Goal: Task Accomplishment & Management: Complete application form

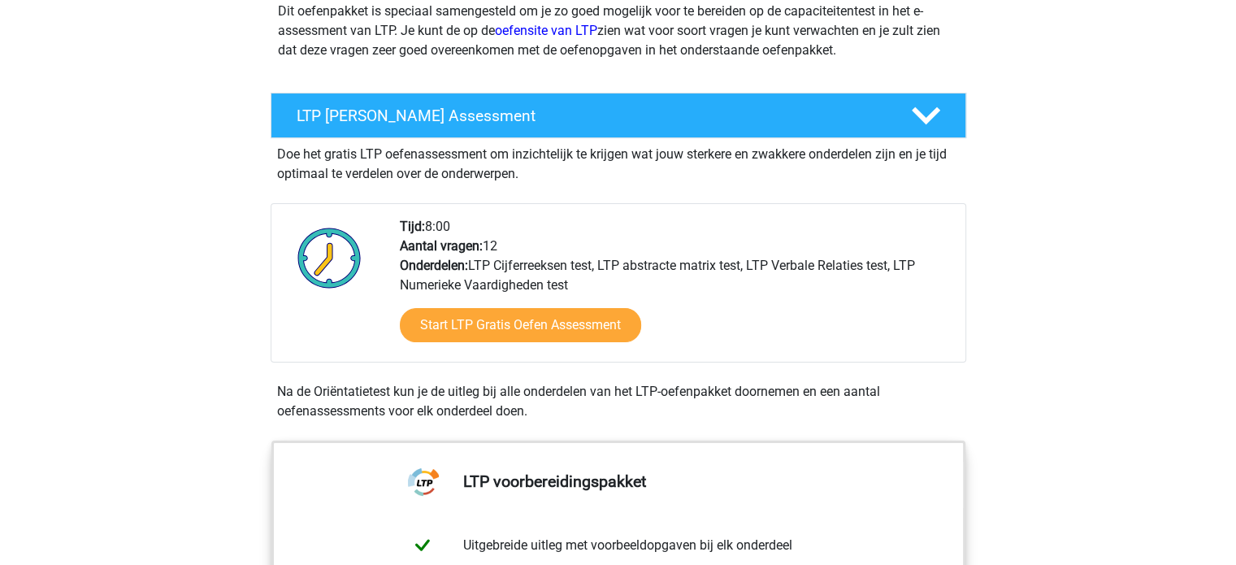
scroll to position [244, 0]
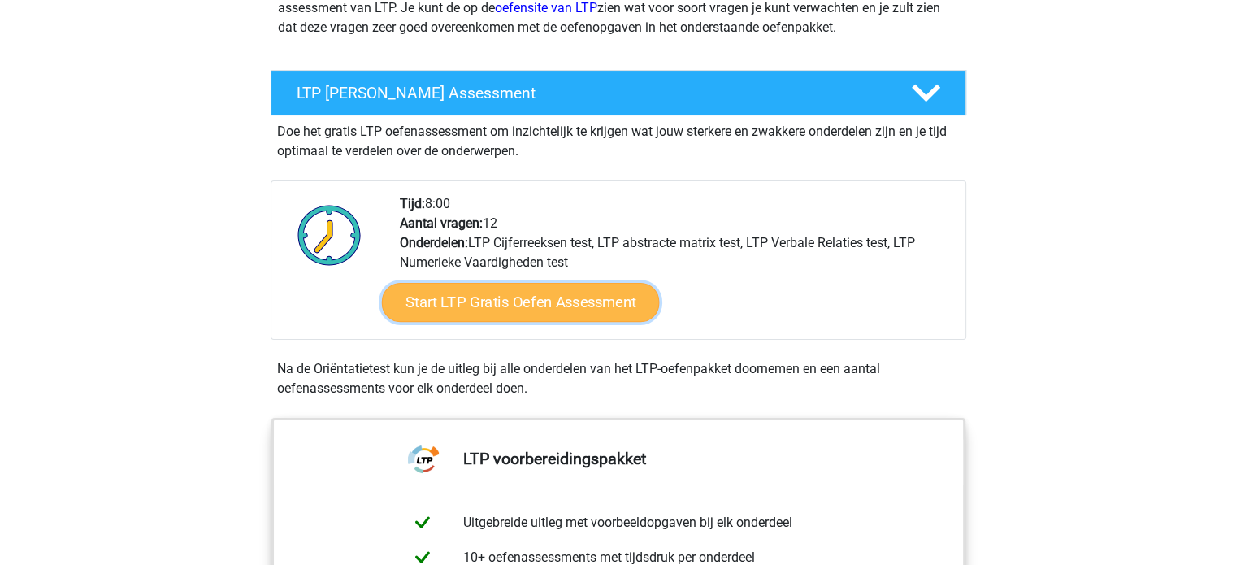
click at [449, 299] on link "Start LTP Gratis Oefen Assessment" at bounding box center [520, 302] width 278 height 39
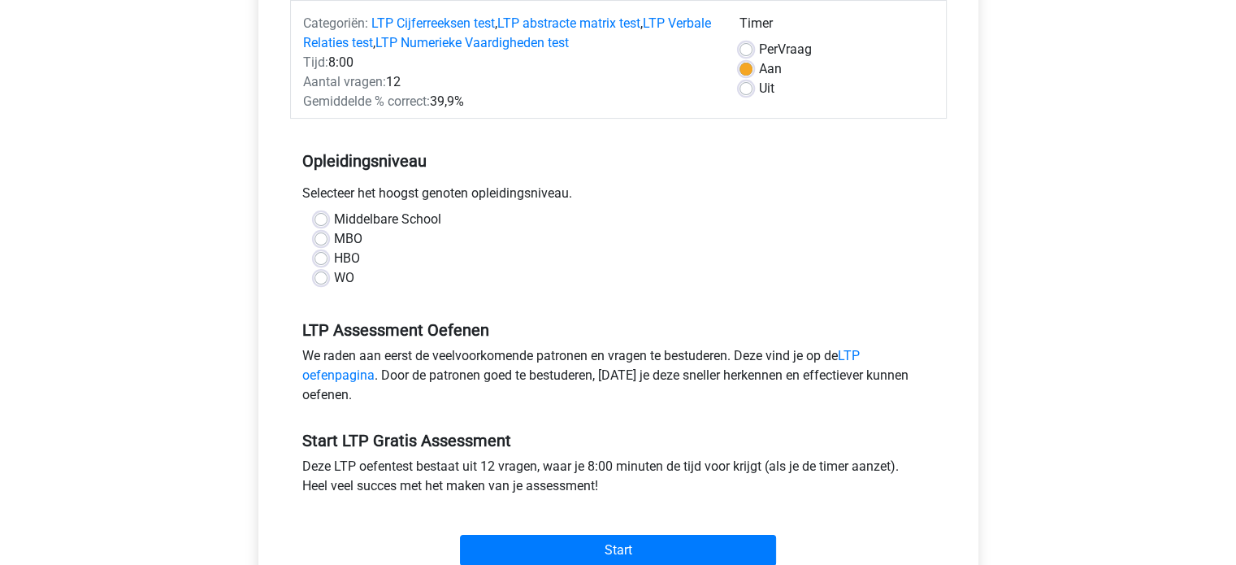
scroll to position [244, 0]
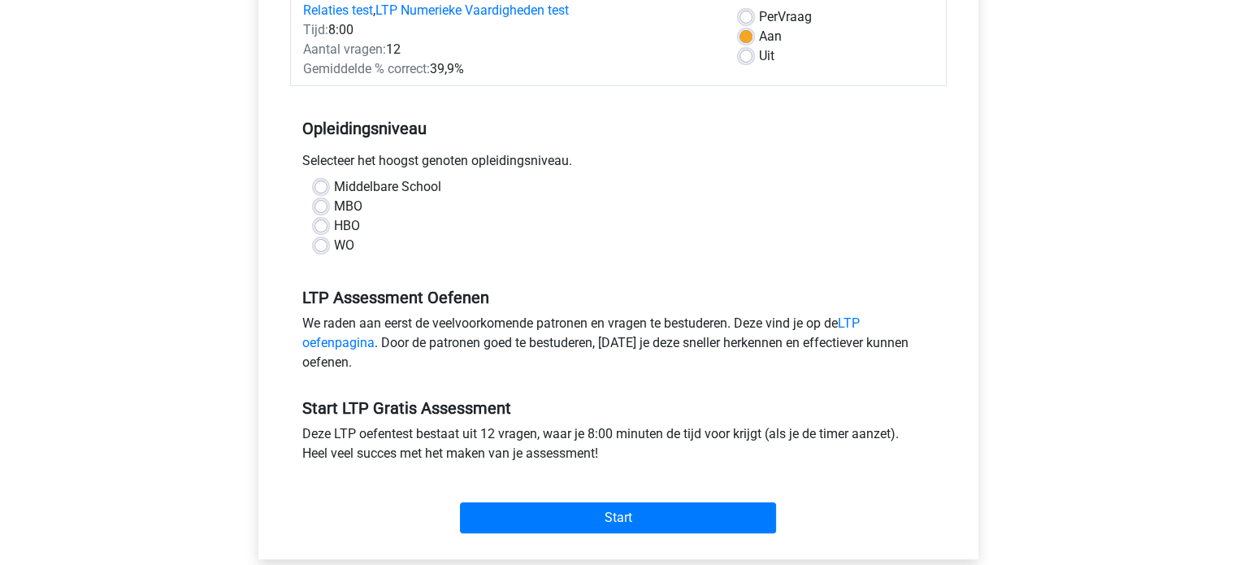
click at [334, 246] on label "WO" at bounding box center [344, 246] width 20 height 20
click at [319, 246] on input "WO" at bounding box center [321, 244] width 13 height 16
radio input "true"
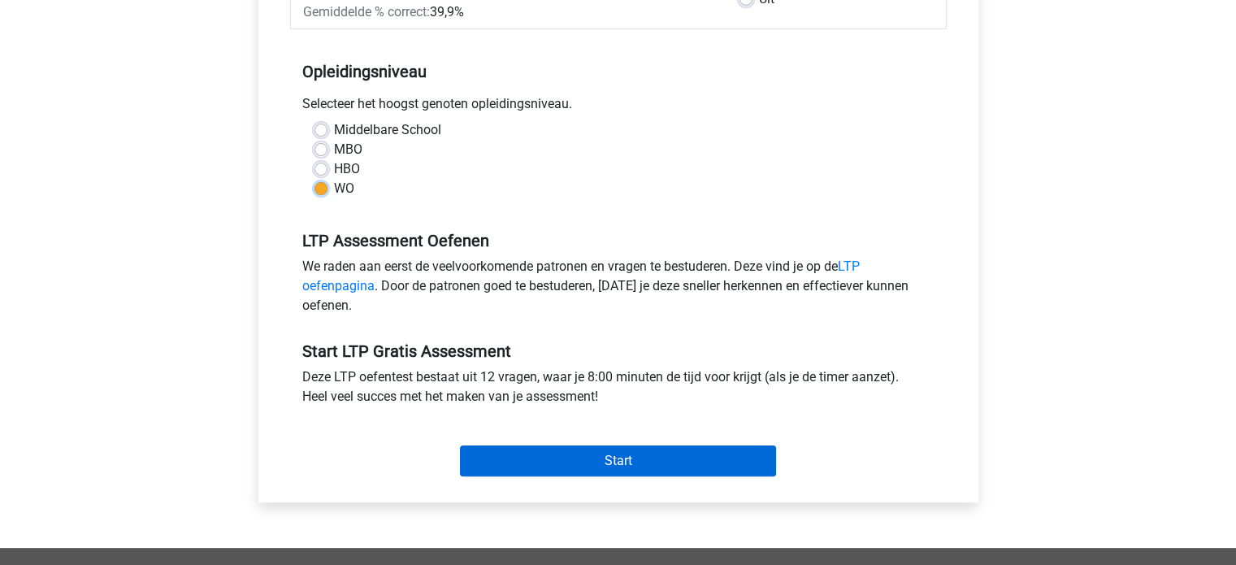
scroll to position [325, 0]
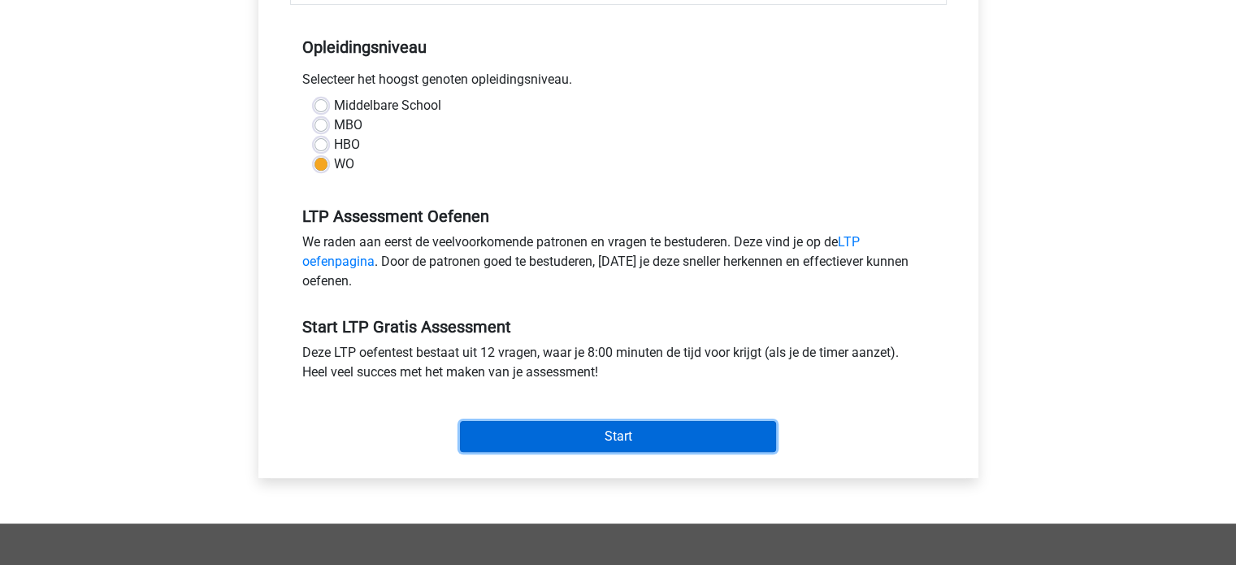
click at [611, 436] on input "Start" at bounding box center [618, 436] width 316 height 31
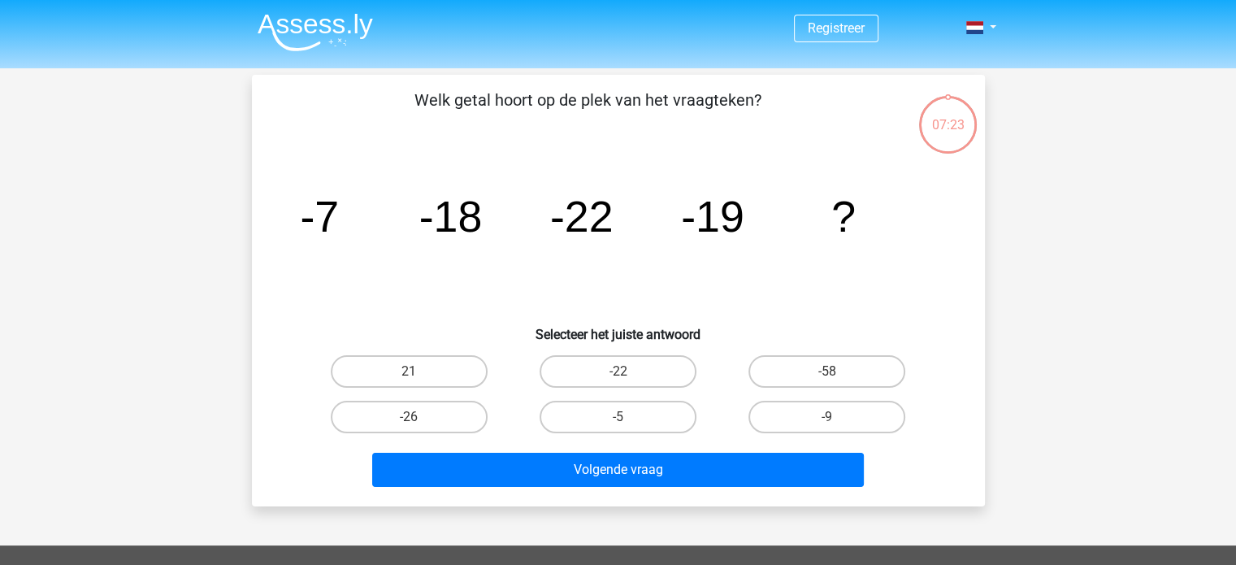
click at [828, 371] on input "-58" at bounding box center [833, 376] width 11 height 11
radio input "true"
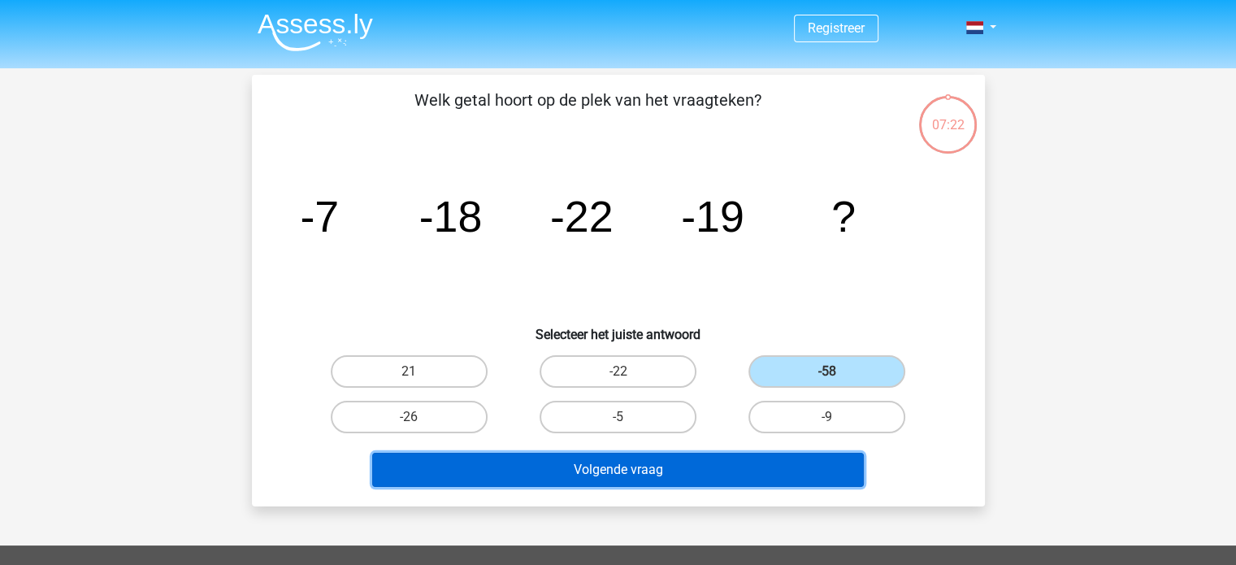
click at [650, 466] on button "Volgende vraag" at bounding box center [618, 470] width 492 height 34
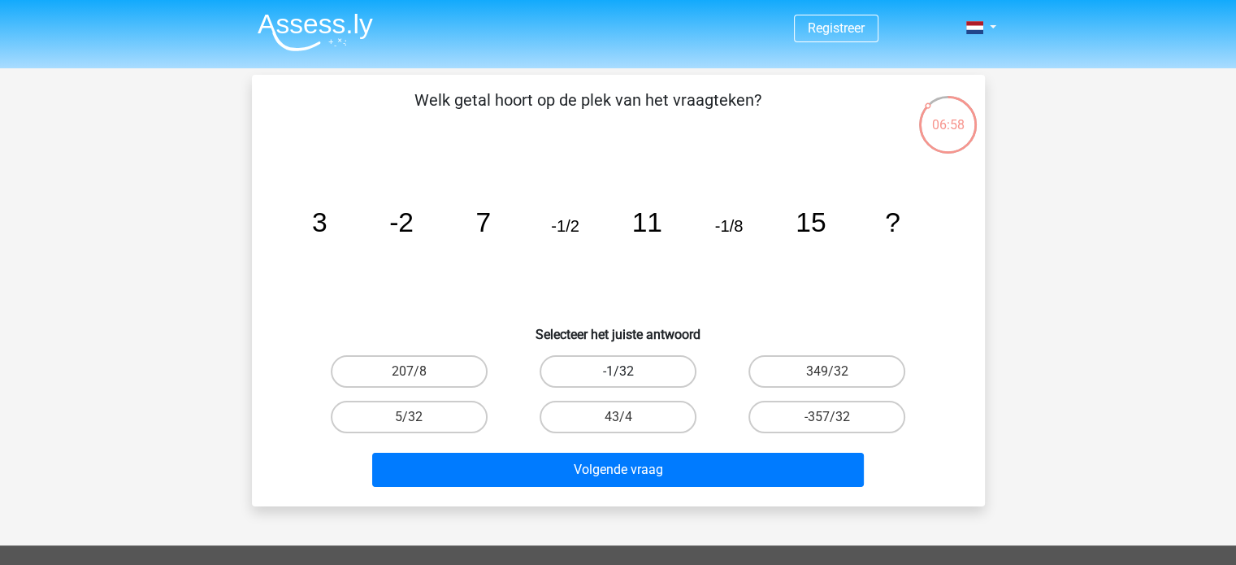
click at [598, 370] on label "-1/32" at bounding box center [618, 371] width 157 height 33
click at [618, 371] on input "-1/32" at bounding box center [623, 376] width 11 height 11
radio input "true"
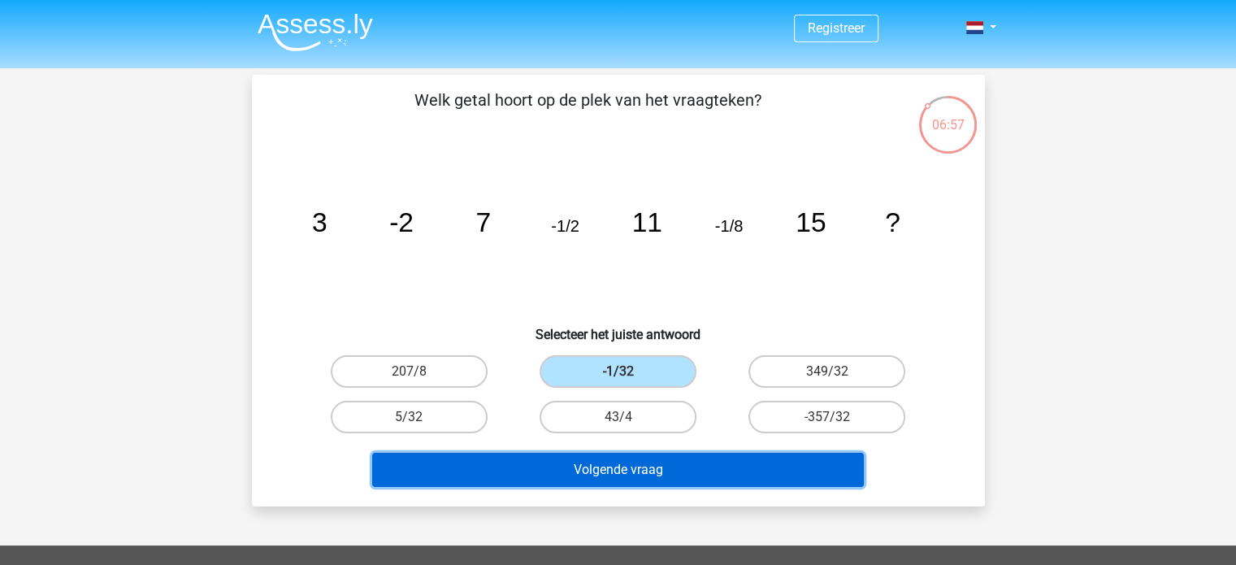
click at [632, 467] on button "Volgende vraag" at bounding box center [618, 470] width 492 height 34
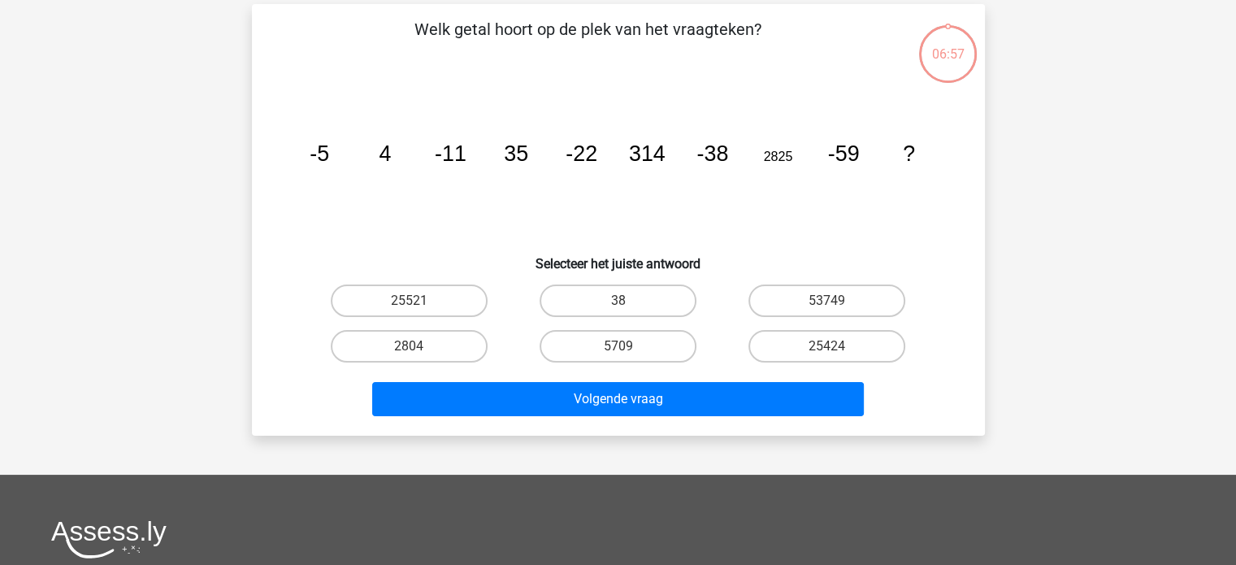
scroll to position [75, 0]
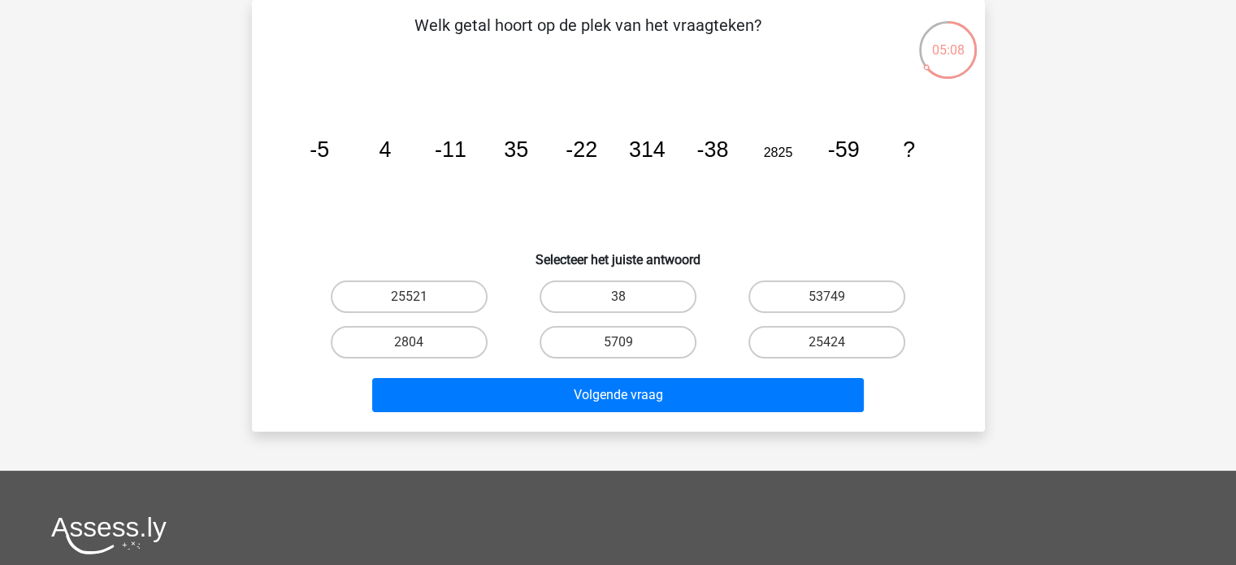
click at [836, 345] on input "25424" at bounding box center [833, 347] width 11 height 11
radio input "true"
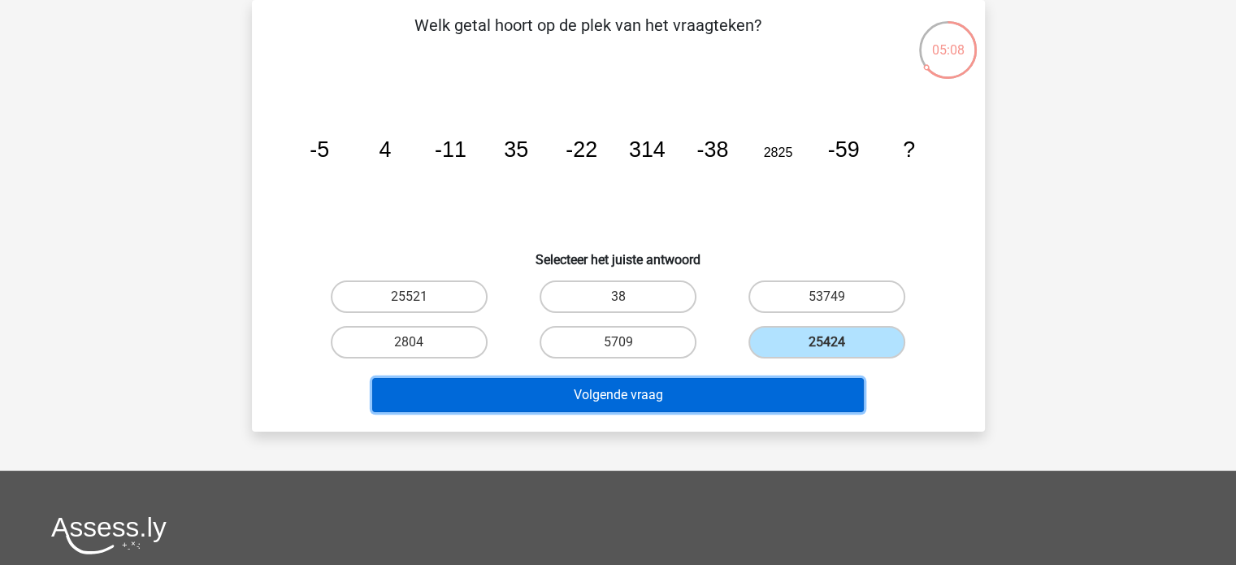
click at [726, 389] on button "Volgende vraag" at bounding box center [618, 395] width 492 height 34
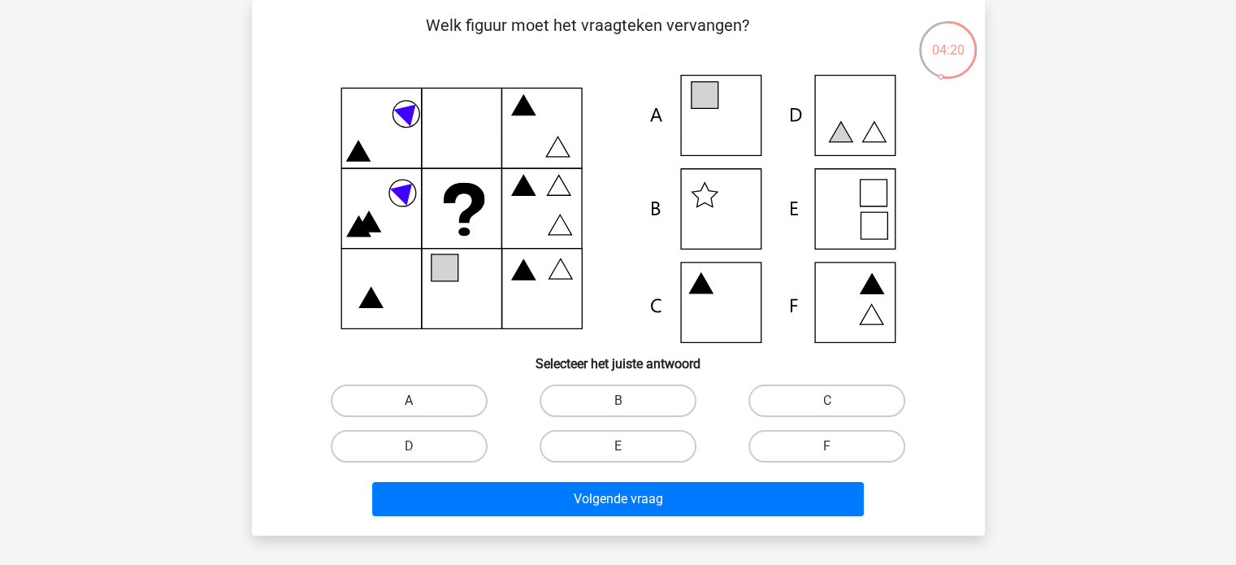
click at [393, 400] on label "A" at bounding box center [409, 401] width 157 height 33
click at [409, 401] on input "A" at bounding box center [414, 406] width 11 height 11
radio input "true"
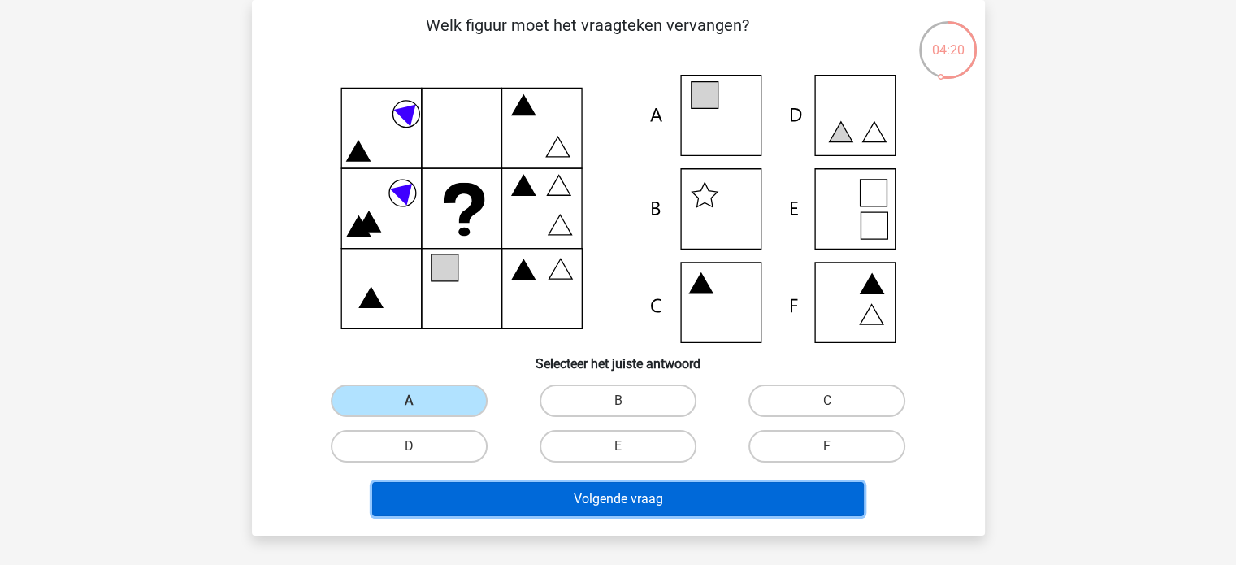
click at [628, 502] on button "Volgende vraag" at bounding box center [618, 499] width 492 height 34
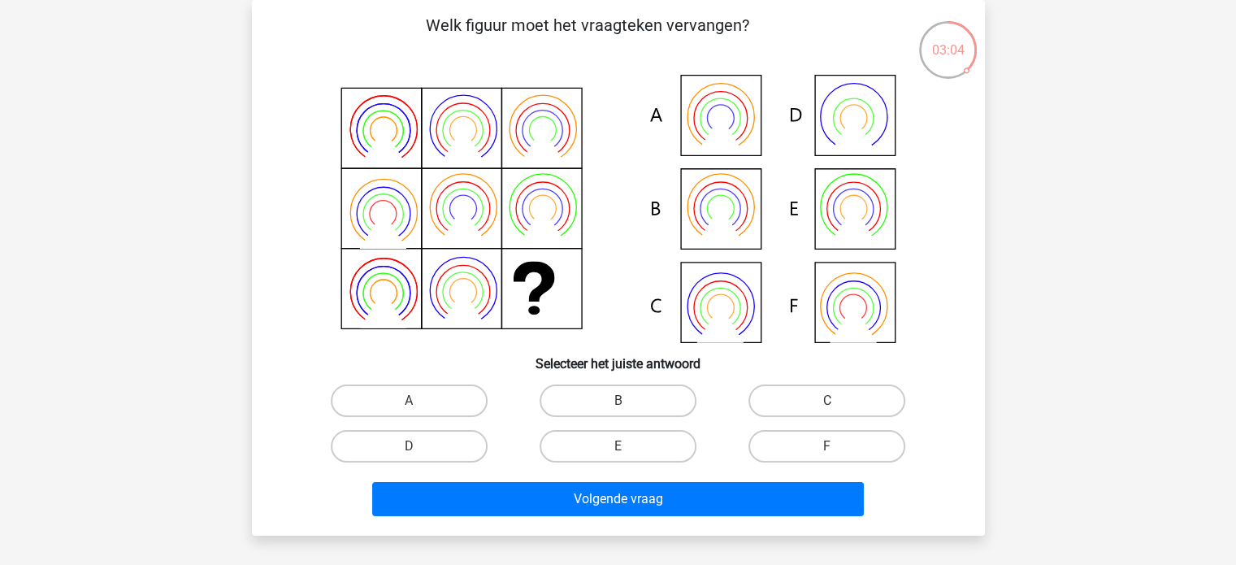
click at [721, 204] on icon at bounding box center [618, 209] width 655 height 268
click at [609, 399] on label "B" at bounding box center [618, 401] width 157 height 33
click at [618, 401] on input "B" at bounding box center [623, 406] width 11 height 11
radio input "true"
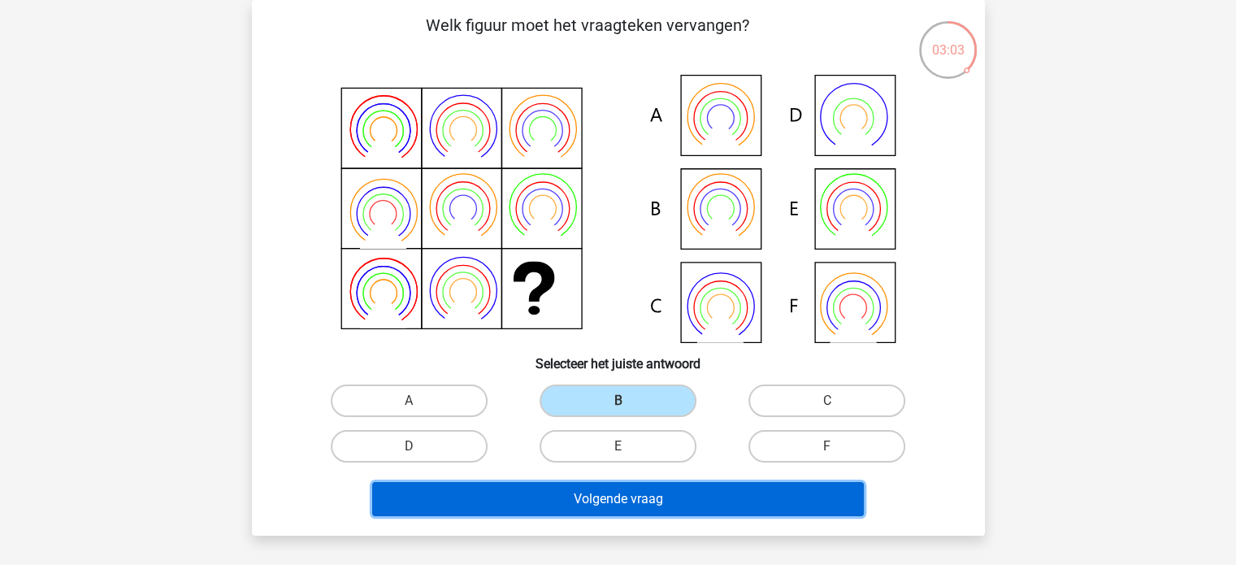
click at [650, 495] on button "Volgende vraag" at bounding box center [618, 499] width 492 height 34
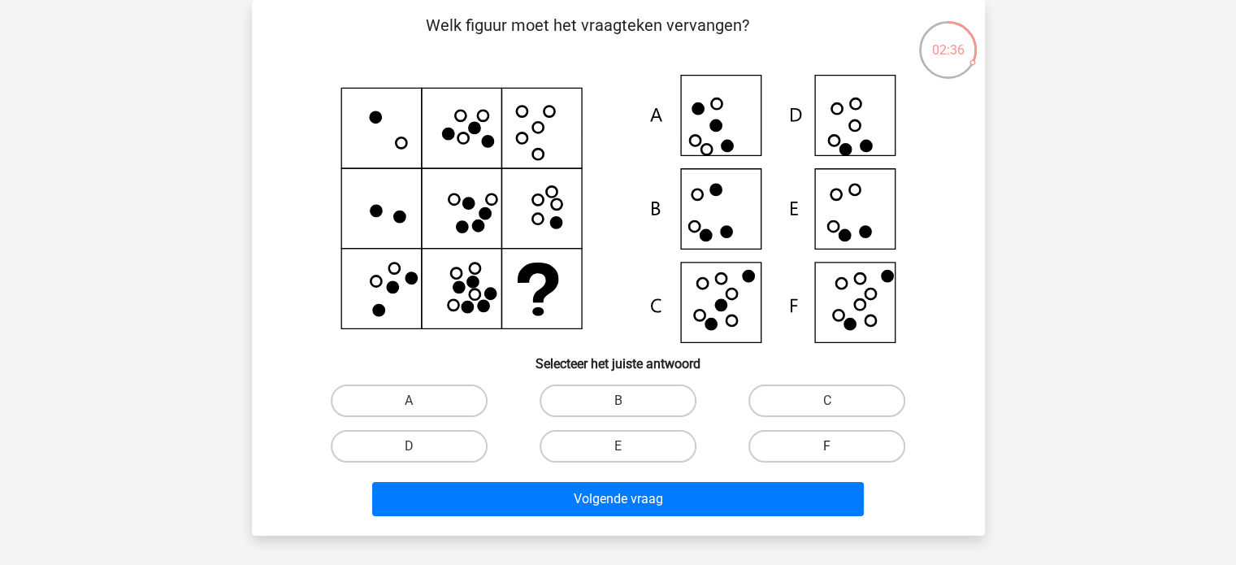
click at [828, 445] on label "F" at bounding box center [827, 446] width 157 height 33
click at [828, 446] on input "F" at bounding box center [833, 451] width 11 height 11
radio input "true"
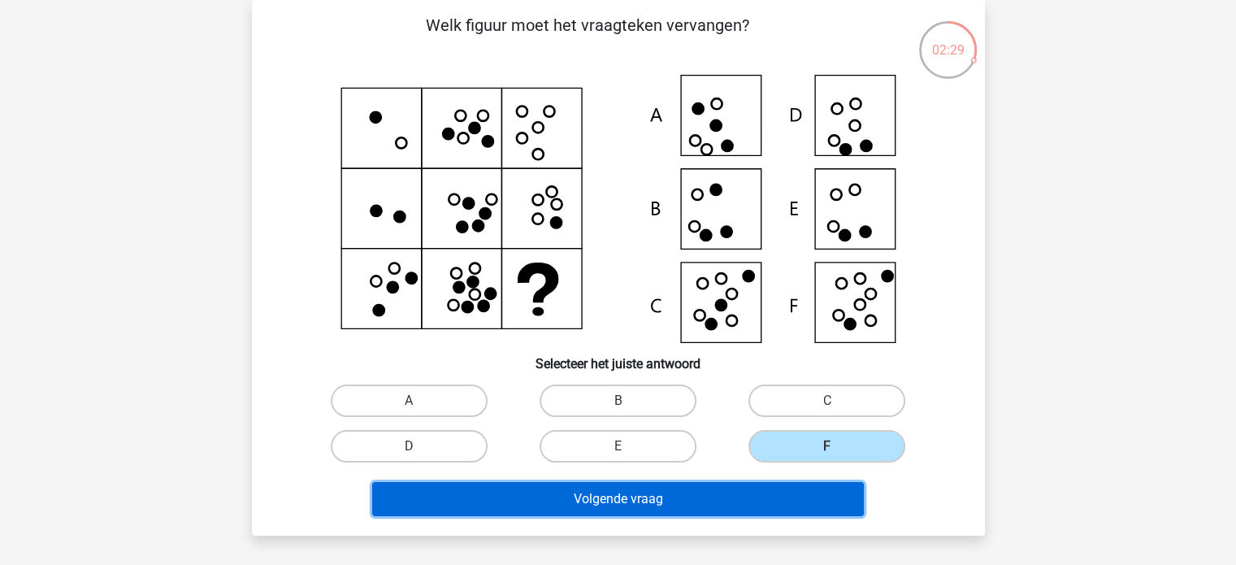
click at [608, 502] on button "Volgende vraag" at bounding box center [618, 499] width 492 height 34
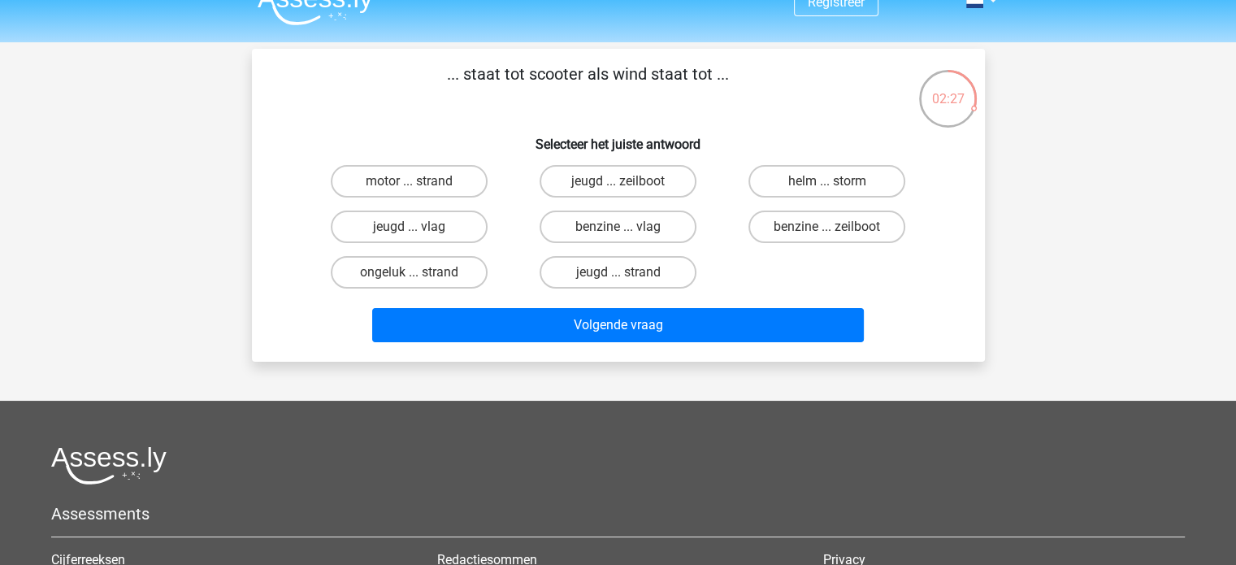
scroll to position [0, 0]
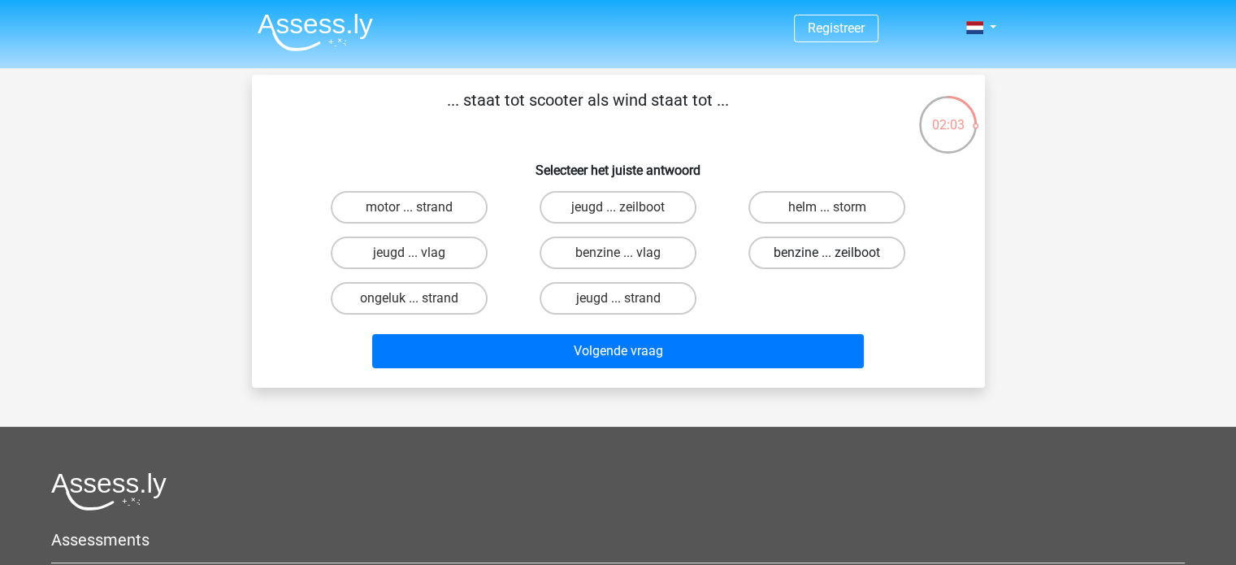
click at [866, 253] on label "benzine ... zeilboot" at bounding box center [827, 253] width 157 height 33
click at [838, 253] on input "benzine ... zeilboot" at bounding box center [833, 258] width 11 height 11
radio input "true"
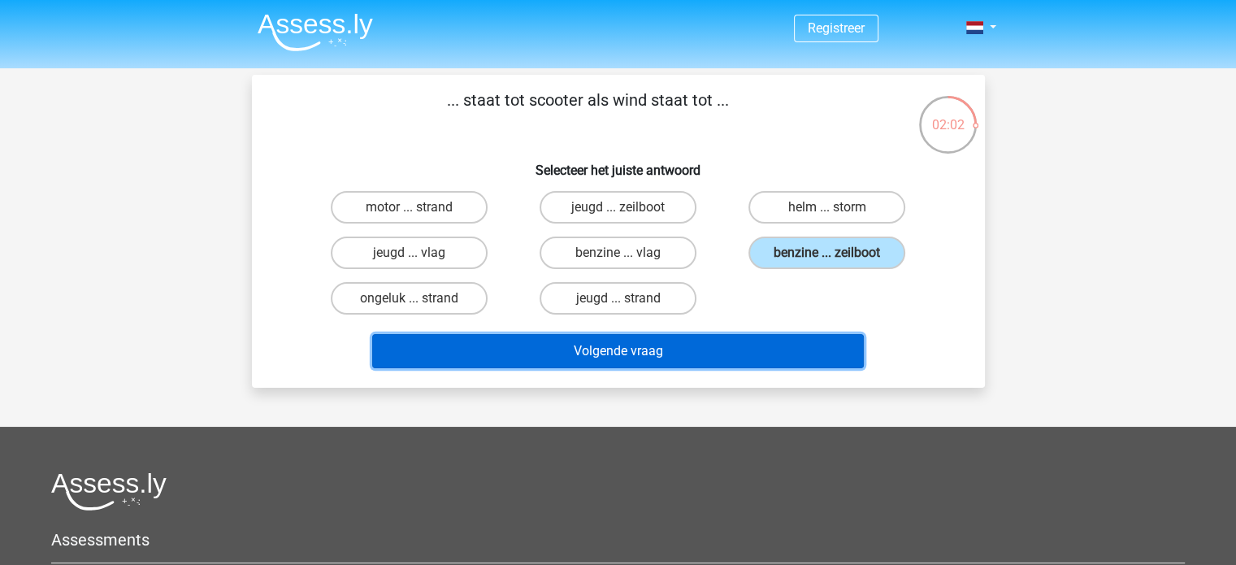
click at [740, 356] on button "Volgende vraag" at bounding box center [618, 351] width 492 height 34
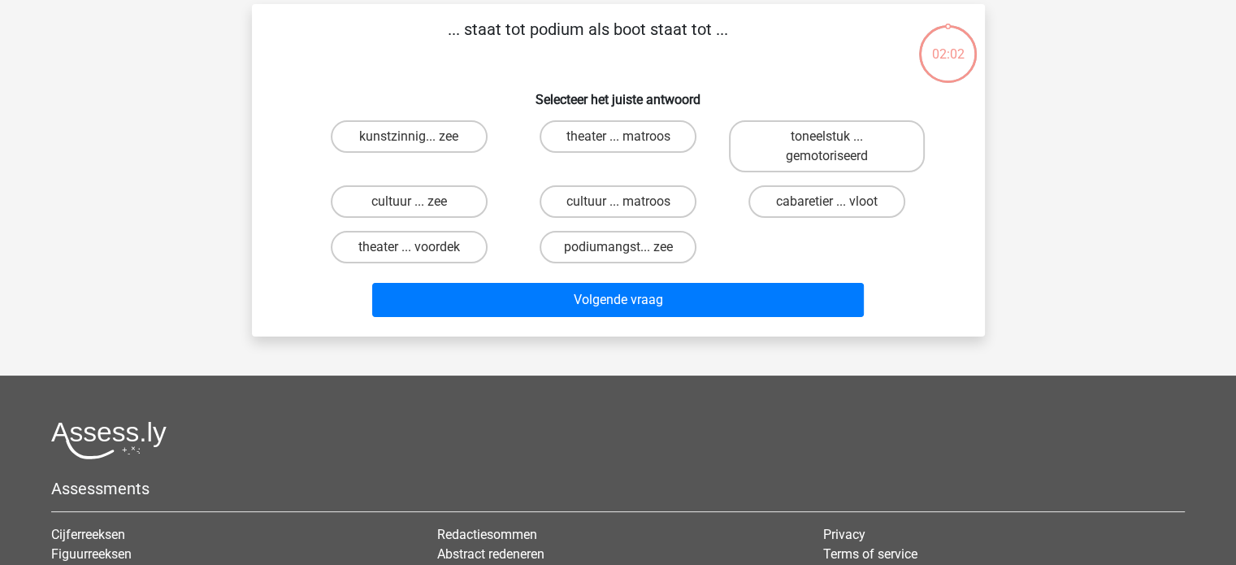
scroll to position [75, 0]
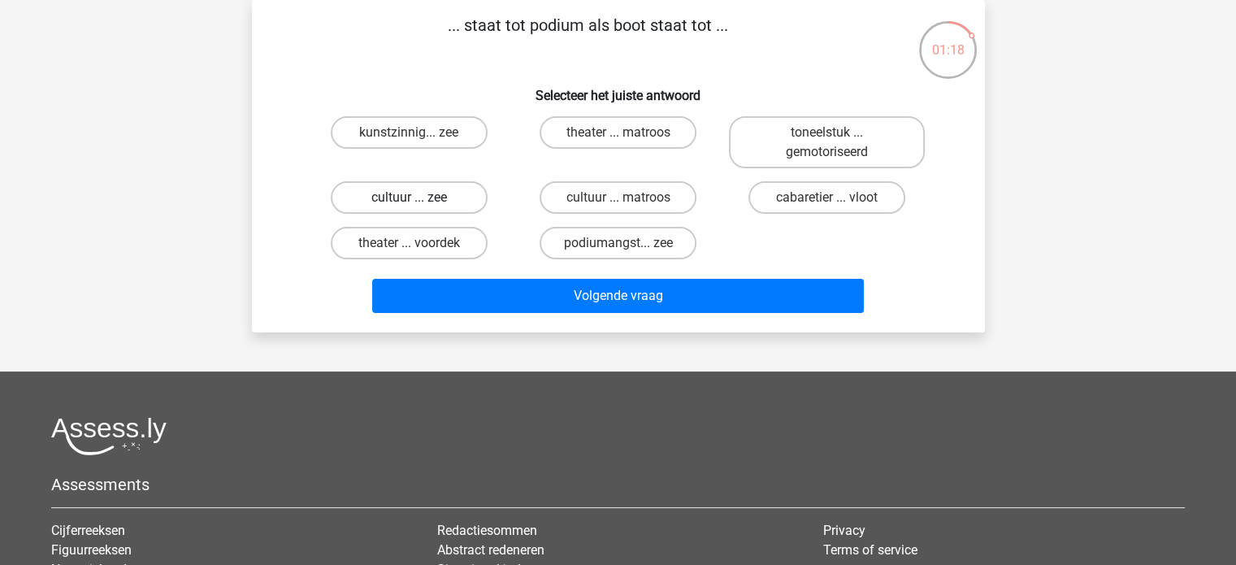
click at [420, 198] on label "cultuur ... zee" at bounding box center [409, 197] width 157 height 33
click at [419, 198] on input "cultuur ... zee" at bounding box center [414, 203] width 11 height 11
radio input "true"
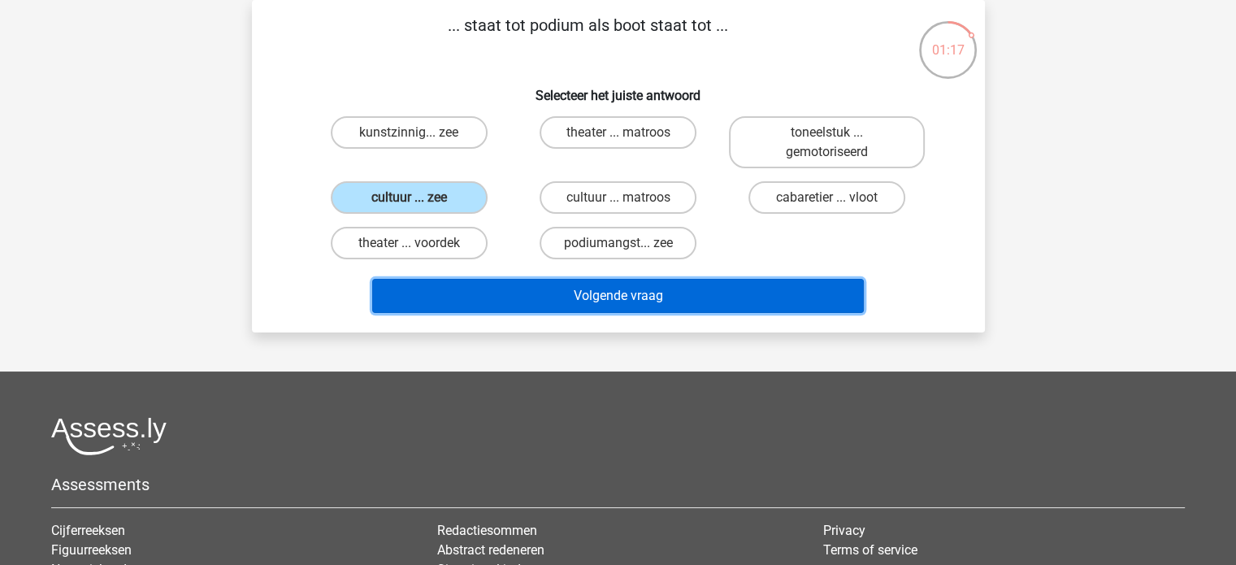
click at [657, 296] on button "Volgende vraag" at bounding box center [618, 296] width 492 height 34
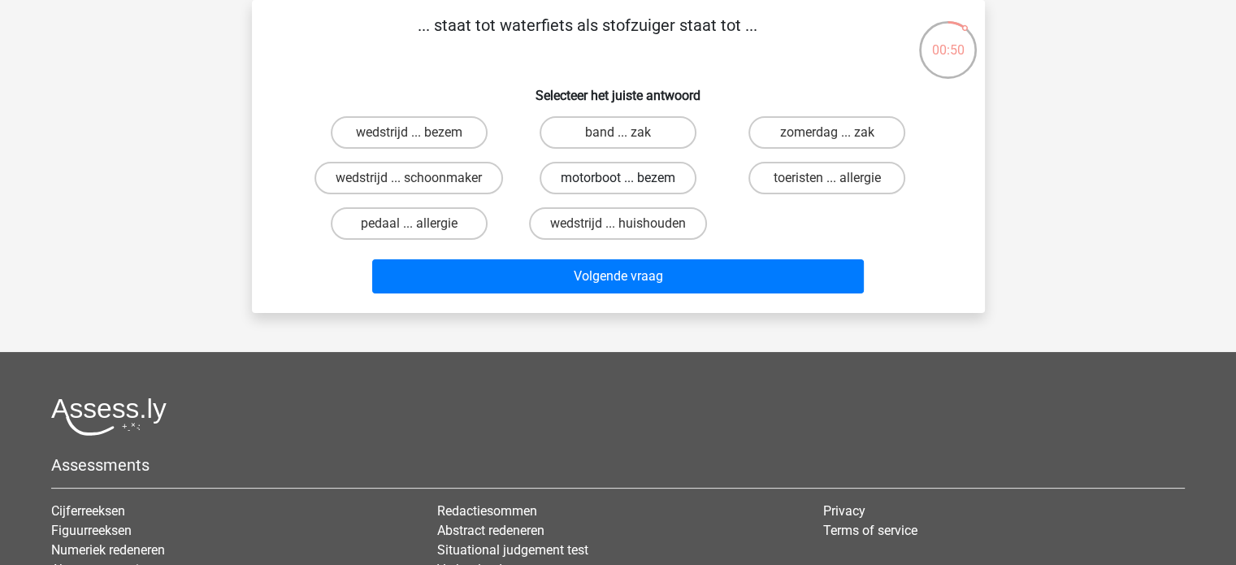
click at [601, 178] on label "motorboot ... bezem" at bounding box center [618, 178] width 157 height 33
click at [618, 178] on input "motorboot ... bezem" at bounding box center [623, 183] width 11 height 11
radio input "true"
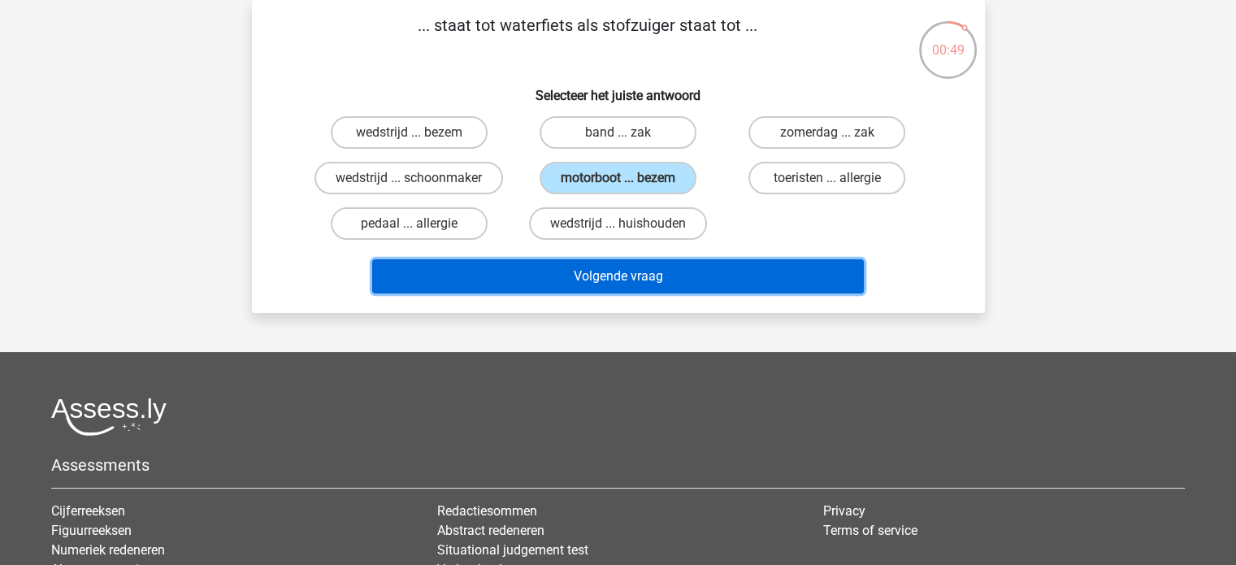
click at [665, 267] on button "Volgende vraag" at bounding box center [618, 276] width 492 height 34
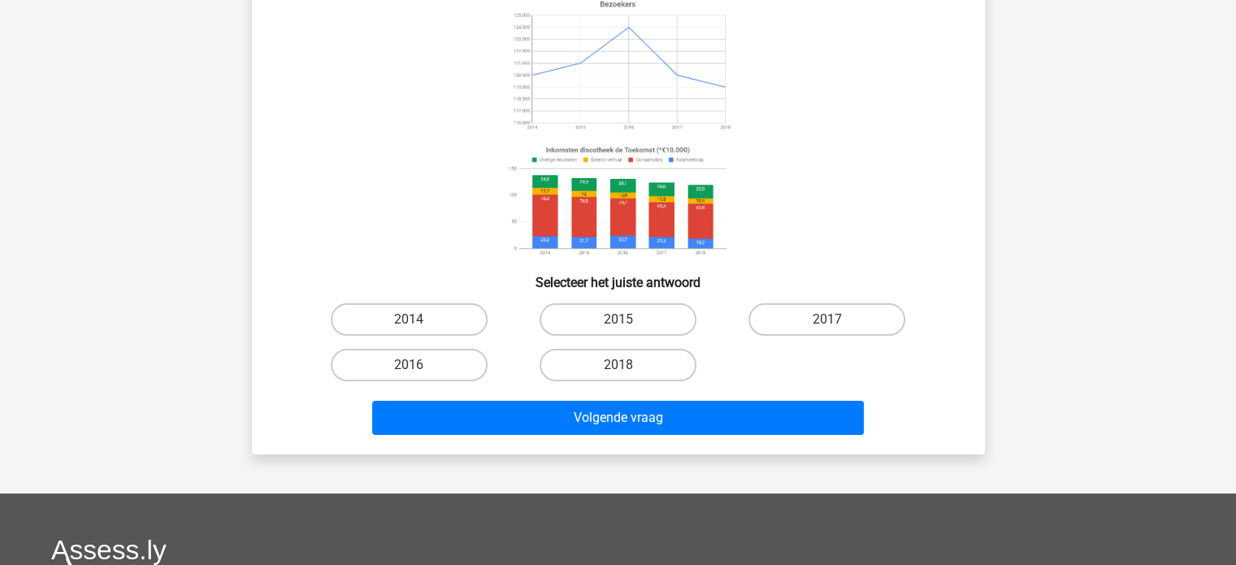
scroll to position [163, 0]
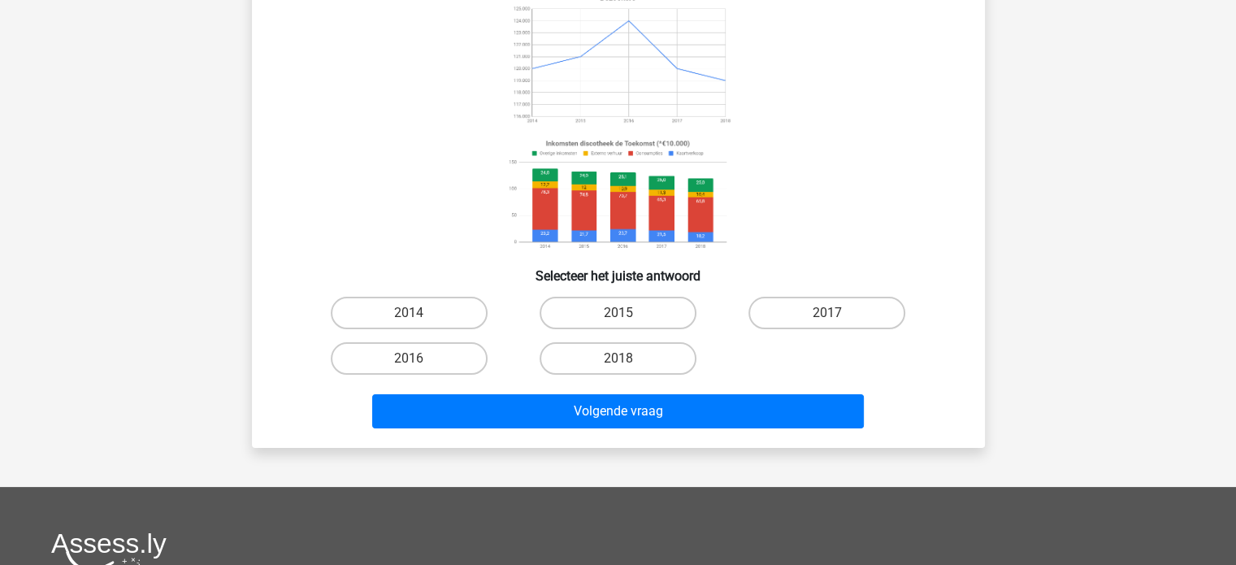
click at [625, 172] on image at bounding box center [617, 195] width 230 height 120
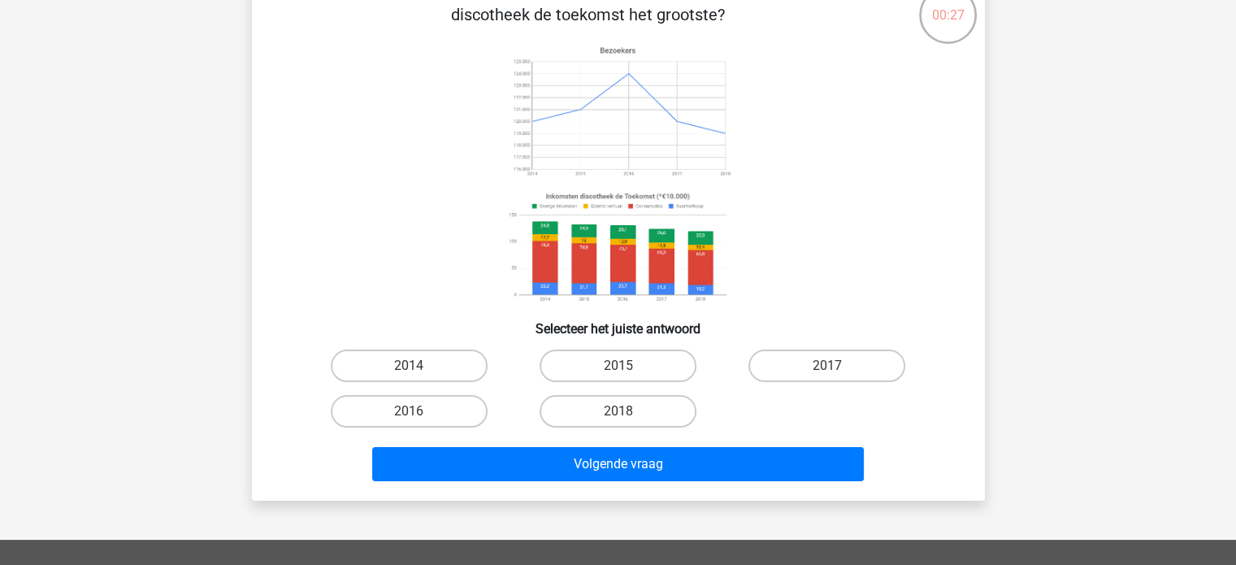
scroll to position [81, 0]
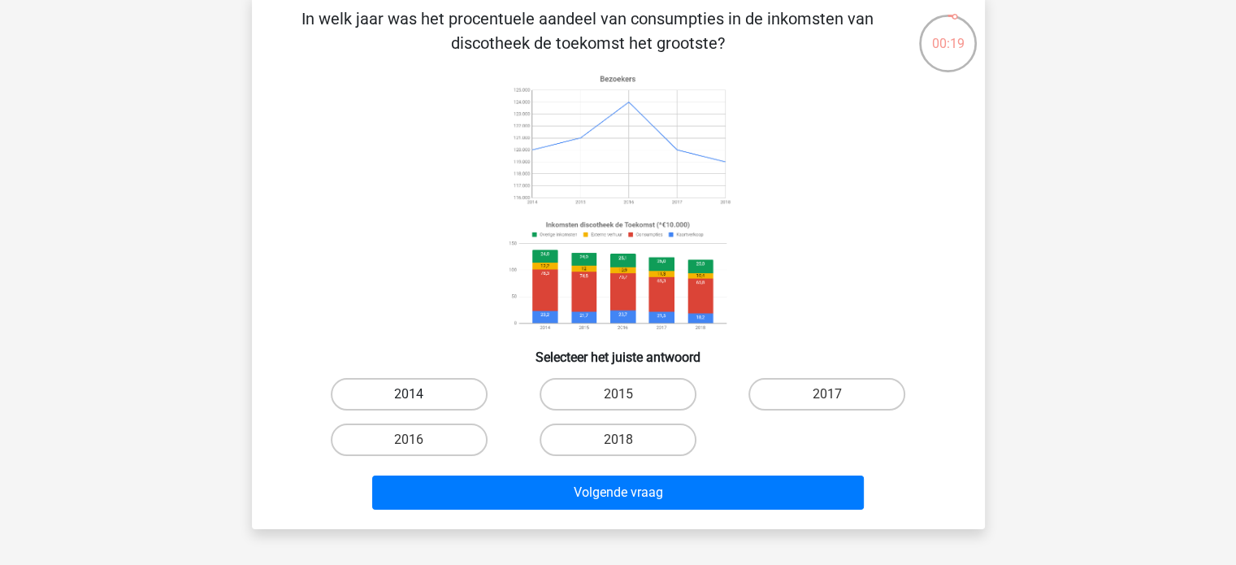
click at [398, 389] on label "2014" at bounding box center [409, 394] width 157 height 33
click at [409, 394] on input "2014" at bounding box center [414, 399] width 11 height 11
radio input "true"
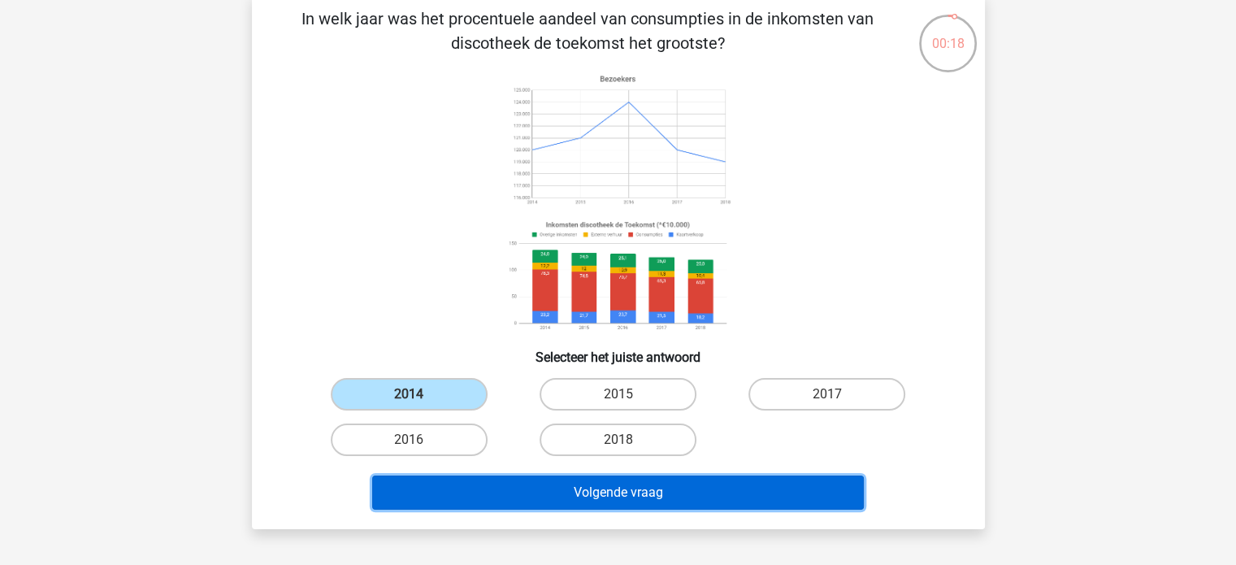
click at [608, 493] on button "Volgende vraag" at bounding box center [618, 493] width 492 height 34
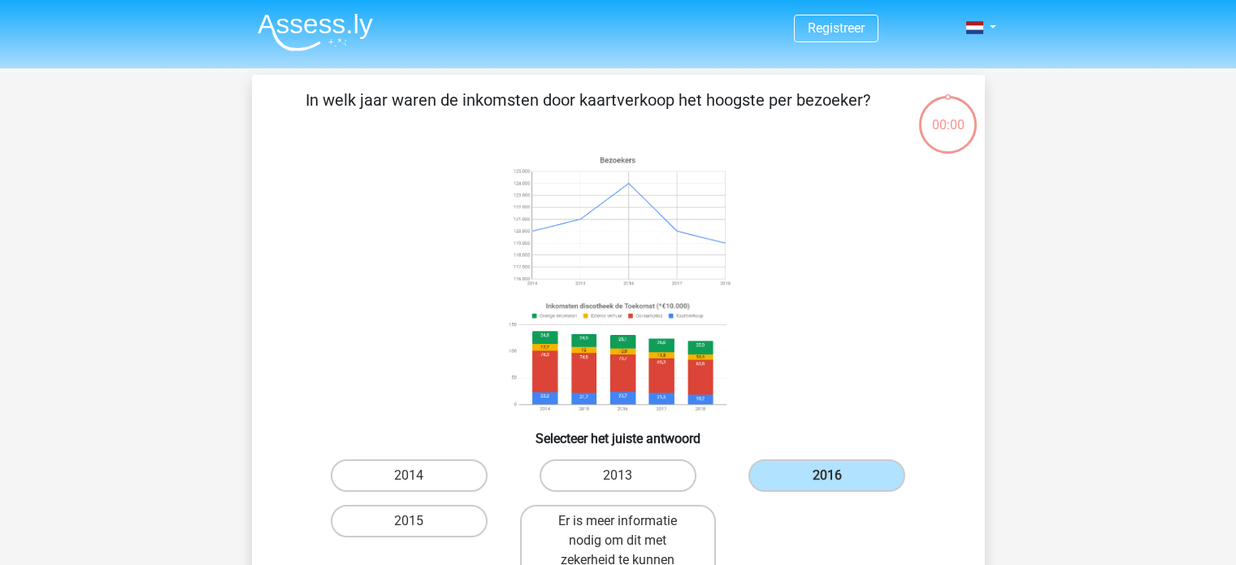
scroll to position [81, 0]
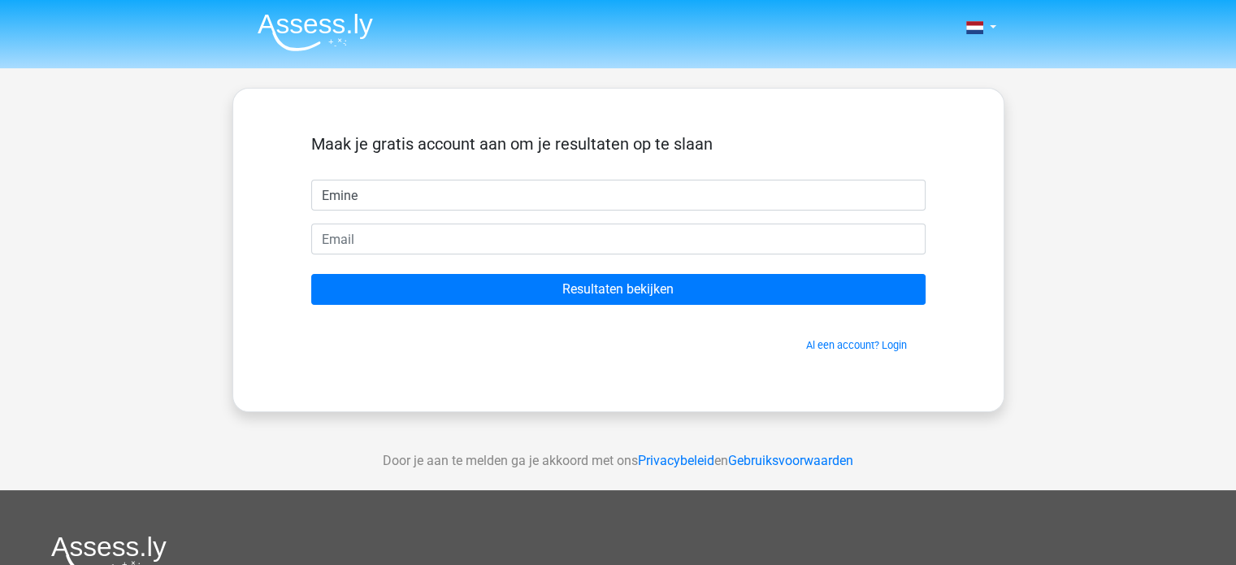
type input "Emine"
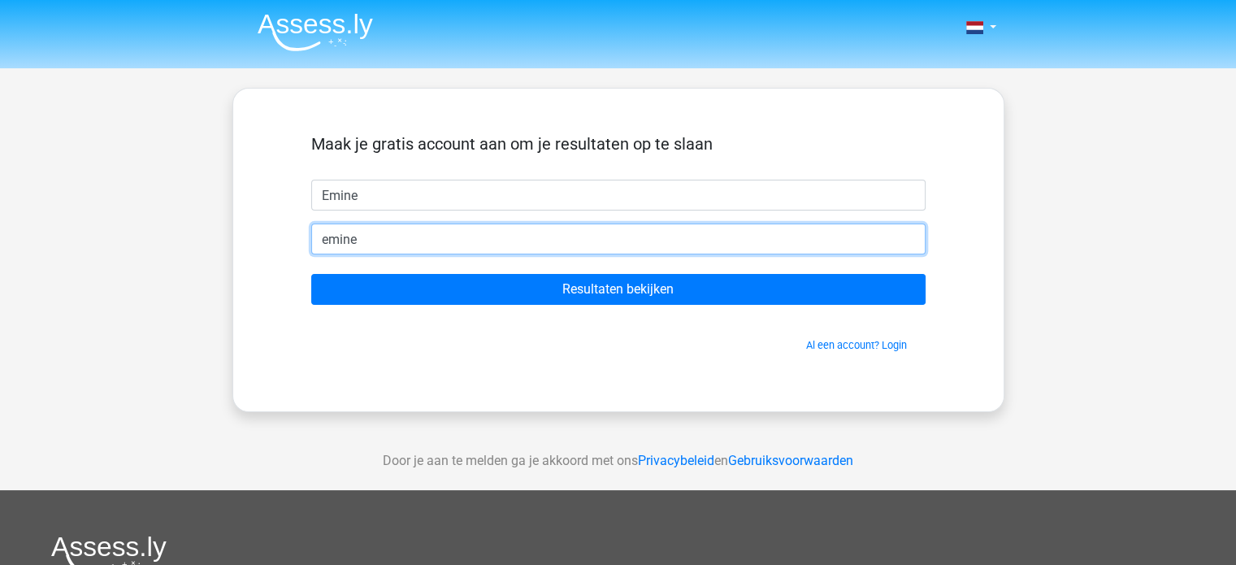
type input "[EMAIL_ADDRESS][DOMAIN_NAME]"
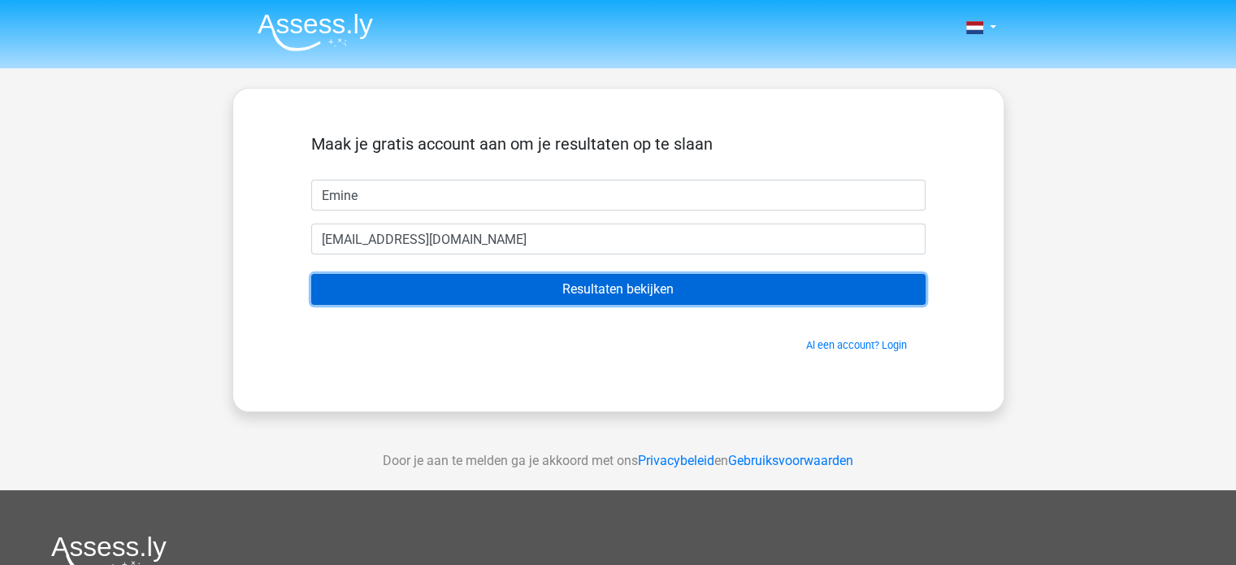
click at [579, 296] on input "Resultaten bekijken" at bounding box center [618, 289] width 615 height 31
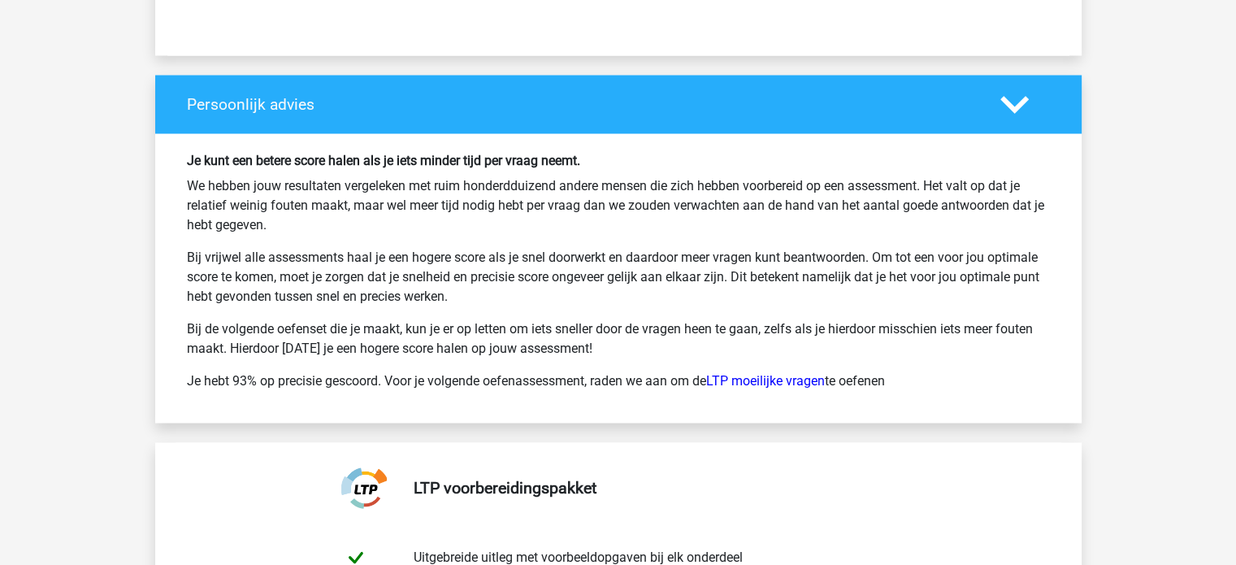
scroll to position [2926, 0]
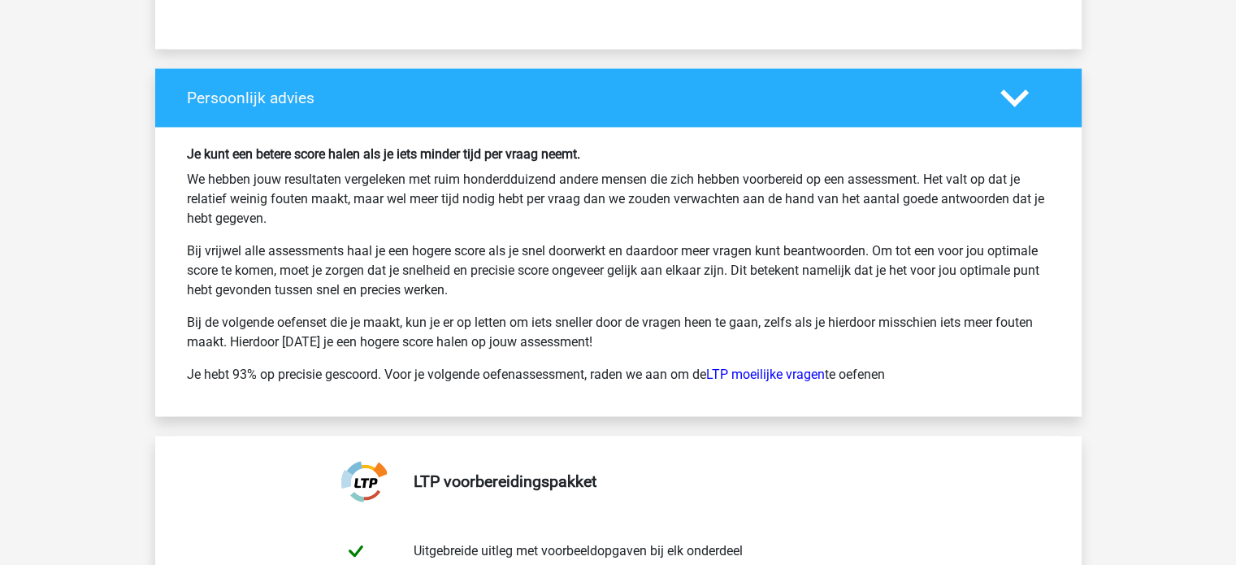
drag, startPoint x: 192, startPoint y: 357, endPoint x: 666, endPoint y: 359, distance: 473.9
click at [666, 364] on p "Je hebt 93% op precisie gescoord. Voor je volgende oefenassessment, raden we aa…" at bounding box center [618, 374] width 863 height 20
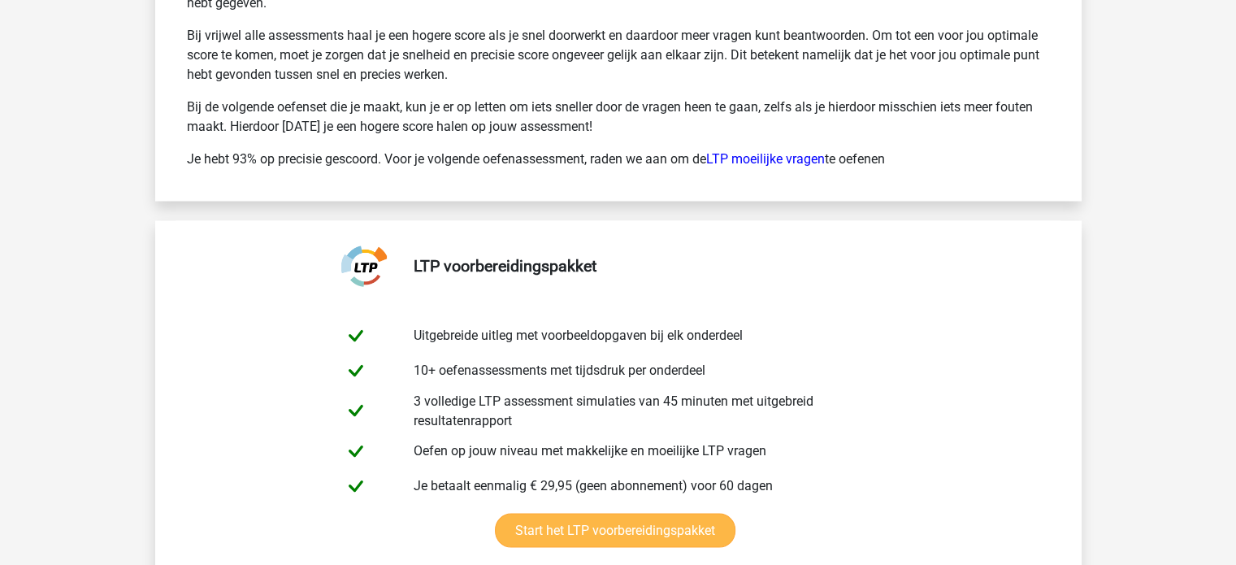
scroll to position [3170, 0]
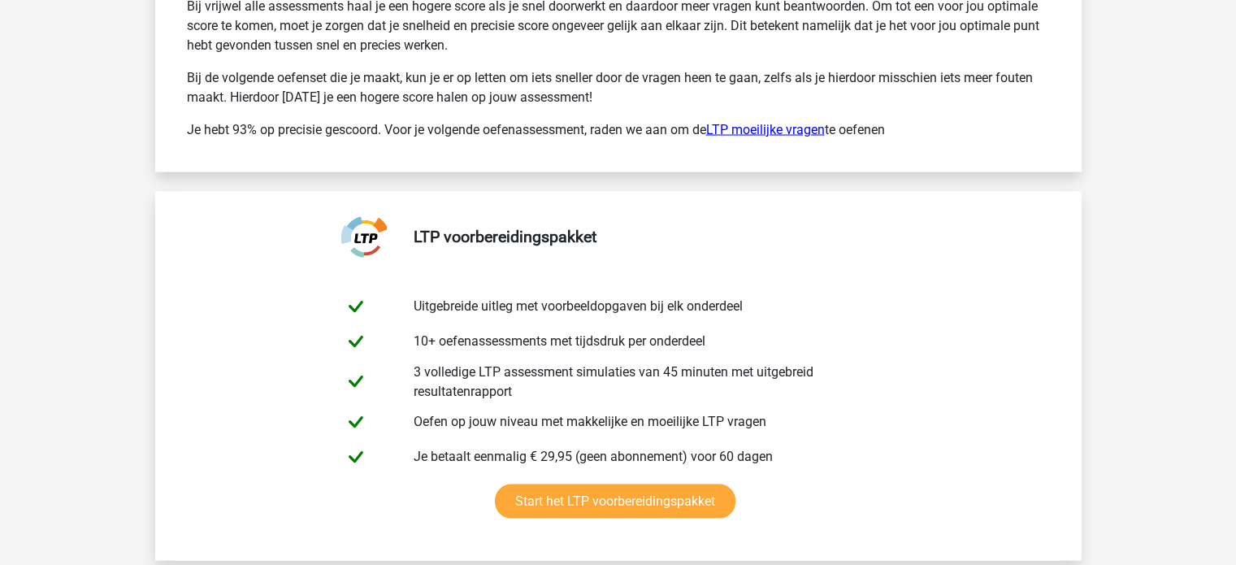
click at [806, 122] on link "LTP moeilijke vragen" at bounding box center [765, 129] width 119 height 15
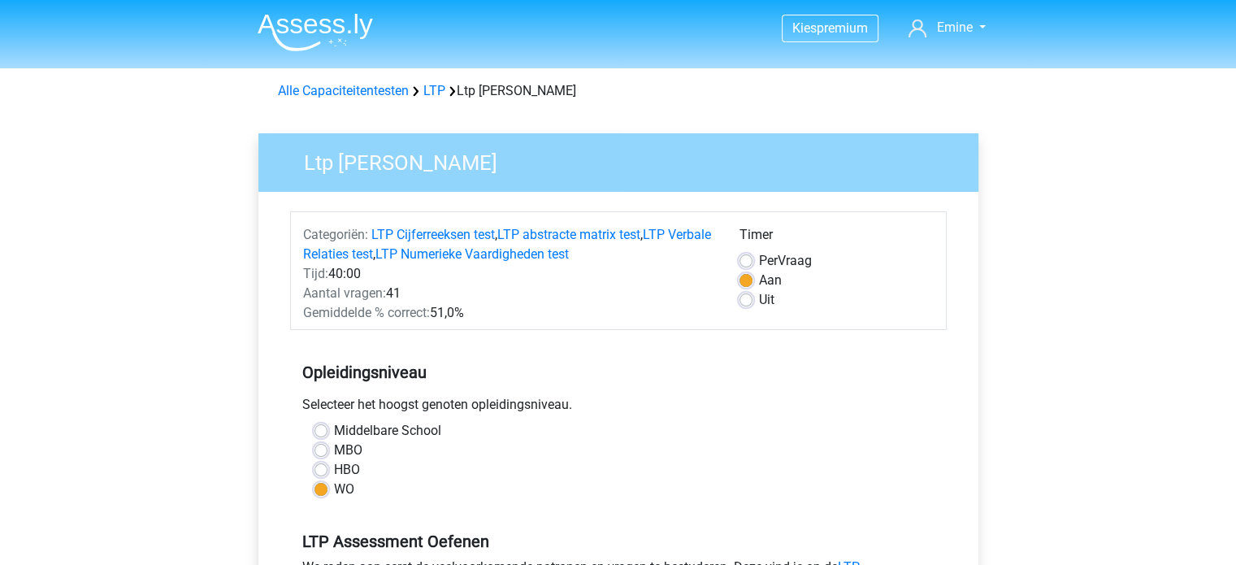
drag, startPoint x: 341, startPoint y: 301, endPoint x: 558, endPoint y: 325, distance: 217.6
click at [558, 325] on div "Categoriën: LTP Cijferreeksen test , LTP abstracte matrix test , LTP Verbale Re…" at bounding box center [618, 270] width 657 height 119
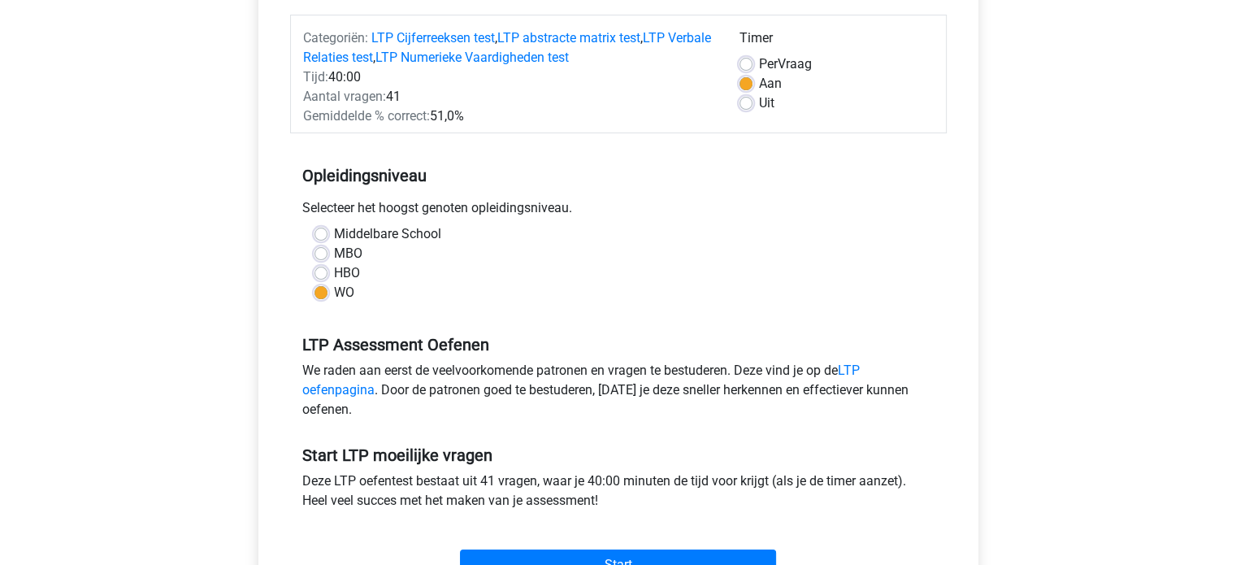
scroll to position [244, 0]
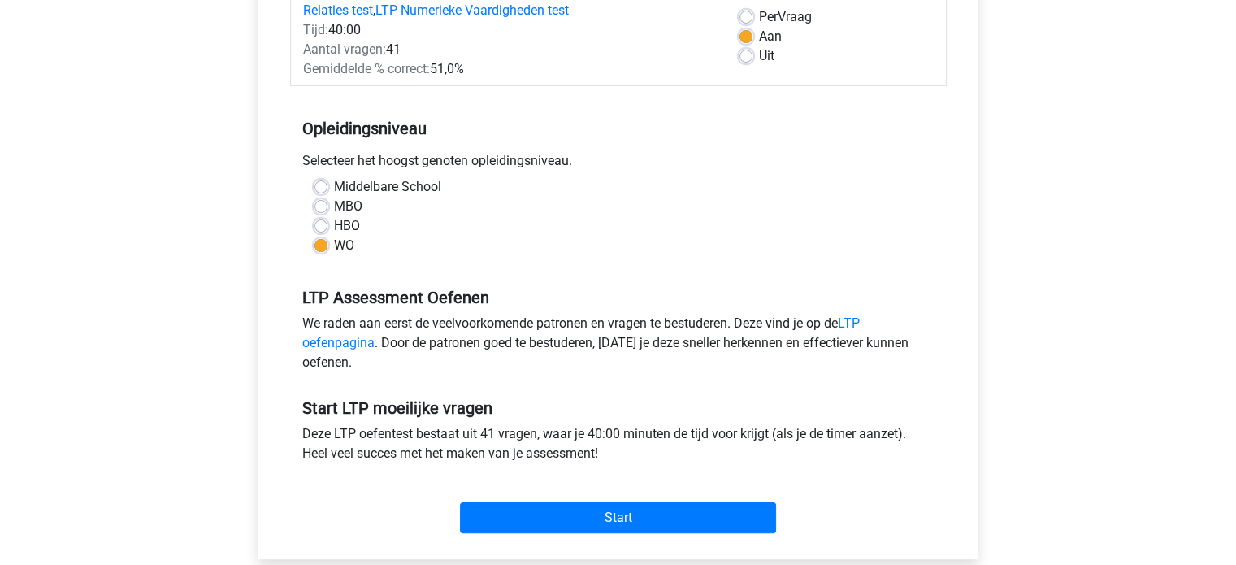
click at [571, 318] on div "We raden aan eerst de veelvoorkomende patronen en vragen te bestuderen. Deze vi…" at bounding box center [618, 346] width 657 height 65
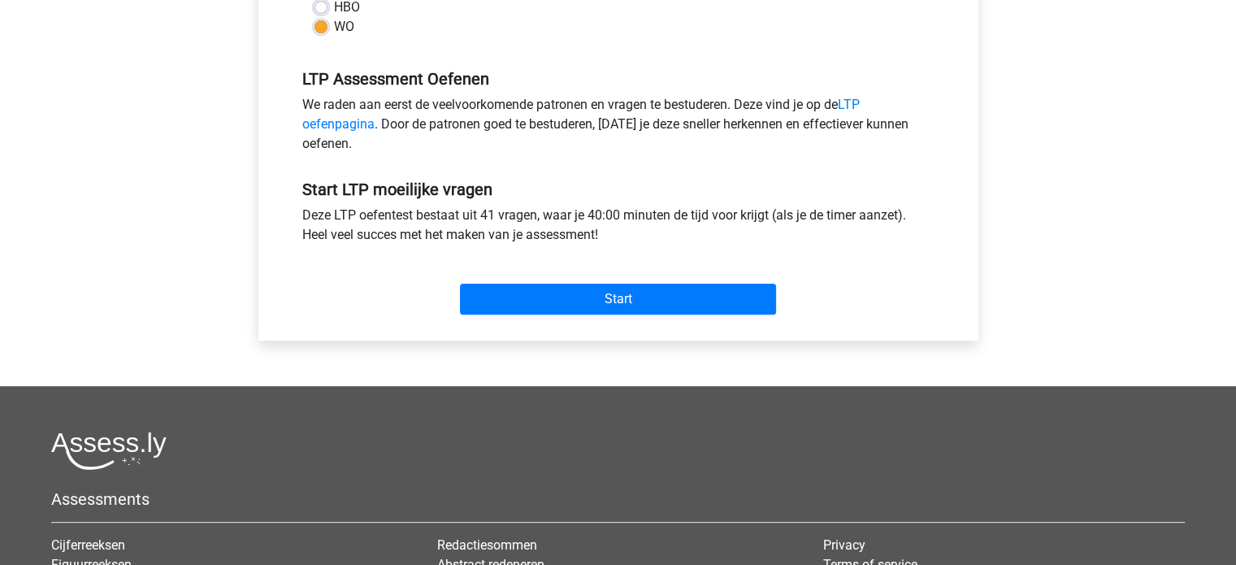
scroll to position [488, 0]
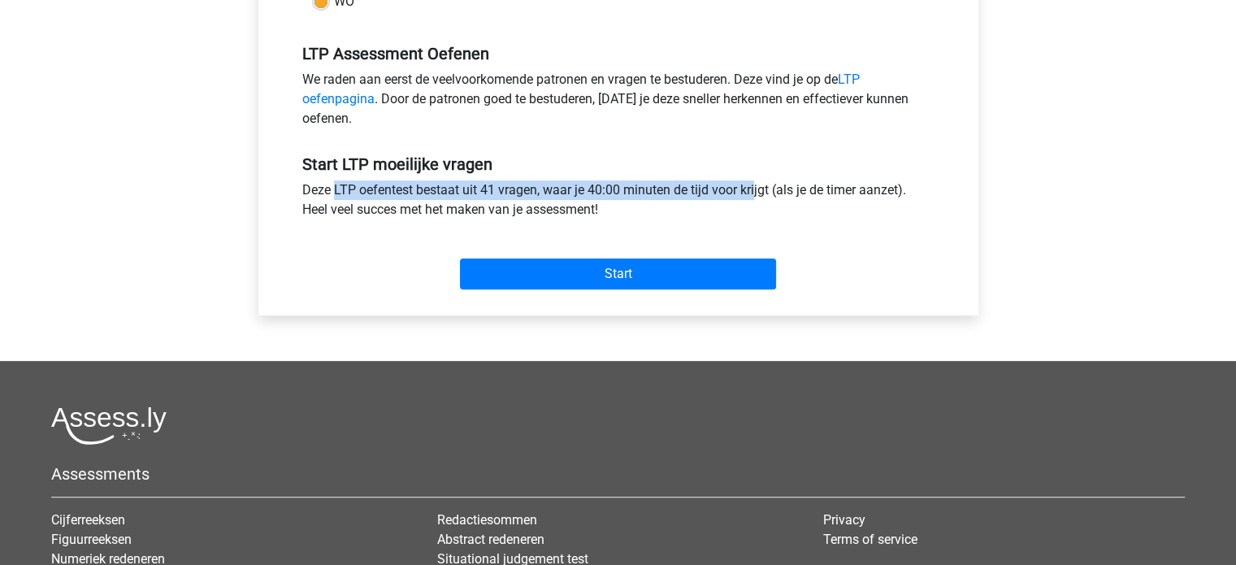
drag, startPoint x: 299, startPoint y: 198, endPoint x: 674, endPoint y: 199, distance: 374.7
click at [674, 199] on div "Deze LTP oefentest bestaat uit 41 vragen, waar je 40:00 minuten de tijd voor kr…" at bounding box center [618, 203] width 657 height 46
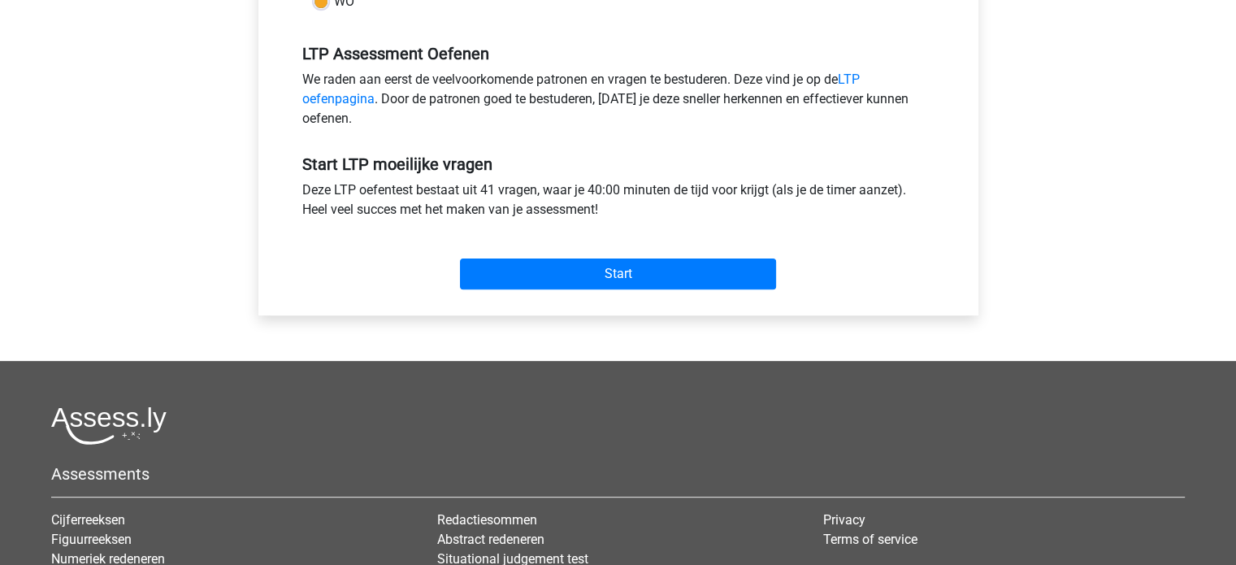
click at [355, 215] on div "Deze LTP oefentest bestaat uit 41 vragen, waar je 40:00 minuten de tijd voor kr…" at bounding box center [618, 203] width 657 height 46
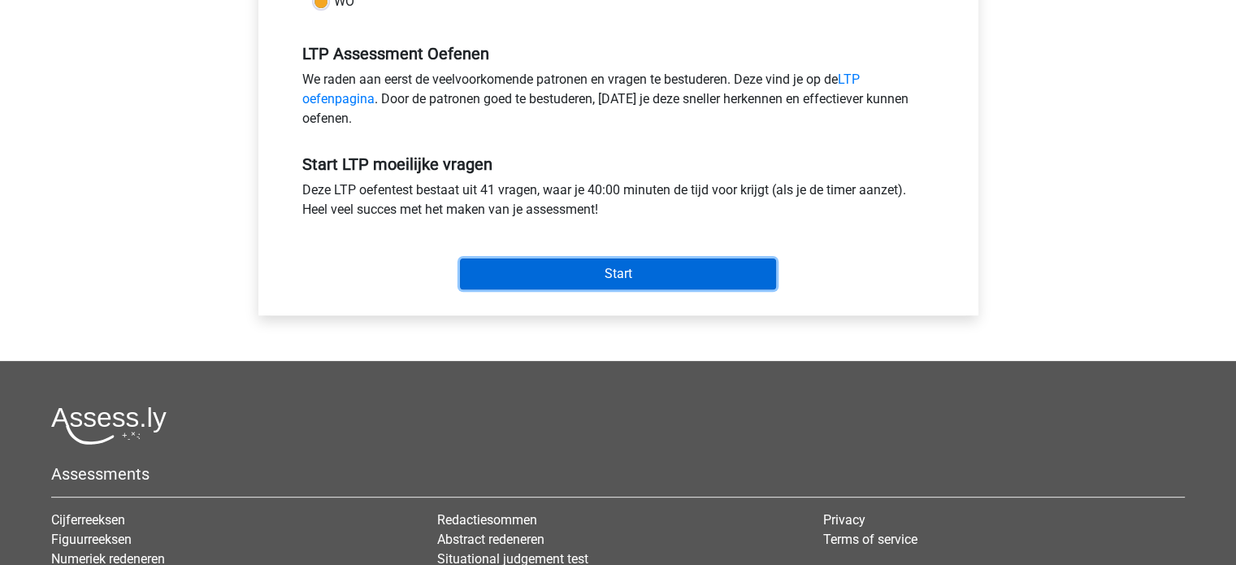
click at [606, 275] on input "Start" at bounding box center [618, 274] width 316 height 31
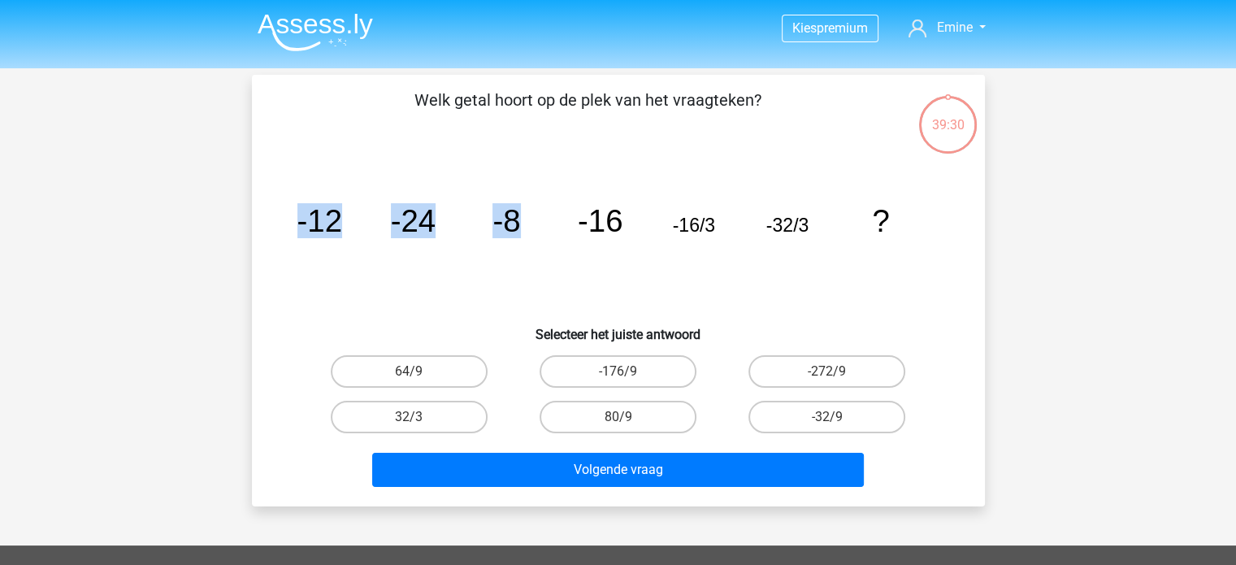
drag, startPoint x: 519, startPoint y: 228, endPoint x: 276, endPoint y: 206, distance: 244.9
click at [278, 206] on div "image/svg+xml -12 -24 -8 -16 -16/3 -32/3 ?" at bounding box center [618, 232] width 681 height 164
click at [132, 287] on div "Kies premium Emine [EMAIL_ADDRESS][DOMAIN_NAME]" at bounding box center [618, 487] width 1236 height 975
click at [832, 412] on label "-32/9" at bounding box center [827, 417] width 157 height 33
click at [832, 417] on input "-32/9" at bounding box center [833, 422] width 11 height 11
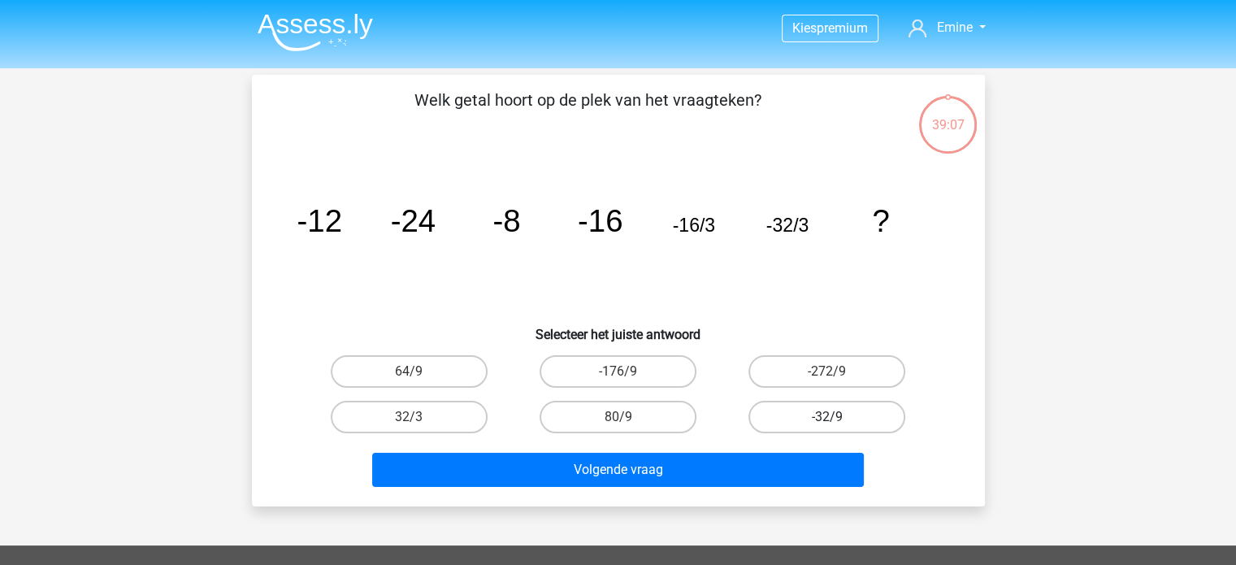
radio input "true"
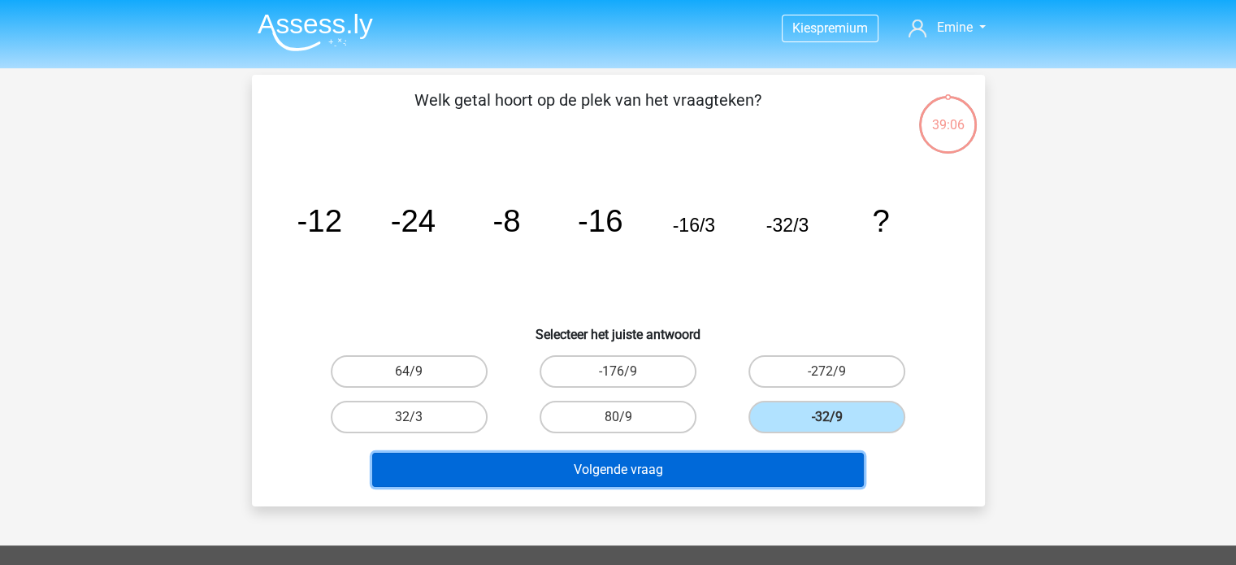
click at [702, 462] on button "Volgende vraag" at bounding box center [618, 470] width 492 height 34
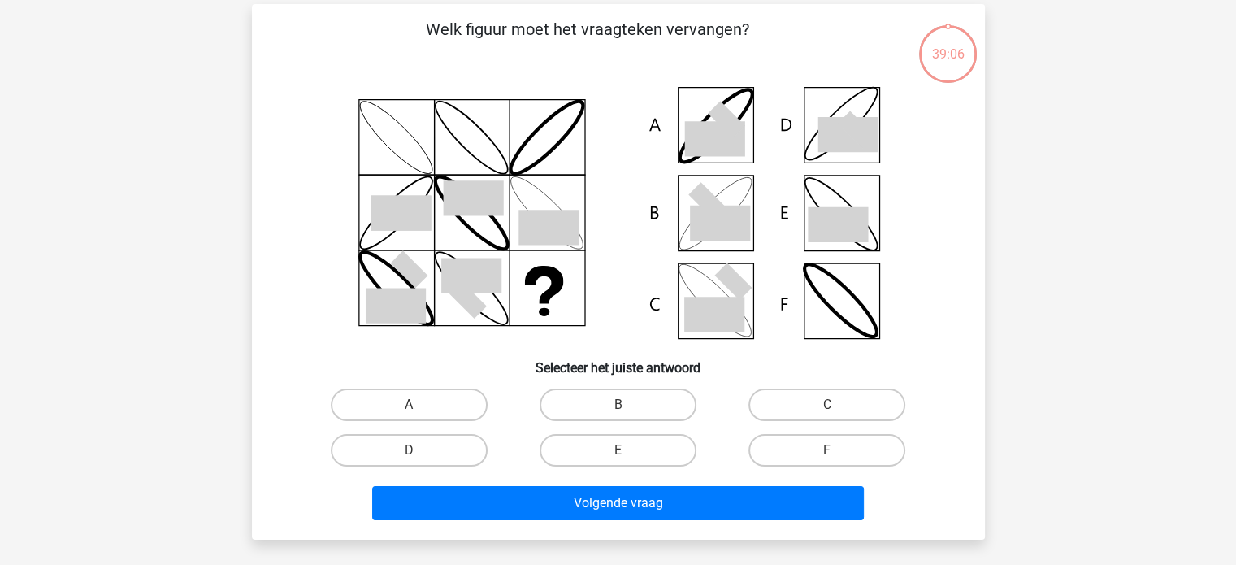
scroll to position [75, 0]
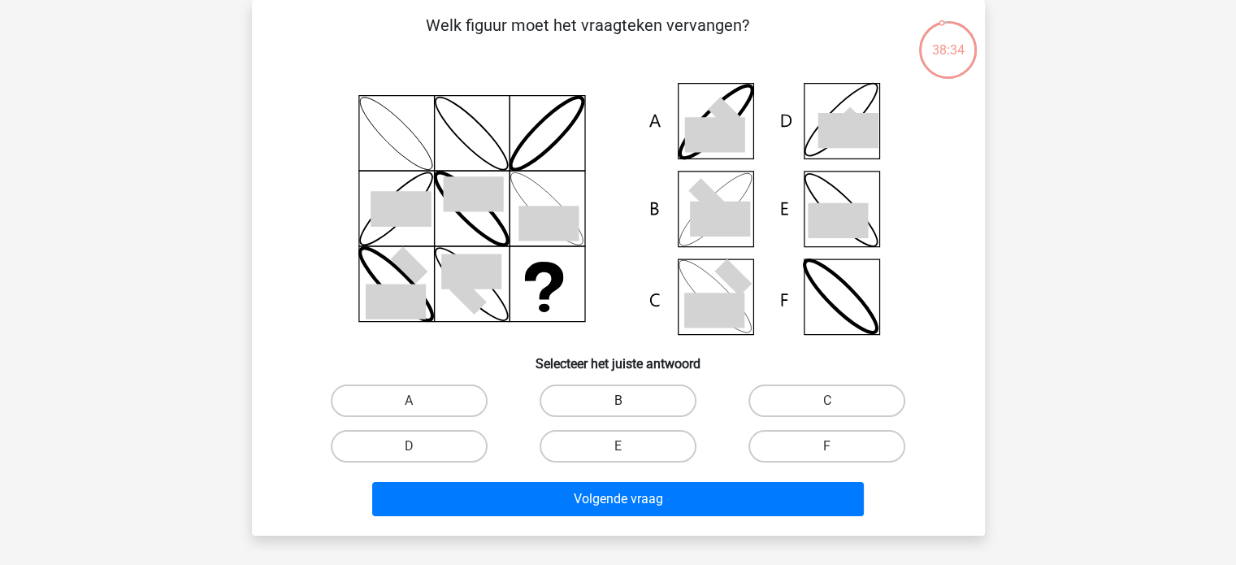
click at [580, 396] on label "B" at bounding box center [618, 401] width 157 height 33
click at [618, 401] on input "B" at bounding box center [623, 406] width 11 height 11
radio input "true"
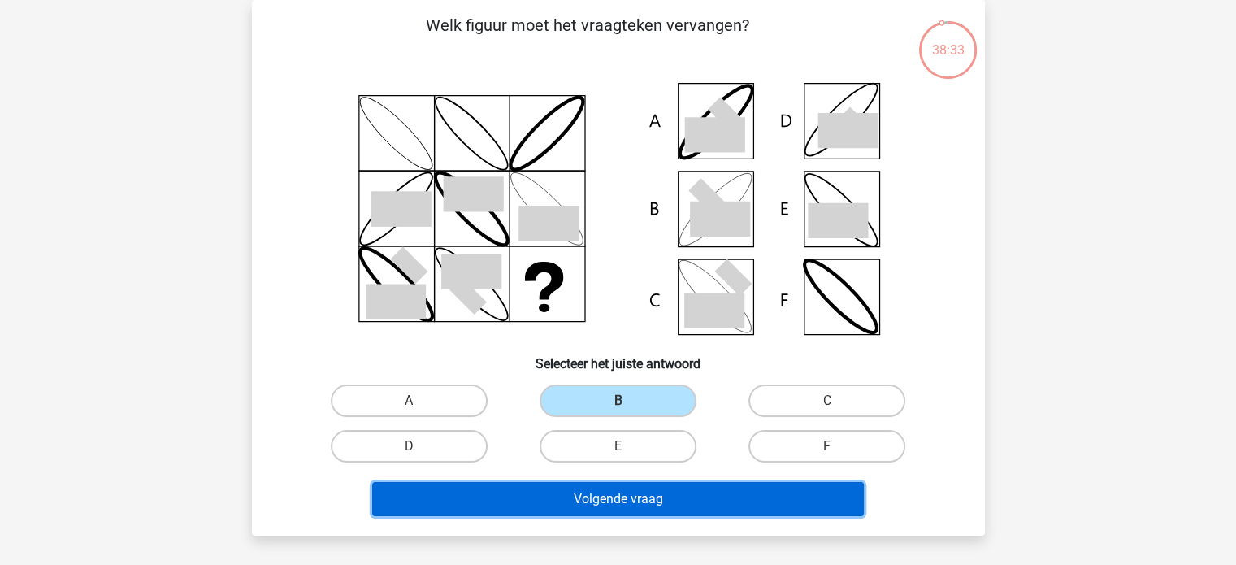
click at [644, 506] on button "Volgende vraag" at bounding box center [618, 499] width 492 height 34
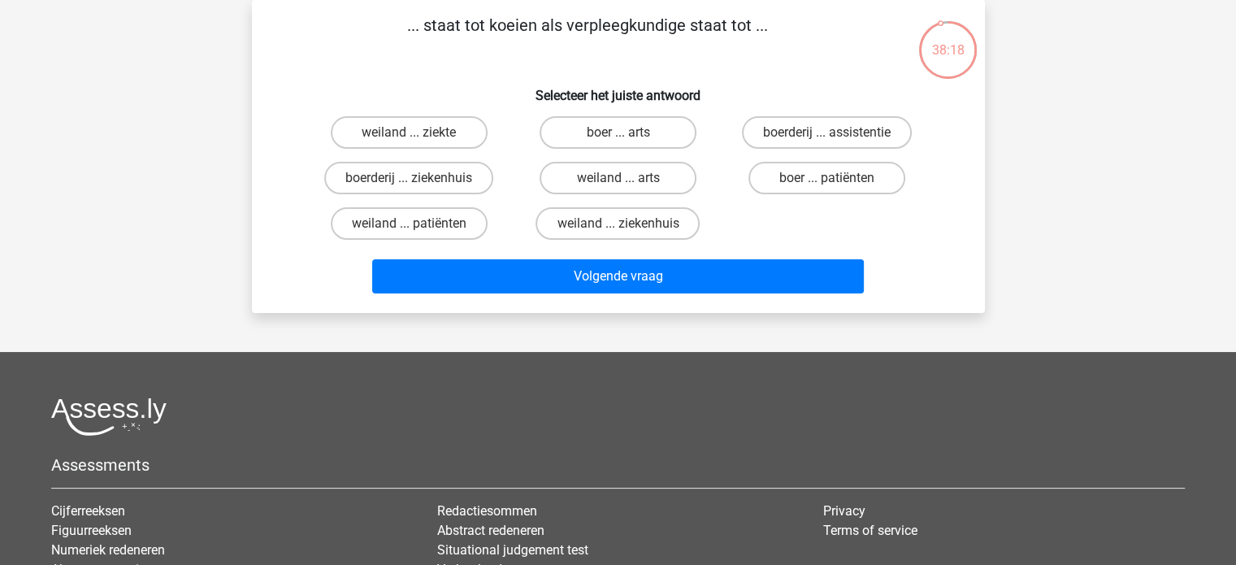
click at [1127, 290] on div "Kies premium Emine [EMAIL_ADDRESS][DOMAIN_NAME]" at bounding box center [618, 353] width 1236 height 856
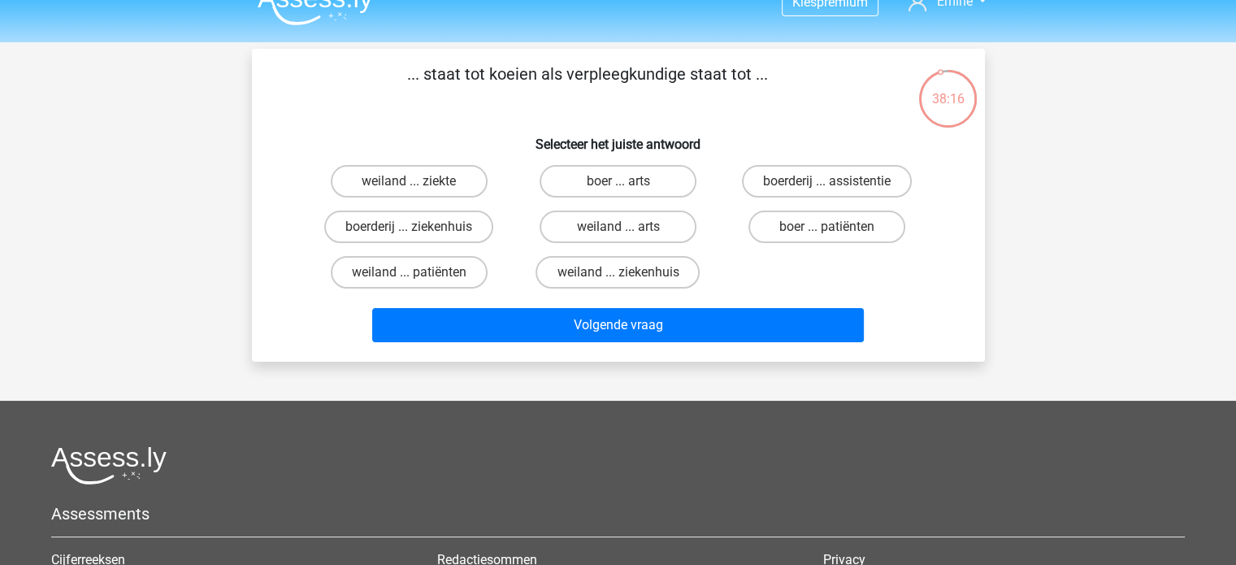
scroll to position [0, 0]
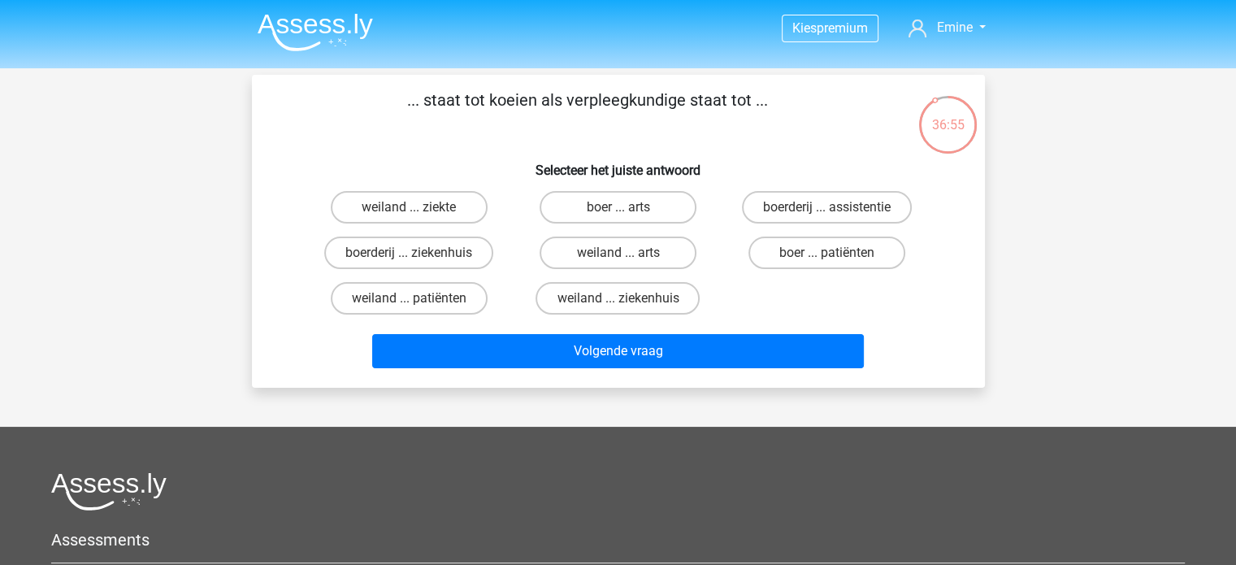
click at [1145, 273] on div "Kies premium Emine [EMAIL_ADDRESS][DOMAIN_NAME]" at bounding box center [618, 428] width 1236 height 856
drag, startPoint x: 641, startPoint y: 293, endPoint x: 710, endPoint y: 326, distance: 75.6
click at [641, 293] on label "weiland ... ziekenhuis" at bounding box center [618, 298] width 164 height 33
click at [628, 298] on input "weiland ... ziekenhuis" at bounding box center [623, 303] width 11 height 11
radio input "true"
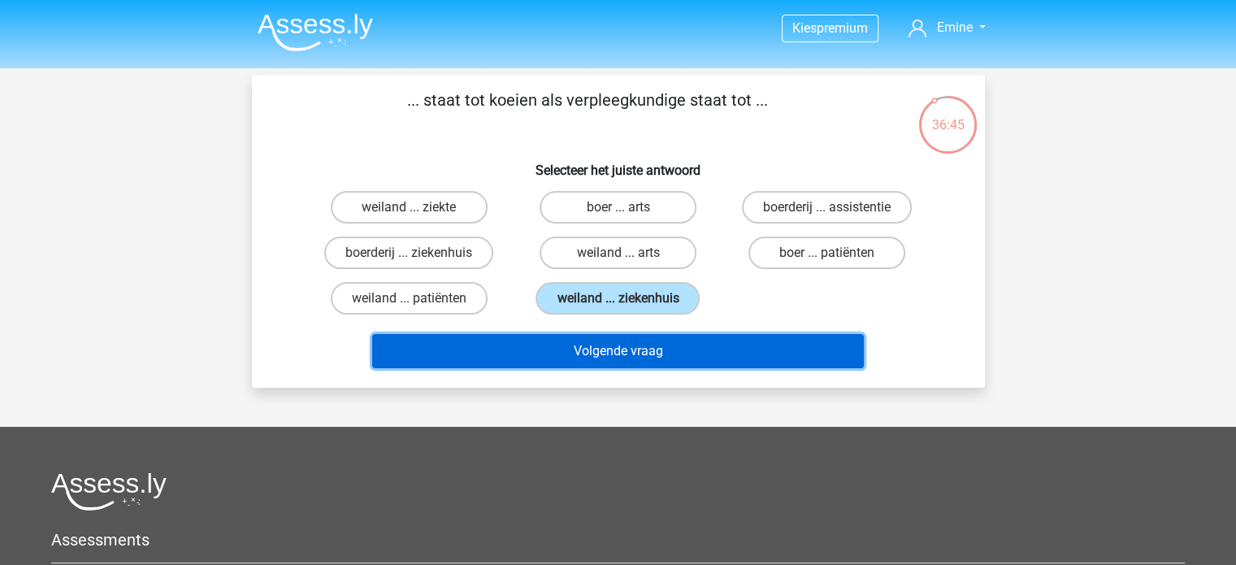
click at [687, 347] on button "Volgende vraag" at bounding box center [618, 351] width 492 height 34
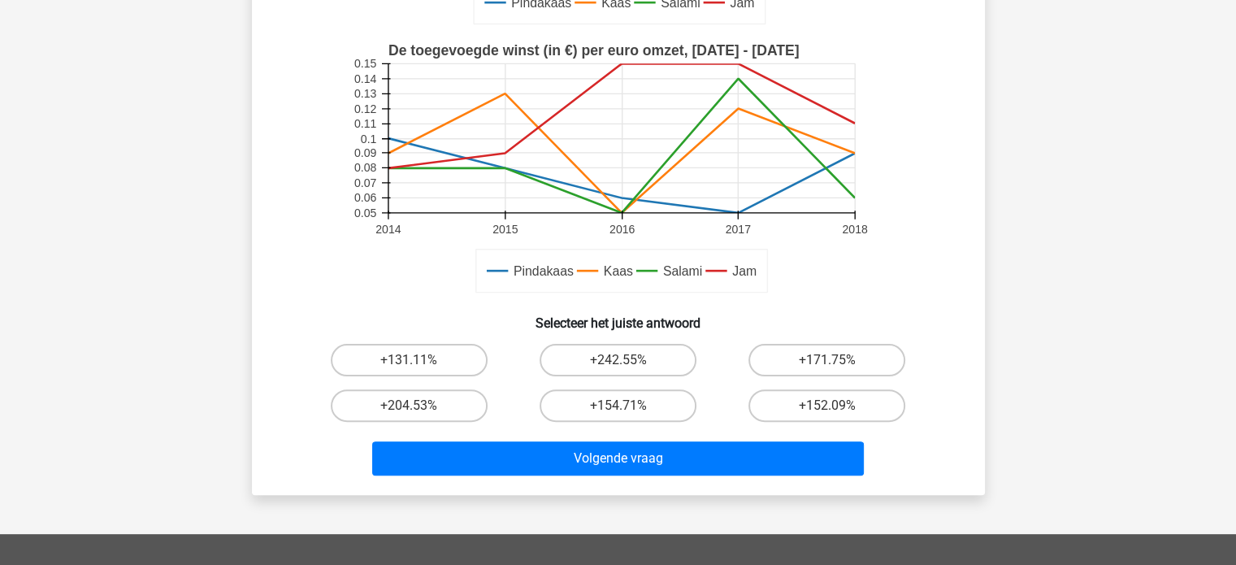
scroll to position [406, 0]
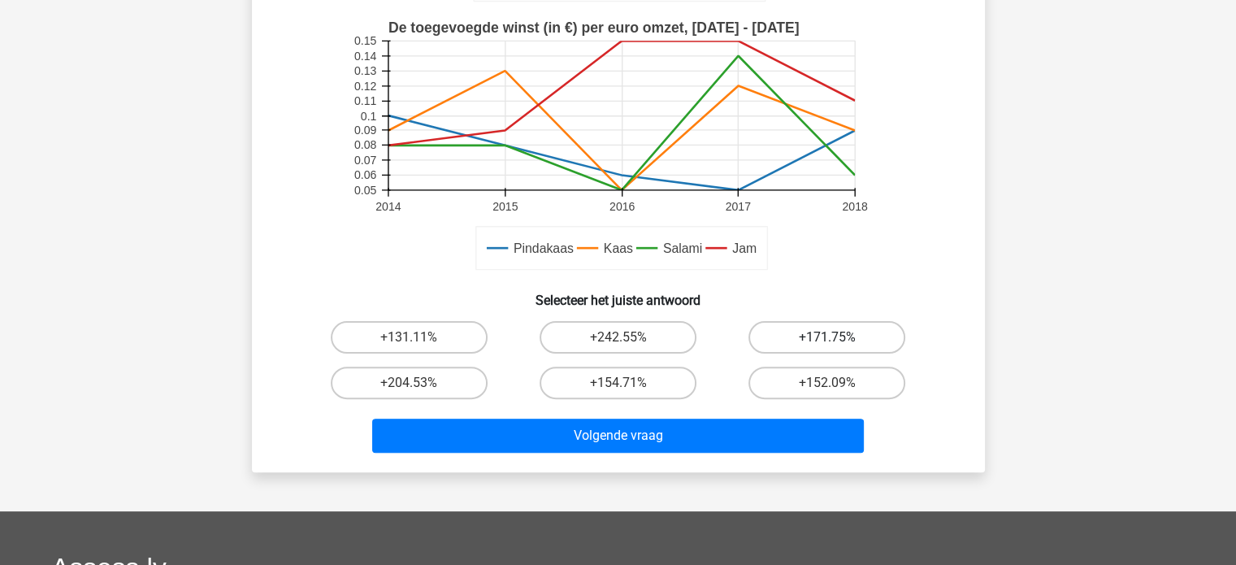
click at [842, 341] on label "+171.75%" at bounding box center [827, 337] width 157 height 33
click at [838, 341] on input "+171.75%" at bounding box center [833, 342] width 11 height 11
radio input "true"
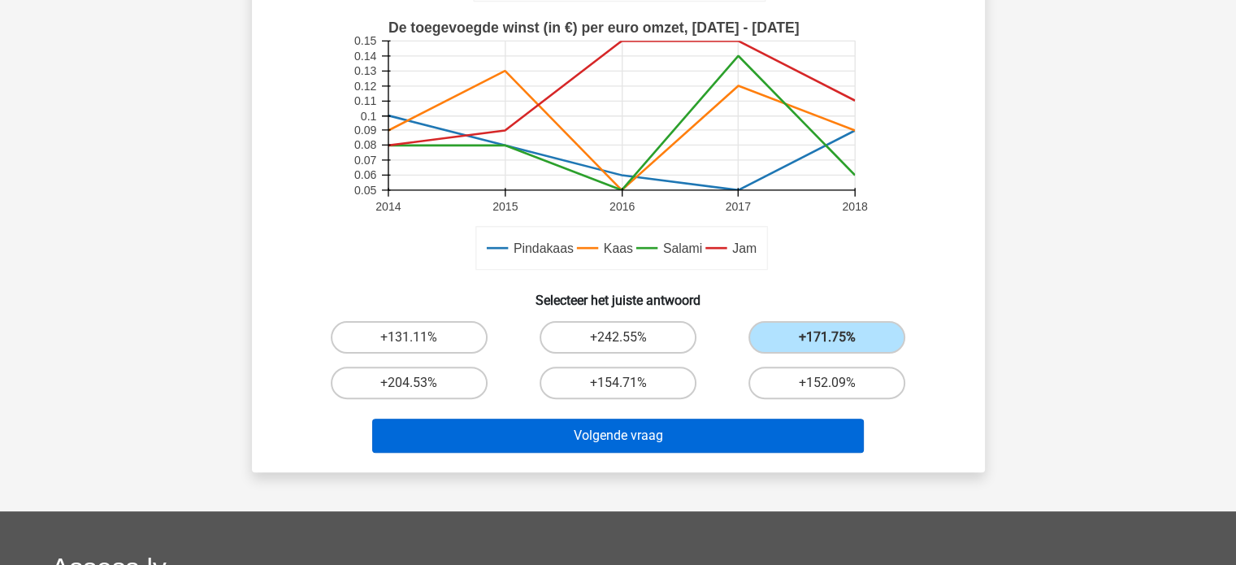
click at [665, 415] on div "Volgende vraag" at bounding box center [618, 433] width 681 height 54
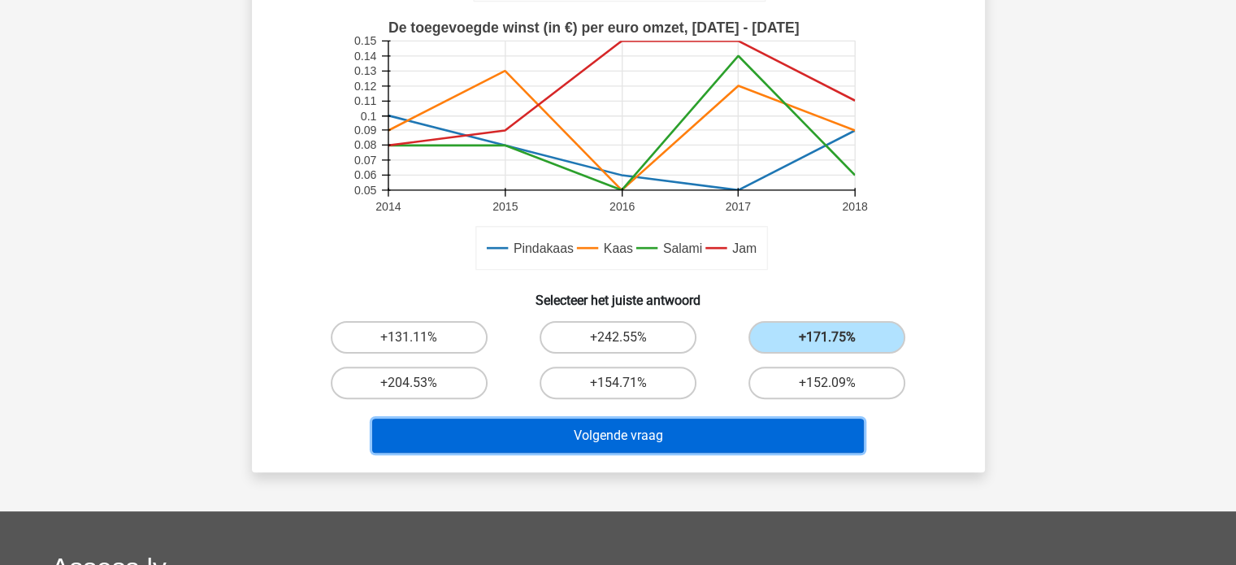
click at [672, 437] on button "Volgende vraag" at bounding box center [618, 436] width 492 height 34
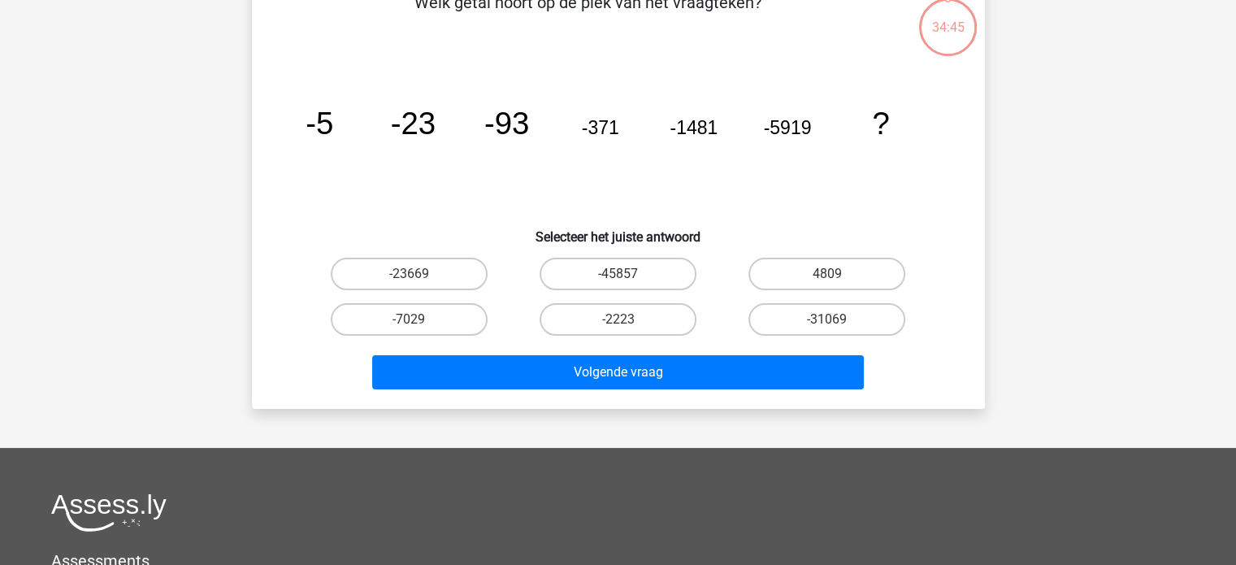
scroll to position [75, 0]
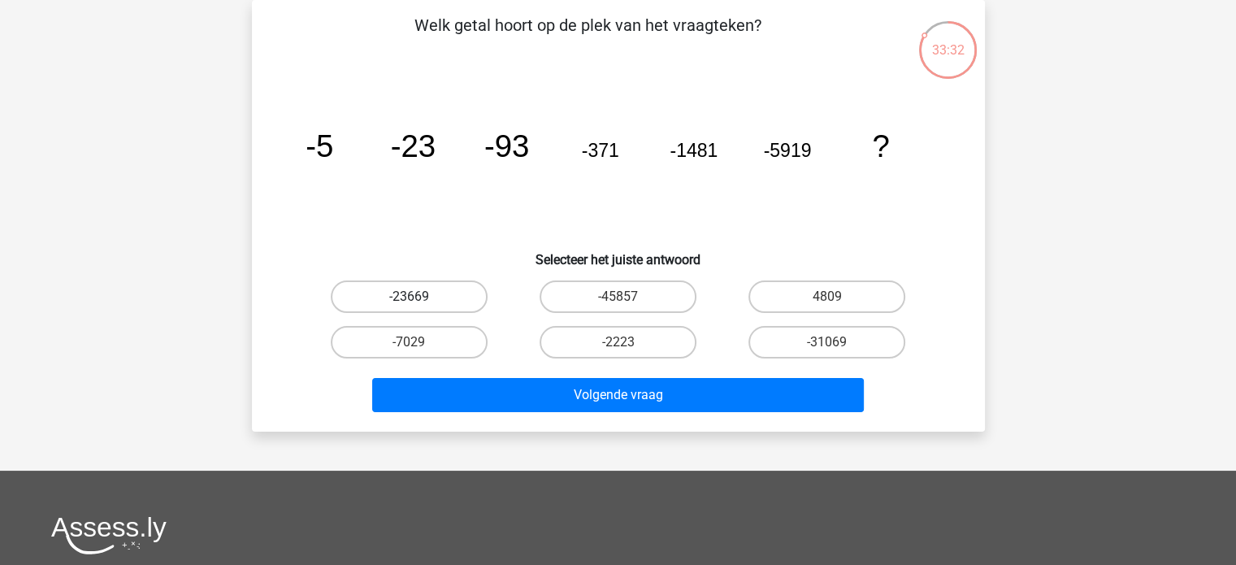
click at [400, 292] on label "-23669" at bounding box center [409, 296] width 157 height 33
click at [409, 297] on input "-23669" at bounding box center [414, 302] width 11 height 11
radio input "true"
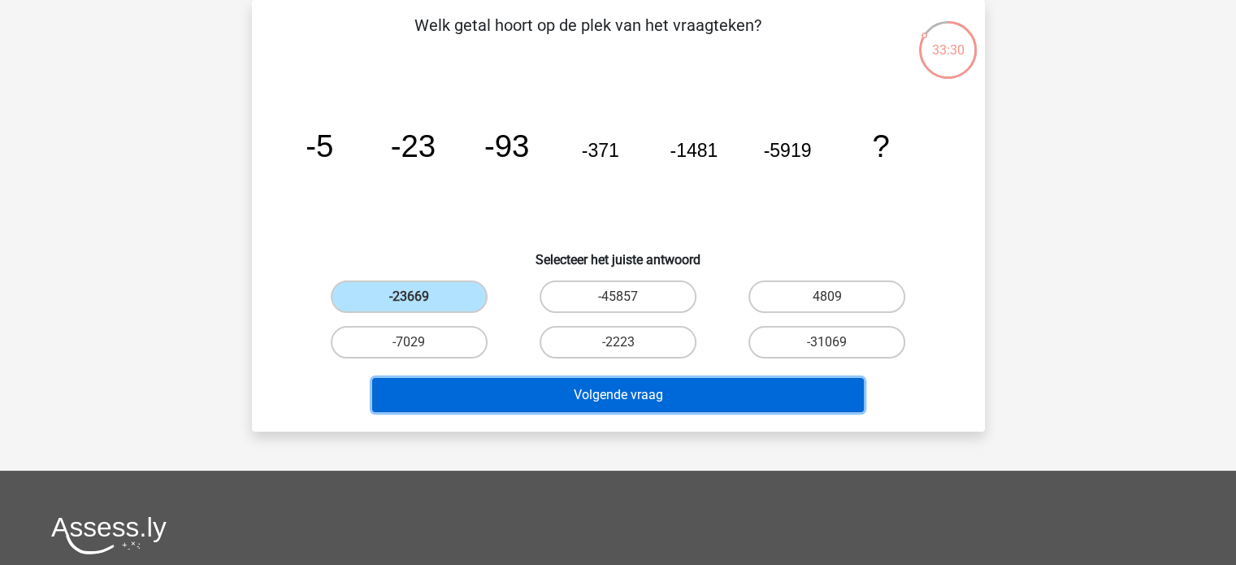
click at [764, 402] on button "Volgende vraag" at bounding box center [618, 395] width 492 height 34
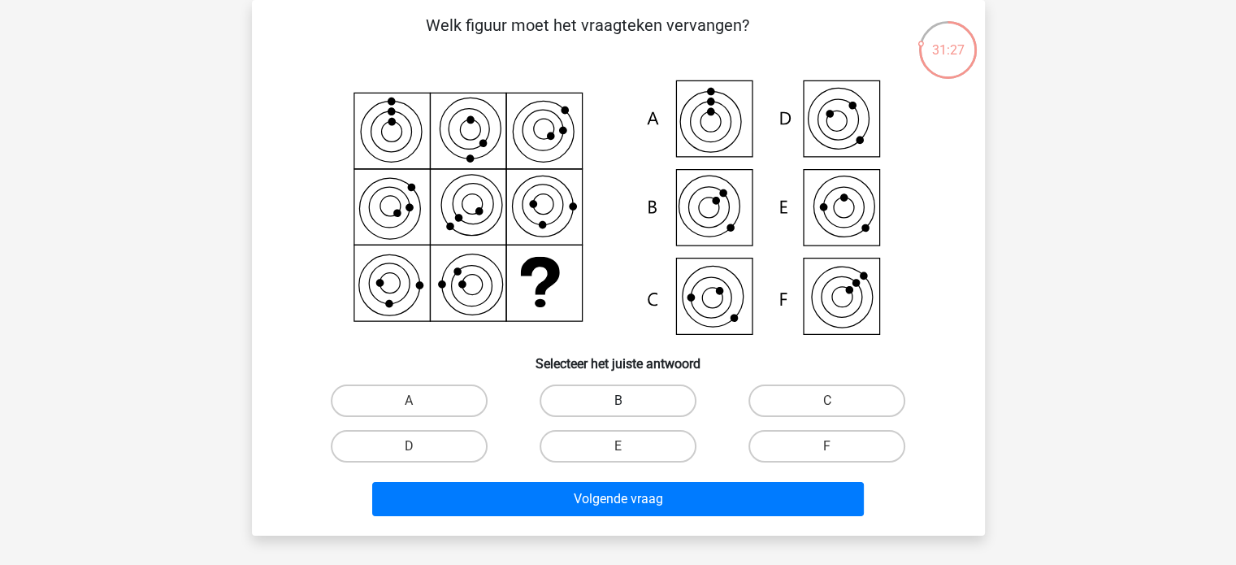
drag, startPoint x: 605, startPoint y: 398, endPoint x: 617, endPoint y: 400, distance: 12.3
click at [606, 398] on label "B" at bounding box center [618, 401] width 157 height 33
click at [618, 401] on input "B" at bounding box center [623, 406] width 11 height 11
radio input "true"
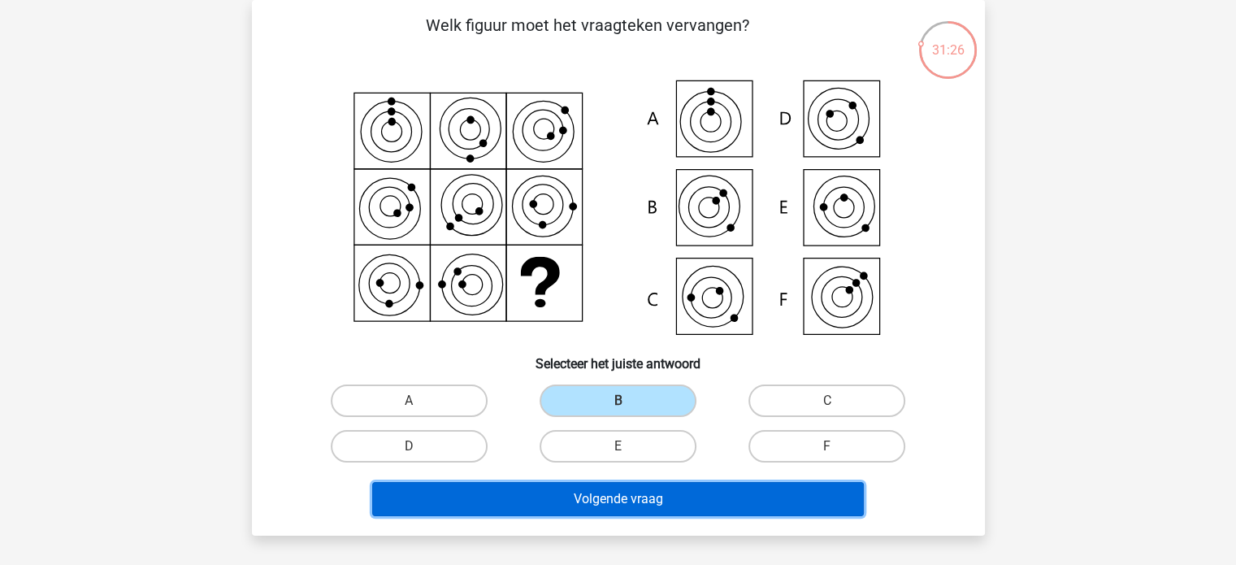
click at [663, 502] on button "Volgende vraag" at bounding box center [618, 499] width 492 height 34
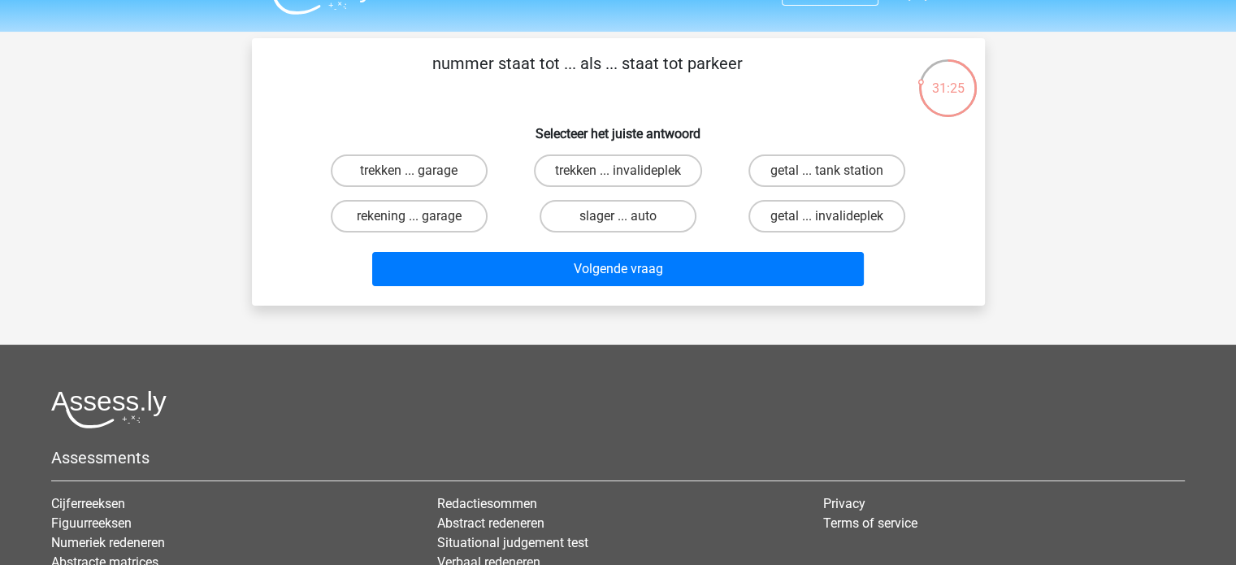
scroll to position [0, 0]
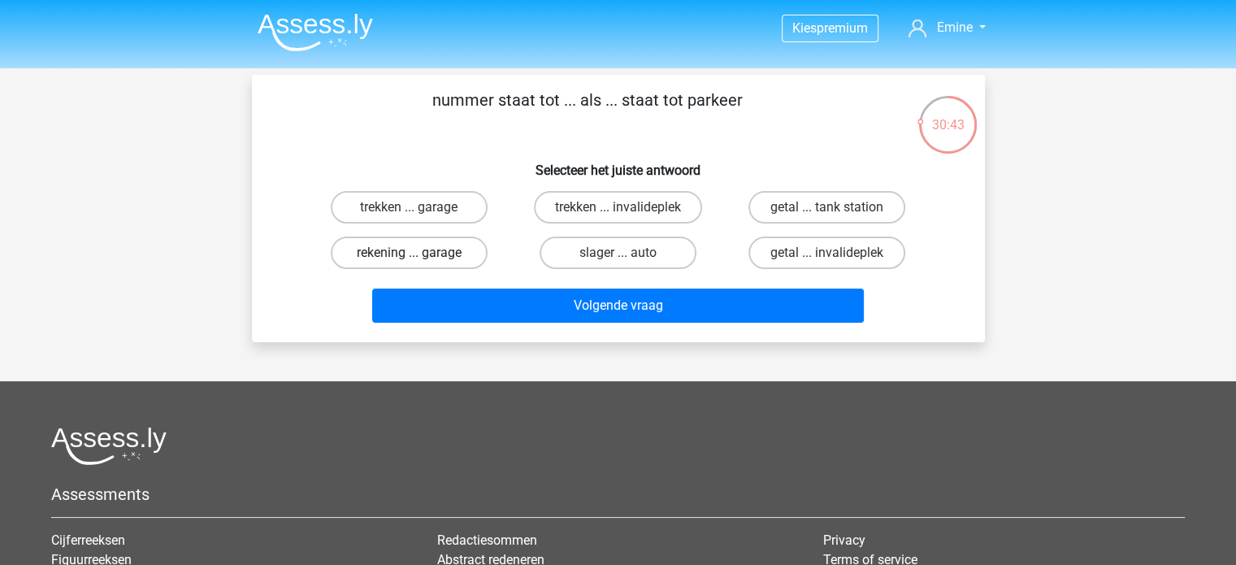
click at [457, 243] on label "rekening ... garage" at bounding box center [409, 253] width 157 height 33
click at [419, 253] on input "rekening ... garage" at bounding box center [414, 258] width 11 height 11
radio input "true"
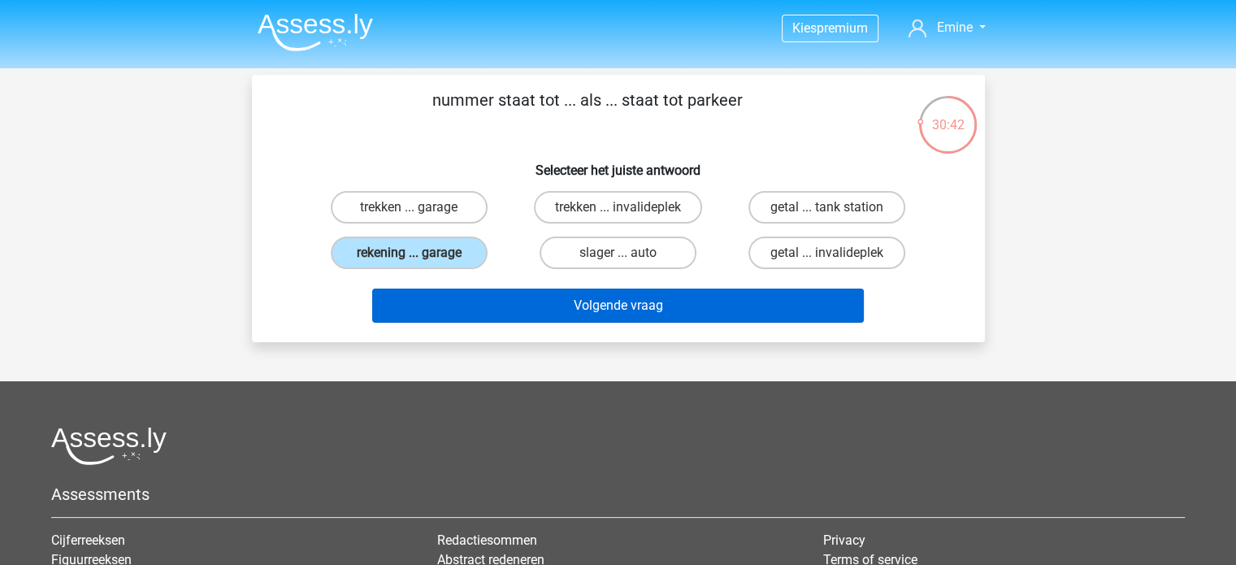
drag, startPoint x: 624, startPoint y: 322, endPoint x: 628, endPoint y: 311, distance: 11.1
click at [626, 316] on div "Volgende vraag" at bounding box center [619, 309] width 628 height 41
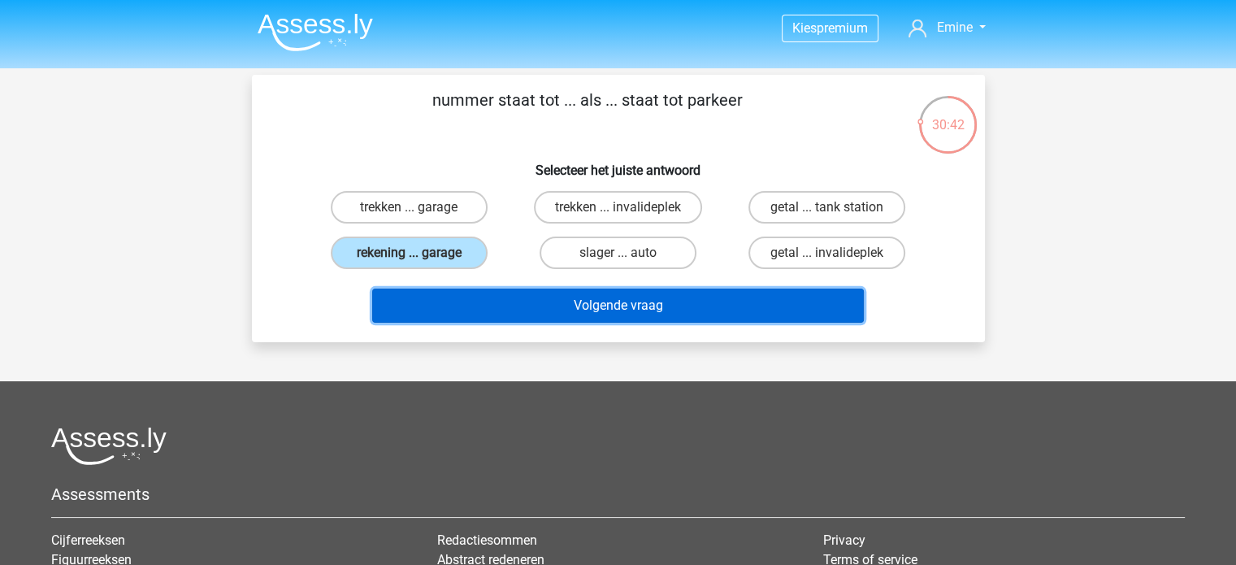
click at [629, 308] on button "Volgende vraag" at bounding box center [618, 306] width 492 height 34
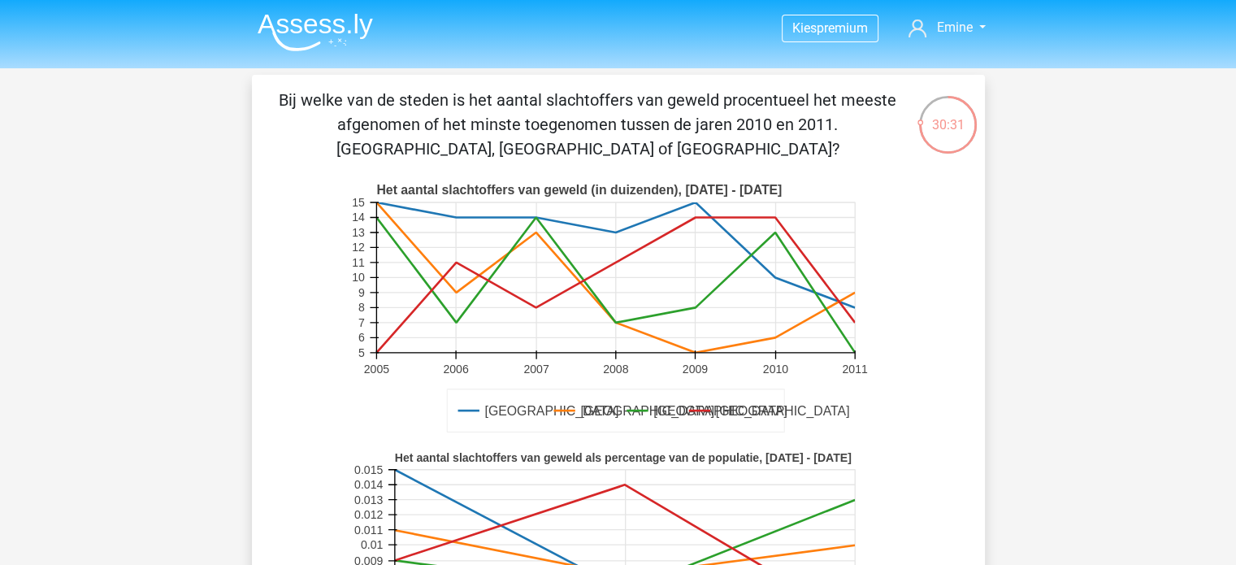
click at [502, 252] on rect at bounding box center [615, 277] width 479 height 150
click at [774, 278] on icon at bounding box center [615, 278] width 479 height 0
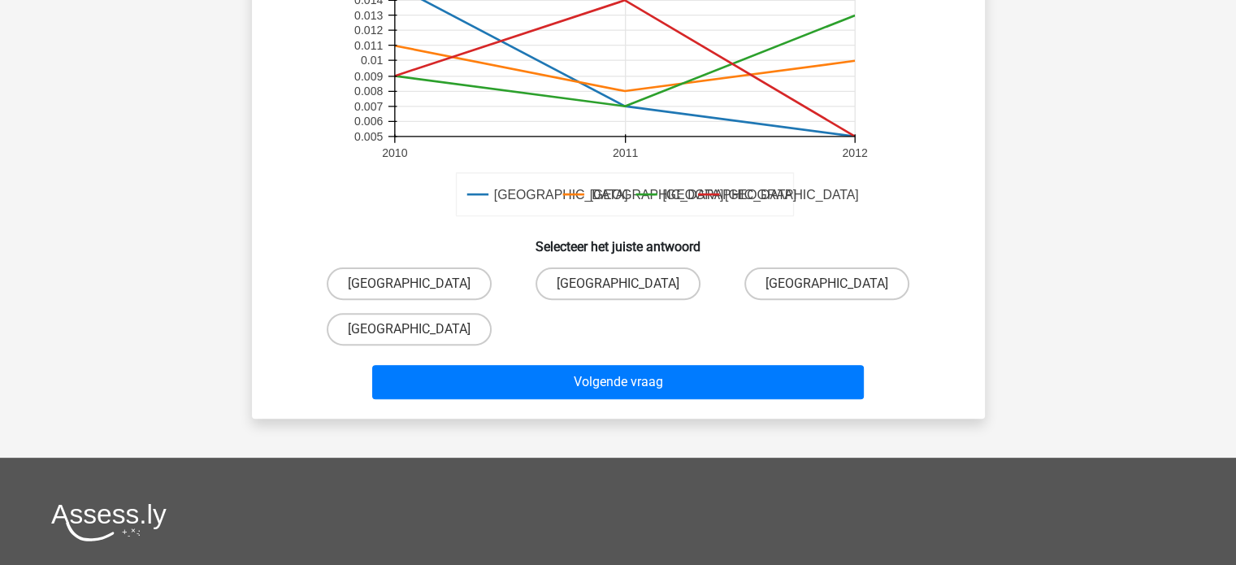
scroll to position [488, 0]
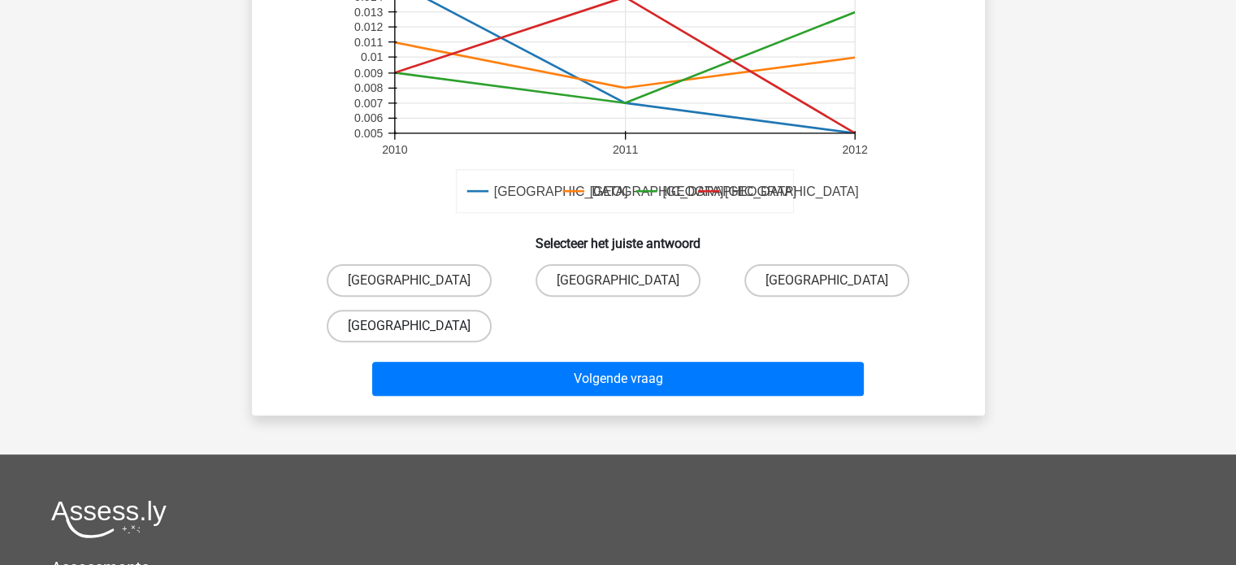
click at [414, 321] on label "[GEOGRAPHIC_DATA]" at bounding box center [409, 326] width 165 height 33
click at [414, 326] on input "[GEOGRAPHIC_DATA]" at bounding box center [414, 331] width 11 height 11
radio input "true"
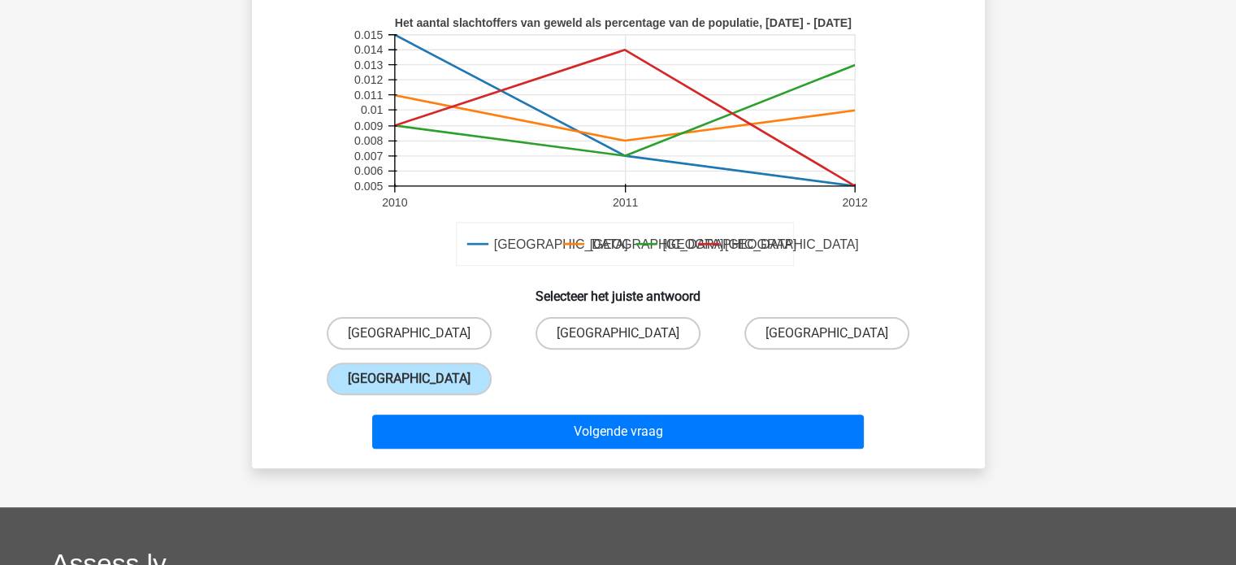
scroll to position [406, 0]
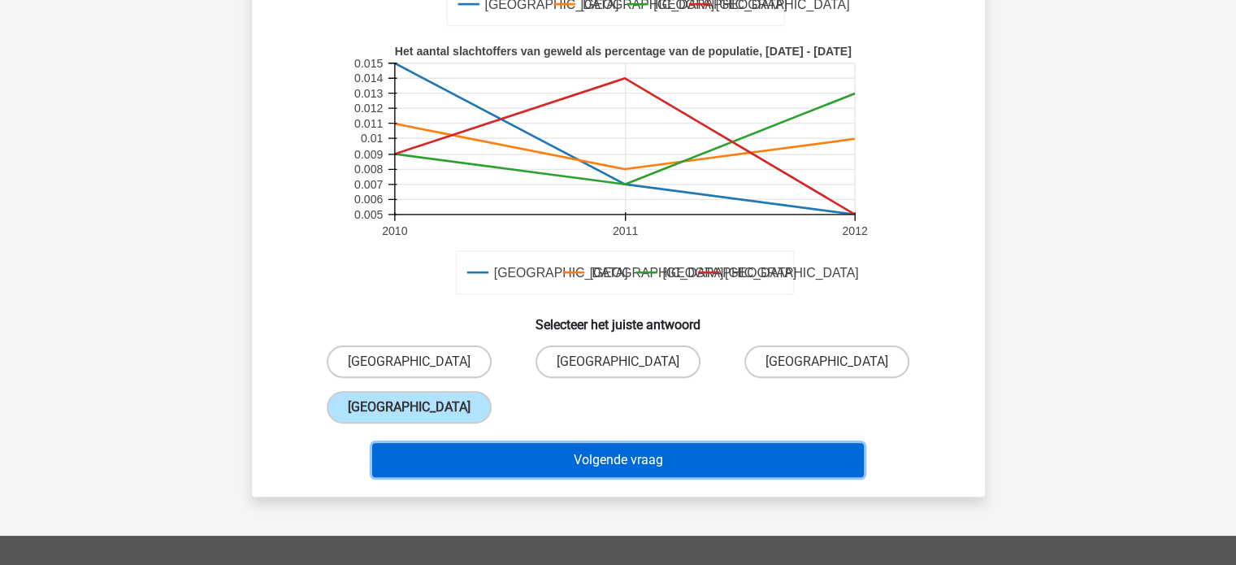
click at [654, 454] on button "Volgende vraag" at bounding box center [618, 460] width 492 height 34
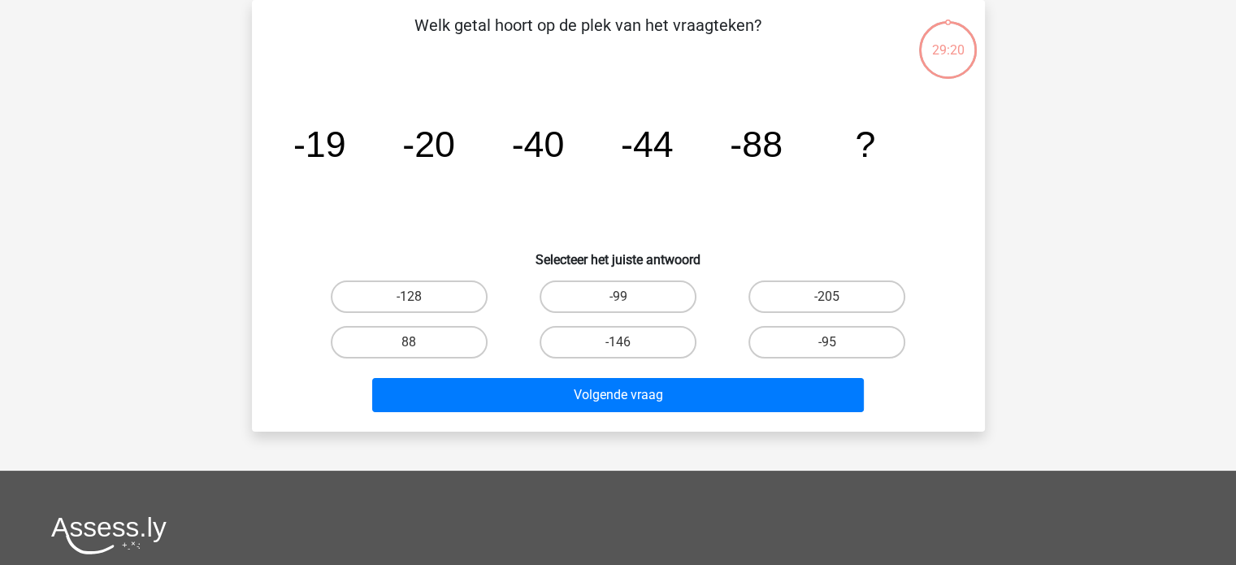
scroll to position [75, 0]
click at [441, 291] on label "-128" at bounding box center [409, 296] width 157 height 33
click at [419, 297] on input "-128" at bounding box center [414, 302] width 11 height 11
radio input "true"
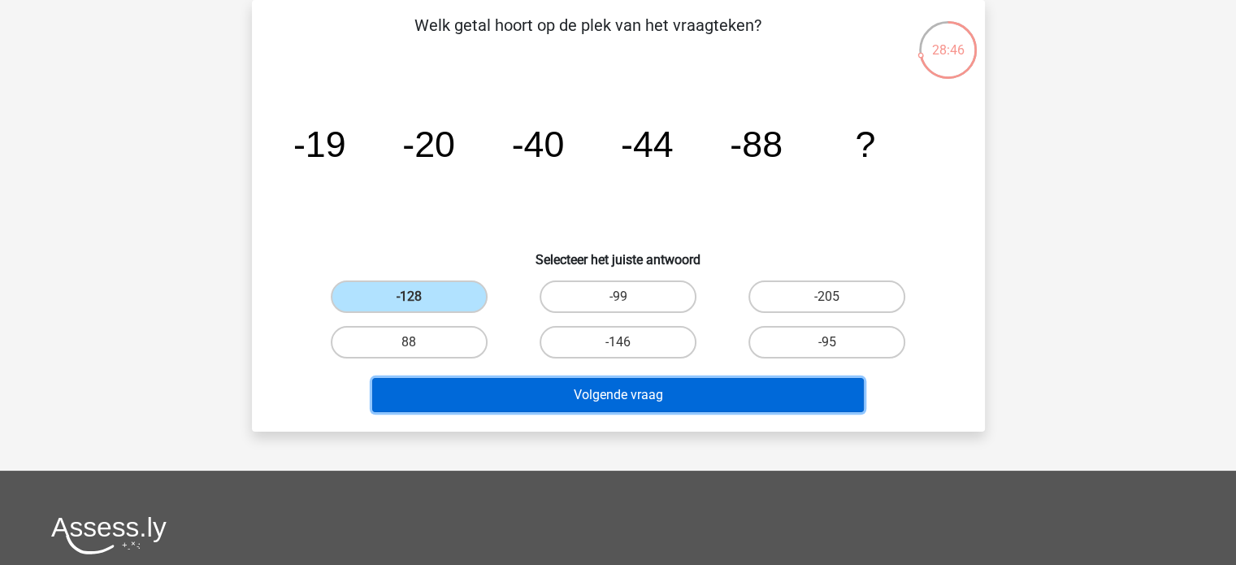
click at [675, 402] on button "Volgende vraag" at bounding box center [618, 395] width 492 height 34
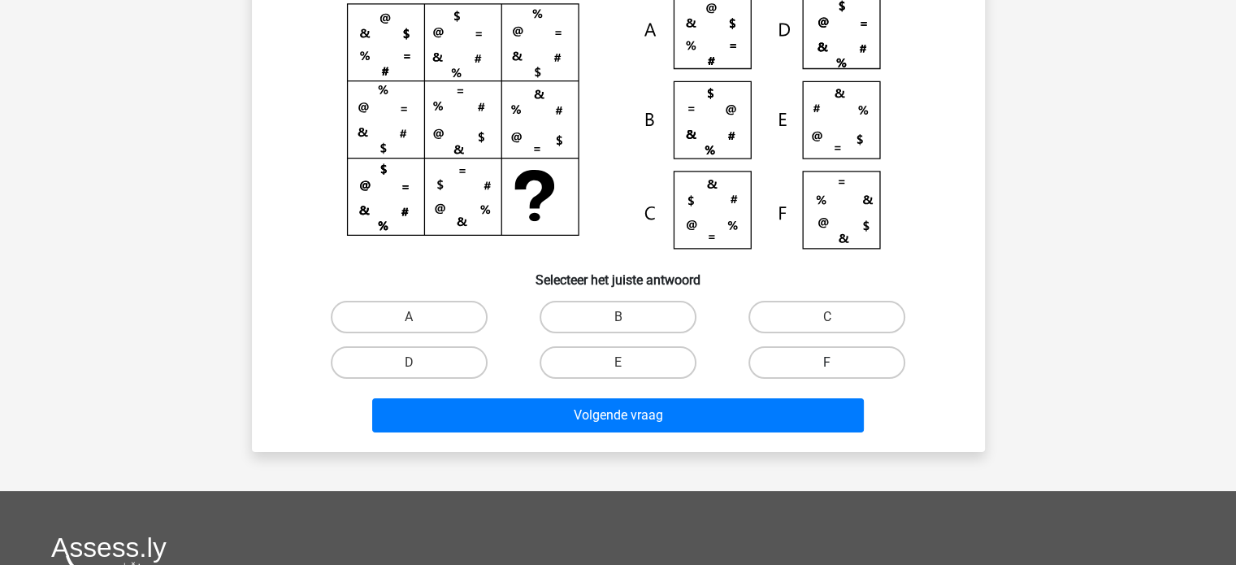
scroll to position [163, 0]
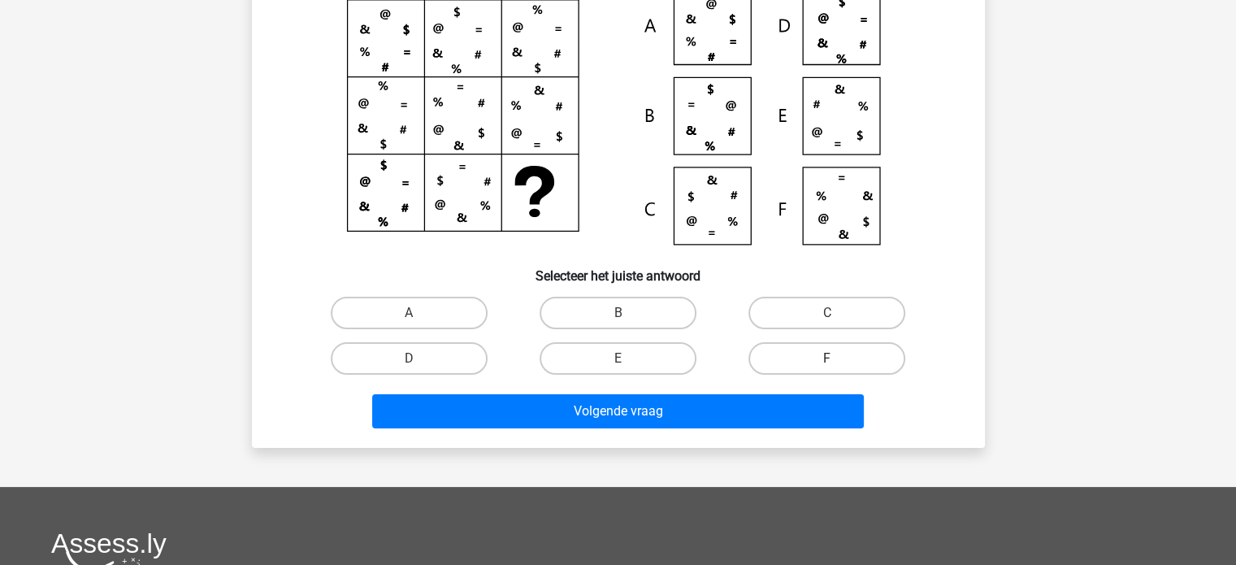
click at [812, 358] on label "F" at bounding box center [827, 358] width 157 height 33
click at [828, 358] on input "F" at bounding box center [833, 363] width 11 height 11
radio input "true"
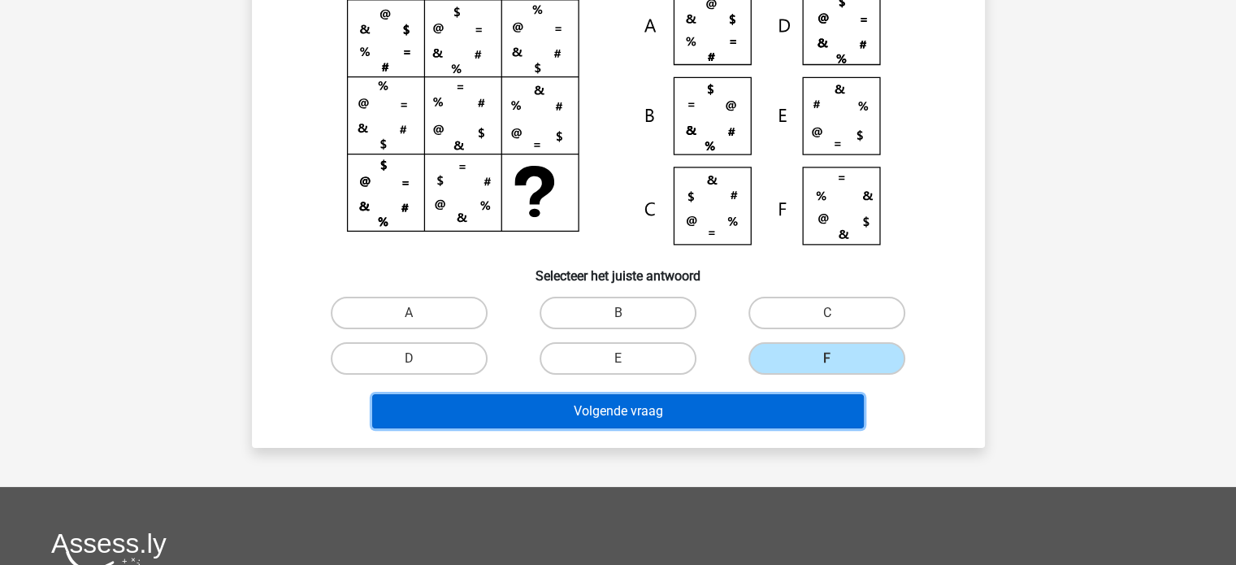
click at [771, 405] on button "Volgende vraag" at bounding box center [618, 411] width 492 height 34
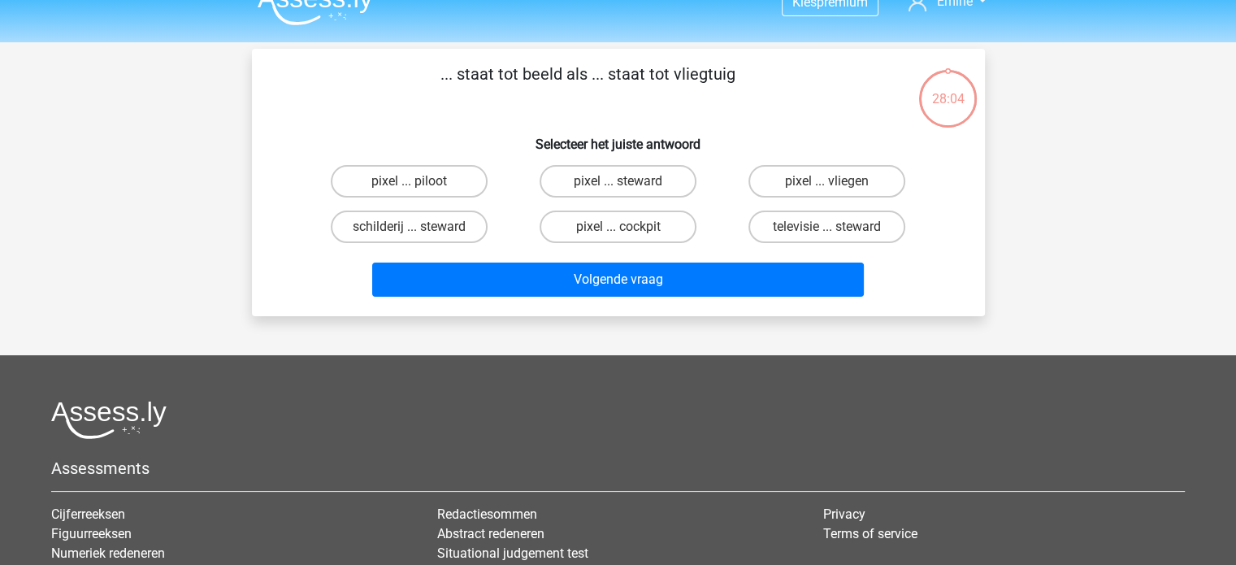
scroll to position [0, 0]
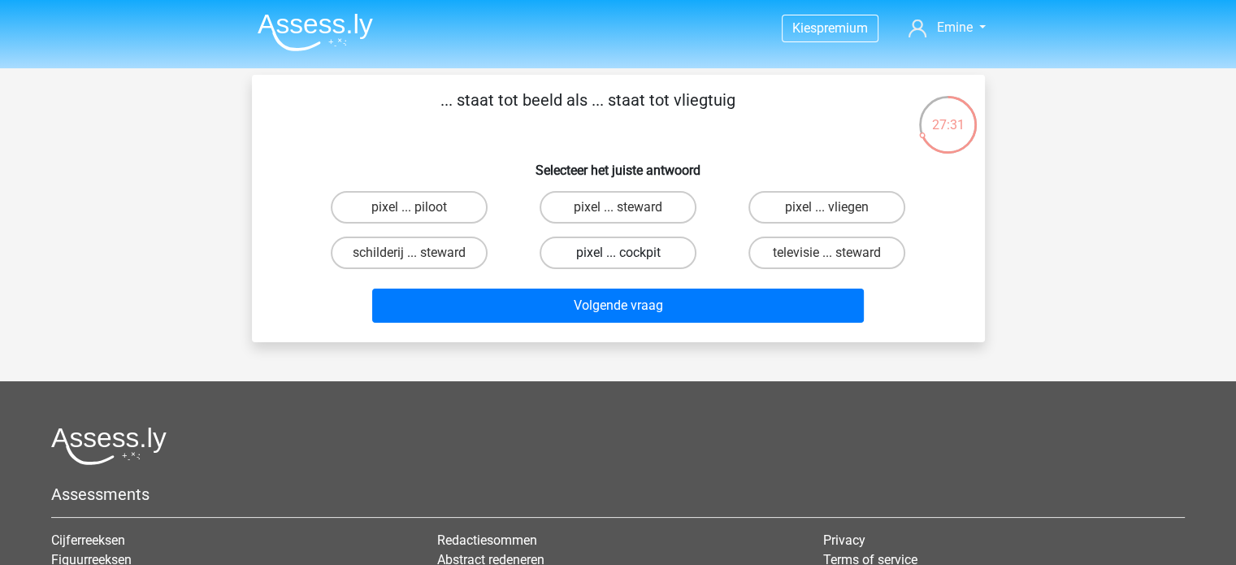
click at [610, 250] on label "pixel ... cockpit" at bounding box center [618, 253] width 157 height 33
click at [618, 253] on input "pixel ... cockpit" at bounding box center [623, 258] width 11 height 11
radio input "true"
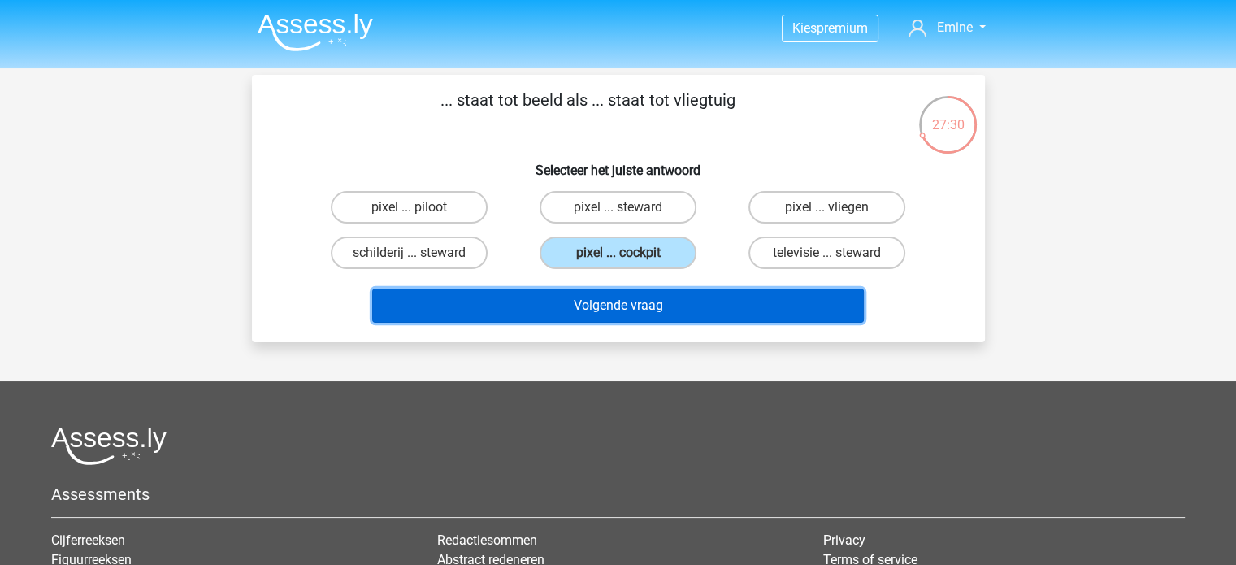
click at [748, 304] on button "Volgende vraag" at bounding box center [618, 306] width 492 height 34
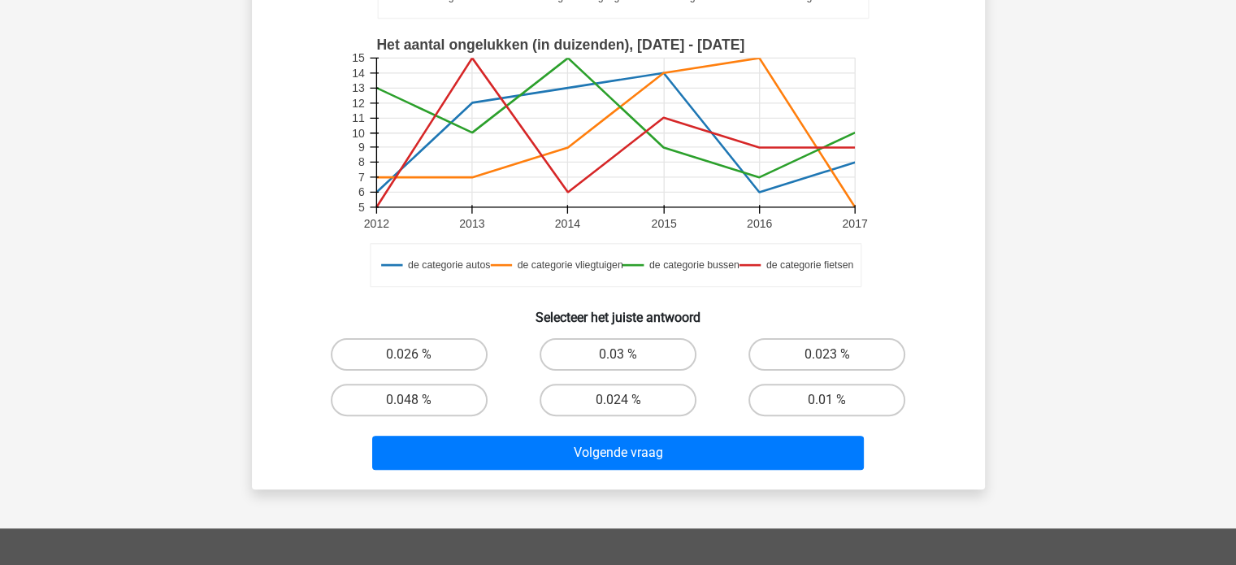
scroll to position [400, 0]
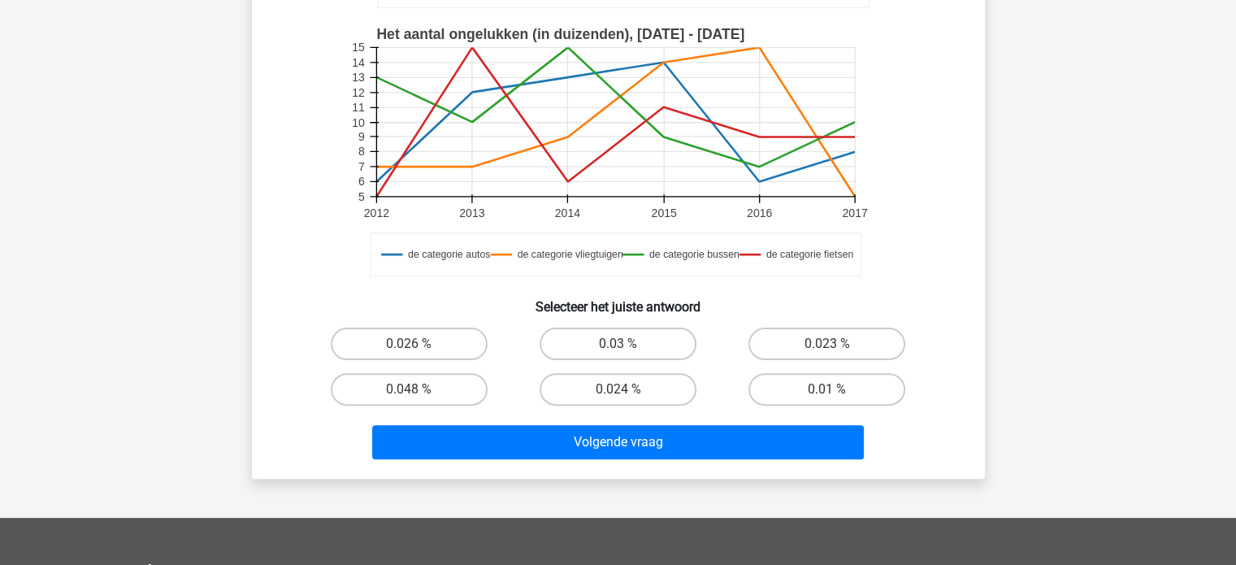
click at [396, 326] on div "0.026 %" at bounding box center [409, 344] width 209 height 46
click at [399, 343] on label "0.026 %" at bounding box center [409, 344] width 157 height 33
click at [409, 344] on input "0.026 %" at bounding box center [414, 349] width 11 height 11
radio input "true"
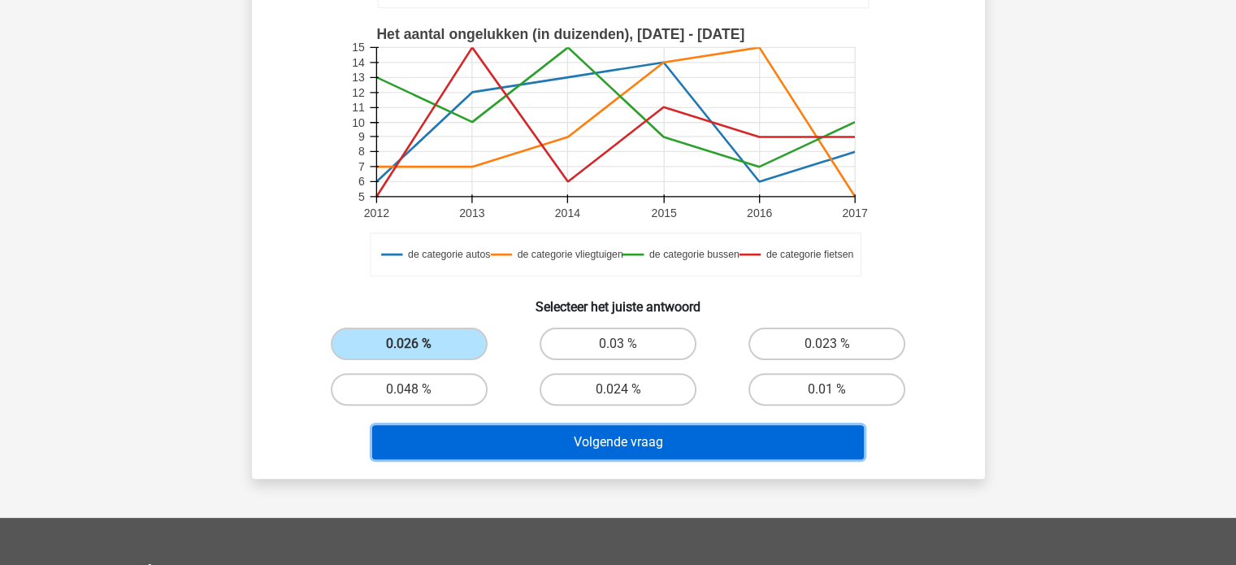
click at [572, 452] on button "Volgende vraag" at bounding box center [618, 442] width 492 height 34
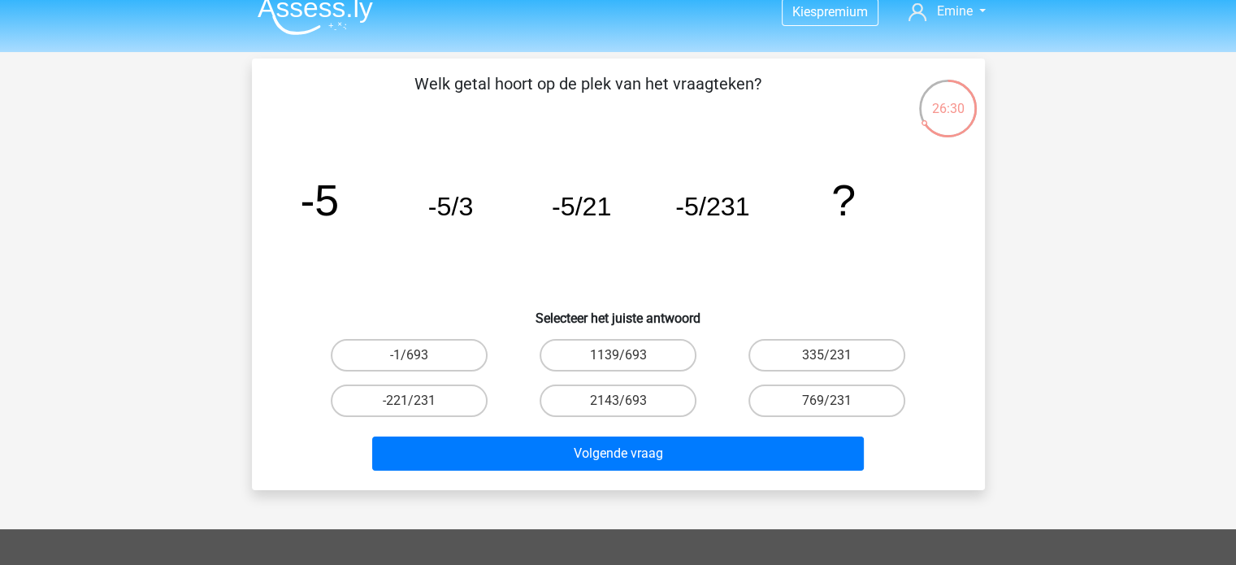
scroll to position [0, 0]
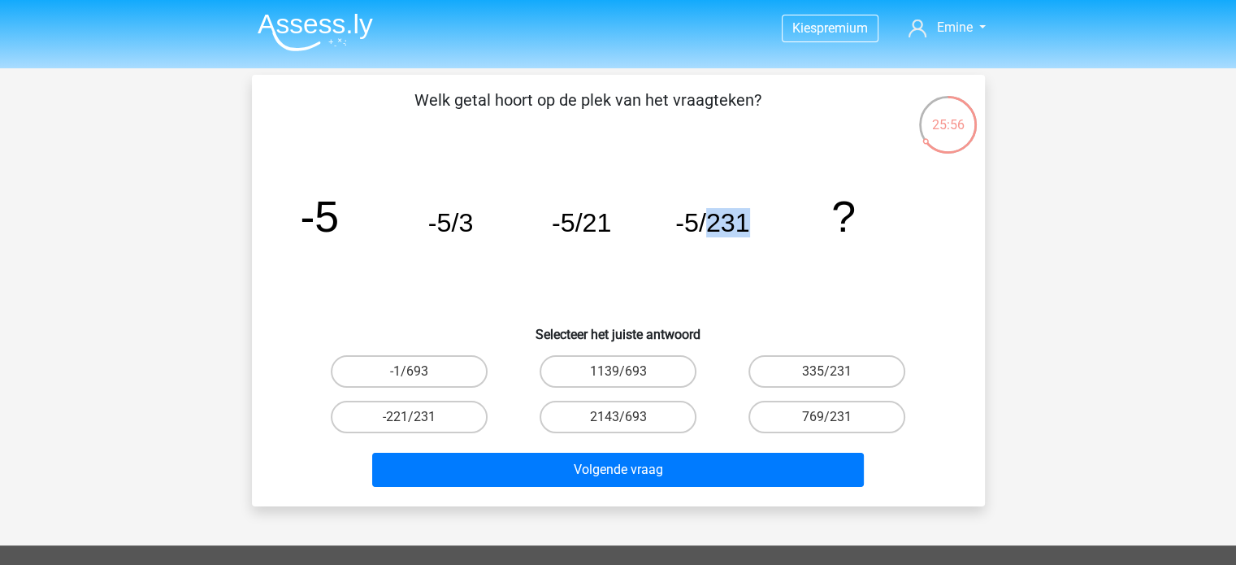
drag, startPoint x: 706, startPoint y: 219, endPoint x: 758, endPoint y: 224, distance: 52.2
click at [758, 224] on icon "image/svg+xml -5 -5/3 -5/21 -5/231 ?" at bounding box center [618, 232] width 655 height 164
click at [743, 237] on icon "image/svg+xml -5 -5/3 -5/21 -5/231 ?" at bounding box center [618, 232] width 655 height 164
click at [819, 372] on label "335/231" at bounding box center [827, 371] width 157 height 33
click at [828, 372] on input "335/231" at bounding box center [833, 376] width 11 height 11
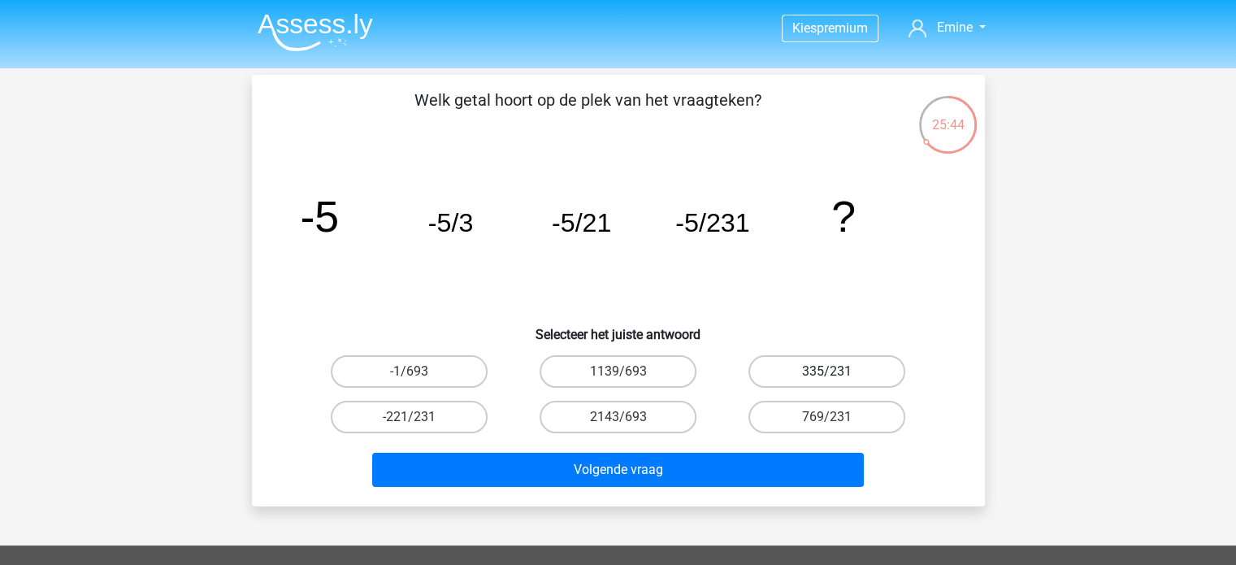
radio input "true"
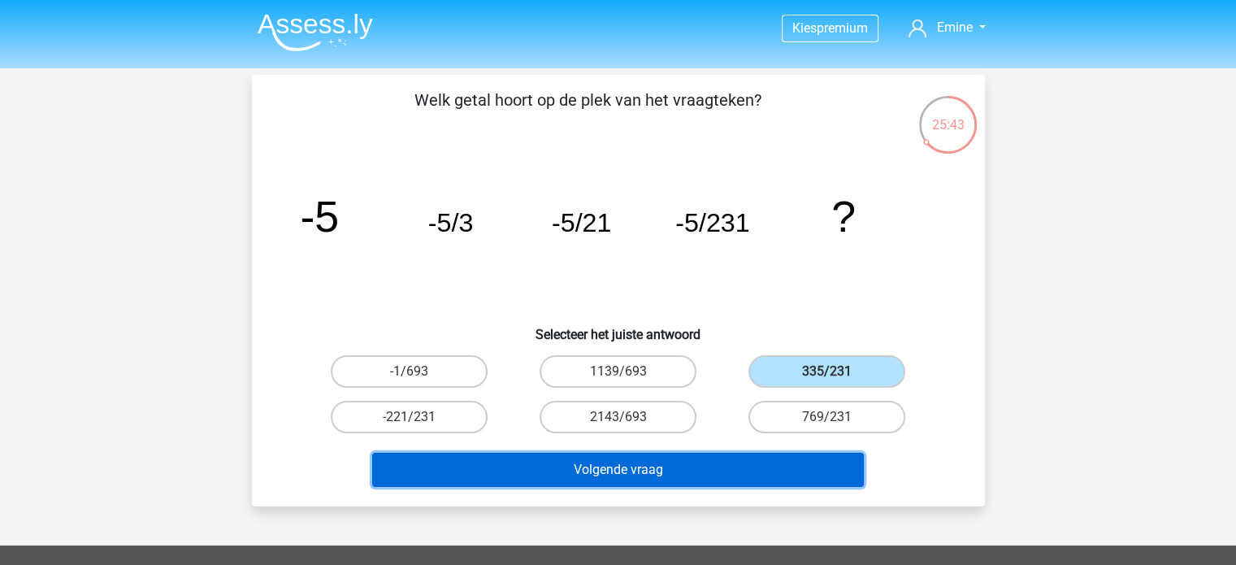
click at [663, 458] on button "Volgende vraag" at bounding box center [618, 470] width 492 height 34
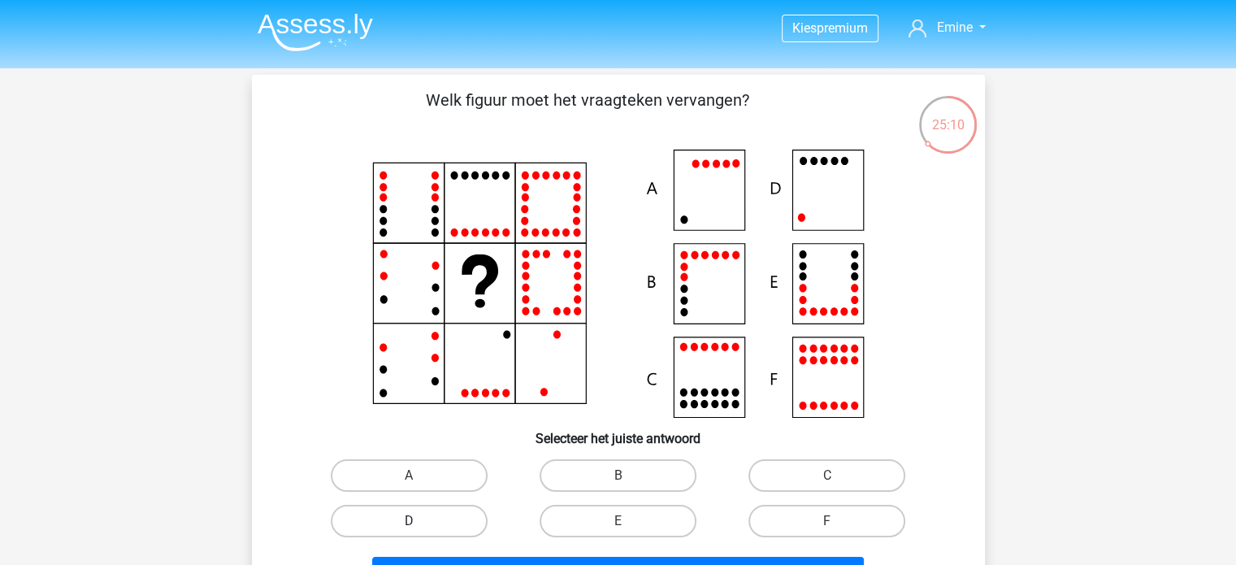
drag, startPoint x: 421, startPoint y: 524, endPoint x: 441, endPoint y: 529, distance: 20.3
click at [422, 524] on label "D" at bounding box center [409, 521] width 157 height 33
click at [419, 524] on input "D" at bounding box center [414, 526] width 11 height 11
radio input "true"
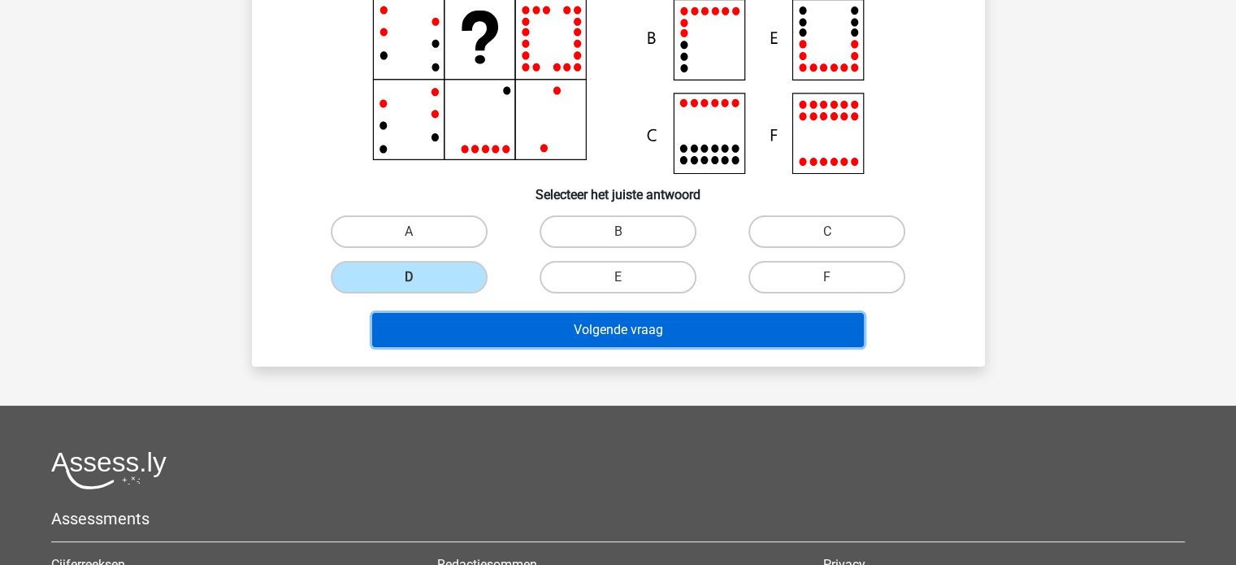
click at [611, 328] on button "Volgende vraag" at bounding box center [618, 330] width 492 height 34
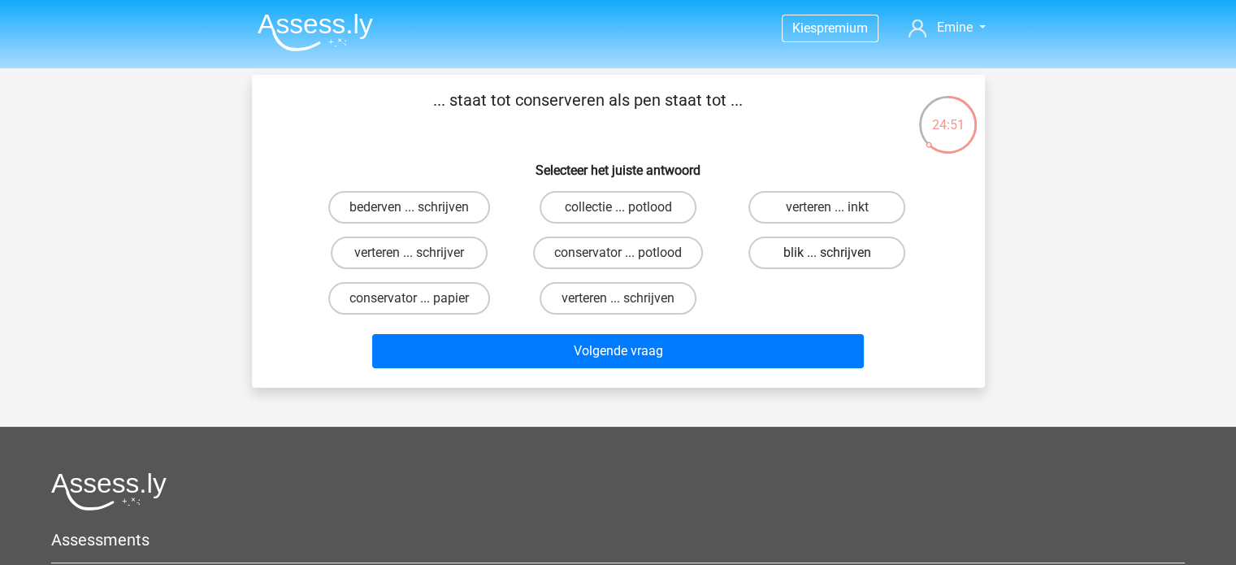
click at [869, 255] on label "blik ... schrijven" at bounding box center [827, 253] width 157 height 33
click at [838, 255] on input "blik ... schrijven" at bounding box center [833, 258] width 11 height 11
radio input "true"
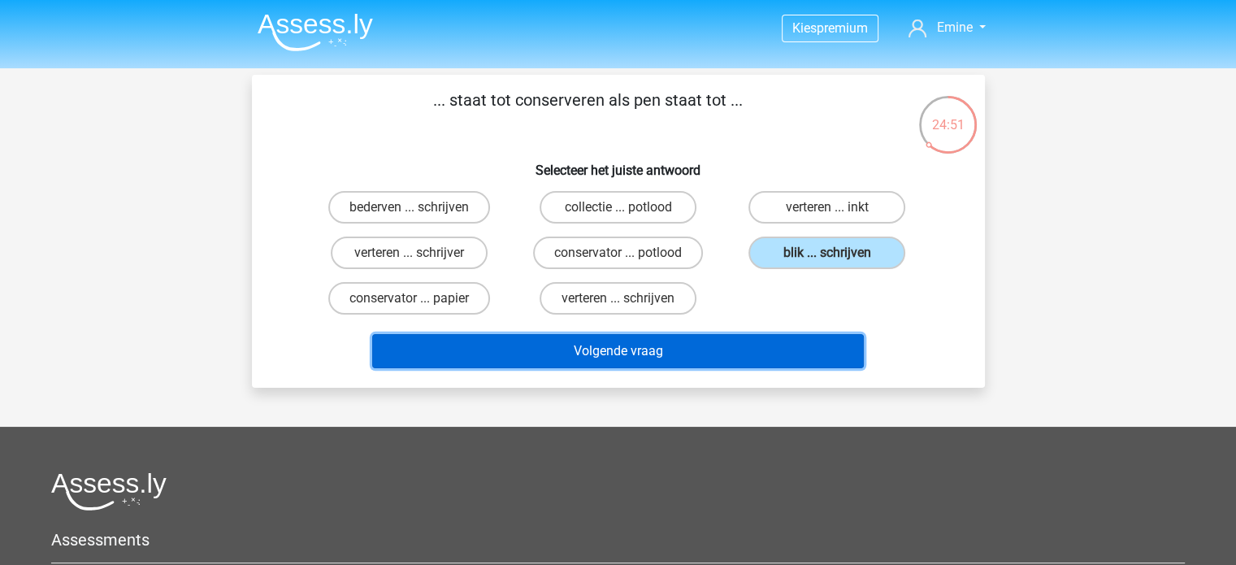
click at [824, 349] on button "Volgende vraag" at bounding box center [618, 351] width 492 height 34
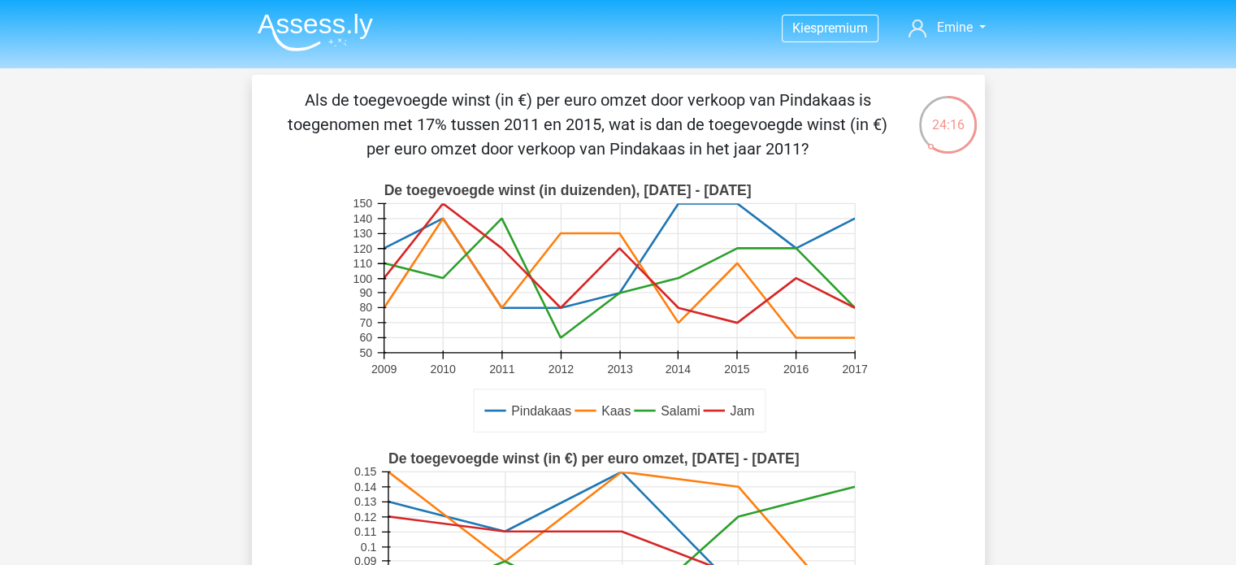
click at [733, 354] on rect at bounding box center [618, 309] width 537 height 268
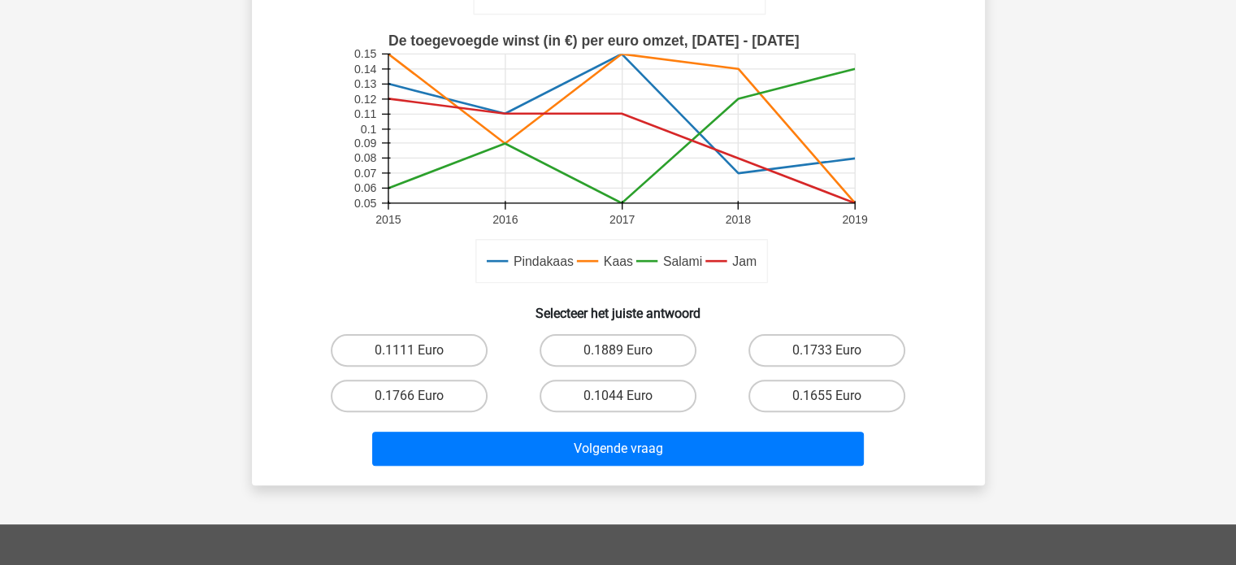
scroll to position [488, 0]
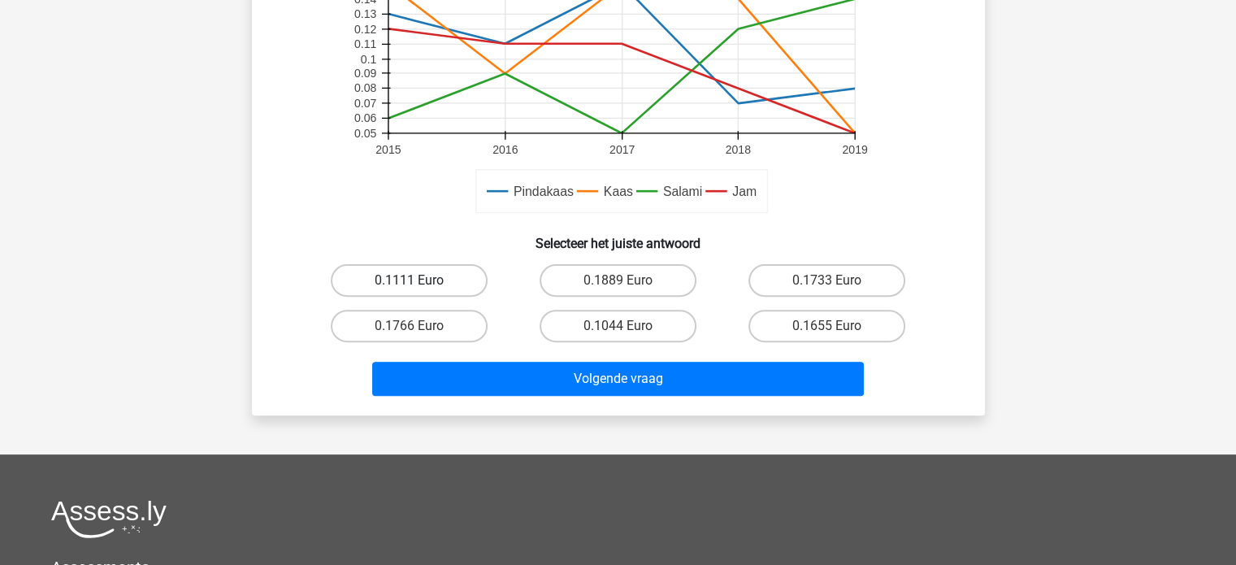
click at [393, 276] on label "0.1111 Euro" at bounding box center [409, 280] width 157 height 33
click at [409, 280] on input "0.1111 Euro" at bounding box center [414, 285] width 11 height 11
radio input "true"
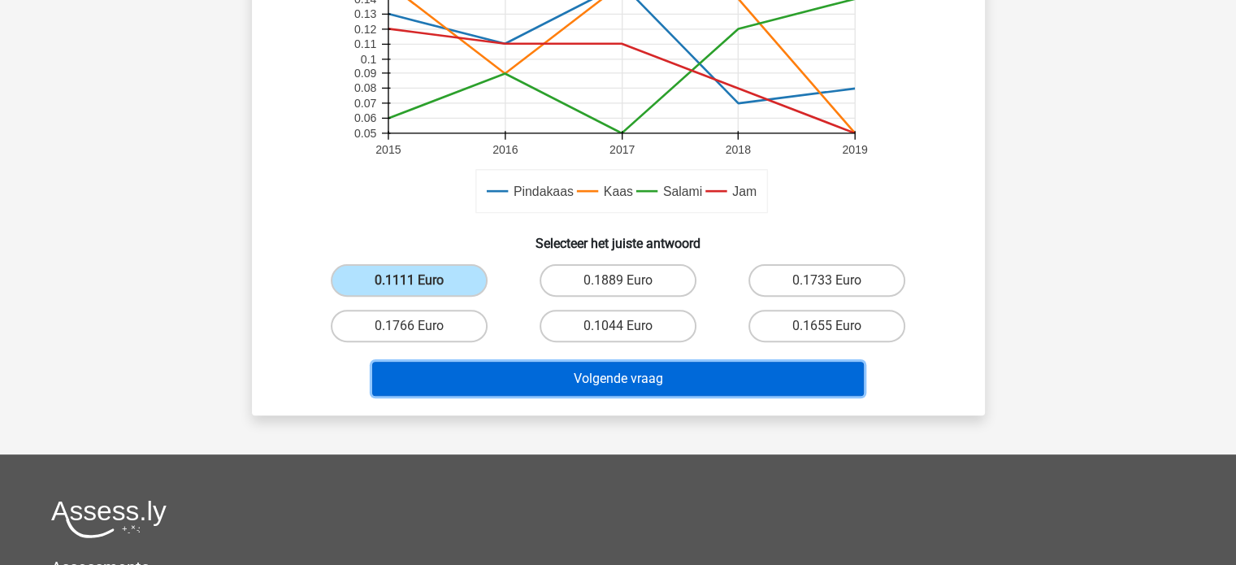
click at [669, 376] on button "Volgende vraag" at bounding box center [618, 379] width 492 height 34
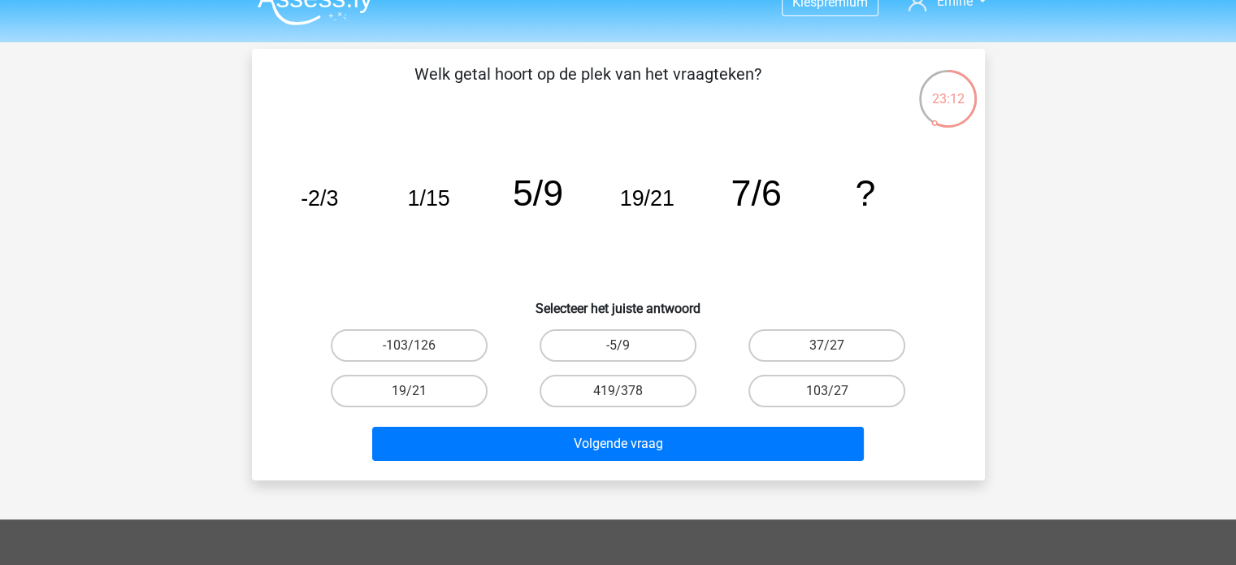
scroll to position [0, 0]
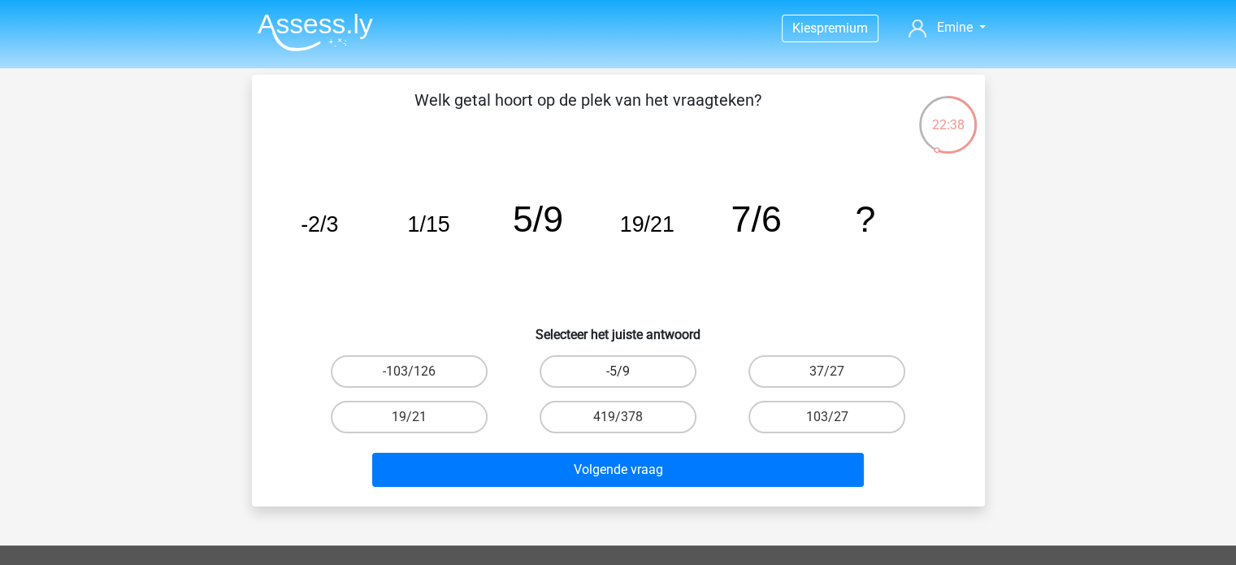
click at [624, 363] on label "-5/9" at bounding box center [618, 371] width 157 height 33
click at [624, 371] on input "-5/9" at bounding box center [623, 376] width 11 height 11
radio input "true"
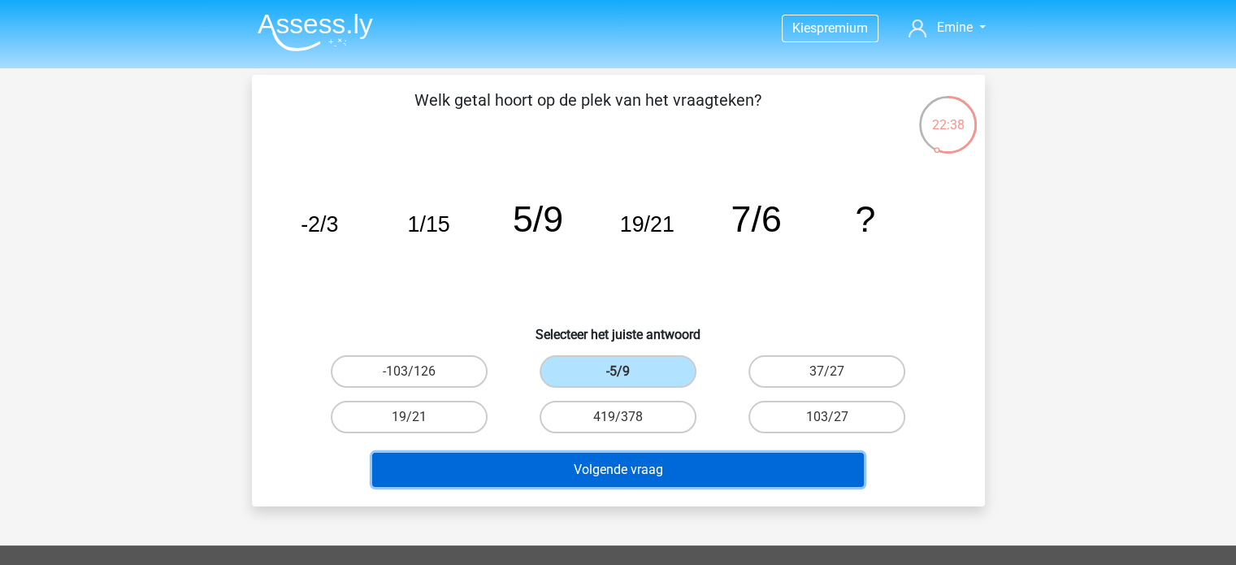
click at [698, 469] on button "Volgende vraag" at bounding box center [618, 470] width 492 height 34
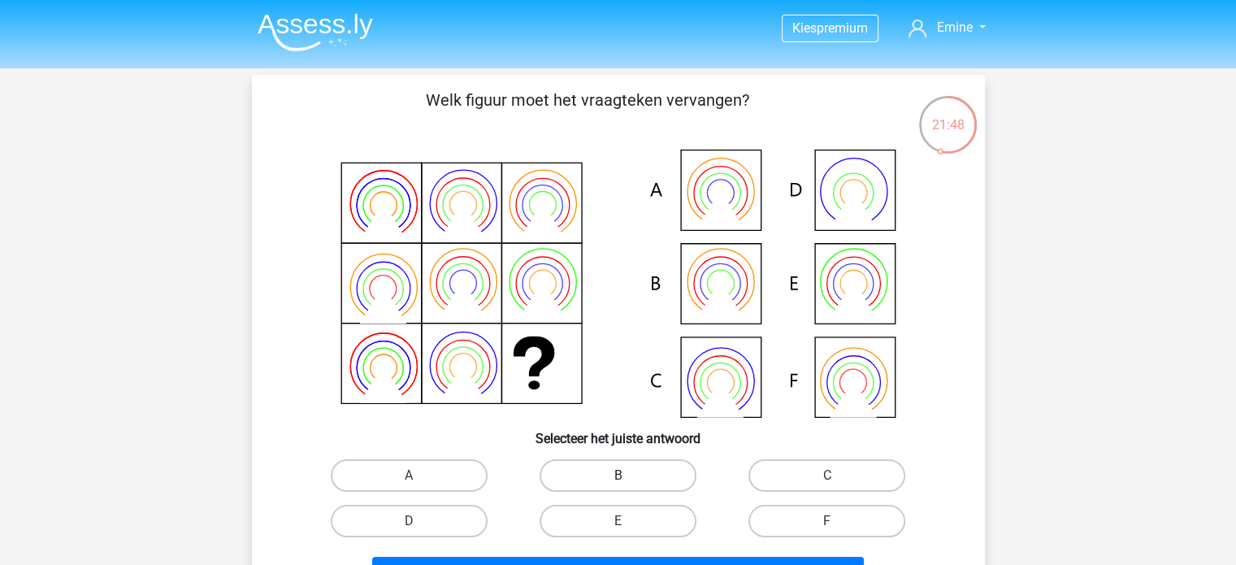
click at [606, 474] on label "B" at bounding box center [618, 475] width 157 height 33
click at [618, 476] on input "B" at bounding box center [623, 481] width 11 height 11
radio input "true"
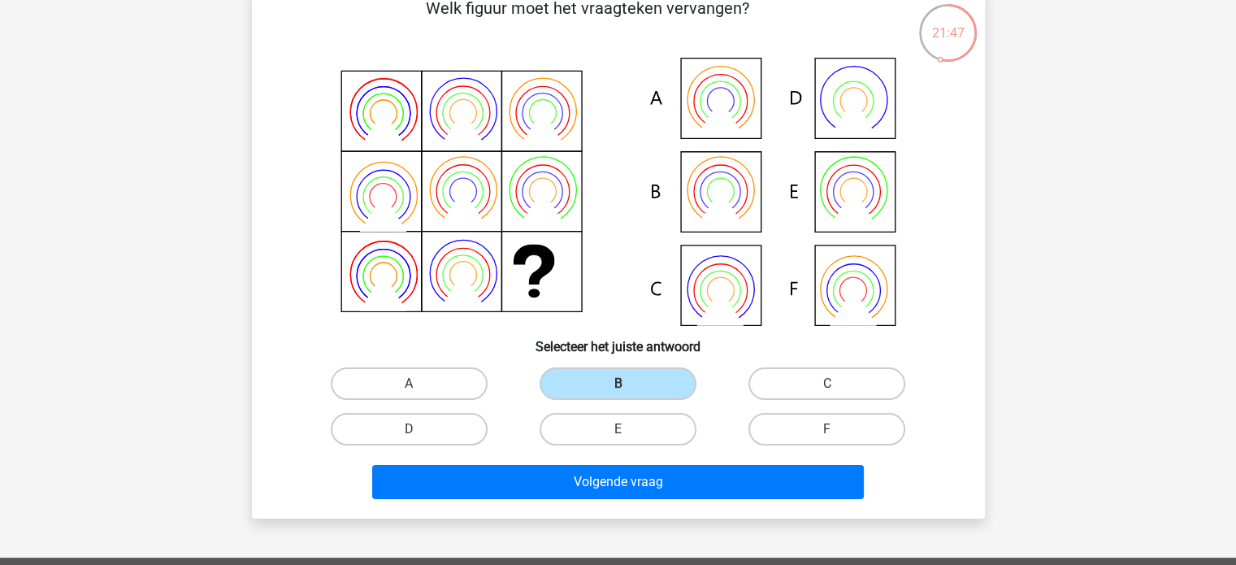
scroll to position [163, 0]
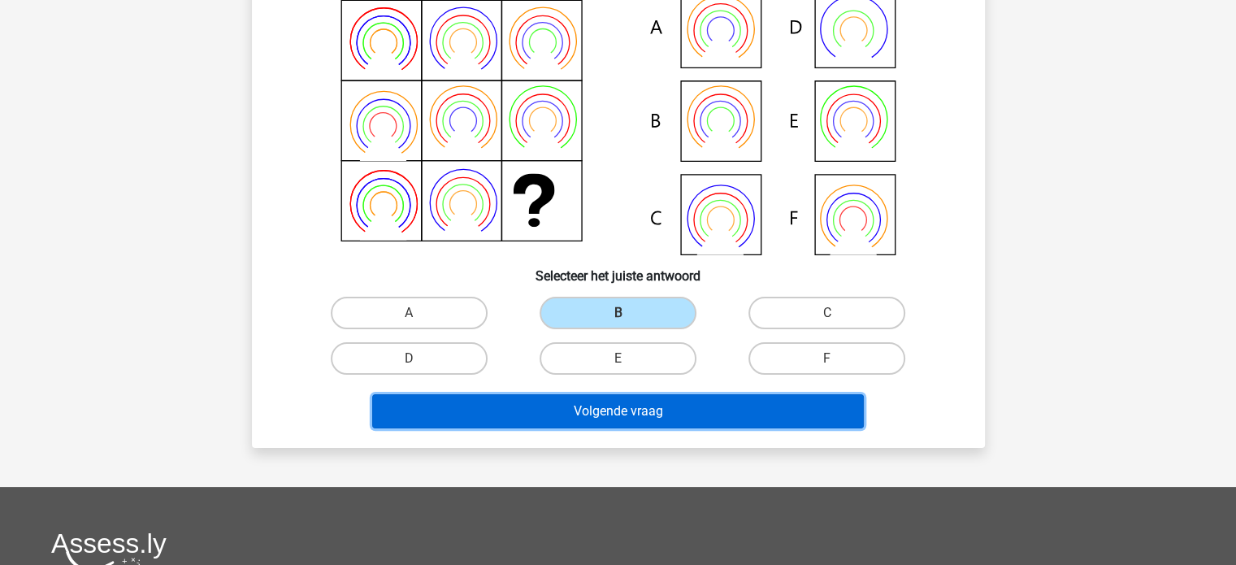
click at [630, 398] on button "Volgende vraag" at bounding box center [618, 411] width 492 height 34
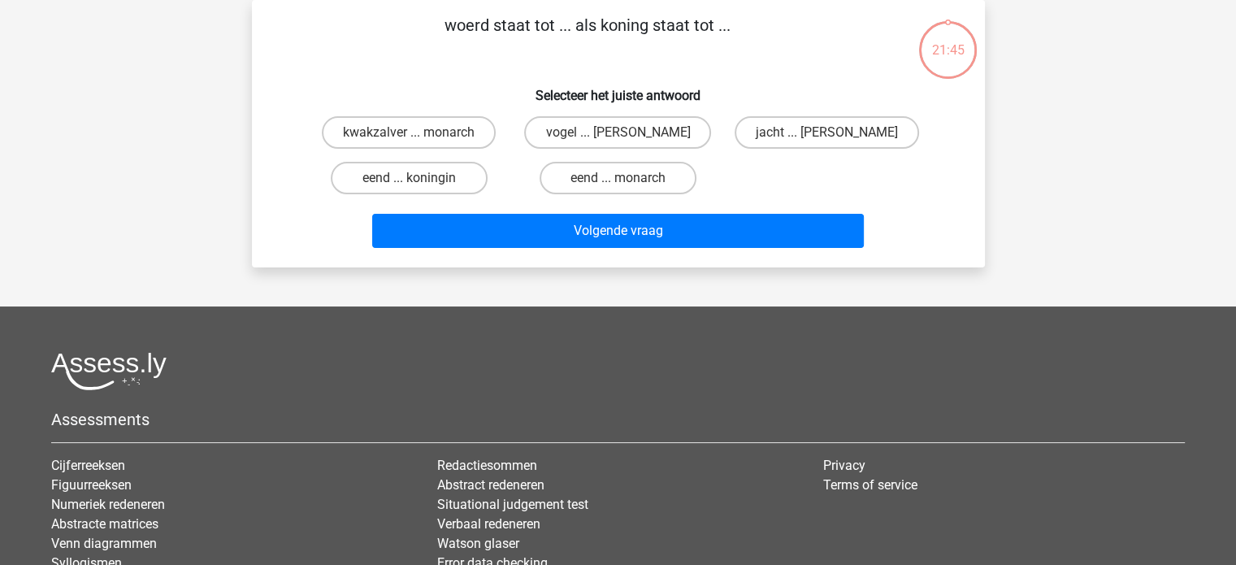
scroll to position [0, 0]
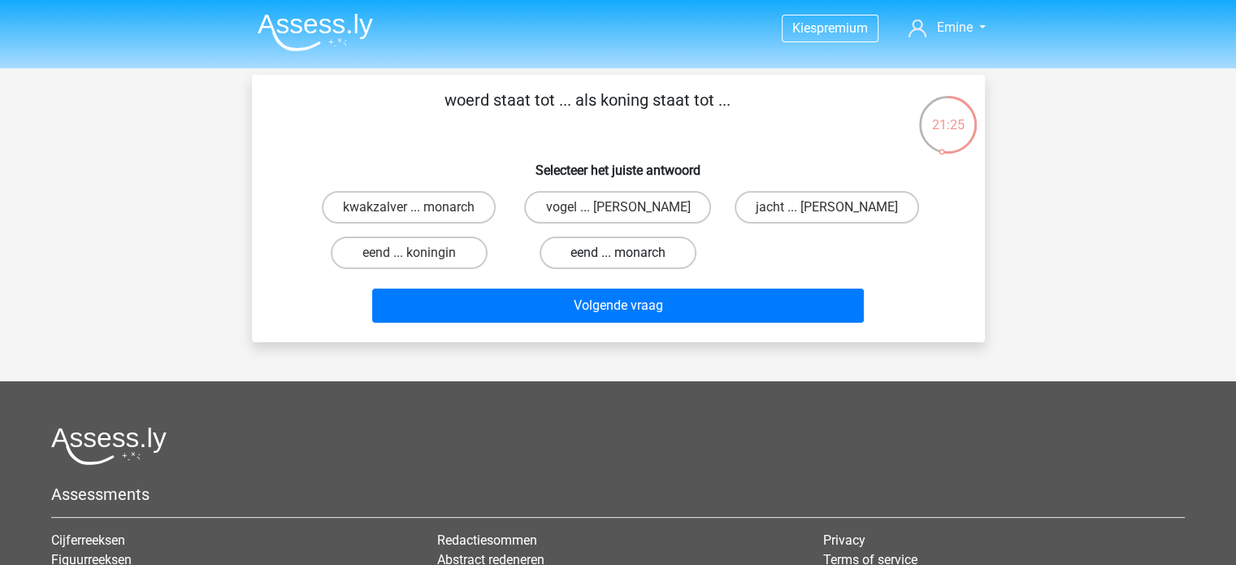
click at [631, 249] on label "eend ... monarch" at bounding box center [618, 253] width 157 height 33
click at [628, 253] on input "eend ... monarch" at bounding box center [623, 258] width 11 height 11
radio input "true"
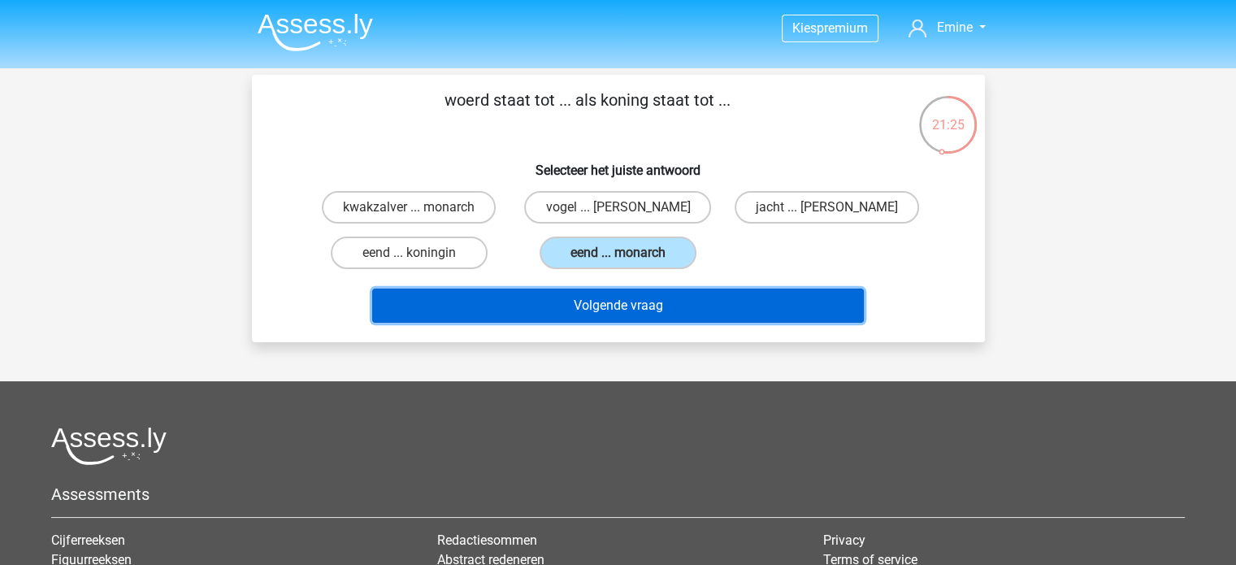
click at [646, 301] on button "Volgende vraag" at bounding box center [618, 306] width 492 height 34
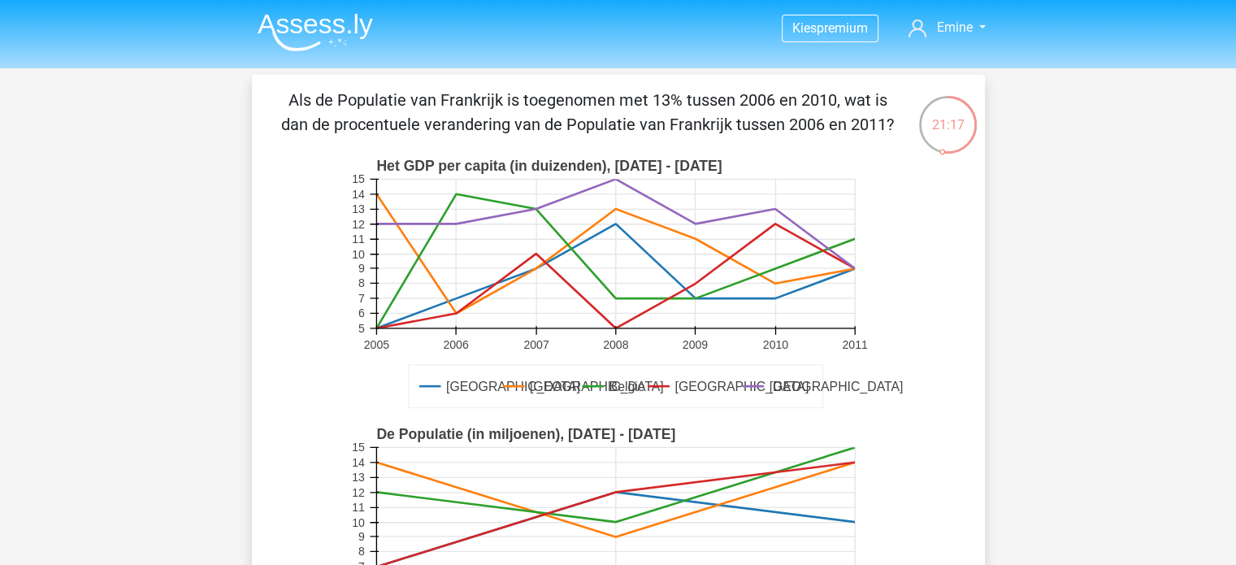
drag, startPoint x: 453, startPoint y: 332, endPoint x: 712, endPoint y: 341, distance: 259.5
click at [712, 341] on rect at bounding box center [618, 284] width 537 height 268
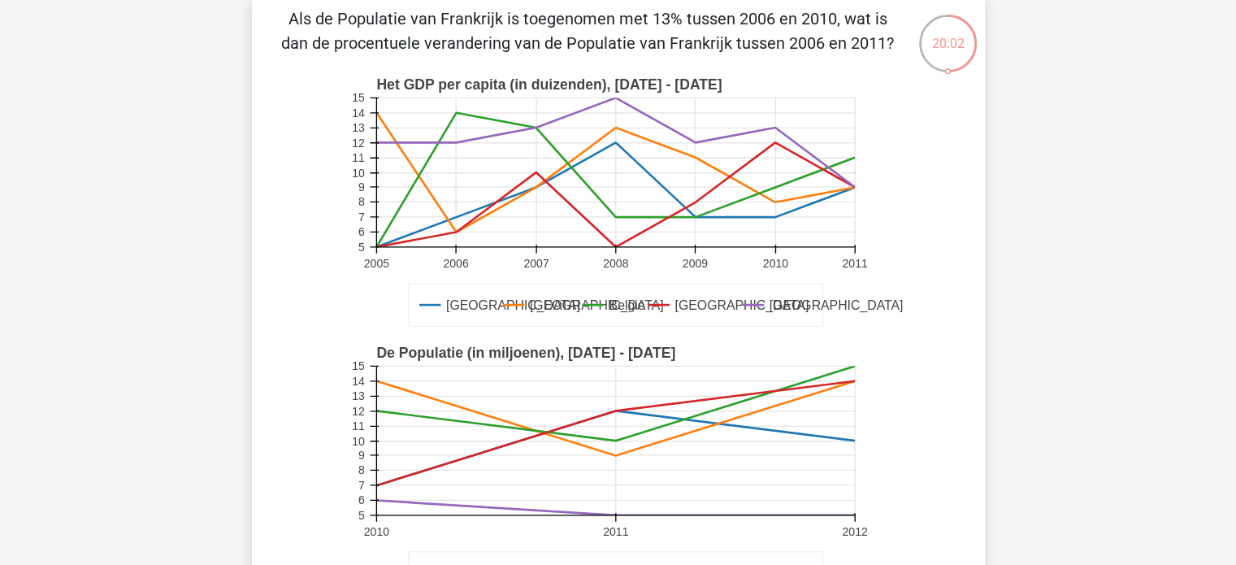
click at [618, 458] on rect at bounding box center [615, 440] width 479 height 149
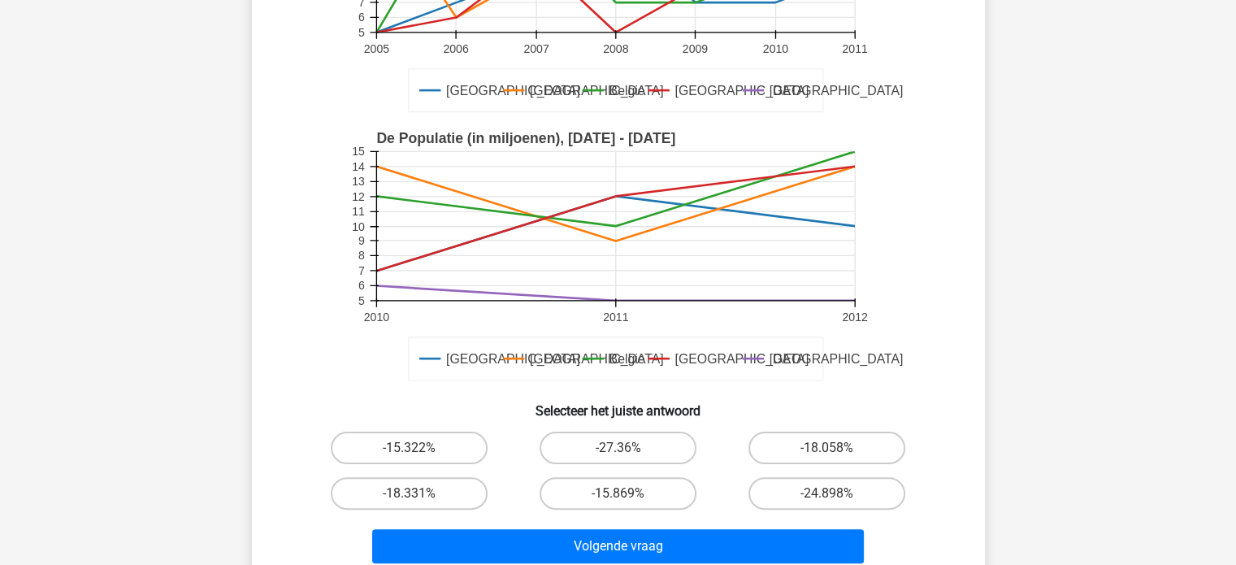
scroll to position [325, 0]
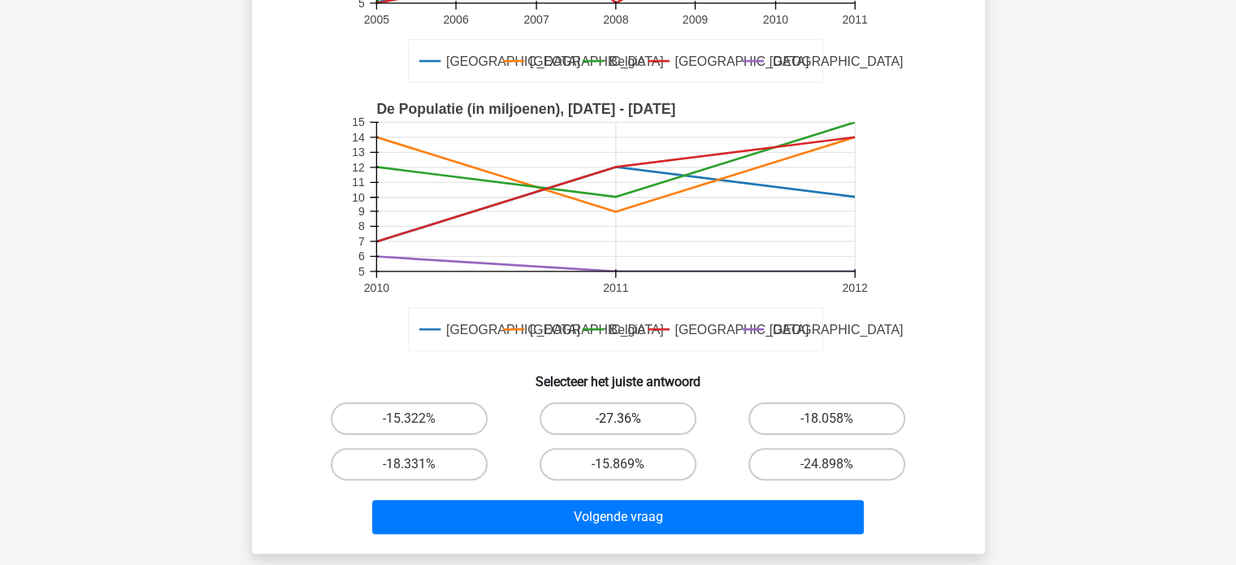
click at [602, 419] on label "-27.36%" at bounding box center [618, 418] width 157 height 33
click at [618, 419] on input "-27.36%" at bounding box center [623, 424] width 11 height 11
radio input "true"
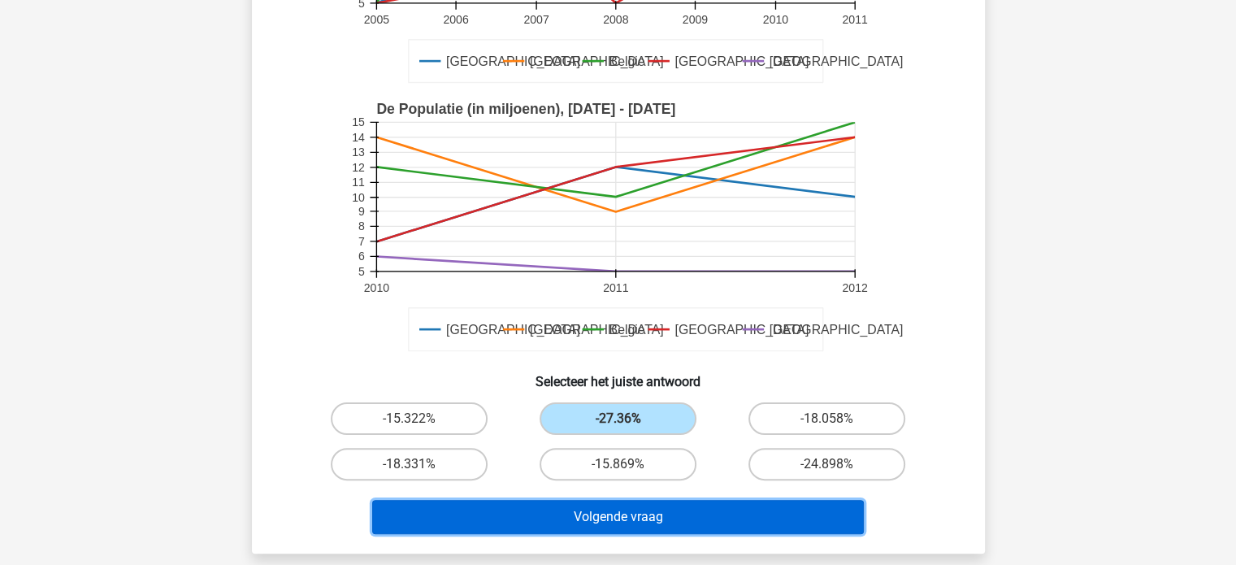
click at [660, 520] on button "Volgende vraag" at bounding box center [618, 517] width 492 height 34
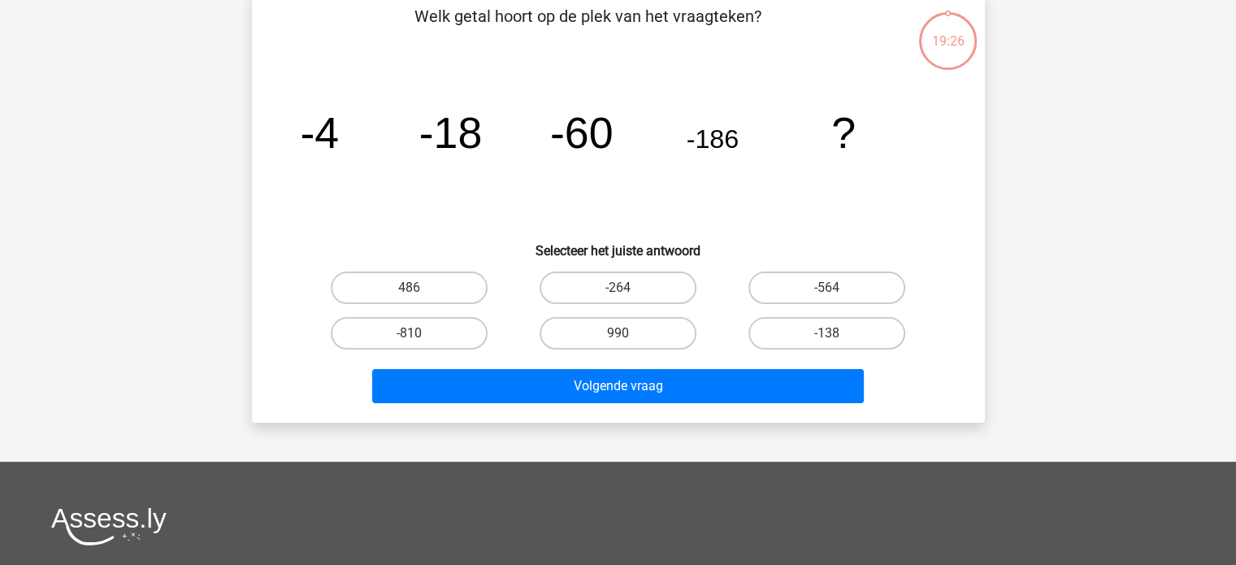
scroll to position [75, 0]
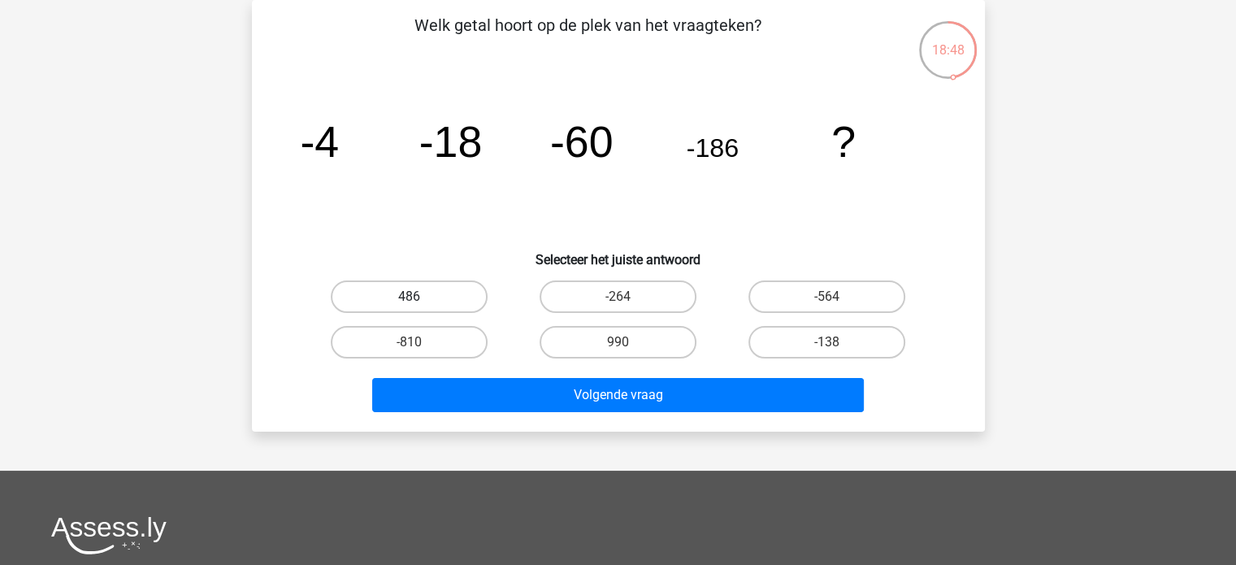
click at [418, 292] on label "486" at bounding box center [409, 296] width 157 height 33
click at [418, 297] on input "486" at bounding box center [414, 302] width 11 height 11
radio input "true"
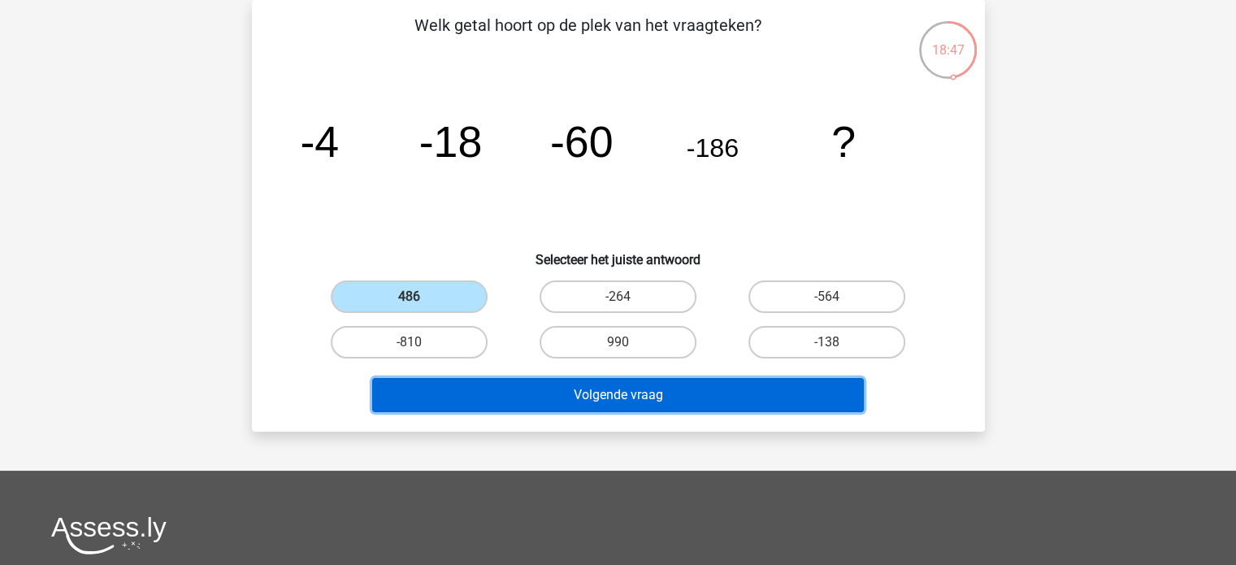
click at [600, 396] on button "Volgende vraag" at bounding box center [618, 395] width 492 height 34
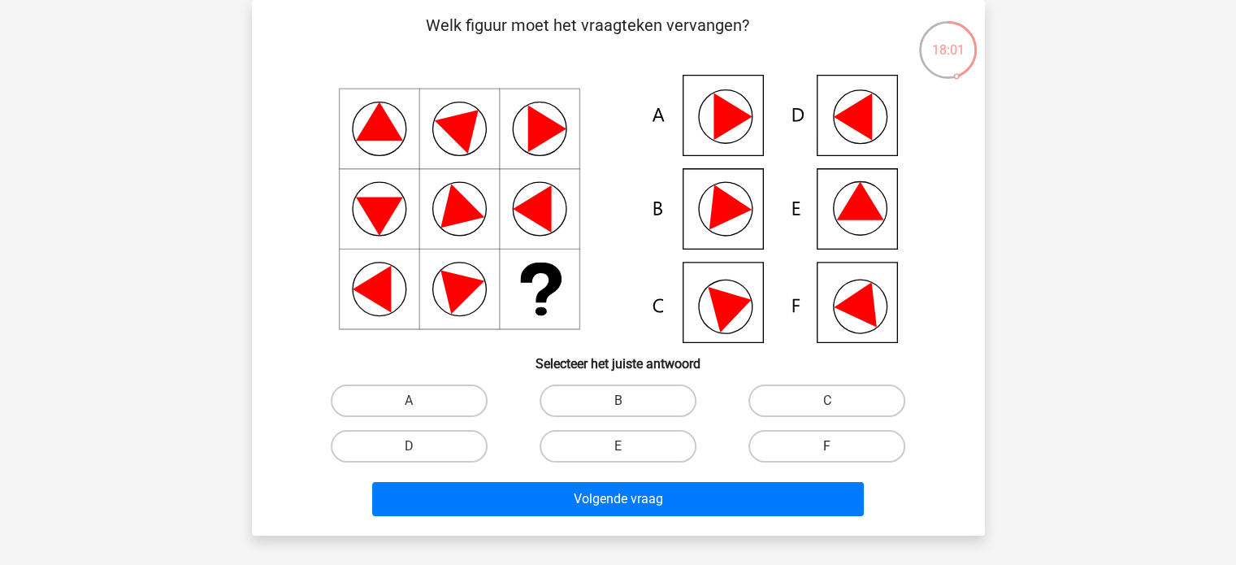
click at [793, 449] on label "F" at bounding box center [827, 446] width 157 height 33
click at [828, 449] on input "F" at bounding box center [833, 451] width 11 height 11
radio input "true"
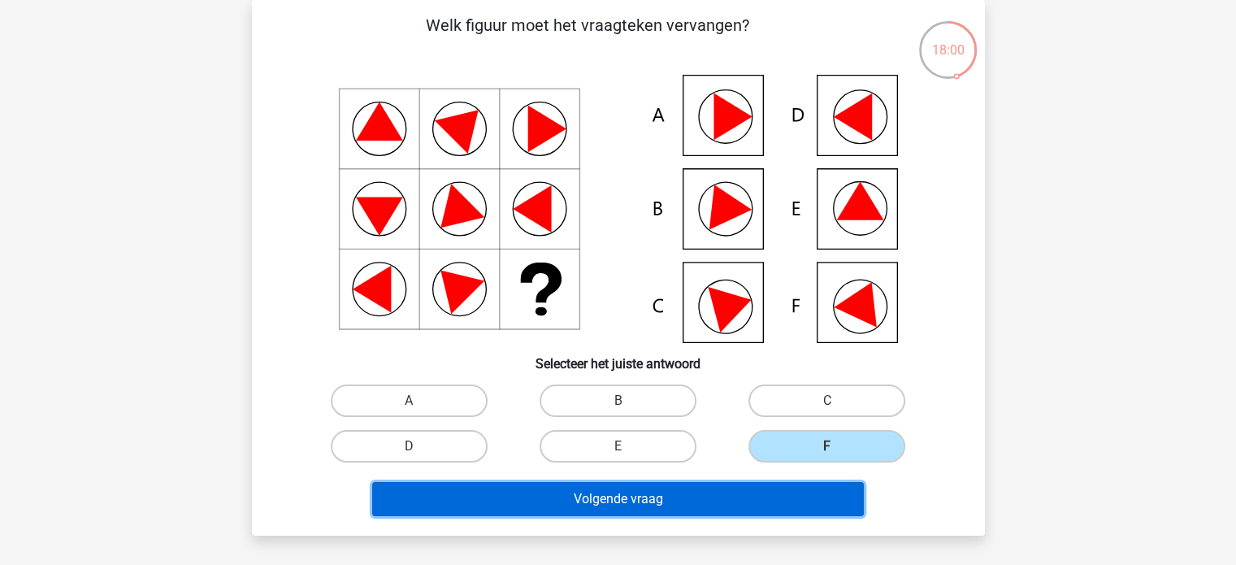
click at [745, 494] on button "Volgende vraag" at bounding box center [618, 499] width 492 height 34
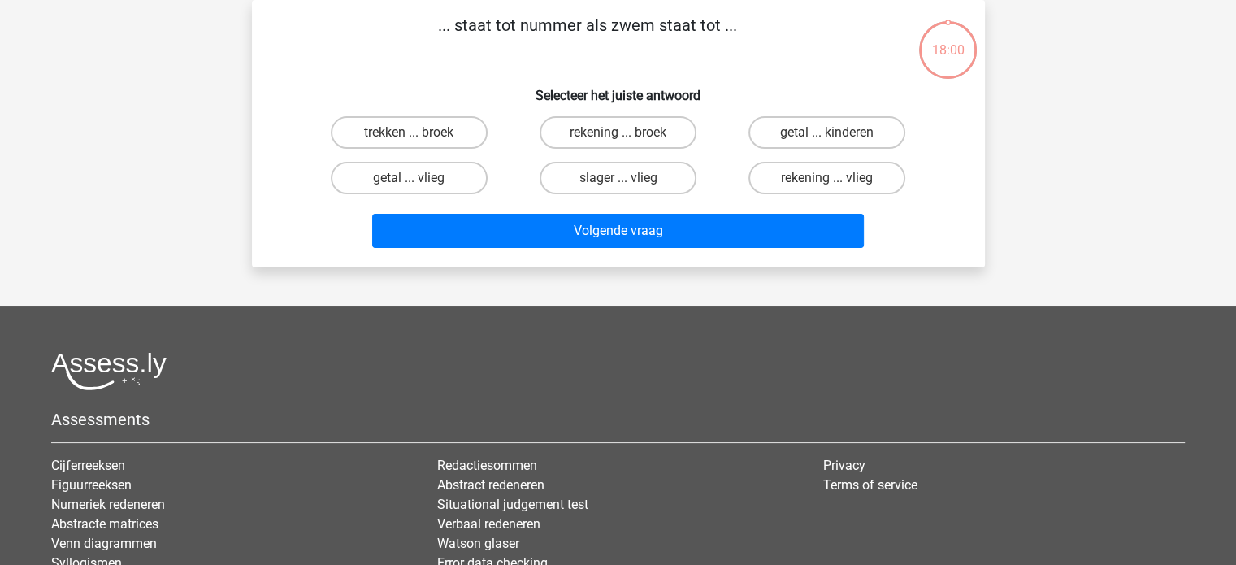
scroll to position [0, 0]
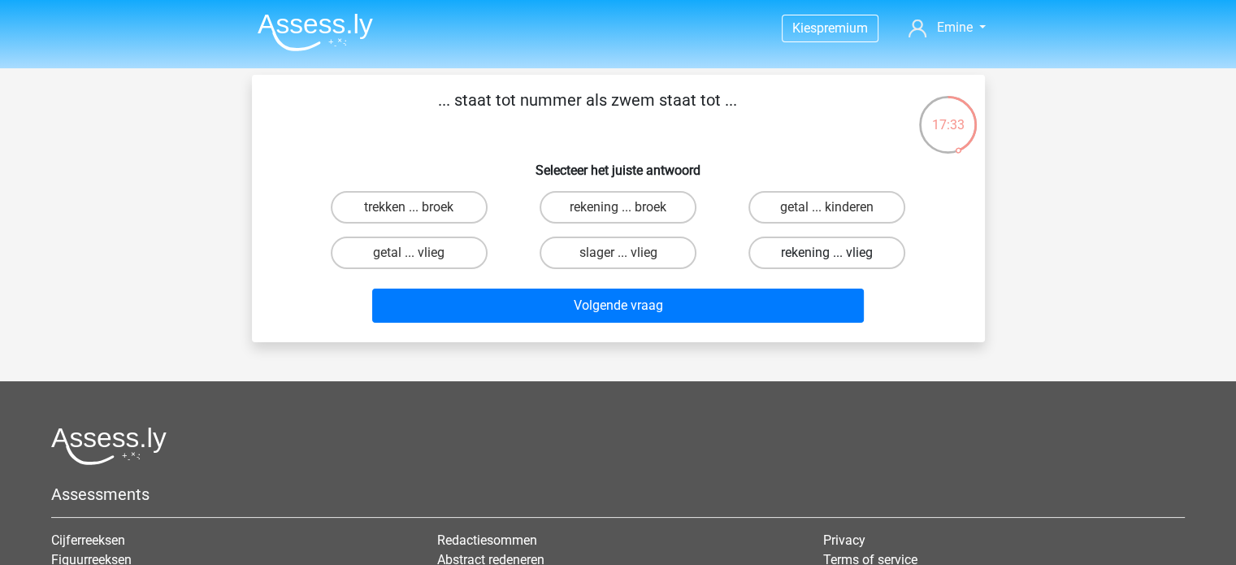
click at [795, 252] on label "rekening ... vlieg" at bounding box center [827, 253] width 157 height 33
click at [828, 253] on input "rekening ... vlieg" at bounding box center [833, 258] width 11 height 11
radio input "true"
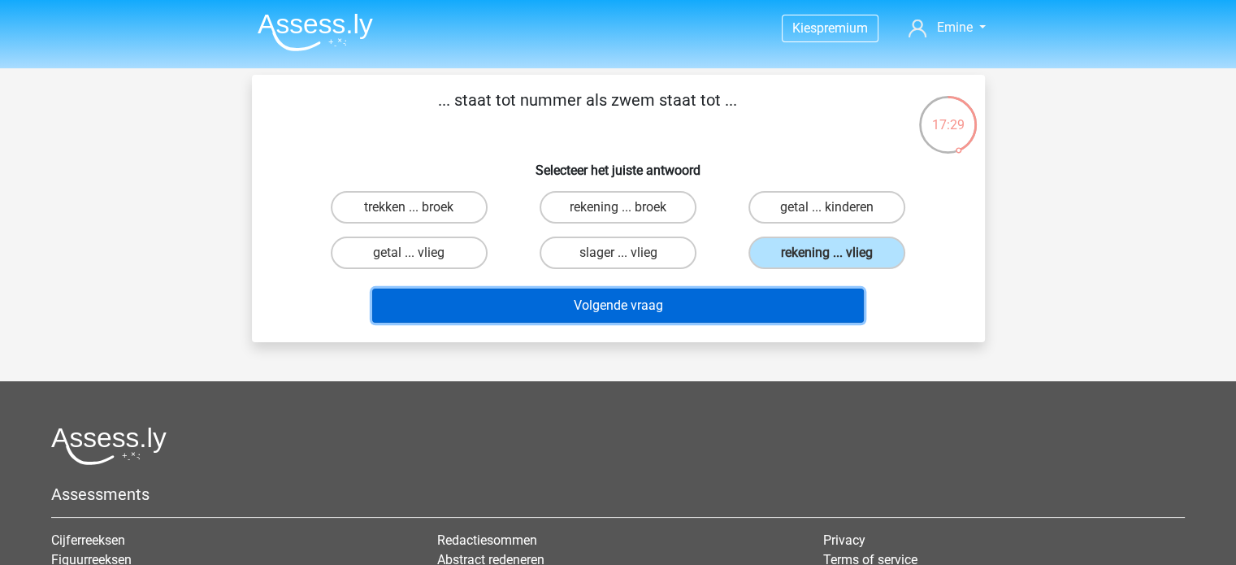
click at [659, 313] on button "Volgende vraag" at bounding box center [618, 306] width 492 height 34
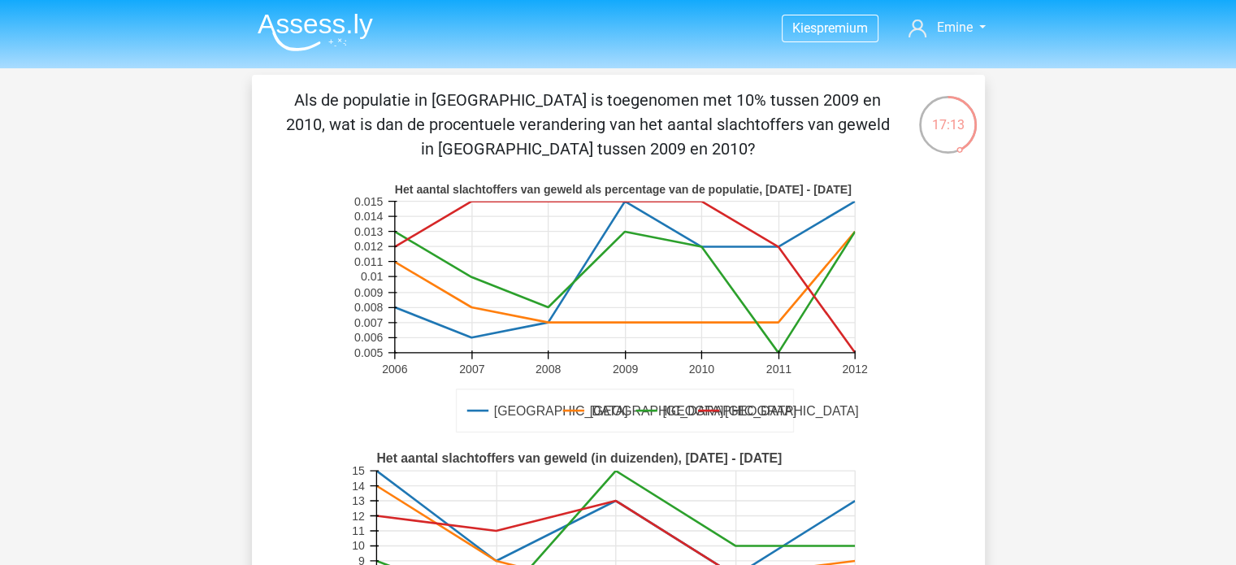
drag, startPoint x: 672, startPoint y: 146, endPoint x: 538, endPoint y: 149, distance: 134.2
click at [538, 149] on p "Als de populatie in [GEOGRAPHIC_DATA] is toegenomen met 10% tussen 2009 en 2010…" at bounding box center [588, 124] width 620 height 73
click at [793, 159] on p "Als de populatie in [GEOGRAPHIC_DATA] is toegenomen met 10% tussen 2009 en 2010…" at bounding box center [588, 124] width 620 height 73
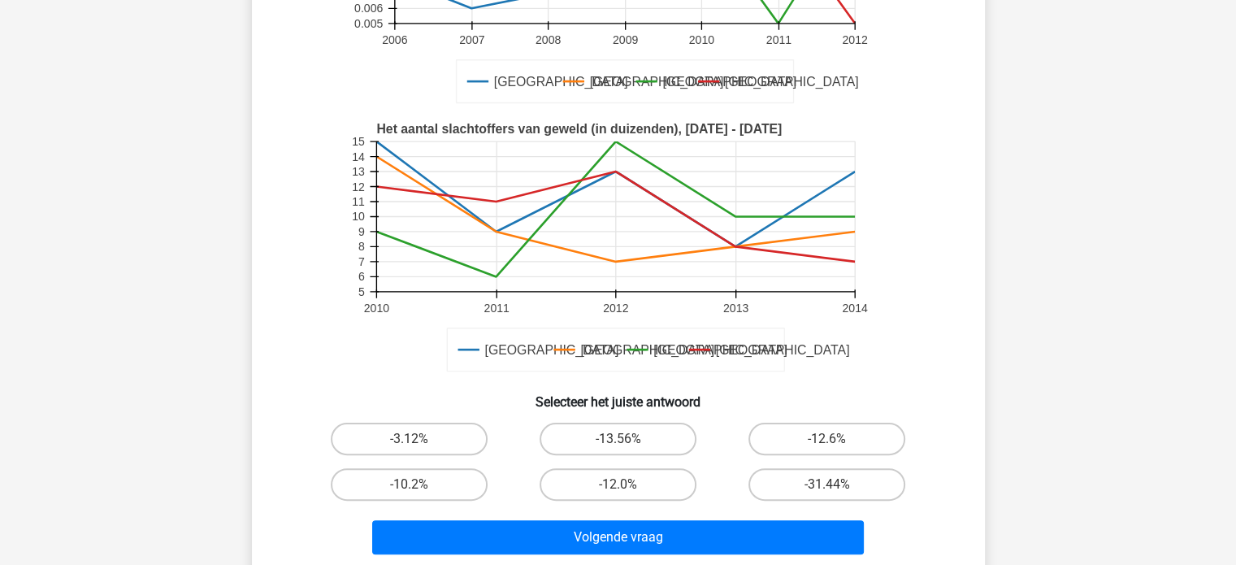
scroll to position [488, 0]
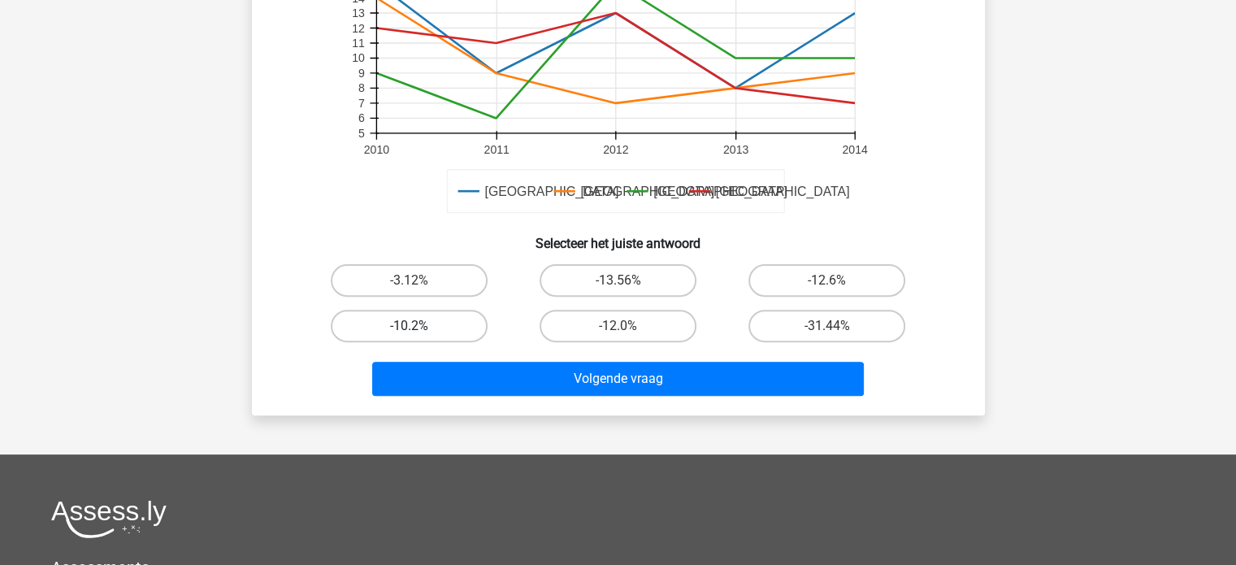
click at [423, 328] on label "-10.2%" at bounding box center [409, 326] width 157 height 33
click at [419, 328] on input "-10.2%" at bounding box center [414, 331] width 11 height 11
radio input "true"
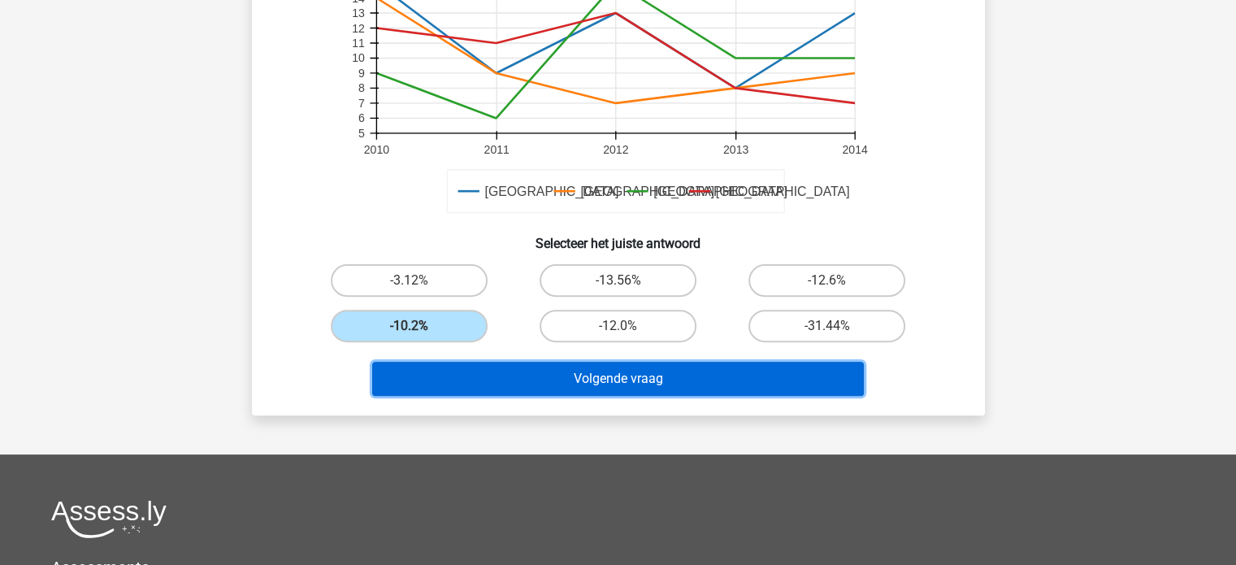
click at [692, 391] on button "Volgende vraag" at bounding box center [618, 379] width 492 height 34
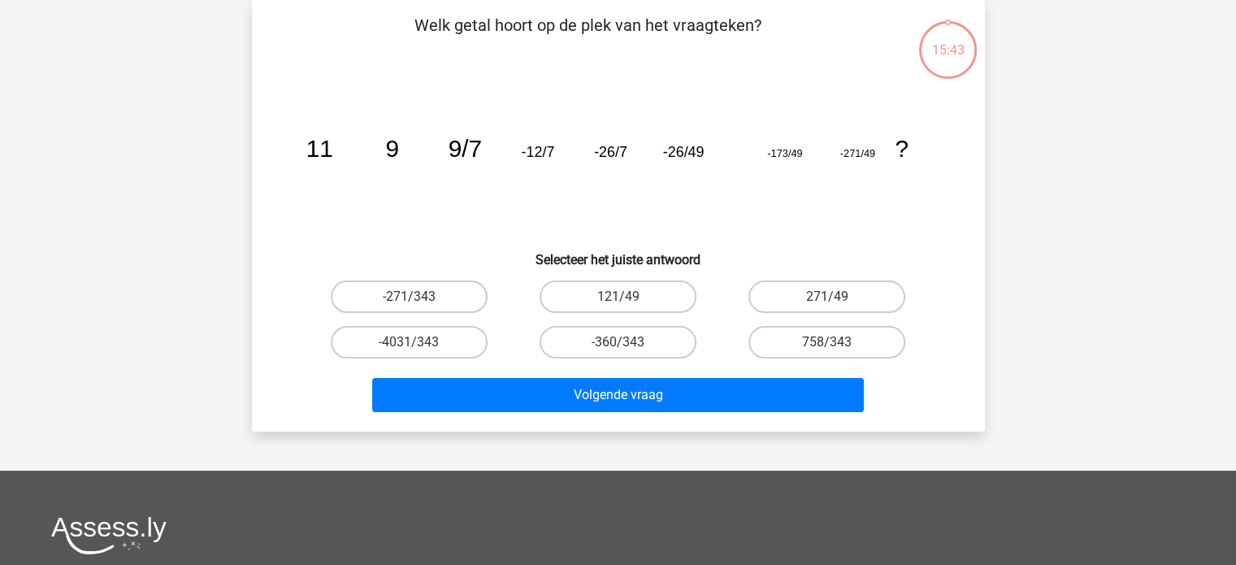
scroll to position [0, 0]
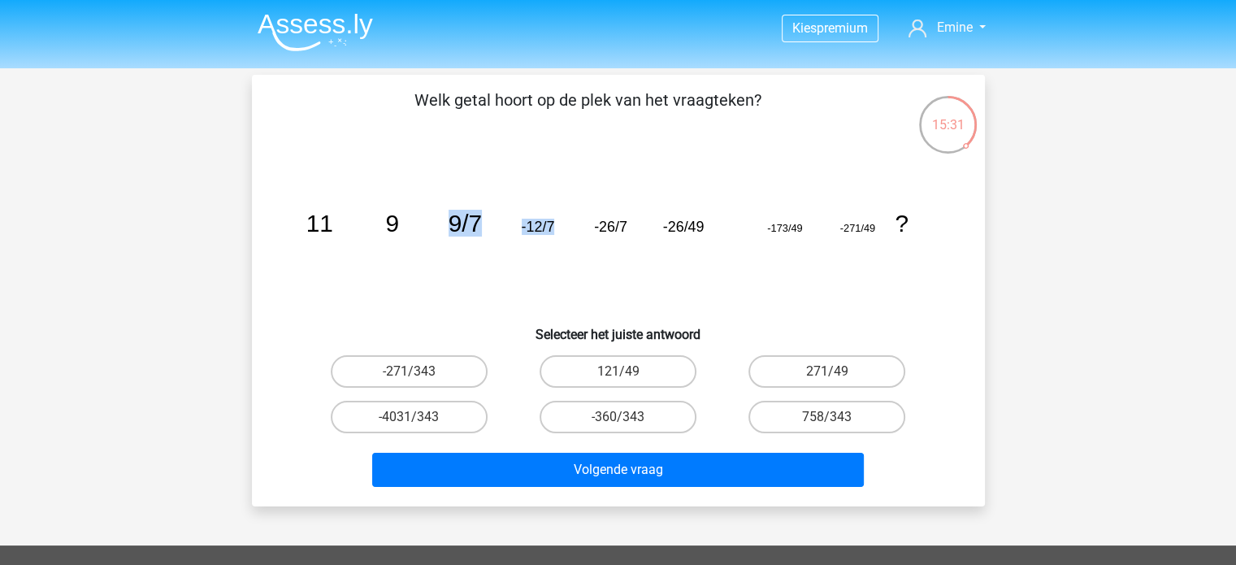
drag, startPoint x: 556, startPoint y: 224, endPoint x: 417, endPoint y: 211, distance: 139.6
click at [417, 211] on icon "image/svg+xml 11 9 9/7 -12/7 -26/7 -26/49 -173/49 -271/49 ?" at bounding box center [618, 232] width 655 height 164
click at [259, 180] on div "Welk getal hoort op de plek van het vraagteken? image/svg+xml 11 9 9/7 -12/7 -2…" at bounding box center [619, 291] width 720 height 406
click at [307, 227] on tspan "11" at bounding box center [319, 223] width 27 height 27
click at [419, 232] on icon "image/svg+xml 11 9 9/7 -12/7 -26/7 -26/49 -173/49 -271/49 ?" at bounding box center [618, 232] width 655 height 164
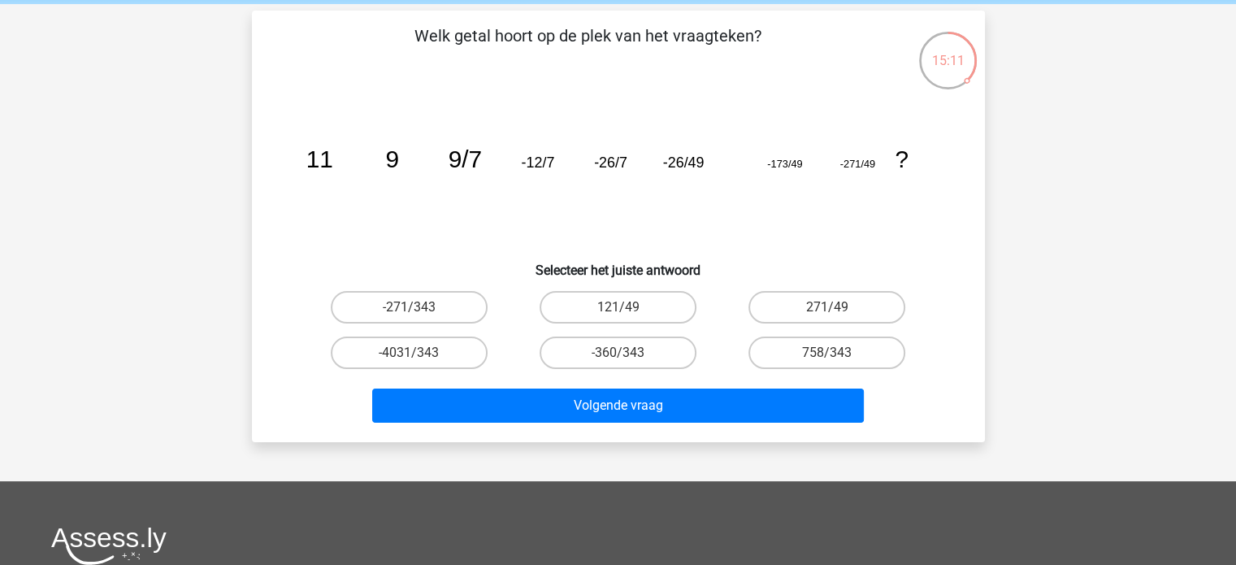
scroll to position [163, 0]
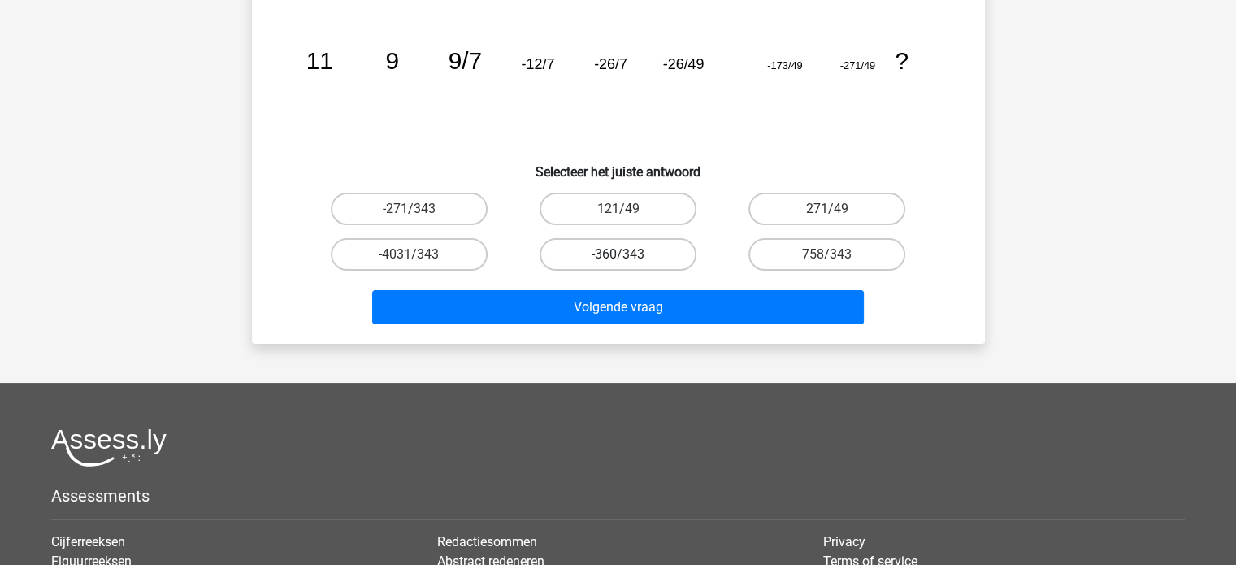
click at [629, 256] on label "-360/343" at bounding box center [618, 254] width 157 height 33
click at [628, 256] on input "-360/343" at bounding box center [623, 259] width 11 height 11
radio input "true"
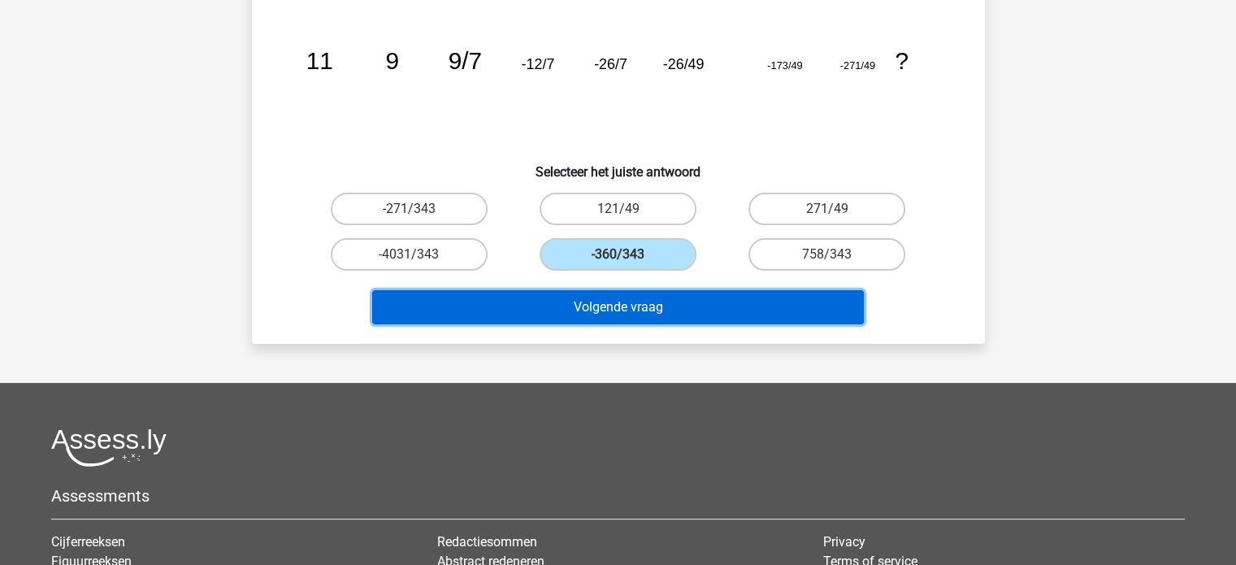
click at [715, 315] on button "Volgende vraag" at bounding box center [618, 307] width 492 height 34
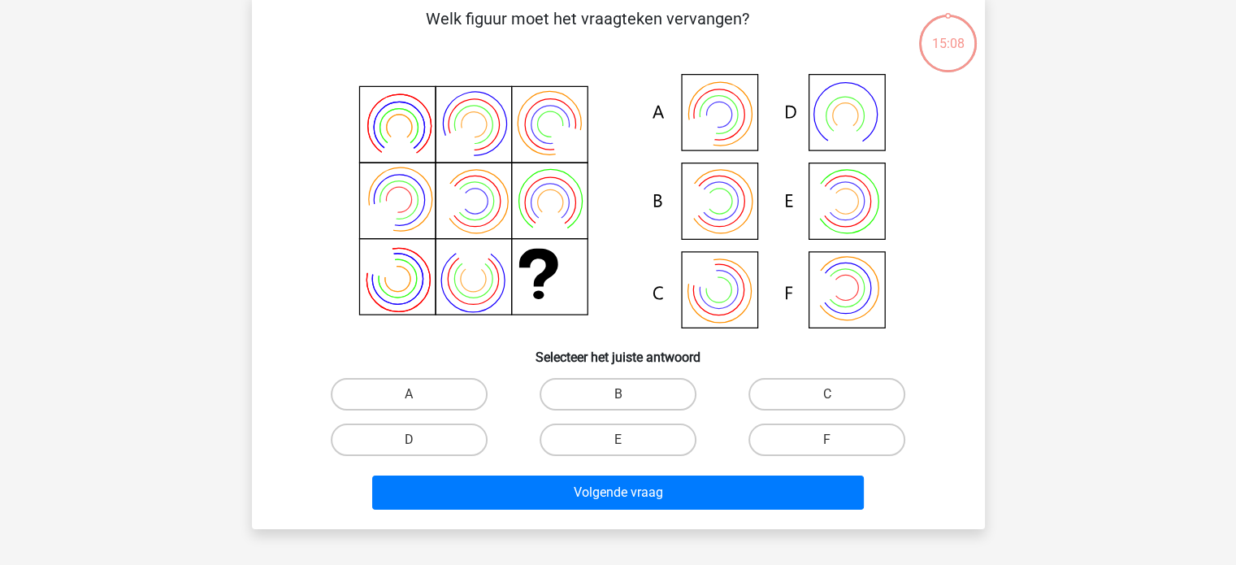
scroll to position [75, 0]
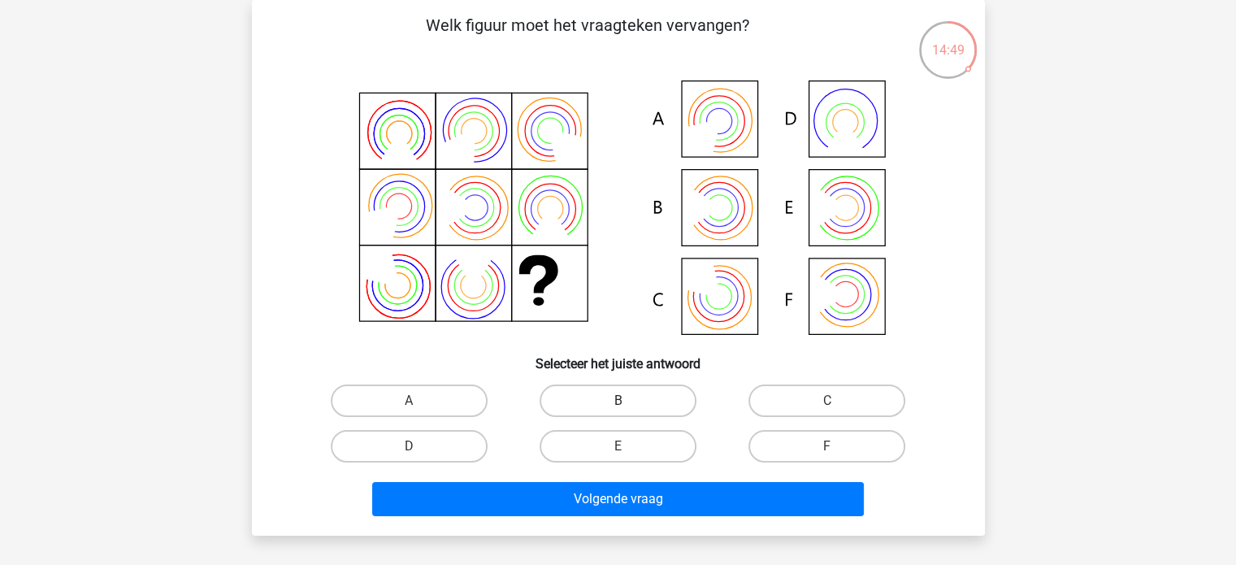
click at [589, 406] on label "B" at bounding box center [618, 401] width 157 height 33
click at [618, 406] on input "B" at bounding box center [623, 406] width 11 height 11
radio input "true"
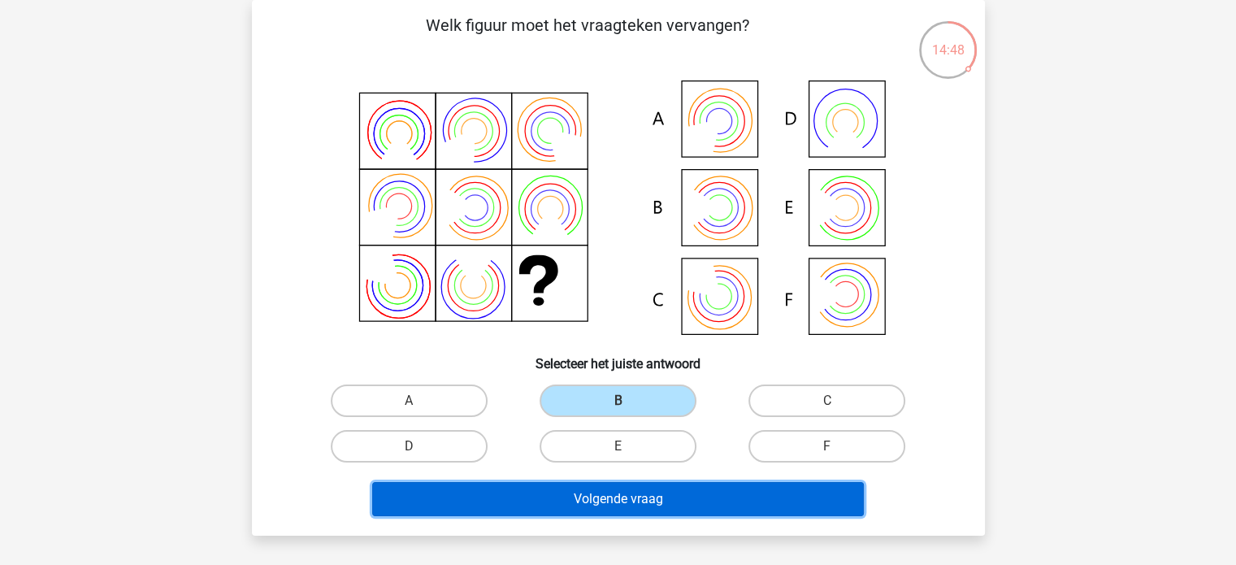
click at [676, 493] on button "Volgende vraag" at bounding box center [618, 499] width 492 height 34
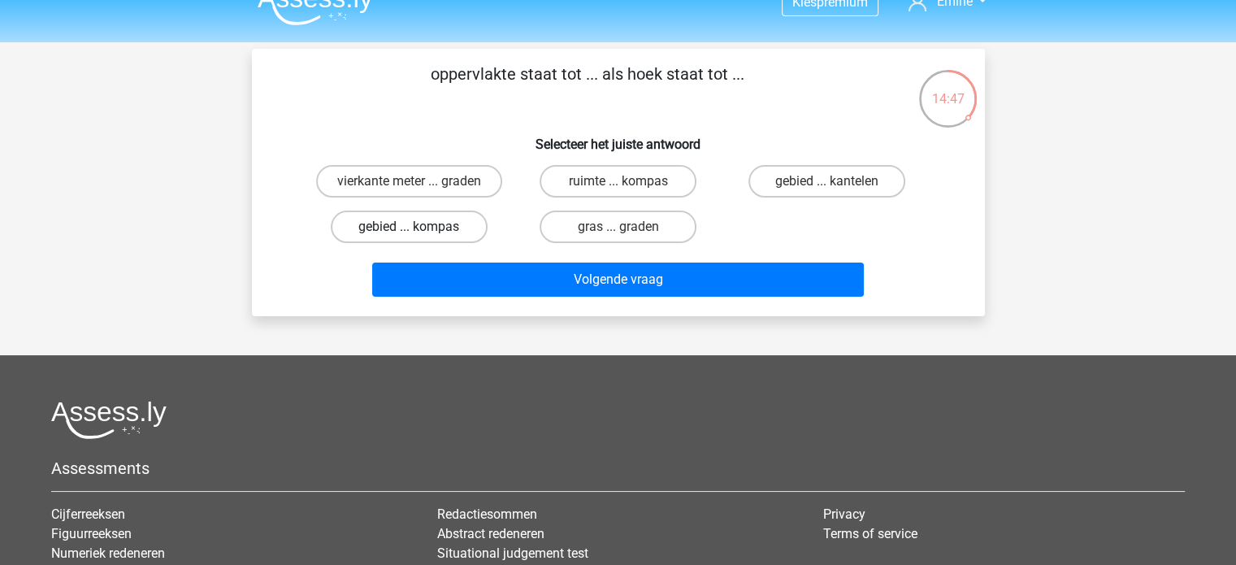
scroll to position [0, 0]
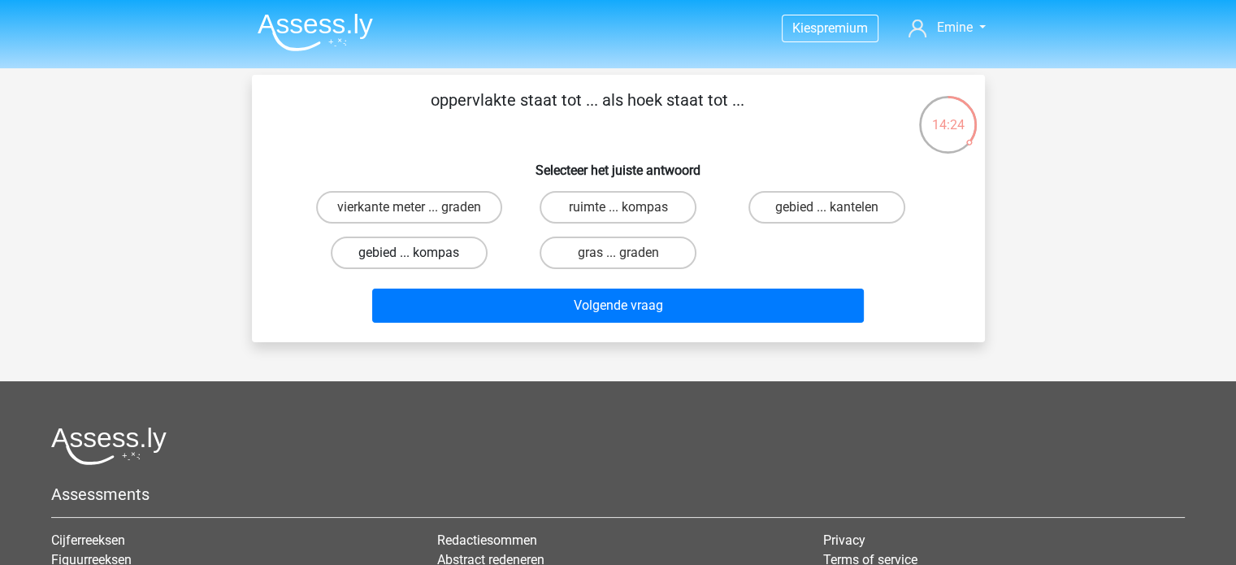
click at [427, 255] on label "gebied ... kompas" at bounding box center [409, 253] width 157 height 33
click at [419, 255] on input "gebied ... kompas" at bounding box center [414, 258] width 11 height 11
radio input "true"
click at [683, 326] on div "Volgende vraag" at bounding box center [619, 309] width 628 height 41
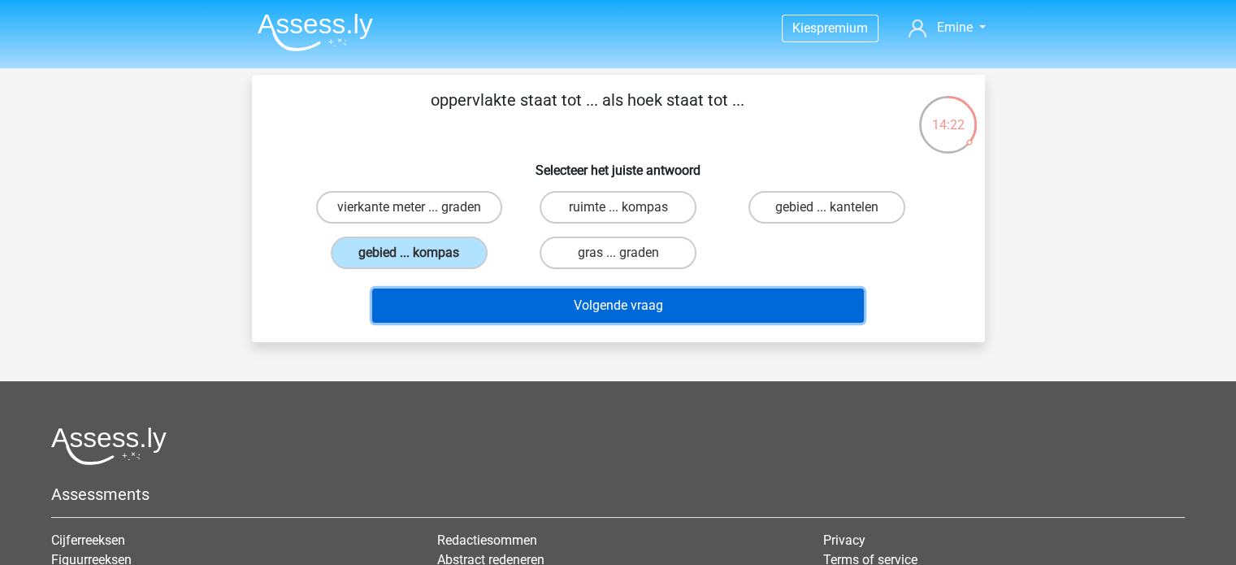
click at [689, 310] on button "Volgende vraag" at bounding box center [618, 306] width 492 height 34
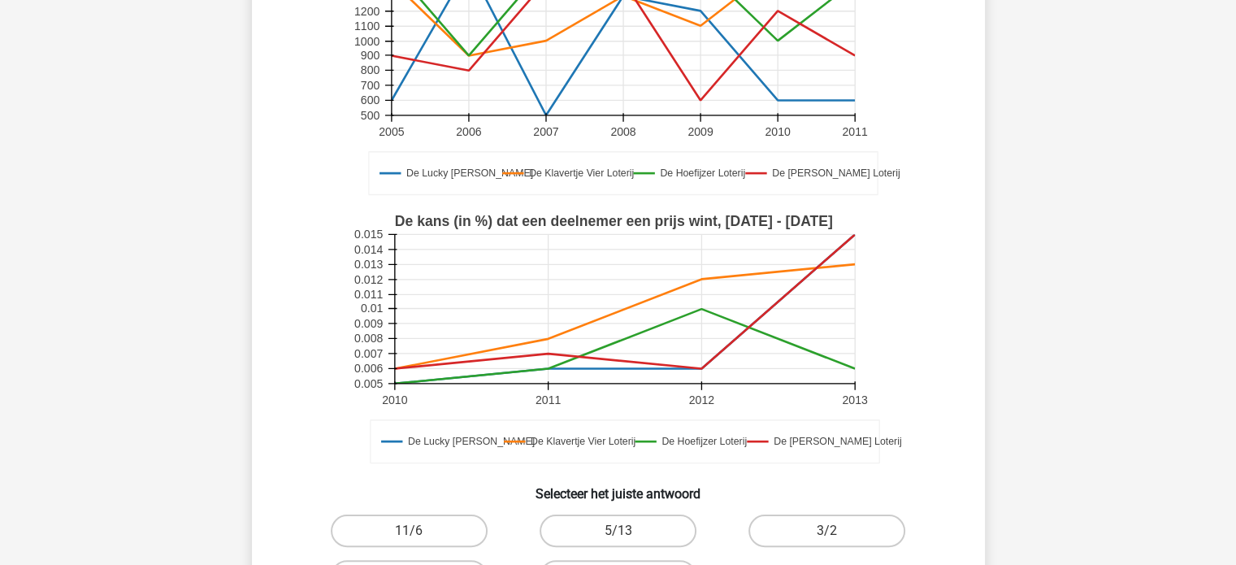
scroll to position [325, 0]
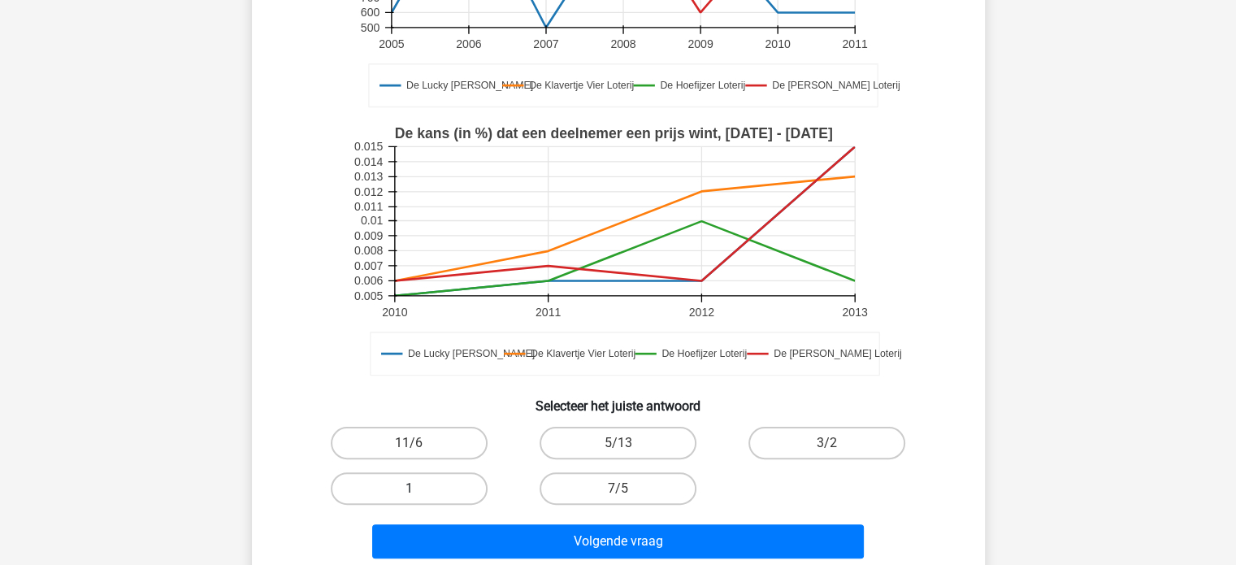
click at [421, 482] on label "1" at bounding box center [409, 488] width 157 height 33
click at [419, 489] on input "1" at bounding box center [414, 494] width 11 height 11
radio input "true"
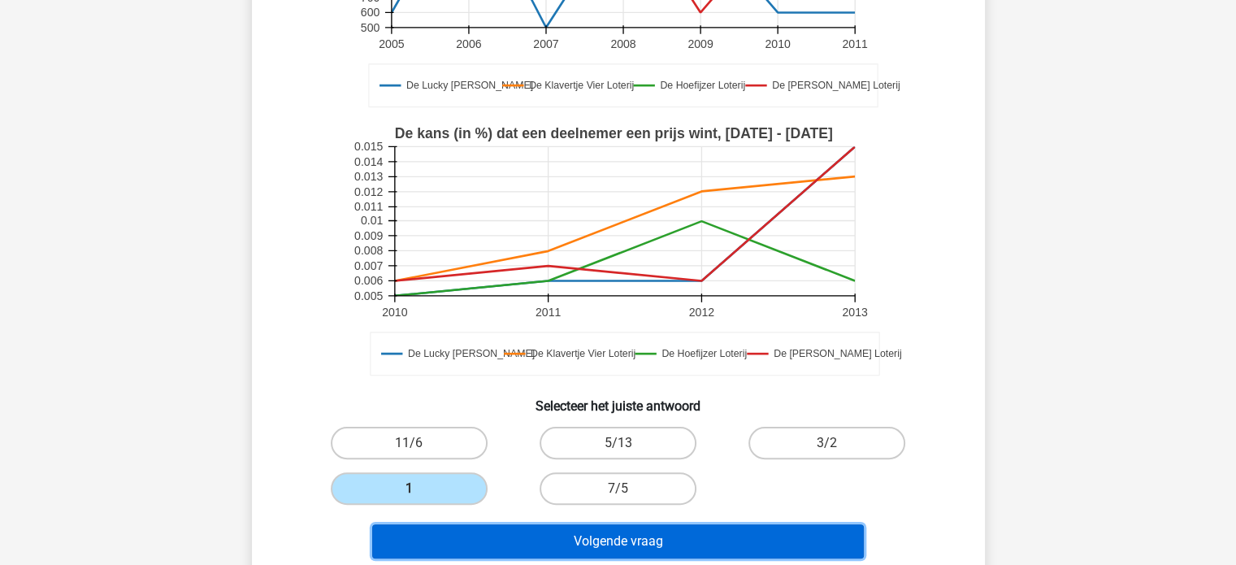
click at [715, 535] on button "Volgende vraag" at bounding box center [618, 541] width 492 height 34
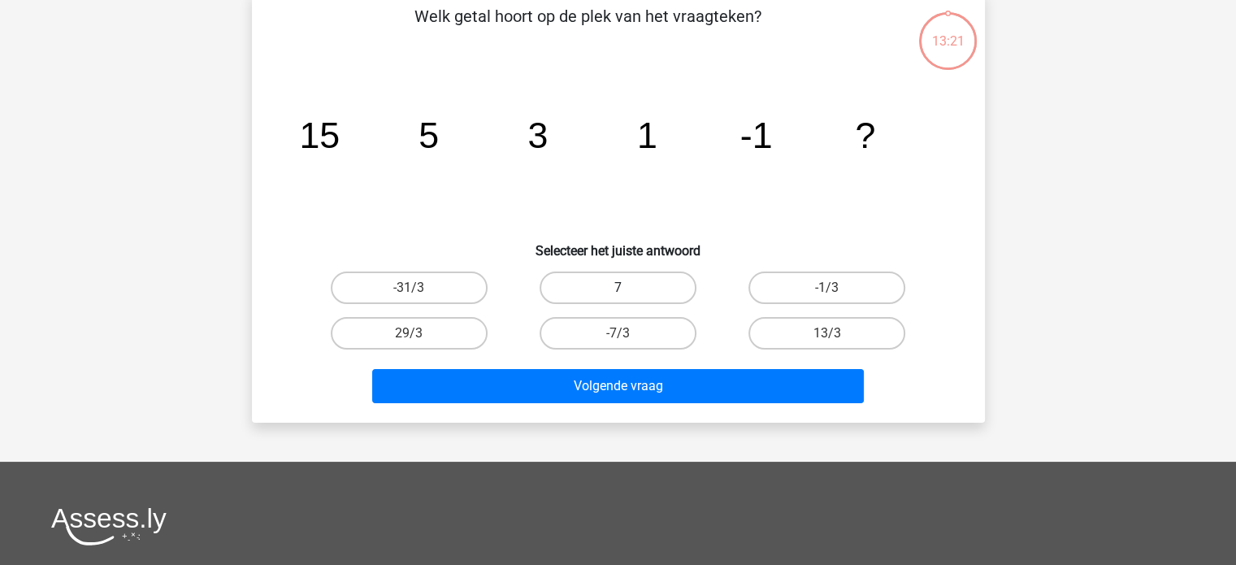
scroll to position [75, 0]
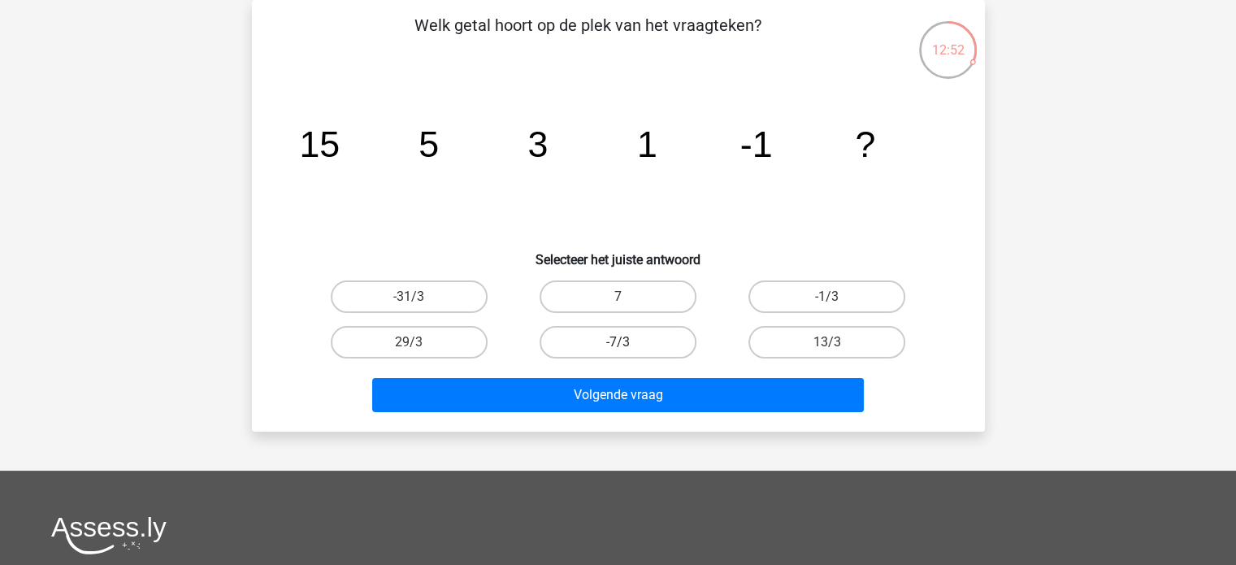
click at [580, 331] on label "-7/3" at bounding box center [618, 342] width 157 height 33
click at [618, 342] on input "-7/3" at bounding box center [623, 347] width 11 height 11
radio input "true"
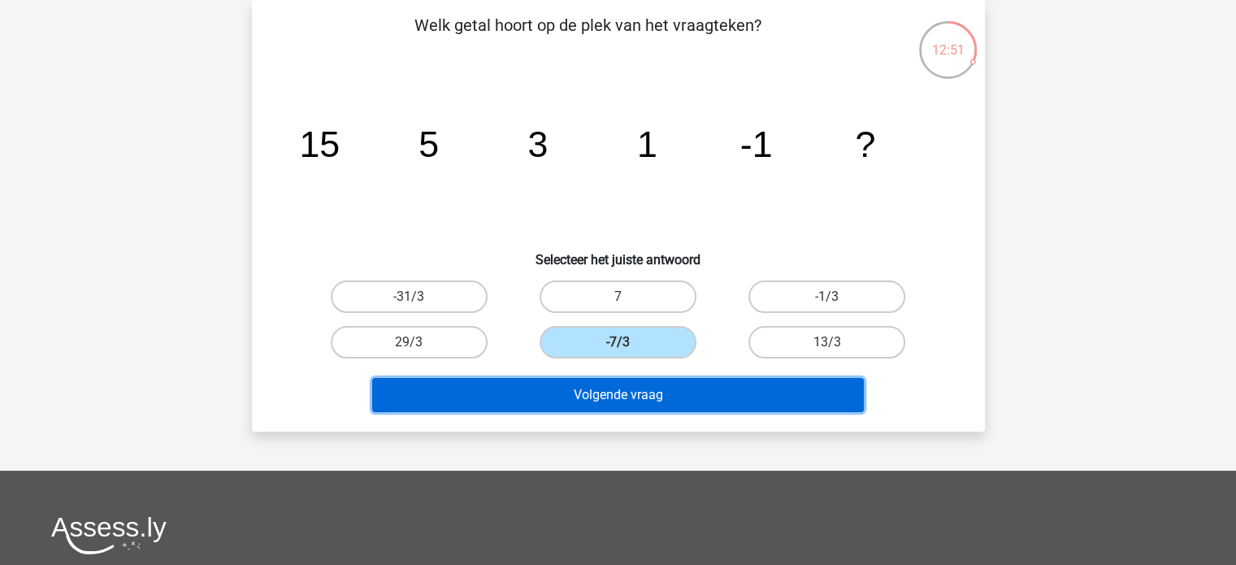
click at [723, 397] on button "Volgende vraag" at bounding box center [618, 395] width 492 height 34
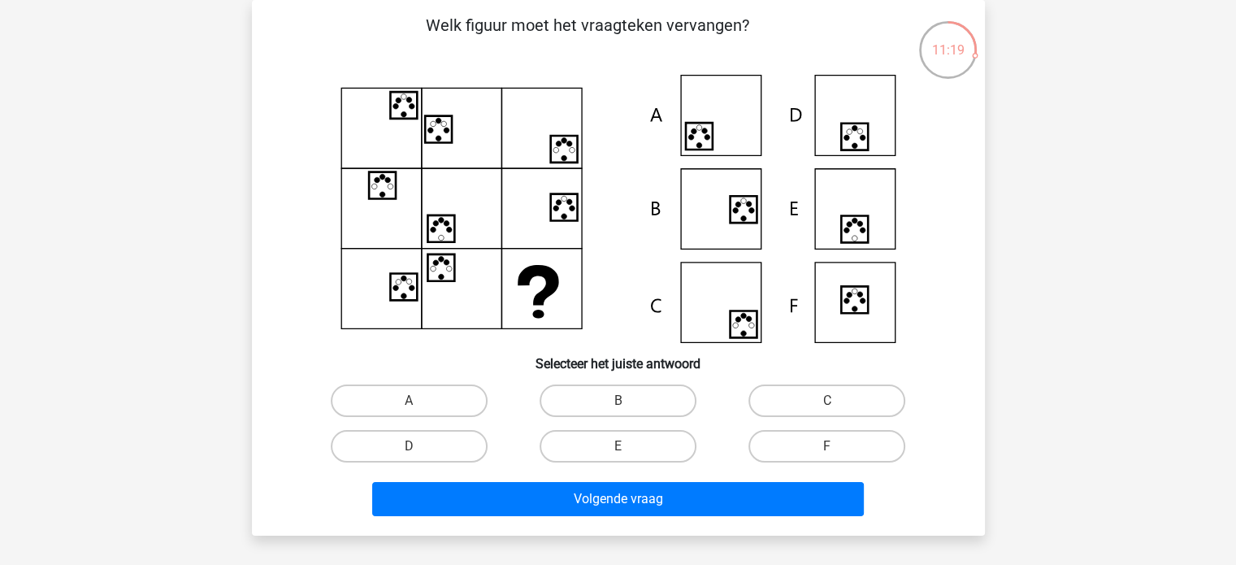
click at [852, 228] on icon at bounding box center [854, 229] width 27 height 27
drag, startPoint x: 619, startPoint y: 449, endPoint x: 659, endPoint y: 475, distance: 48.3
click at [618, 449] on input "E" at bounding box center [623, 451] width 11 height 11
radio input "true"
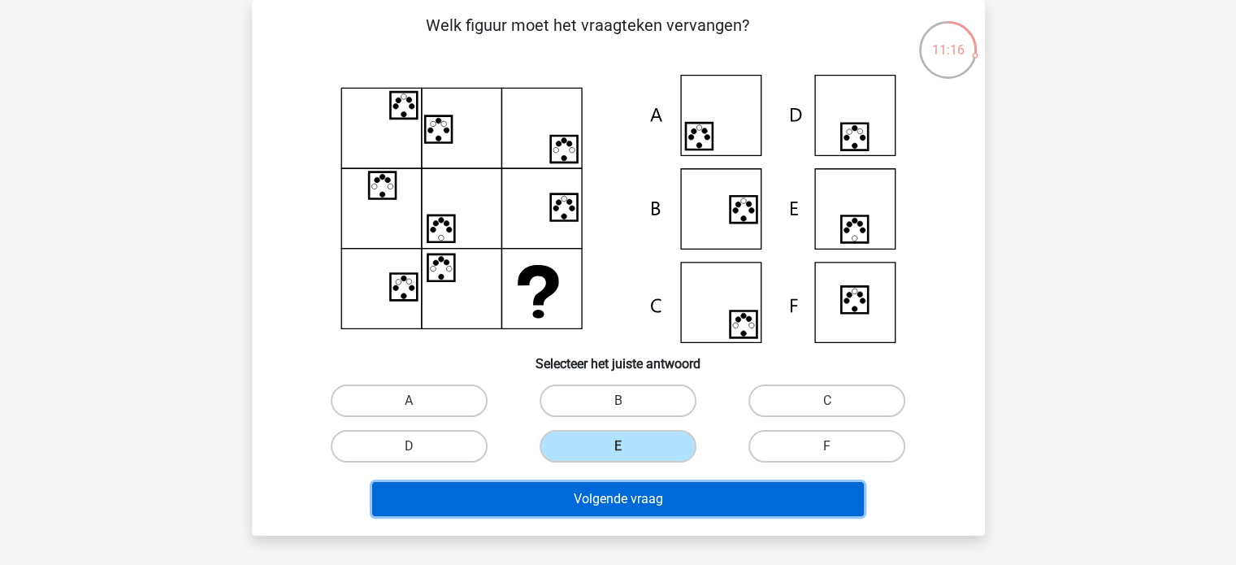
click at [645, 492] on button "Volgende vraag" at bounding box center [618, 499] width 492 height 34
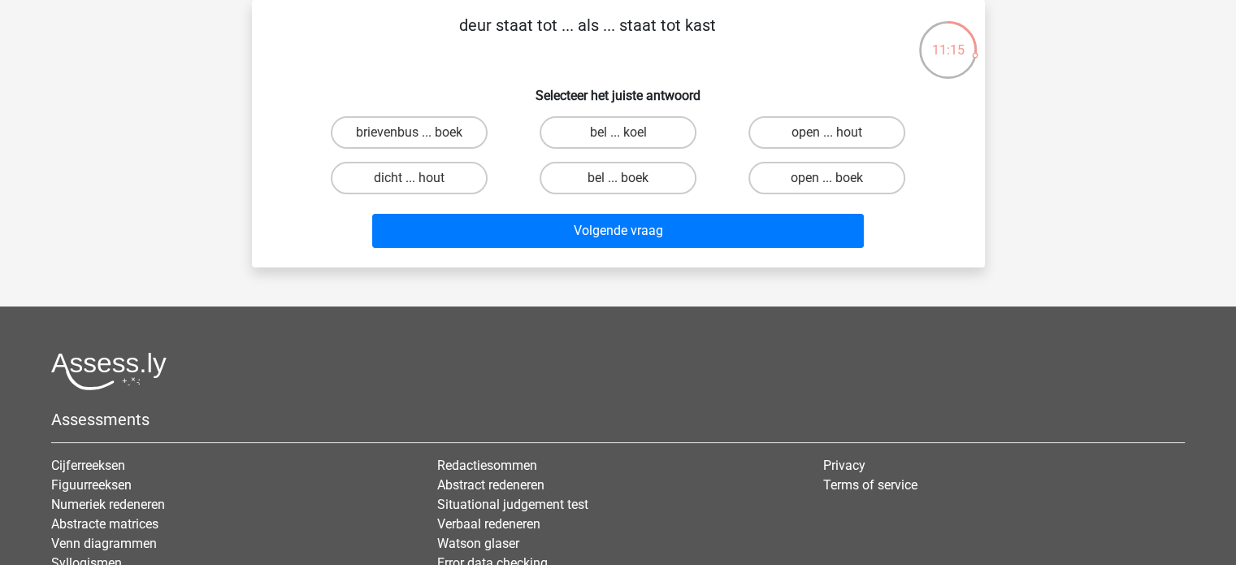
scroll to position [0, 0]
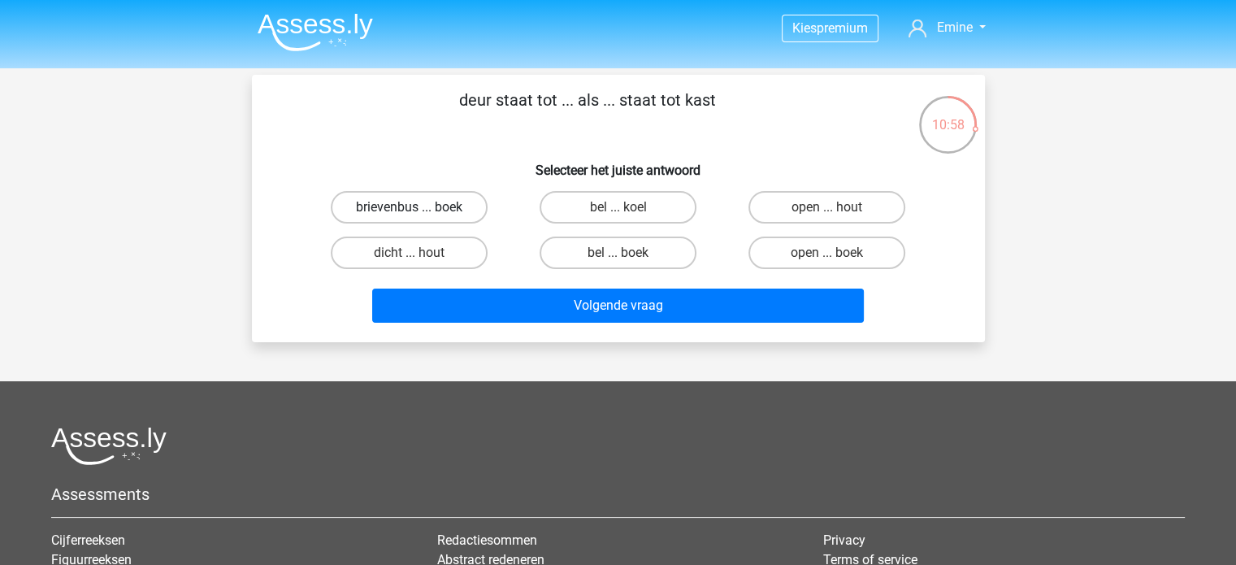
click at [364, 202] on label "brievenbus ... boek" at bounding box center [409, 207] width 157 height 33
click at [409, 207] on input "brievenbus ... boek" at bounding box center [414, 212] width 11 height 11
radio input "true"
click at [367, 248] on label "dicht ... hout" at bounding box center [409, 253] width 157 height 33
click at [409, 253] on input "dicht ... hout" at bounding box center [414, 258] width 11 height 11
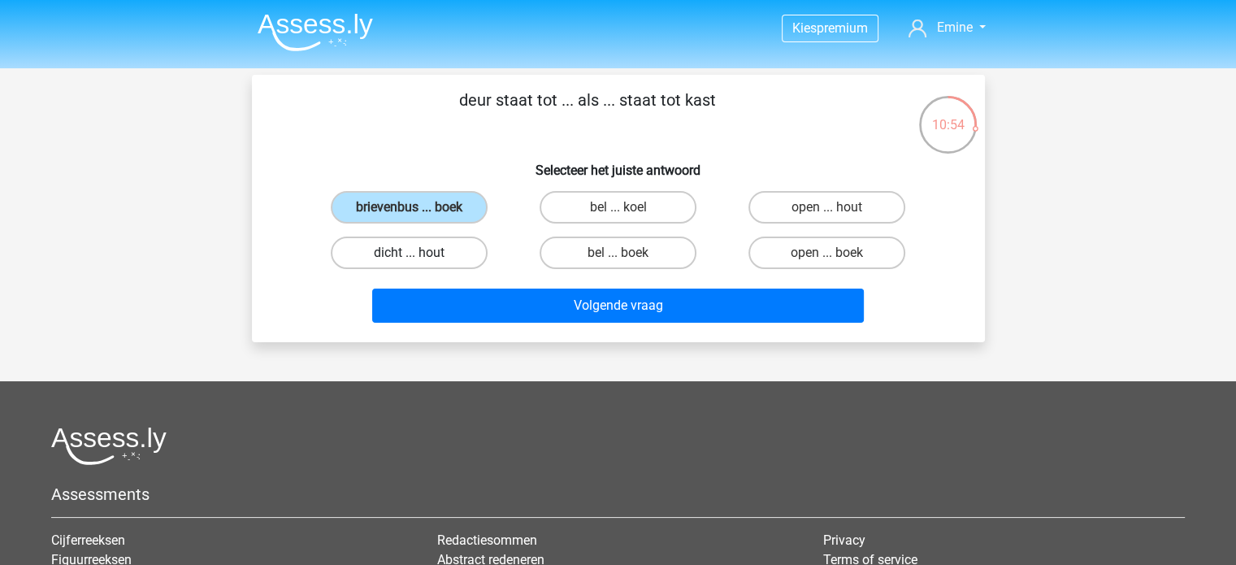
radio input "true"
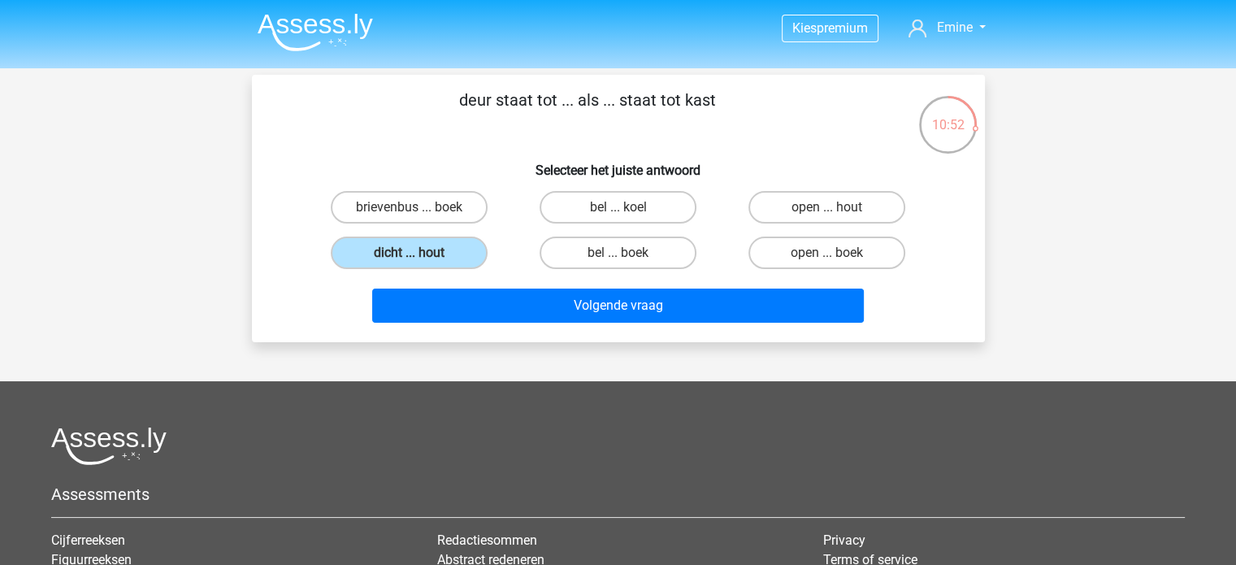
drag, startPoint x: 435, startPoint y: 207, endPoint x: 566, endPoint y: 272, distance: 146.1
click at [465, 224] on div "brievenbus ... boek" at bounding box center [409, 208] width 209 height 46
click at [434, 211] on label "brievenbus ... boek" at bounding box center [409, 207] width 157 height 33
click at [419, 211] on input "brievenbus ... boek" at bounding box center [414, 212] width 11 height 11
radio input "true"
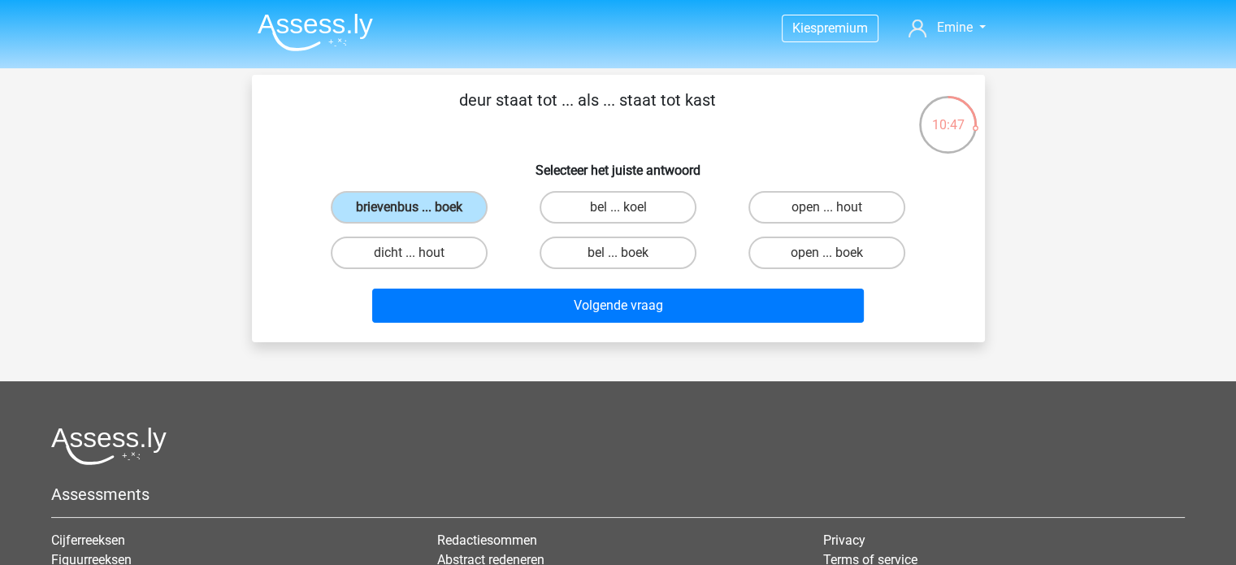
click at [619, 256] on input "bel ... boek" at bounding box center [623, 258] width 11 height 11
radio input "true"
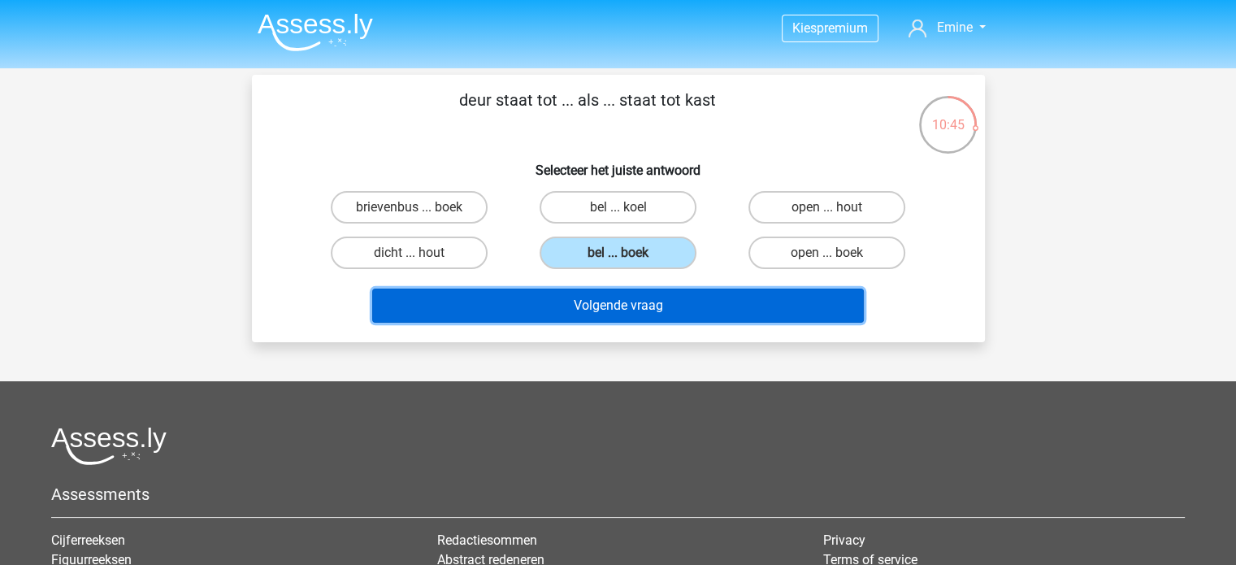
click at [728, 302] on button "Volgende vraag" at bounding box center [618, 306] width 492 height 34
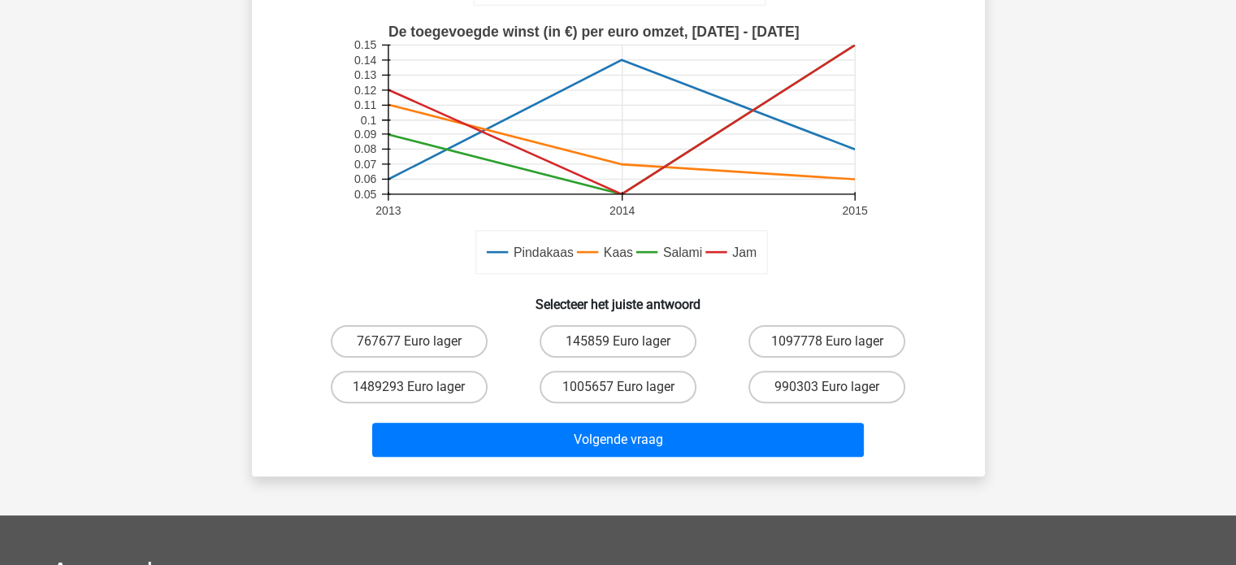
scroll to position [406, 0]
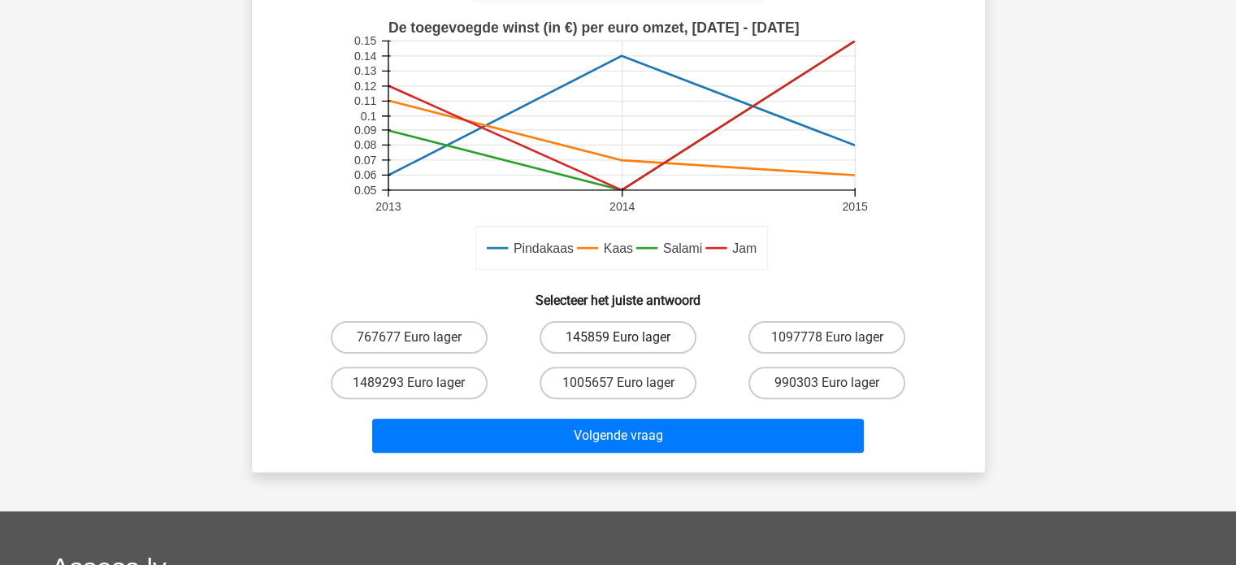
click at [636, 324] on label "145859 Euro lager" at bounding box center [618, 337] width 157 height 33
click at [628, 337] on input "145859 Euro lager" at bounding box center [623, 342] width 11 height 11
radio input "true"
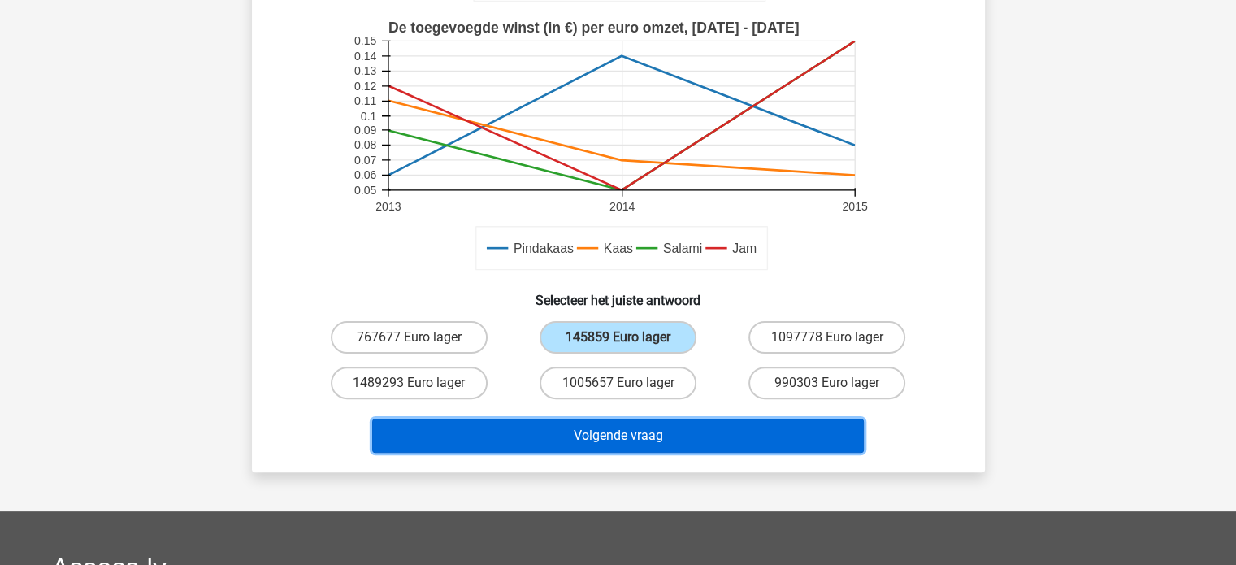
click at [674, 437] on button "Volgende vraag" at bounding box center [618, 436] width 492 height 34
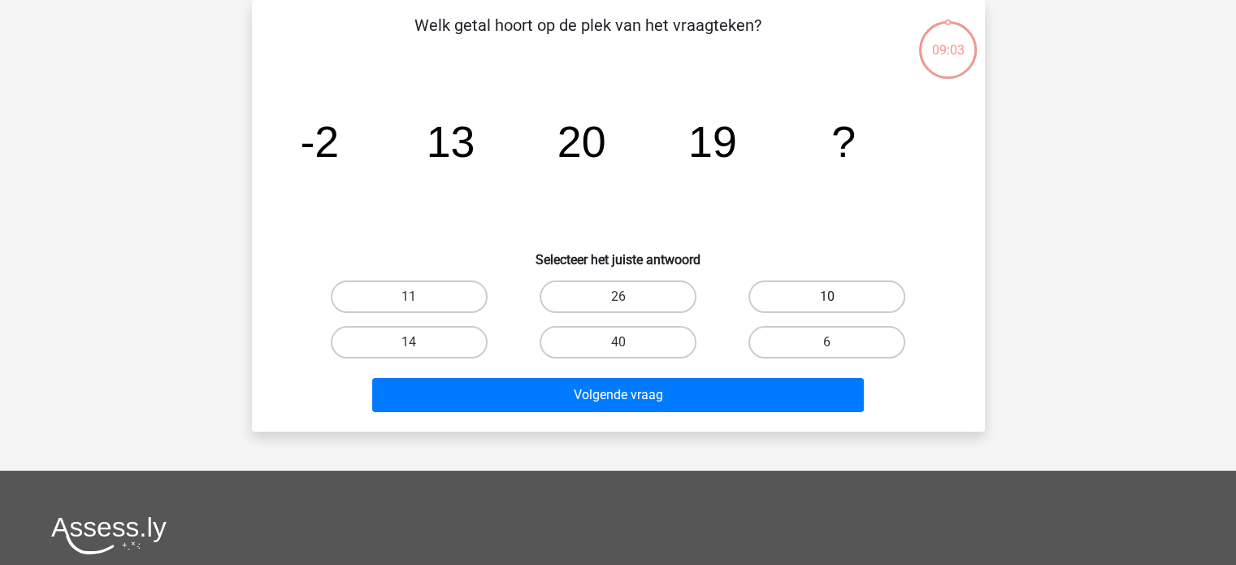
scroll to position [75, 0]
drag, startPoint x: 504, startPoint y: 150, endPoint x: 866, endPoint y: 156, distance: 361.8
click at [866, 156] on icon "image/svg+xml -2 13 20 19 ?" at bounding box center [618, 157] width 655 height 164
click at [871, 298] on label "10" at bounding box center [827, 296] width 157 height 33
click at [838, 298] on input "10" at bounding box center [833, 302] width 11 height 11
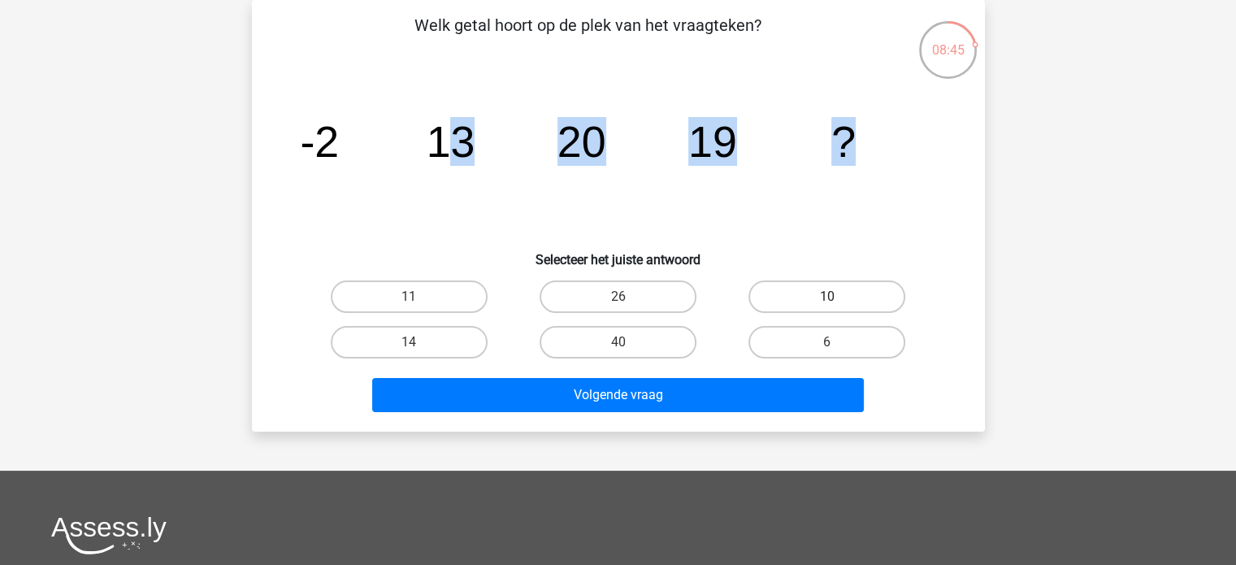
radio input "true"
click at [502, 167] on icon "image/svg+xml -2 13 20 19 ?" at bounding box center [618, 157] width 655 height 164
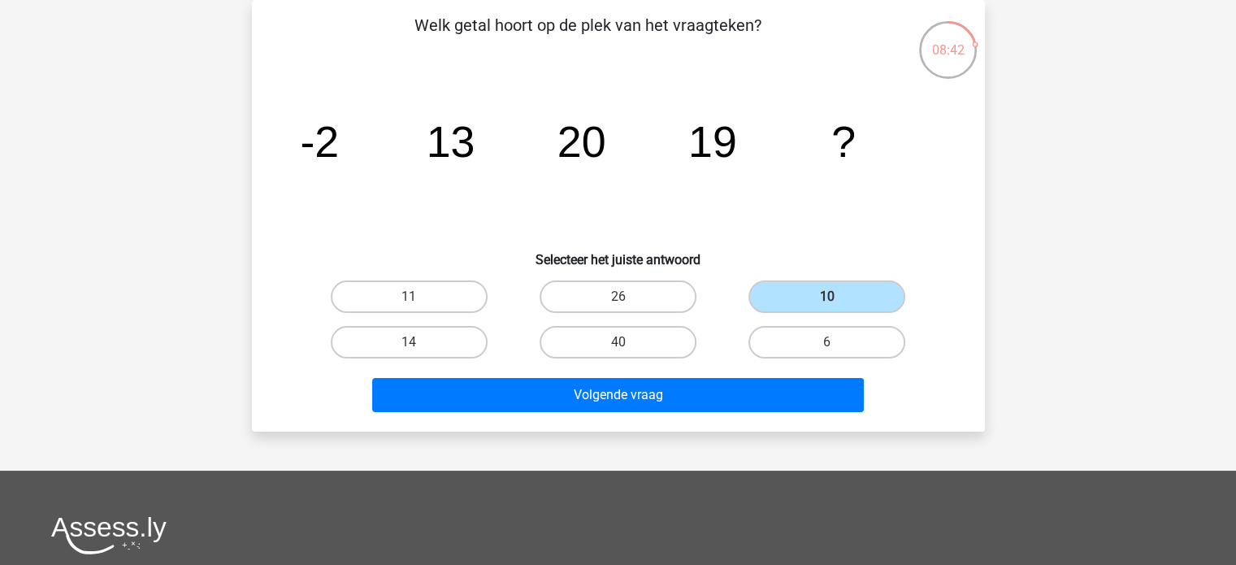
click at [322, 154] on tspan "-2" at bounding box center [319, 141] width 39 height 49
drag, startPoint x: 296, startPoint y: 147, endPoint x: 475, endPoint y: 145, distance: 178.9
click at [475, 145] on icon "image/svg+xml -2 13 20 19 ?" at bounding box center [618, 157] width 655 height 164
drag, startPoint x: 558, startPoint y: 132, endPoint x: 735, endPoint y: 139, distance: 176.6
click at [735, 139] on g "-2 13 20 19 ?" at bounding box center [578, 141] width 556 height 49
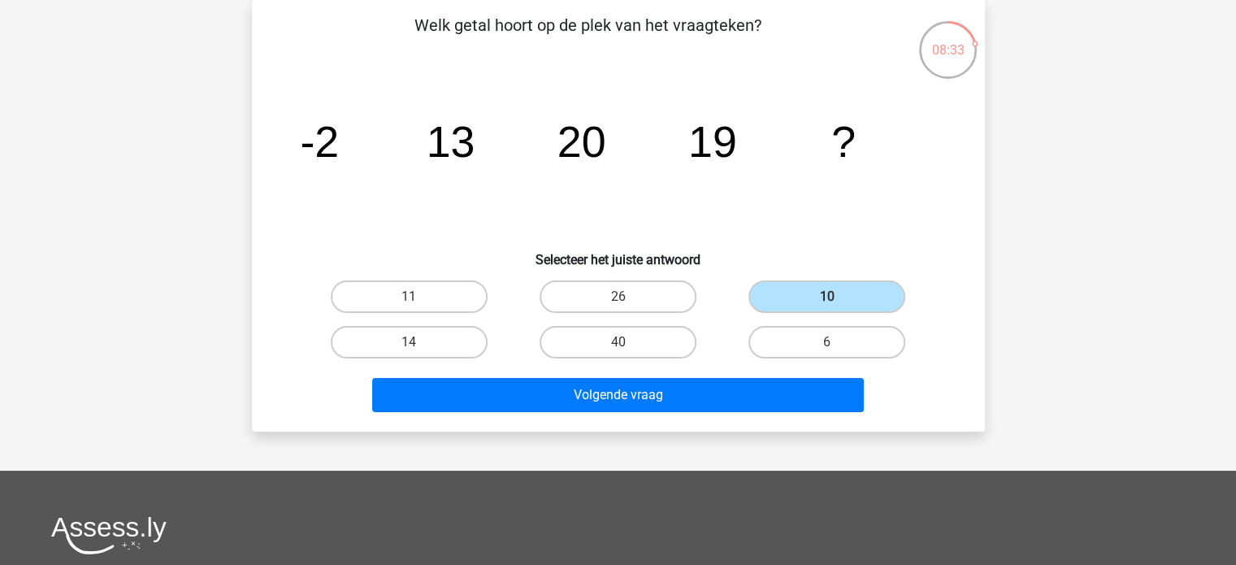
click at [789, 98] on icon "image/svg+xml -2 13 20 19 ?" at bounding box center [618, 157] width 655 height 164
drag, startPoint x: 636, startPoint y: 144, endPoint x: 551, endPoint y: 143, distance: 85.4
click at [551, 143] on icon "image/svg+xml -2 13 20 19 ?" at bounding box center [618, 157] width 655 height 164
drag, startPoint x: 489, startPoint y: 133, endPoint x: 427, endPoint y: 133, distance: 62.6
click at [427, 133] on icon "image/svg+xml -2 13 20 19 ?" at bounding box center [618, 157] width 655 height 164
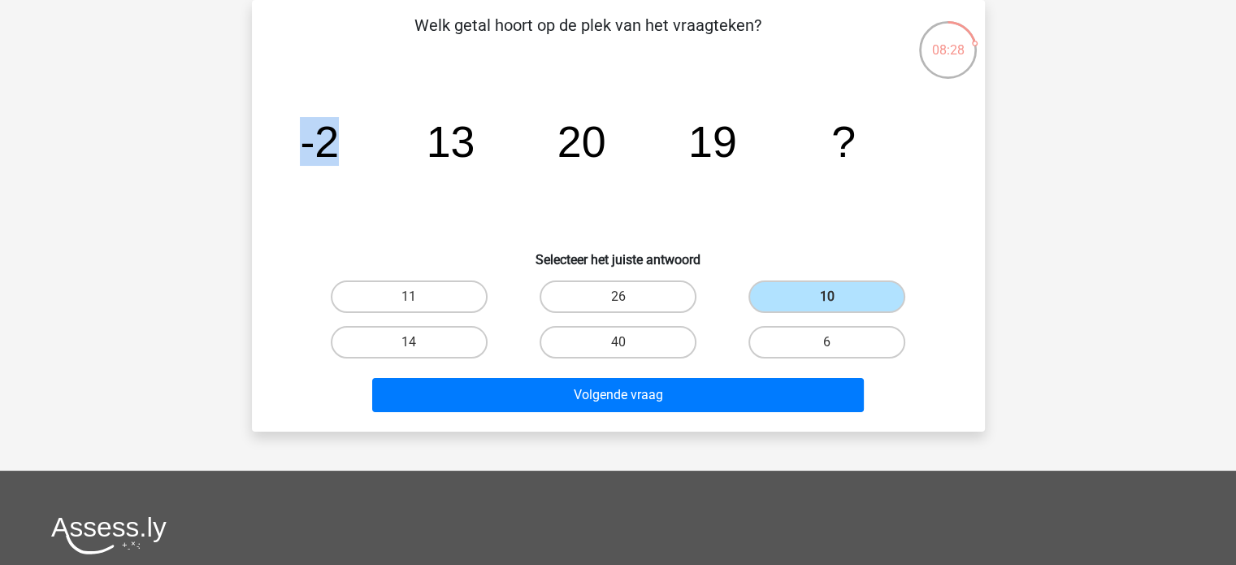
drag, startPoint x: 332, startPoint y: 134, endPoint x: 287, endPoint y: 138, distance: 44.9
click at [287, 138] on div "image/svg+xml -2 13 20 19 ?" at bounding box center [618, 157] width 681 height 164
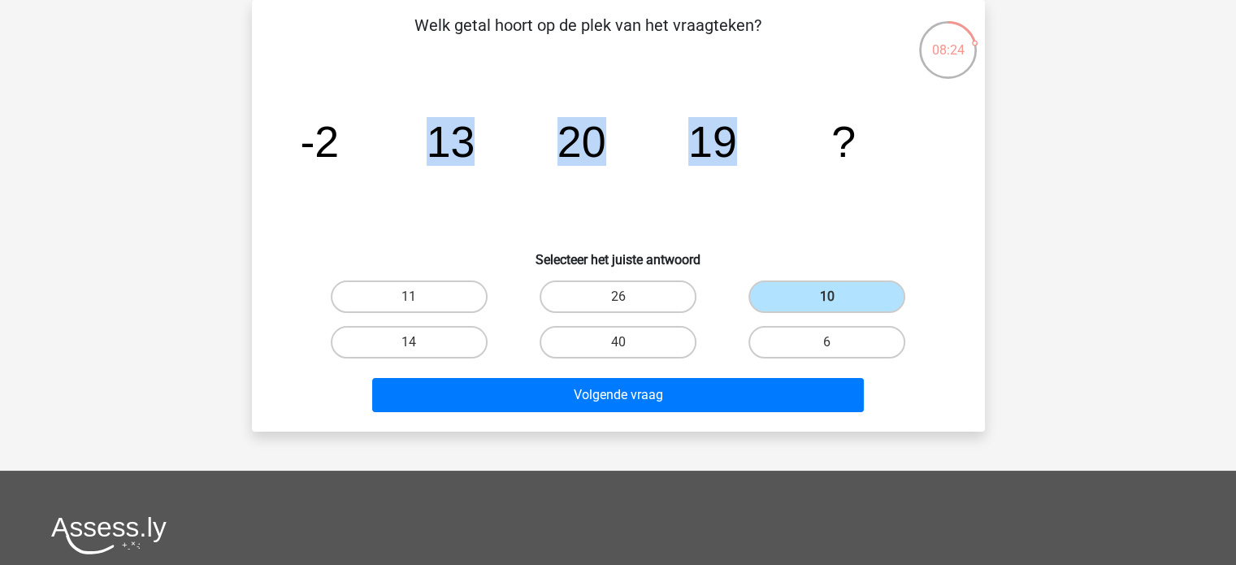
drag, startPoint x: 743, startPoint y: 134, endPoint x: 432, endPoint y: 156, distance: 312.1
click at [432, 156] on icon "image/svg+xml -2 13 20 19 ?" at bounding box center [618, 157] width 655 height 164
click at [520, 174] on icon "image/svg+xml -2 13 20 19 ?" at bounding box center [618, 157] width 655 height 164
drag, startPoint x: 599, startPoint y: 140, endPoint x: 547, endPoint y: 150, distance: 52.9
click at [547, 150] on icon "image/svg+xml -2 13 20 19 ?" at bounding box center [618, 157] width 655 height 164
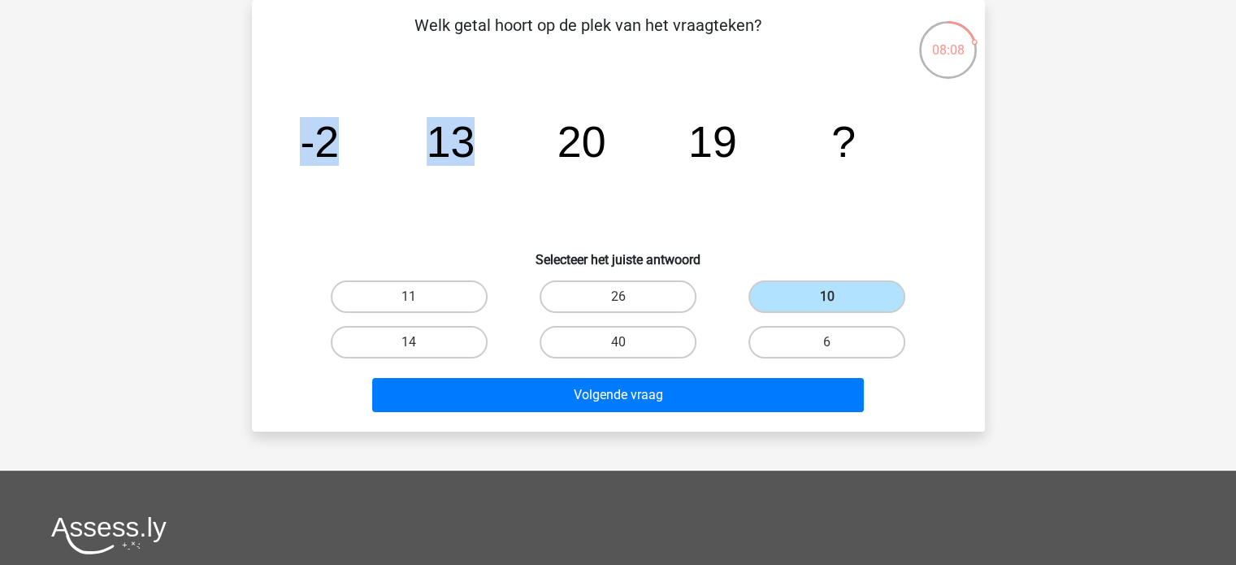
drag, startPoint x: 483, startPoint y: 142, endPoint x: 304, endPoint y: 146, distance: 178.9
click at [289, 145] on div "image/svg+xml -2 13 20 19 ?" at bounding box center [618, 157] width 681 height 164
click at [470, 151] on tspan "13" at bounding box center [450, 141] width 49 height 49
drag, startPoint x: 472, startPoint y: 150, endPoint x: 423, endPoint y: 150, distance: 49.6
click at [423, 150] on icon "image/svg+xml -2 13 20 19 ?" at bounding box center [618, 157] width 655 height 164
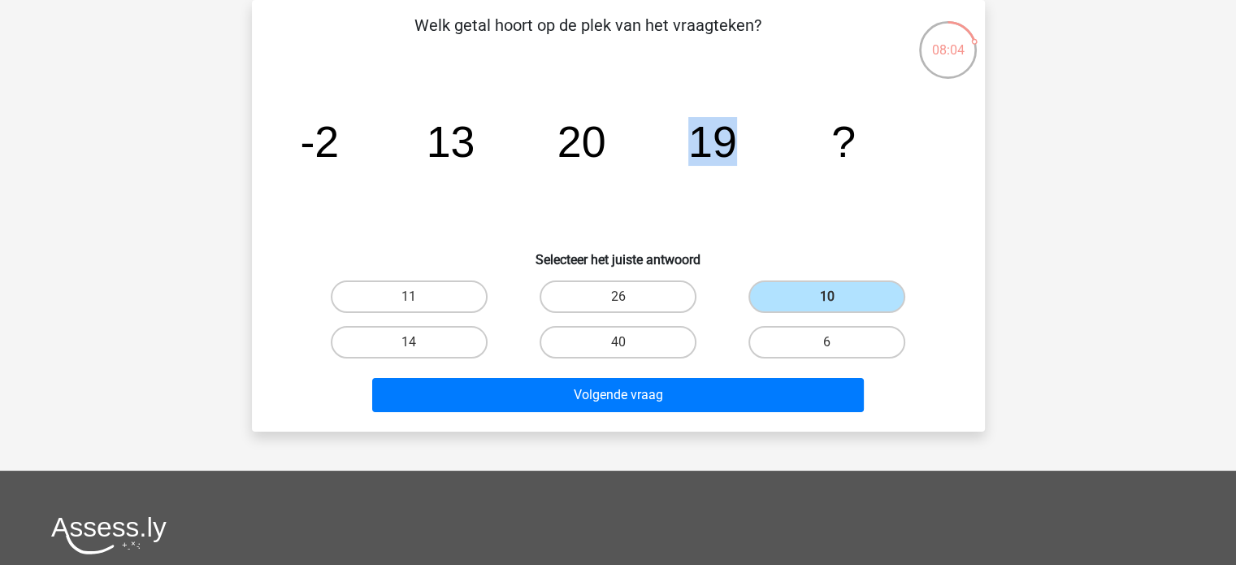
drag, startPoint x: 691, startPoint y: 136, endPoint x: 751, endPoint y: 136, distance: 60.2
click at [751, 136] on icon "image/svg+xml -2 13 20 19 ?" at bounding box center [618, 157] width 655 height 164
click at [867, 184] on icon "image/svg+xml -2 13 20 19 ?" at bounding box center [618, 157] width 655 height 164
click at [433, 296] on label "11" at bounding box center [409, 296] width 157 height 33
click at [419, 297] on input "11" at bounding box center [414, 302] width 11 height 11
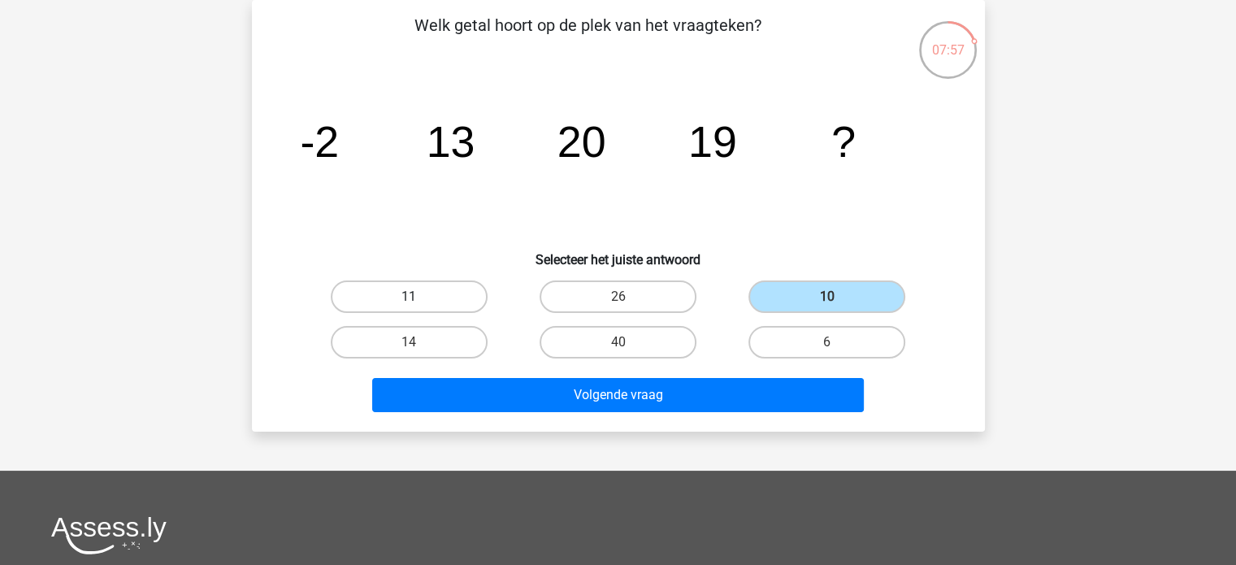
radio input "true"
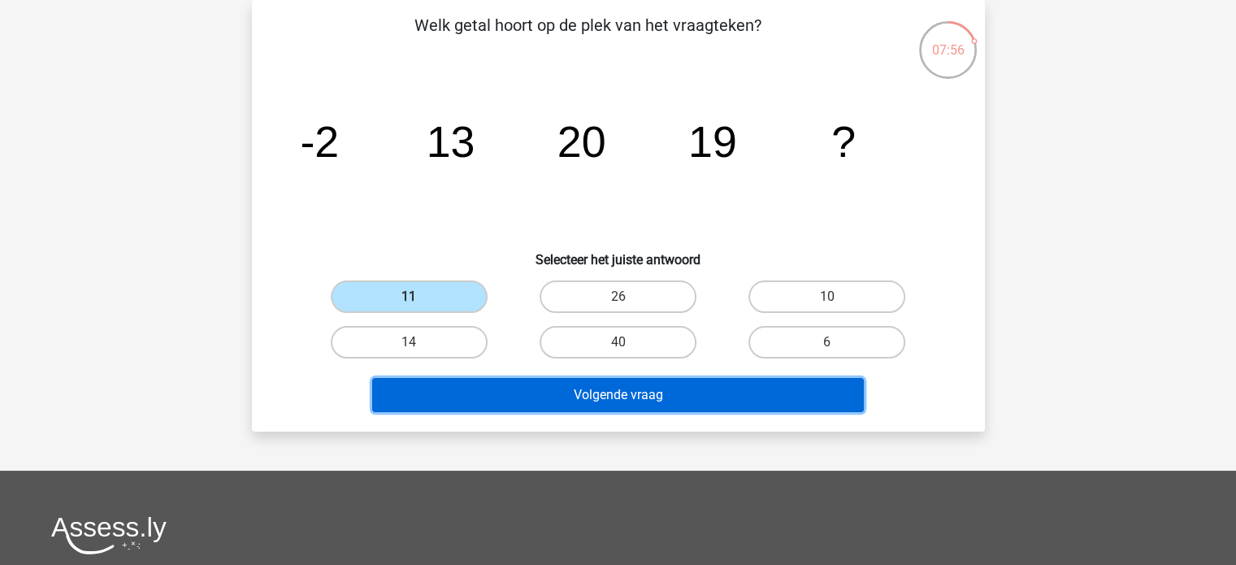
click at [667, 389] on button "Volgende vraag" at bounding box center [618, 395] width 492 height 34
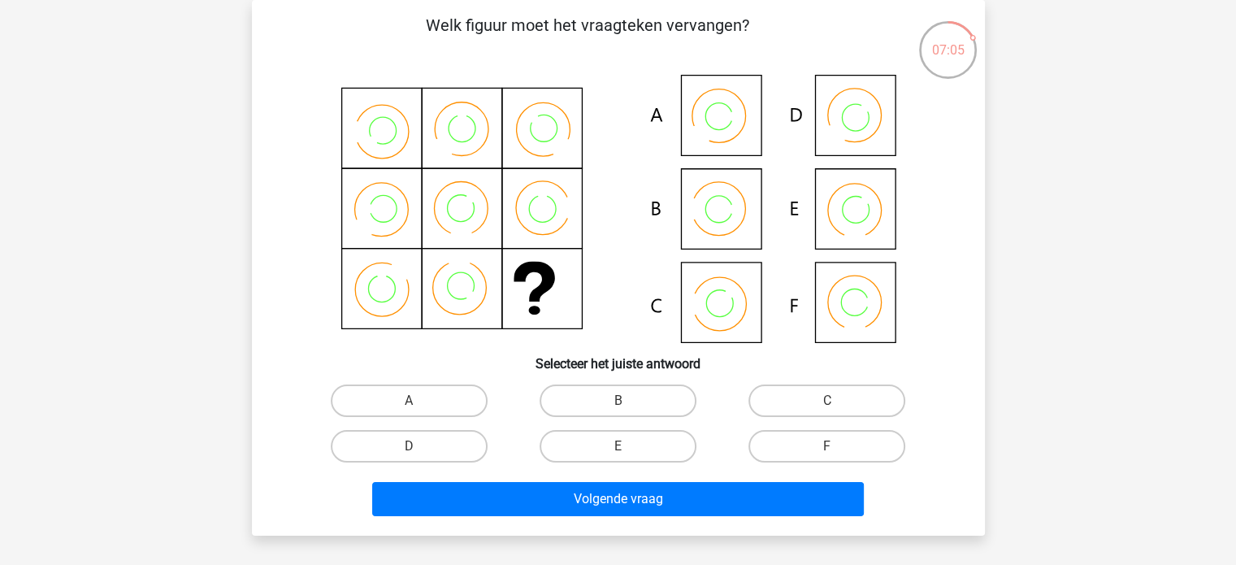
click at [725, 296] on icon at bounding box center [727, 296] width 19 height 19
drag, startPoint x: 811, startPoint y: 396, endPoint x: 724, endPoint y: 429, distance: 93.1
click at [811, 399] on label "C" at bounding box center [827, 401] width 157 height 33
click at [828, 401] on input "C" at bounding box center [833, 406] width 11 height 11
radio input "true"
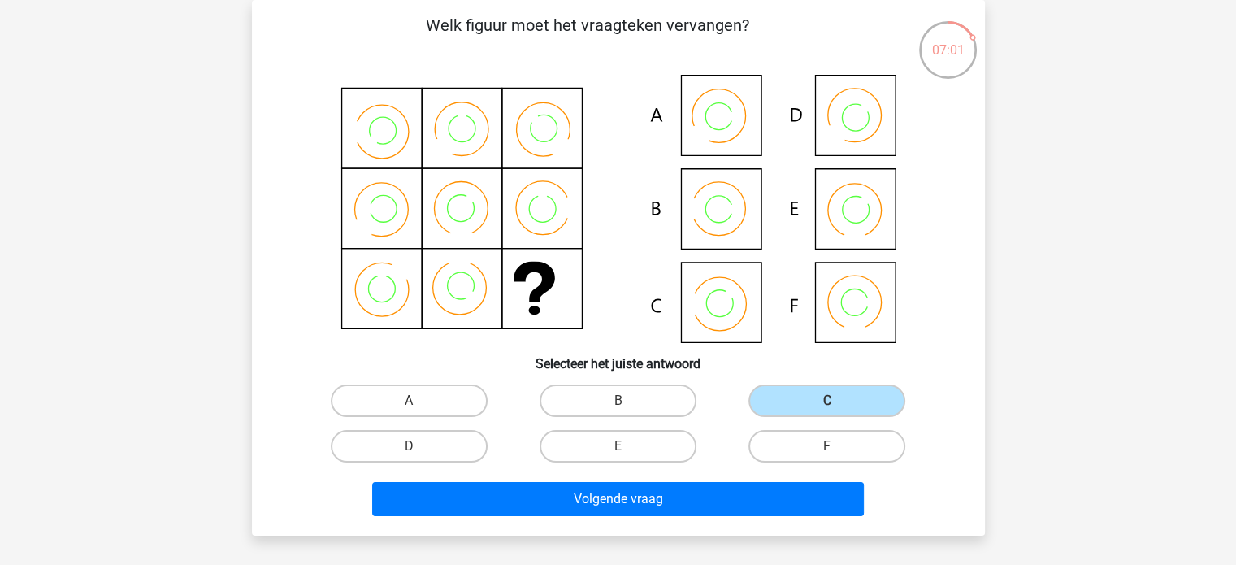
click at [738, 477] on div "Volgende vraag" at bounding box center [618, 496] width 681 height 54
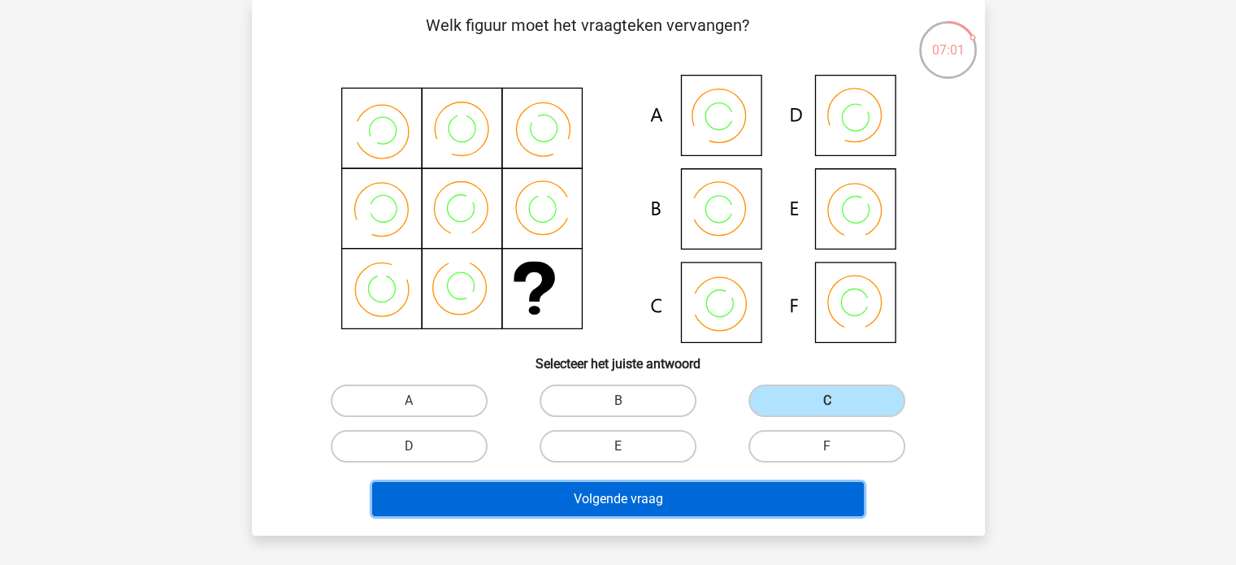
click at [696, 491] on button "Volgende vraag" at bounding box center [618, 499] width 492 height 34
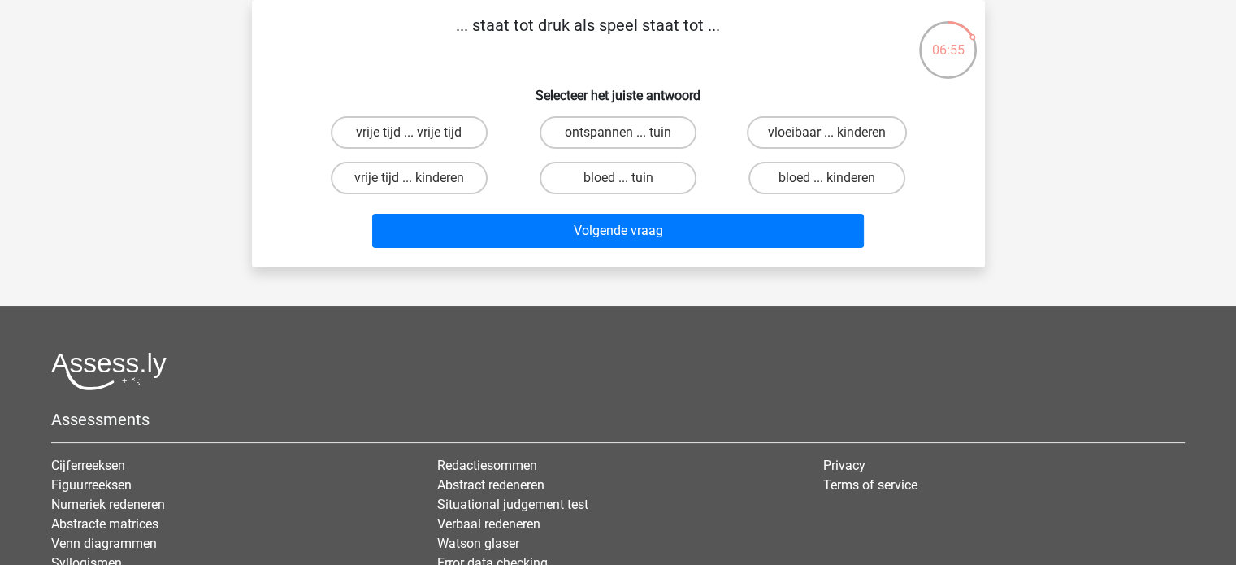
click at [1148, 230] on div "Kies premium Emine emineselcuk@kpn.com" at bounding box center [618, 330] width 1236 height 810
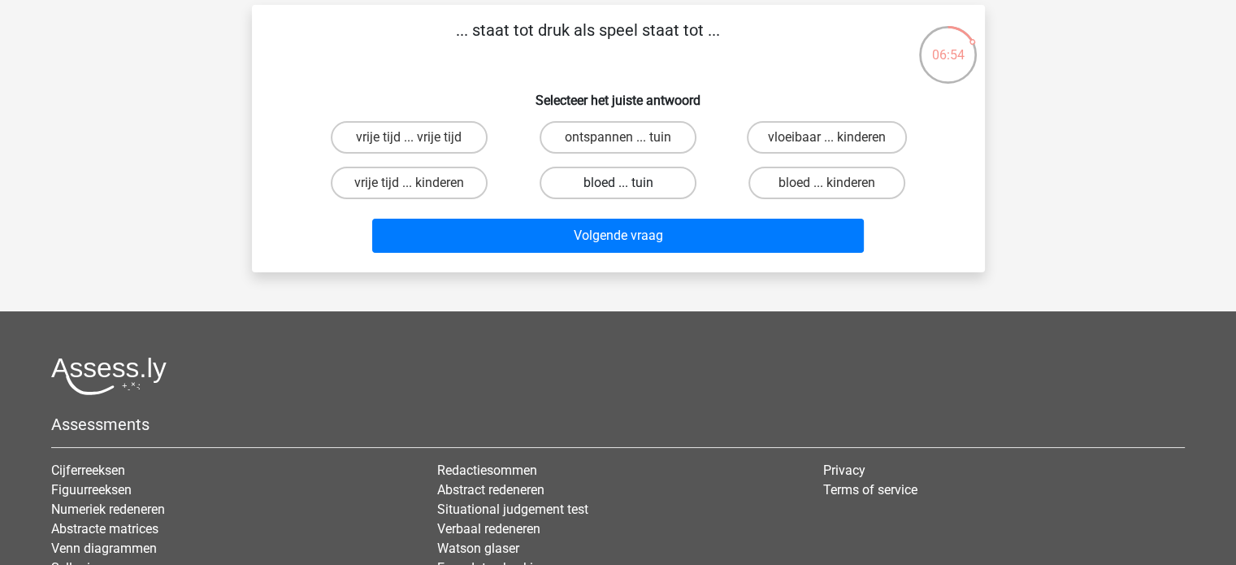
scroll to position [0, 0]
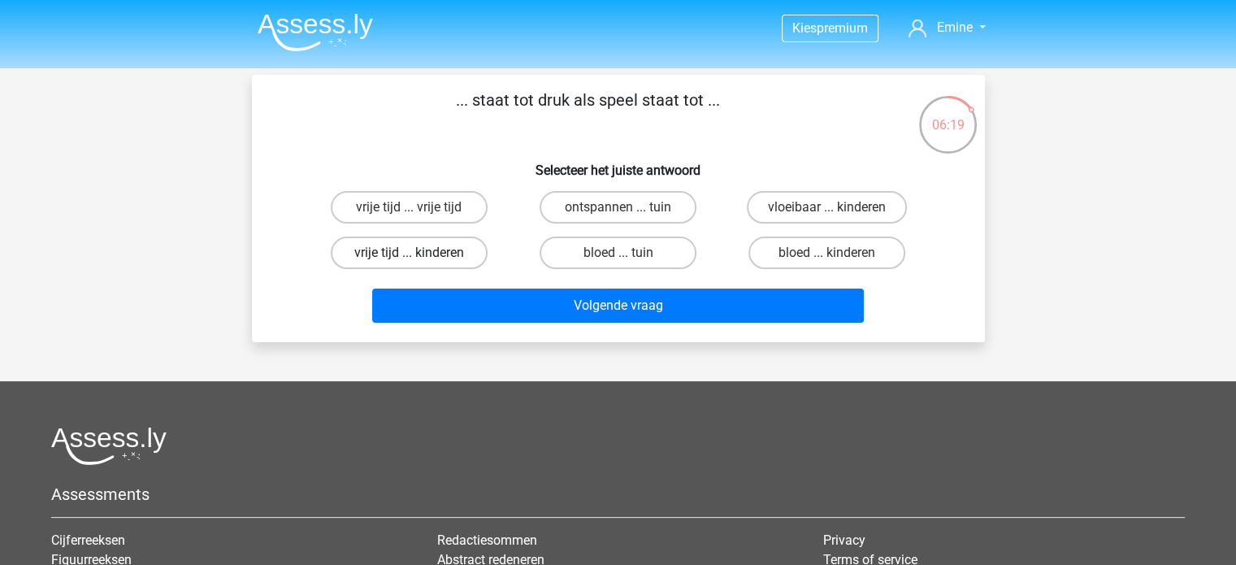
click at [403, 254] on label "vrije tijd ... kinderen" at bounding box center [409, 253] width 157 height 33
click at [409, 254] on input "vrije tijd ... kinderen" at bounding box center [414, 258] width 11 height 11
radio input "true"
click at [410, 207] on input "vrije tijd ... vrije tijd" at bounding box center [414, 212] width 11 height 11
radio input "true"
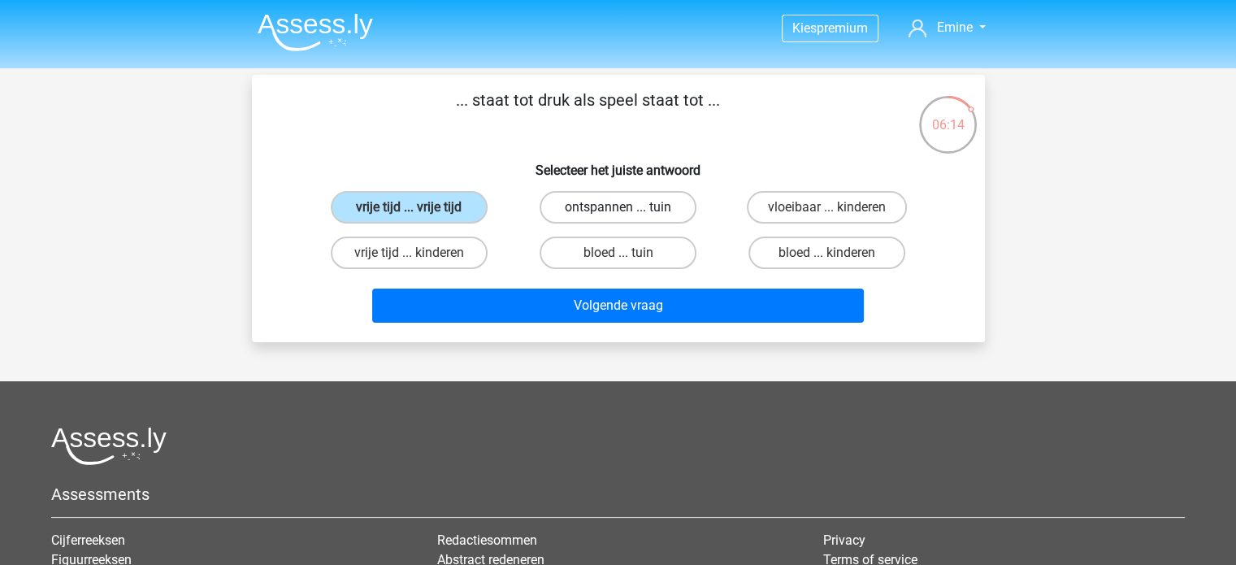
click at [656, 211] on label "ontspannen ... tuin" at bounding box center [618, 207] width 157 height 33
click at [628, 211] on input "ontspannen ... tuin" at bounding box center [623, 212] width 11 height 11
radio input "true"
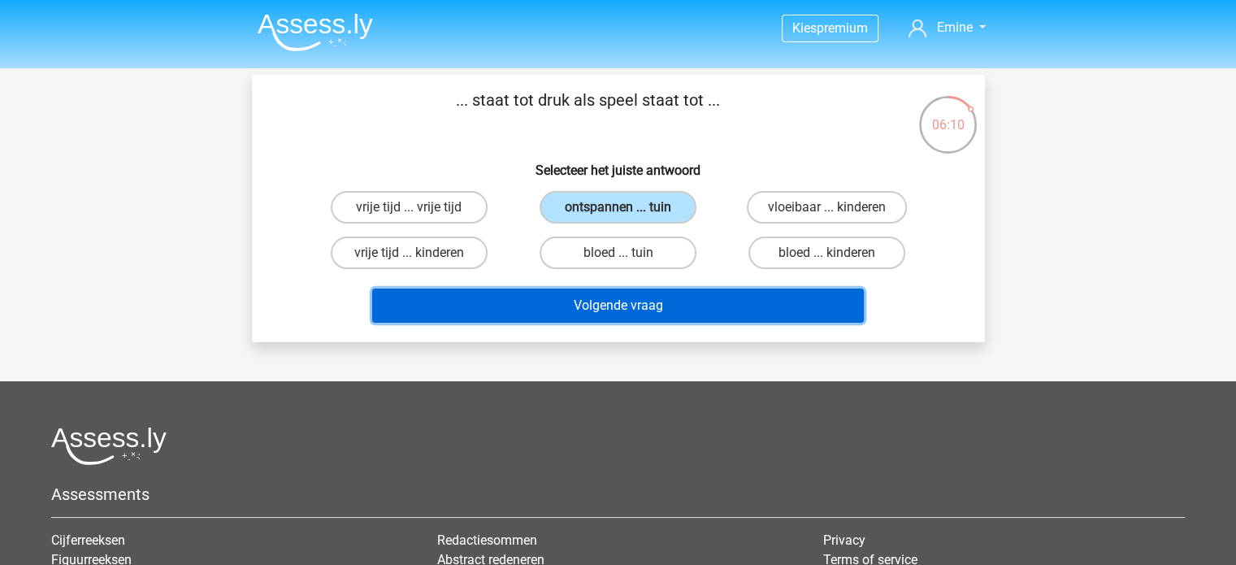
click at [697, 320] on button "Volgende vraag" at bounding box center [618, 306] width 492 height 34
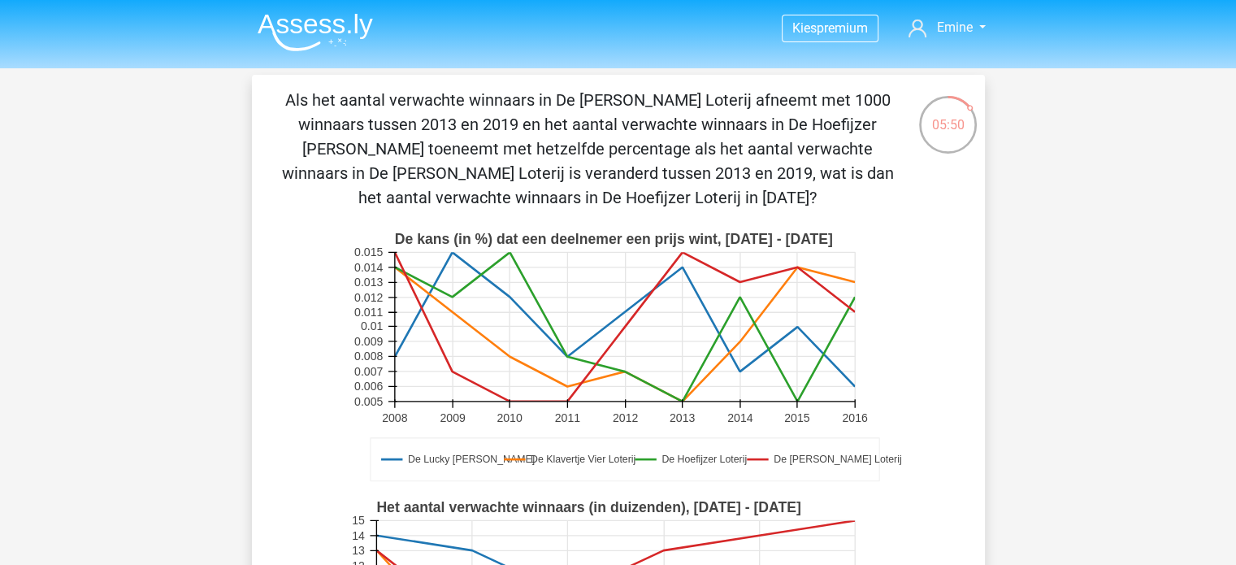
drag, startPoint x: 732, startPoint y: 199, endPoint x: 385, endPoint y: 124, distance: 355.1
click at [302, 102] on p "Als het aantal verwachte winnaars in De [PERSON_NAME] Loterij afneemt met 1000 …" at bounding box center [588, 149] width 620 height 122
copy p "Als het aantal verwachte winnaars in De [PERSON_NAME] Loterij afneemt met 1000 …"
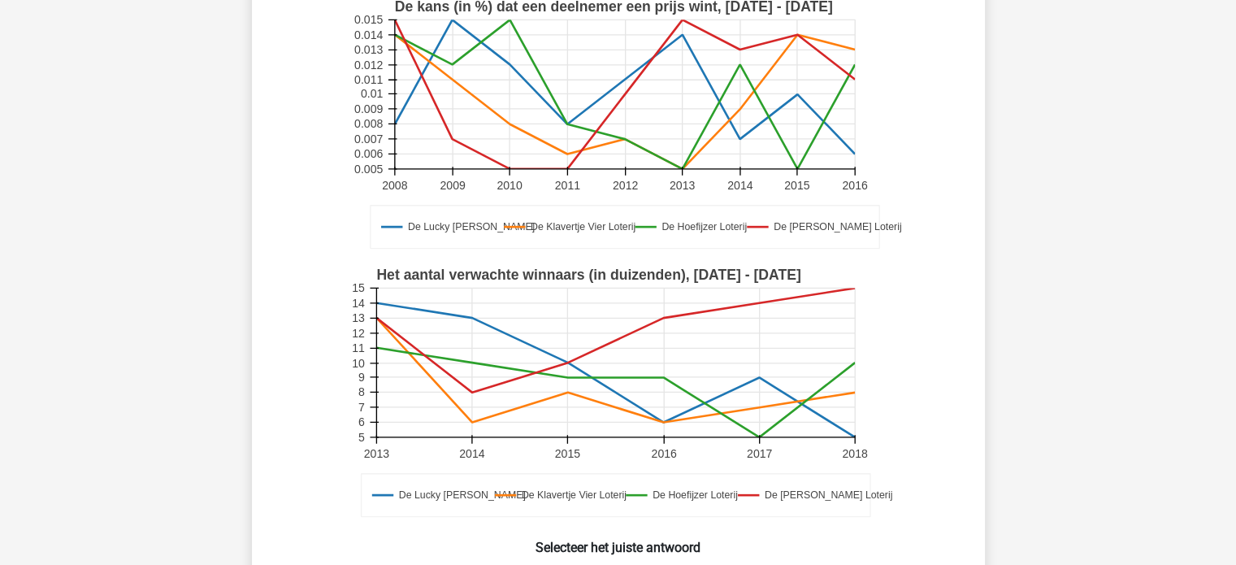
scroll to position [244, 0]
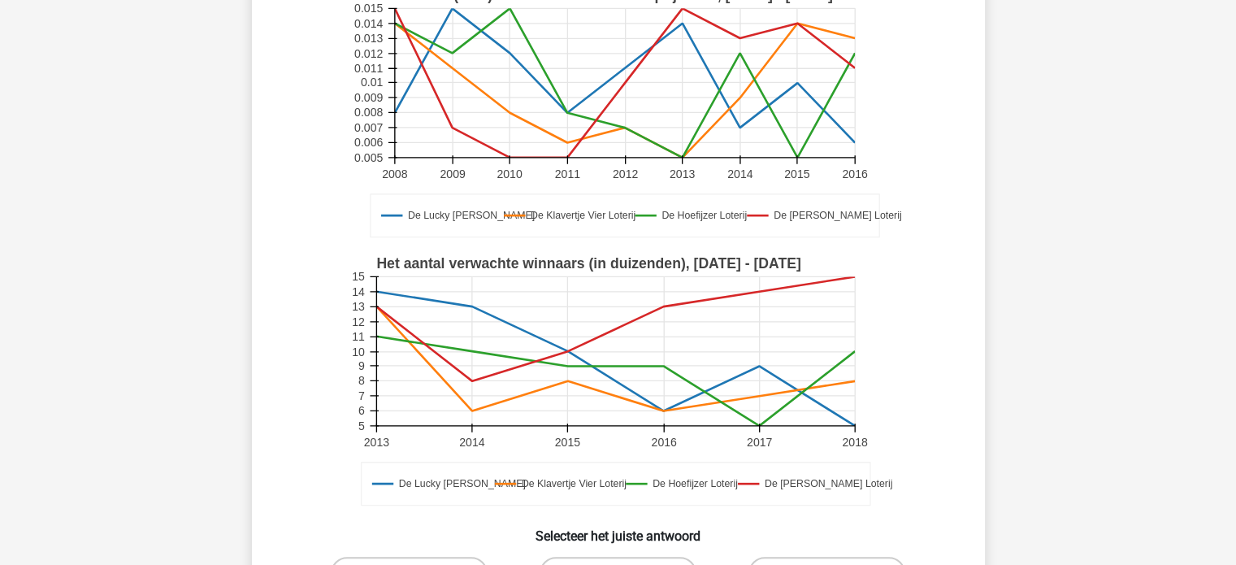
drag, startPoint x: 875, startPoint y: 481, endPoint x: 842, endPoint y: 478, distance: 32.7
click at [842, 478] on g "De Lucky Luke Loterij De Klavertje Vier Loterij De Hoefijzer Loterij De Guus Ge…" at bounding box center [621, 382] width 542 height 268
click at [858, 488] on text "De [PERSON_NAME] Loterij" at bounding box center [828, 483] width 128 height 11
drag, startPoint x: 866, startPoint y: 484, endPoint x: 524, endPoint y: 224, distance: 430.4
click at [524, 224] on div "De Lucky Luke Loterij De Klavertje Vier Loterij De Hoefijzer Loterij De Guus Ge…" at bounding box center [618, 247] width 681 height 537
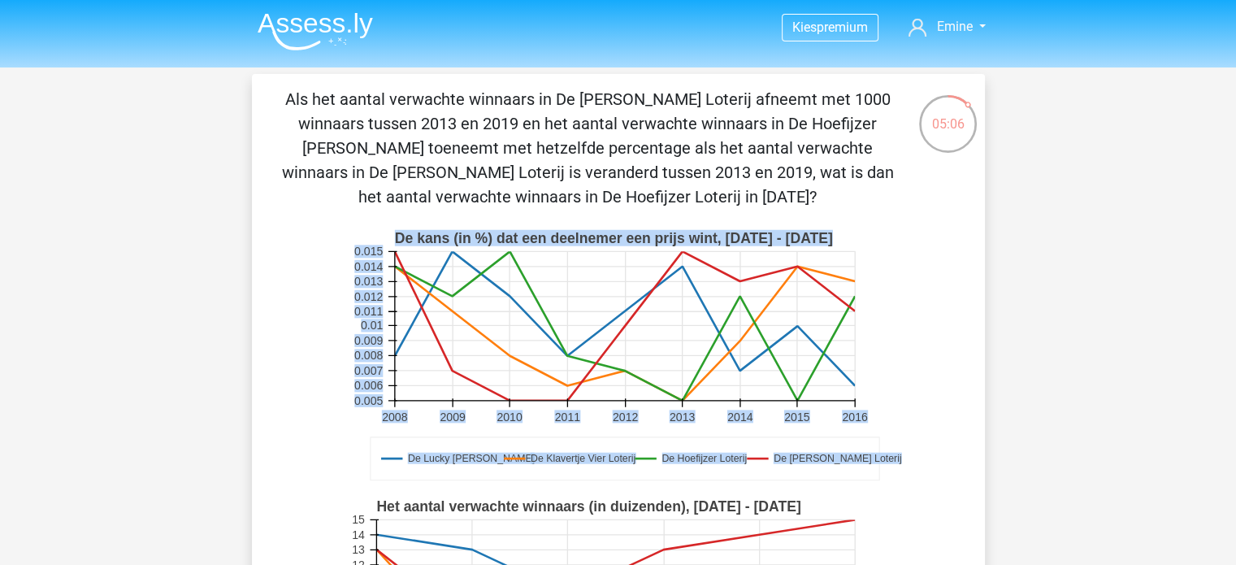
scroll to position [0, 0]
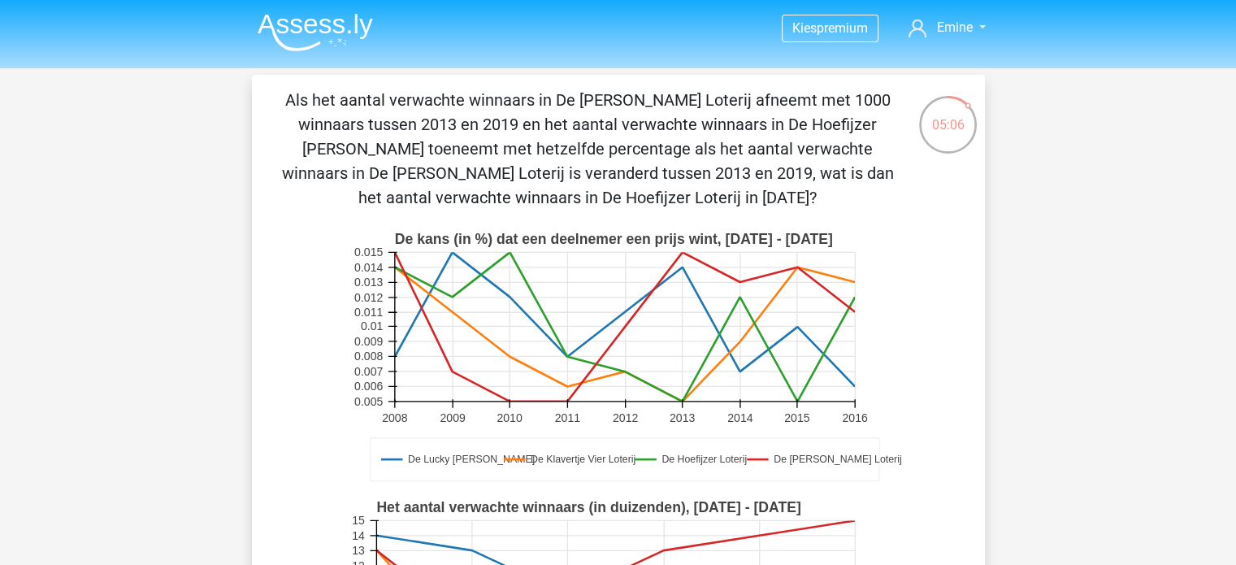
click at [312, 136] on p "Als het aantal verwachte winnaars in De [PERSON_NAME] Loterij afneemt met 1000 …" at bounding box center [588, 149] width 620 height 122
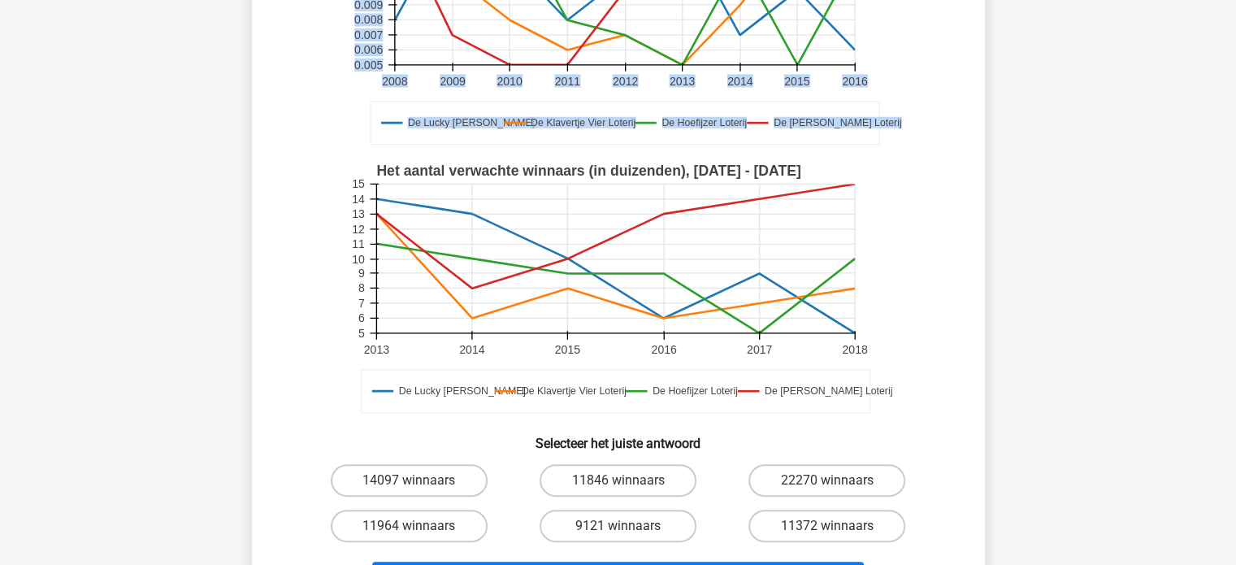
scroll to position [406, 0]
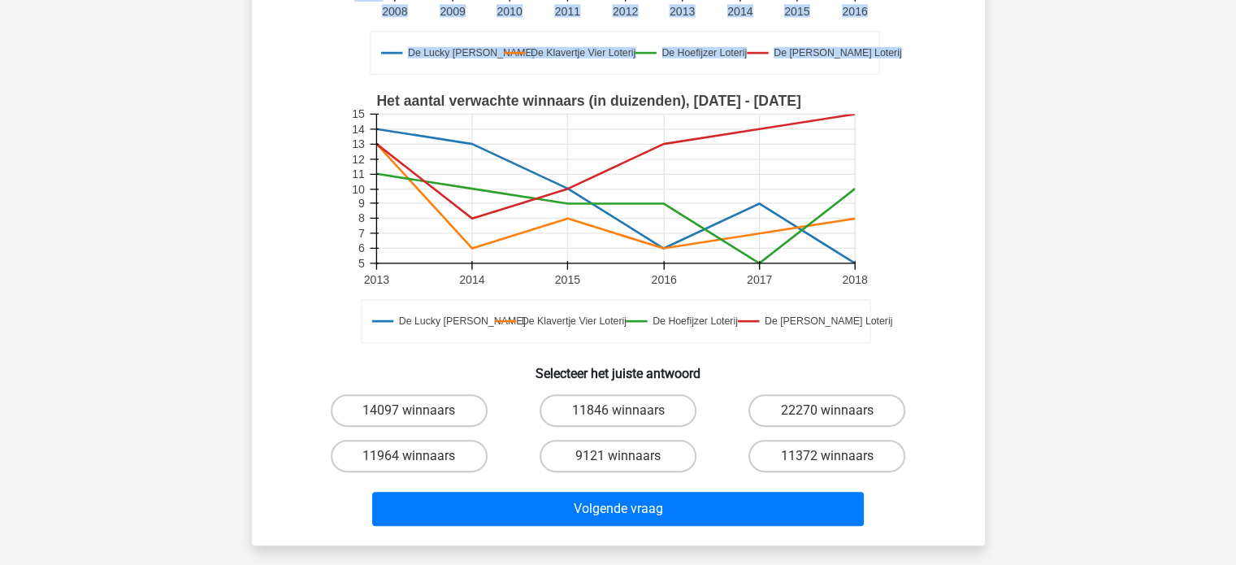
drag, startPoint x: 306, startPoint y: 93, endPoint x: 867, endPoint y: 326, distance: 607.2
click at [867, 326] on div "Als het aantal verwachte winnaars in De Guus Geluk Loterij afneemt met 1000 win…" at bounding box center [619, 106] width 720 height 851
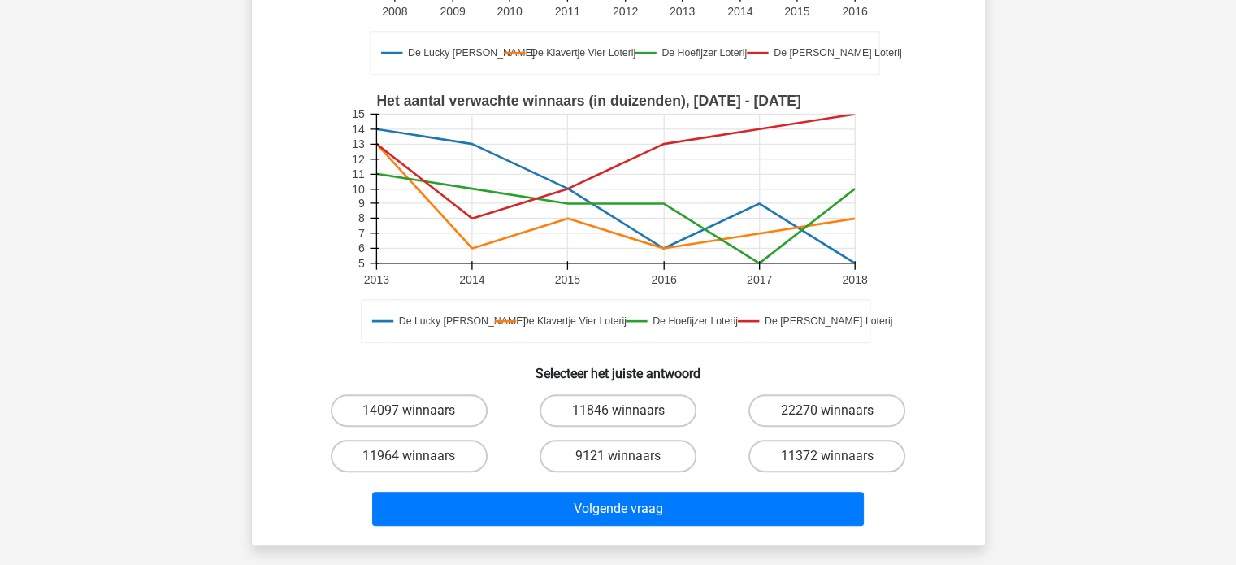
click at [938, 311] on icon "De Lucky Luke Loterij De Klavertje Vier Loterij De Hoefijzer Loterij De Guus Ge…" at bounding box center [618, 219] width 655 height 268
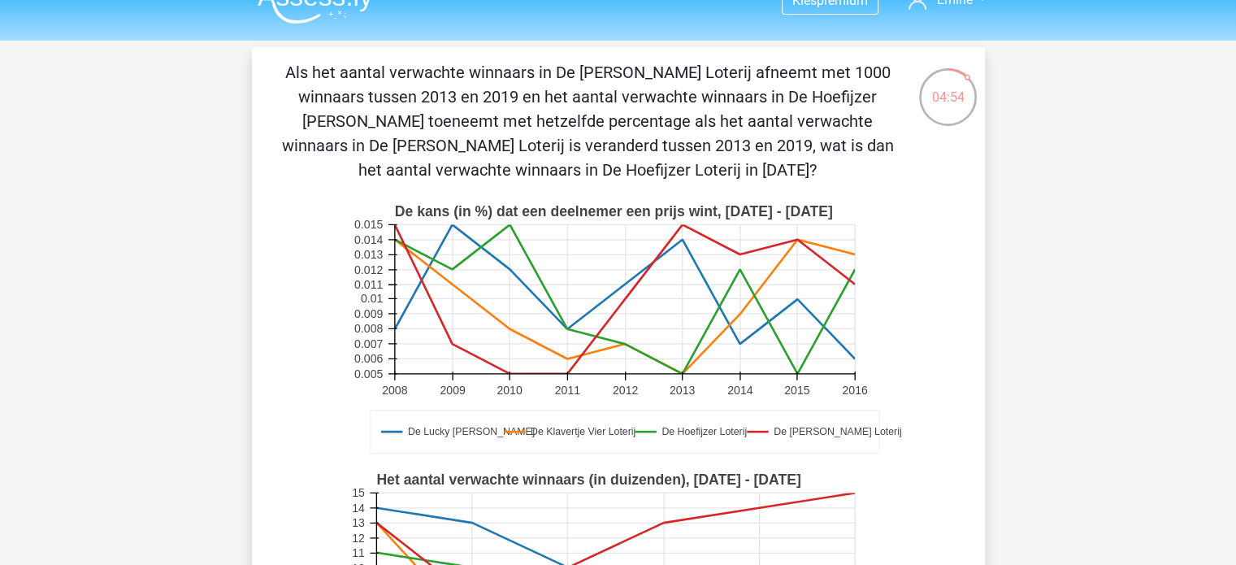
scroll to position [0, 0]
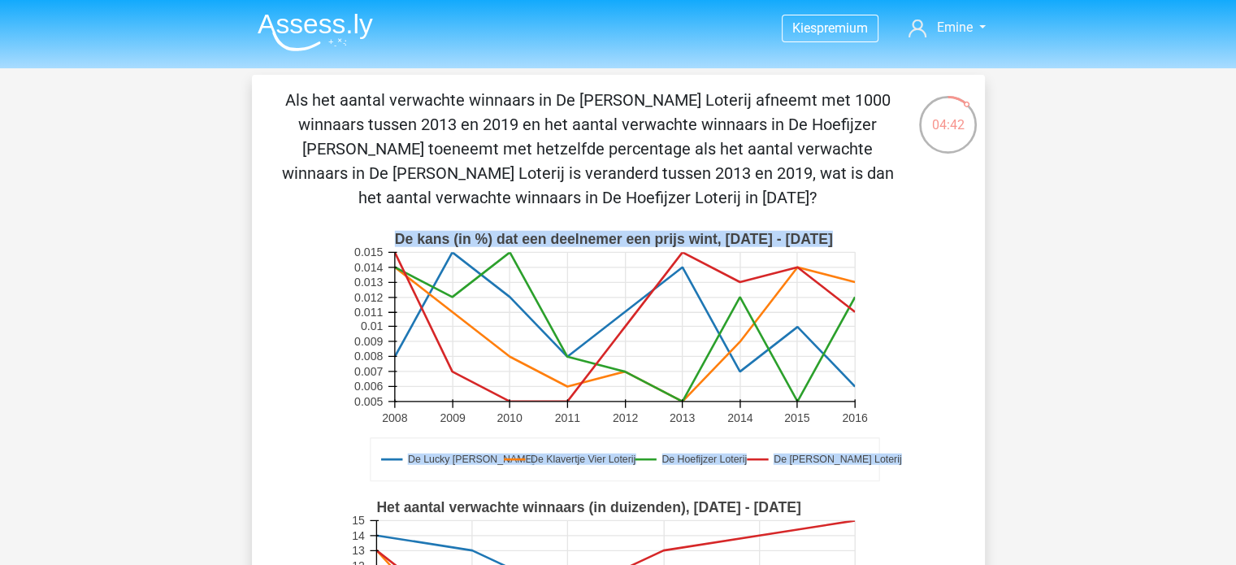
drag, startPoint x: 682, startPoint y: 405, endPoint x: 882, endPoint y: 415, distance: 200.2
click at [882, 415] on g "De Lucky Luke Loterij De Klavertje Vier Loterij De Hoefijzer Loterij De Guus Ge…" at bounding box center [625, 358] width 551 height 268
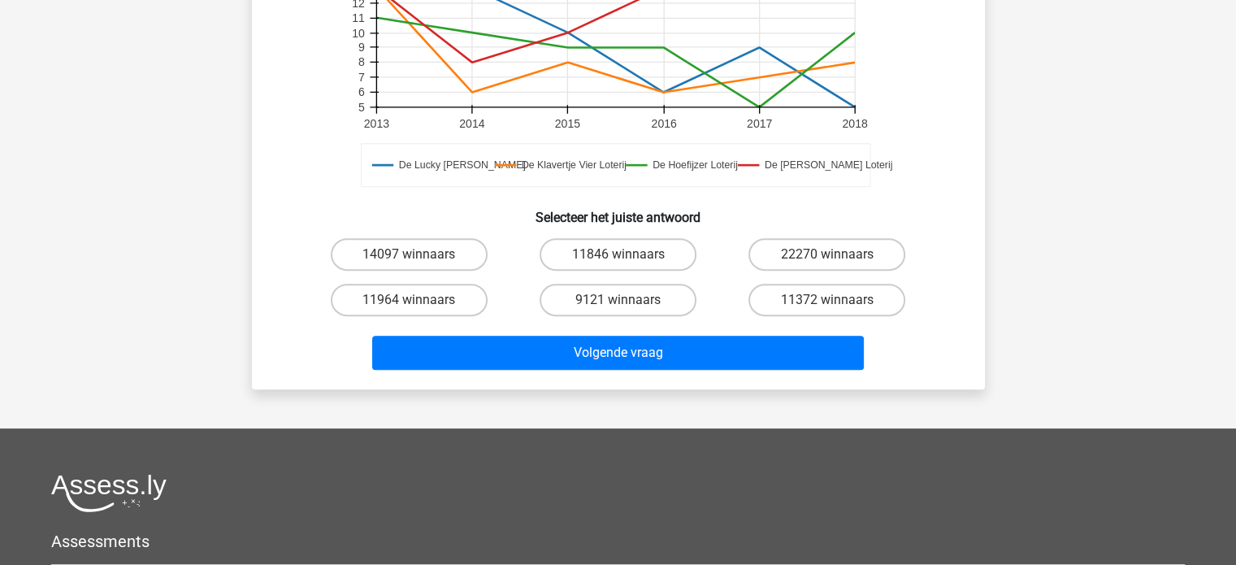
scroll to position [569, 0]
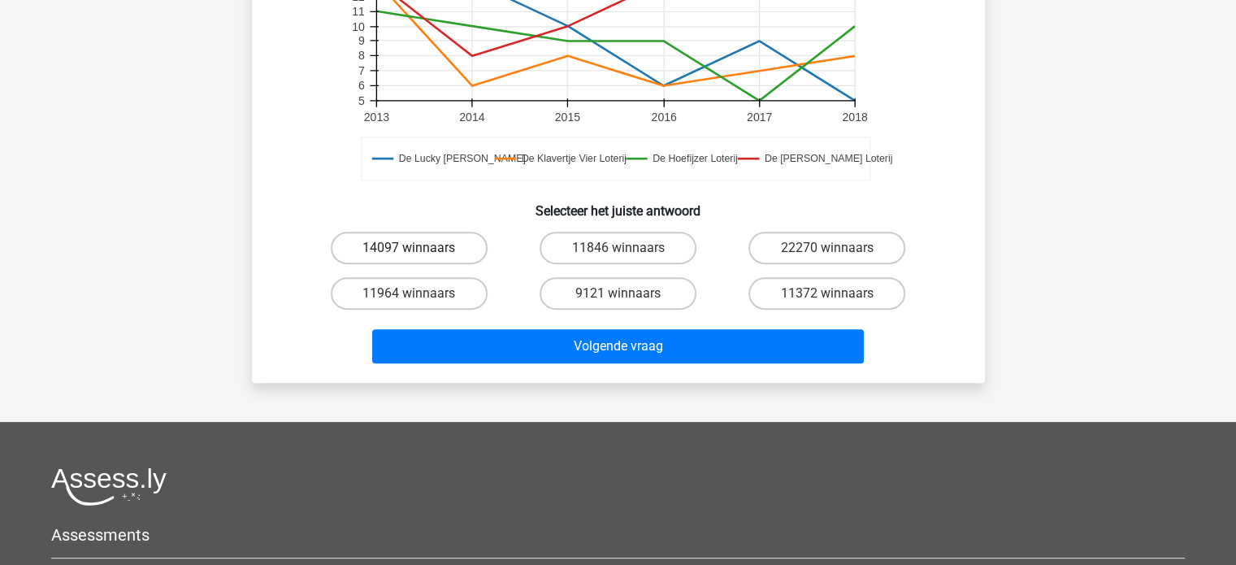
drag, startPoint x: 424, startPoint y: 243, endPoint x: 451, endPoint y: 259, distance: 31.7
click at [433, 247] on label "14097 winnaars" at bounding box center [409, 248] width 157 height 33
click at [419, 248] on input "14097 winnaars" at bounding box center [414, 253] width 11 height 11
radio input "true"
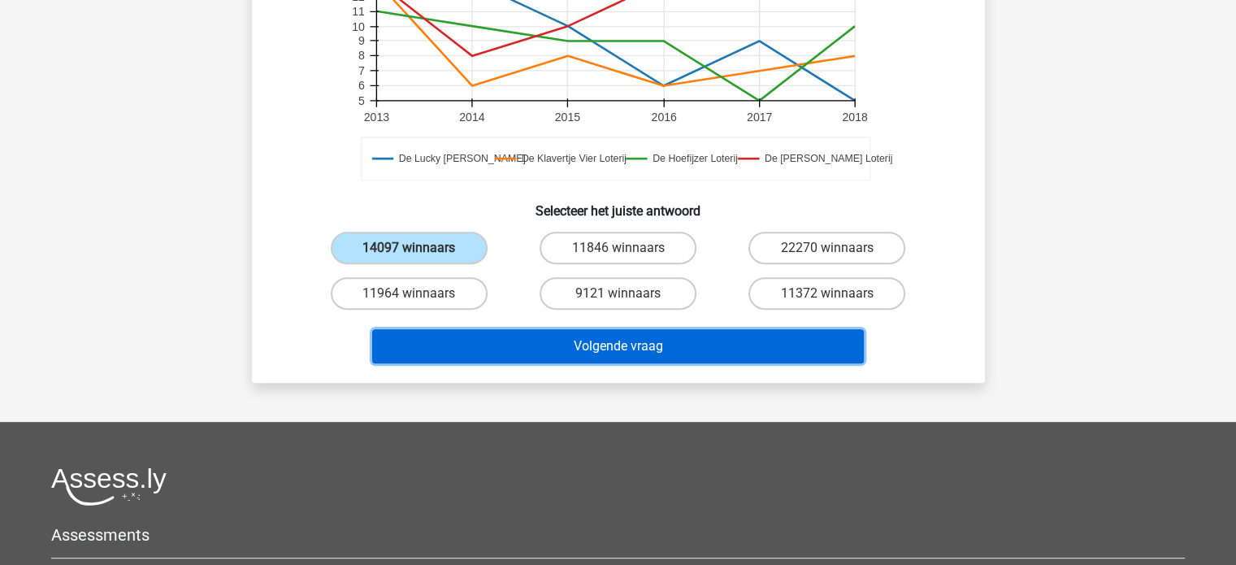
click at [650, 352] on button "Volgende vraag" at bounding box center [618, 346] width 492 height 34
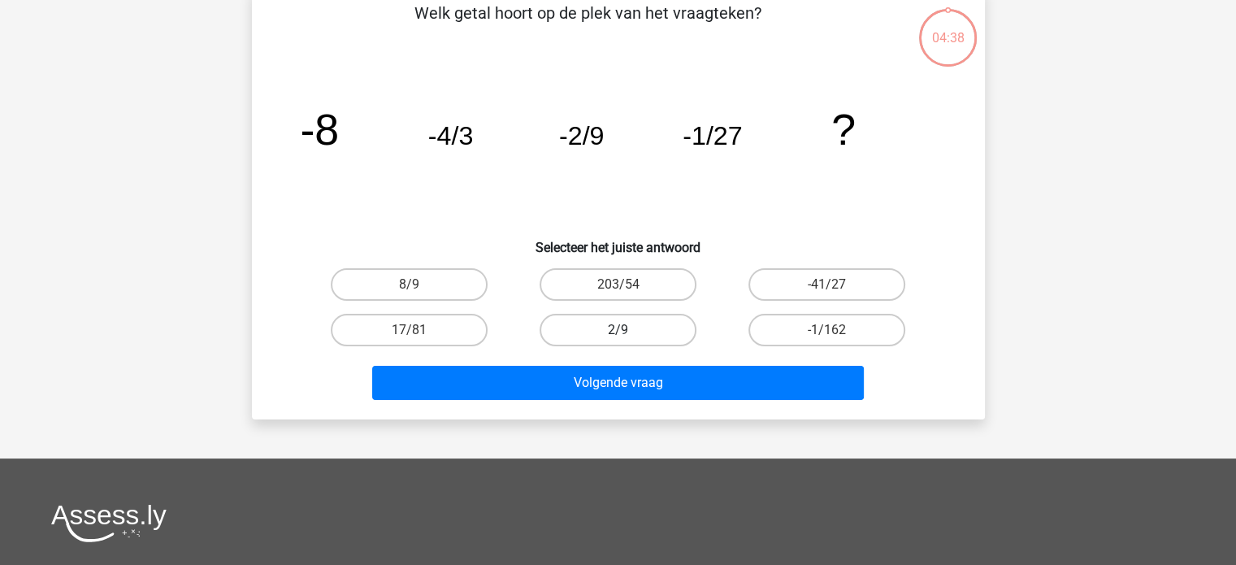
scroll to position [75, 0]
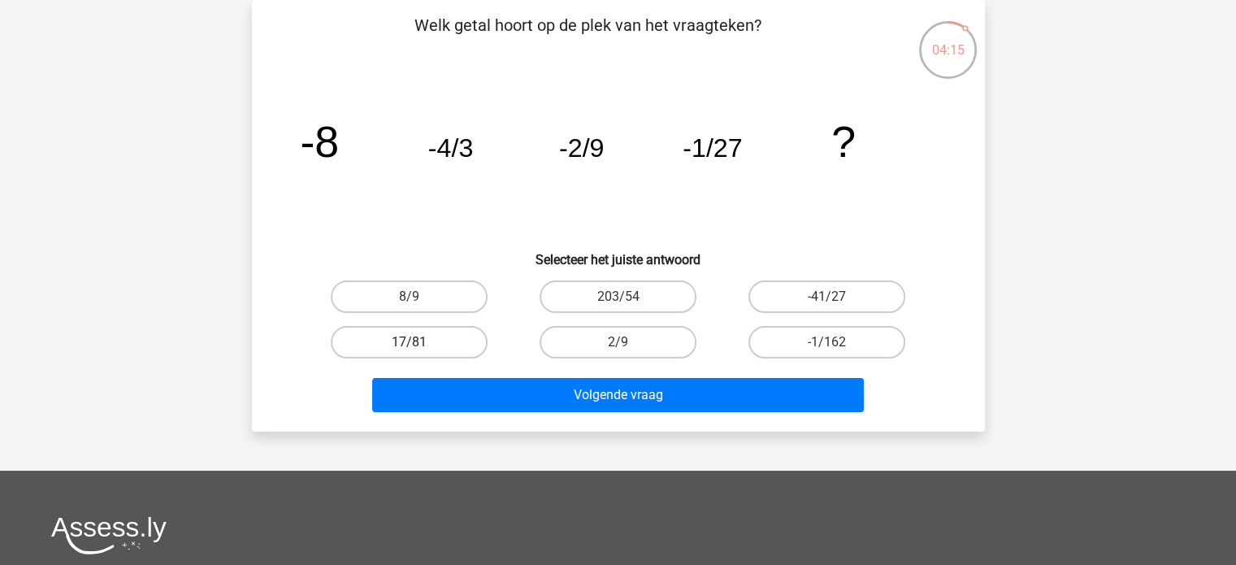
click at [371, 340] on label "17/81" at bounding box center [409, 342] width 157 height 33
click at [409, 342] on input "17/81" at bounding box center [414, 347] width 11 height 11
radio input "true"
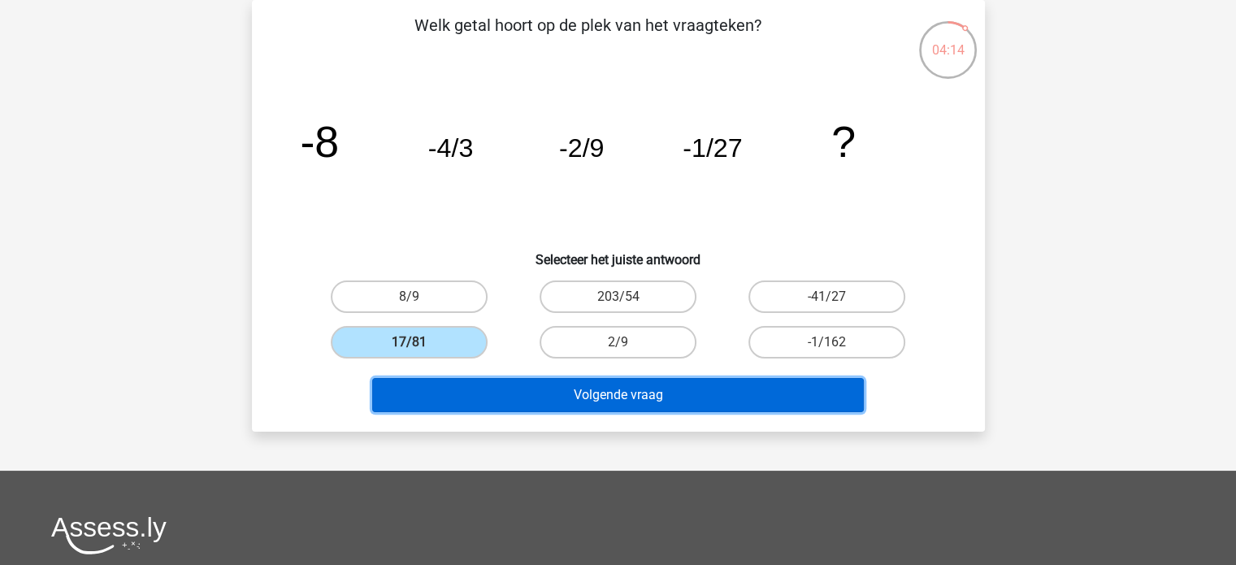
click at [556, 390] on button "Volgende vraag" at bounding box center [618, 395] width 492 height 34
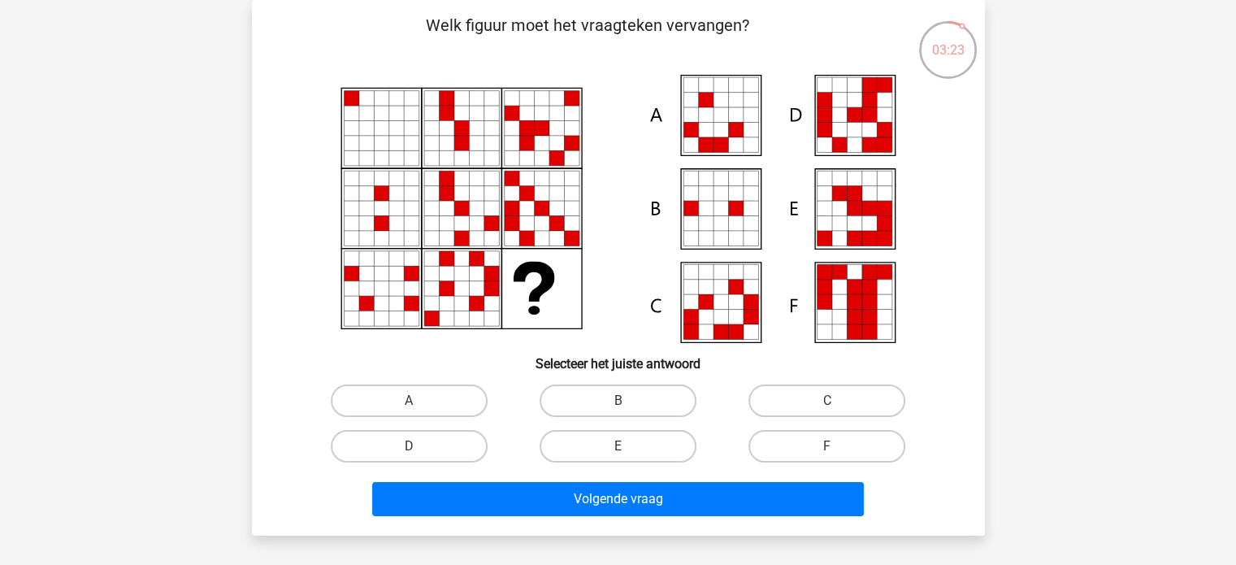
click at [620, 446] on input "E" at bounding box center [623, 451] width 11 height 11
radio input "true"
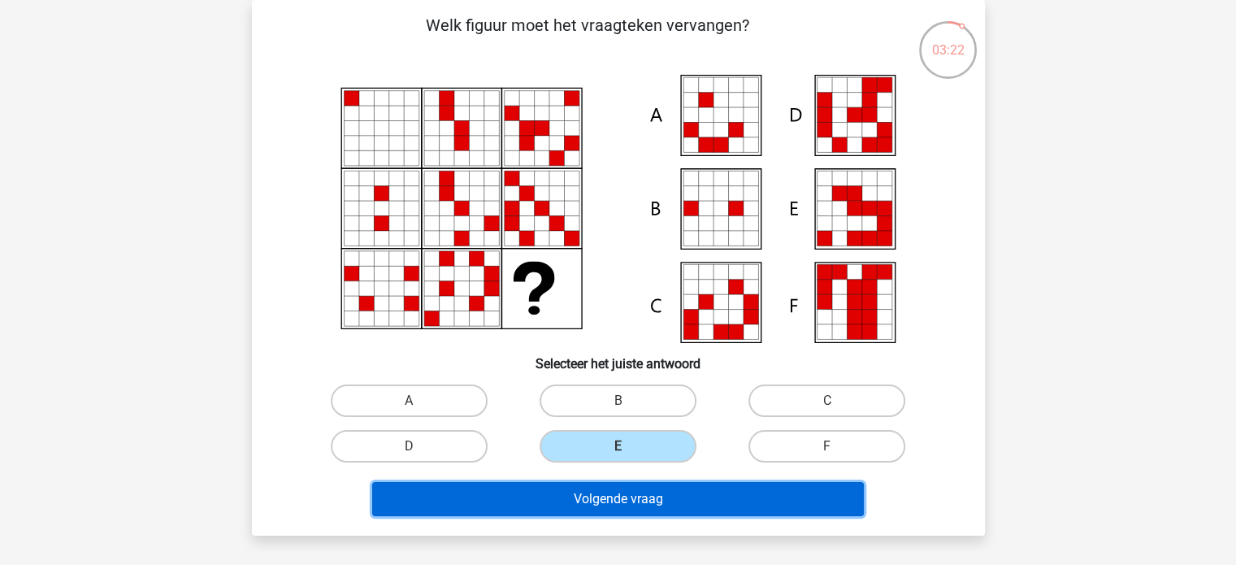
click at [658, 508] on button "Volgende vraag" at bounding box center [618, 499] width 492 height 34
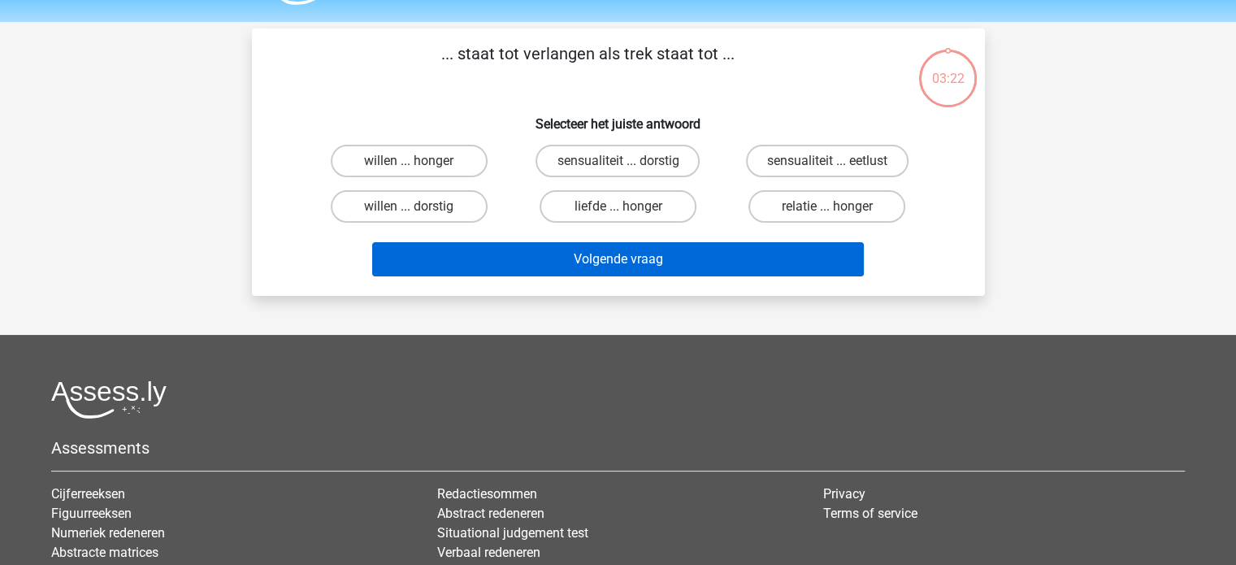
scroll to position [0, 0]
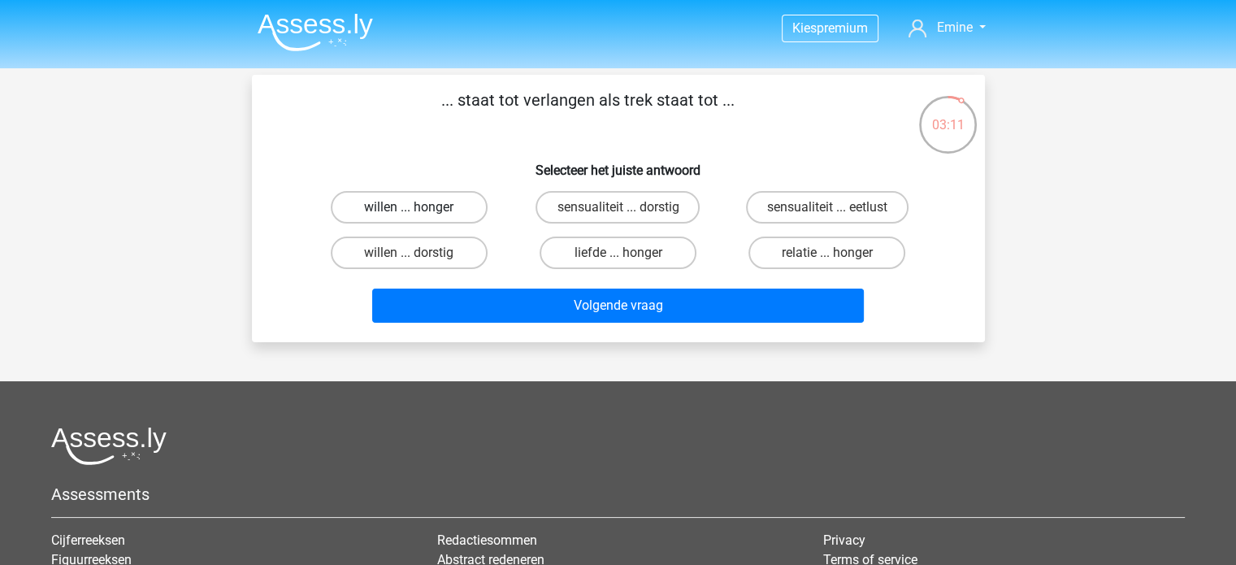
click at [440, 204] on label "willen ... honger" at bounding box center [409, 207] width 157 height 33
click at [419, 207] on input "willen ... honger" at bounding box center [414, 212] width 11 height 11
radio input "true"
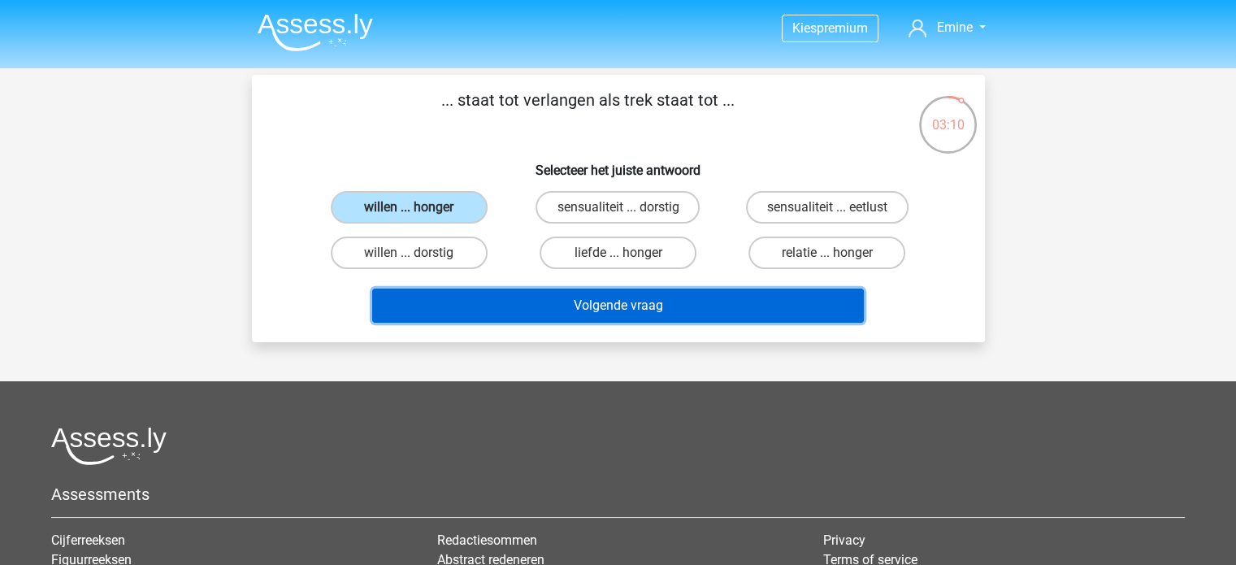
click at [680, 306] on button "Volgende vraag" at bounding box center [618, 306] width 492 height 34
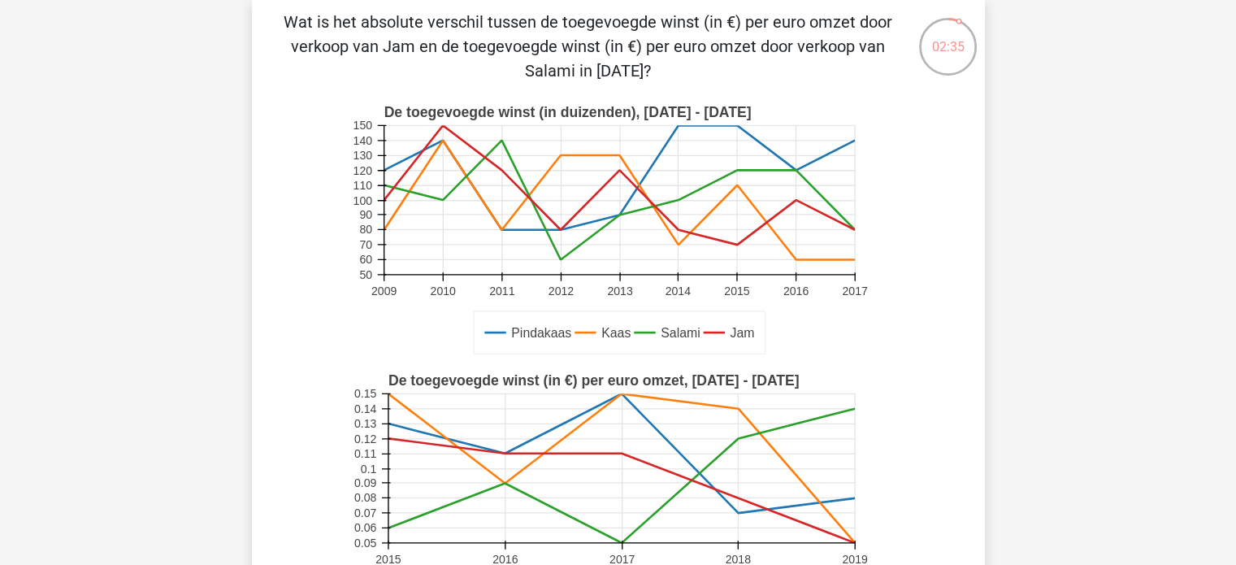
scroll to position [163, 0]
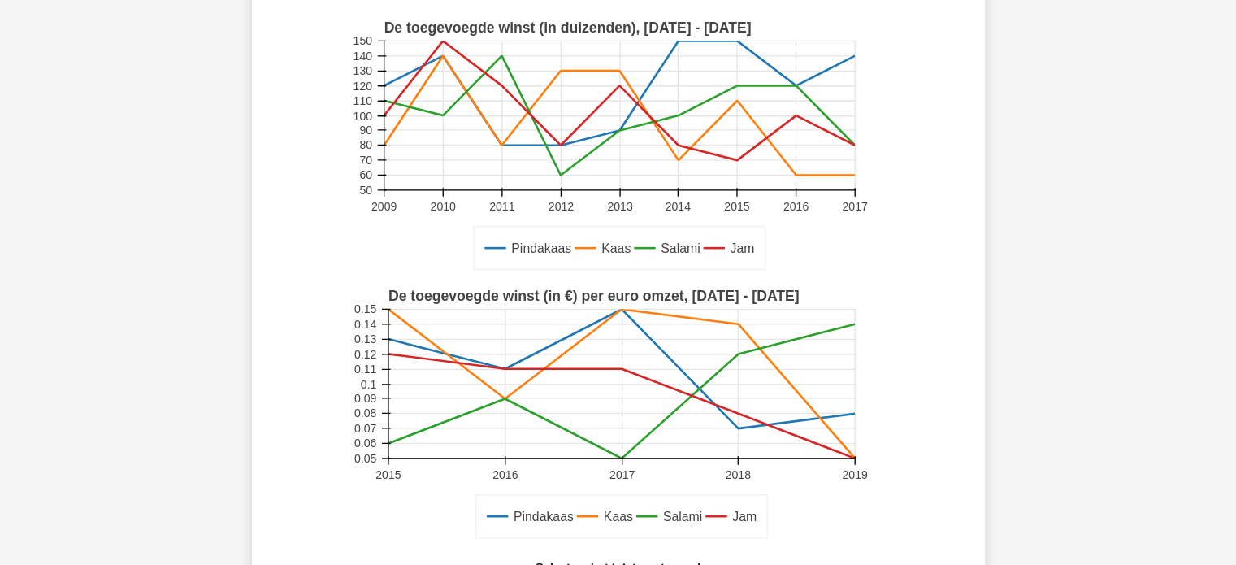
click at [504, 398] on icon at bounding box center [621, 391] width 467 height 134
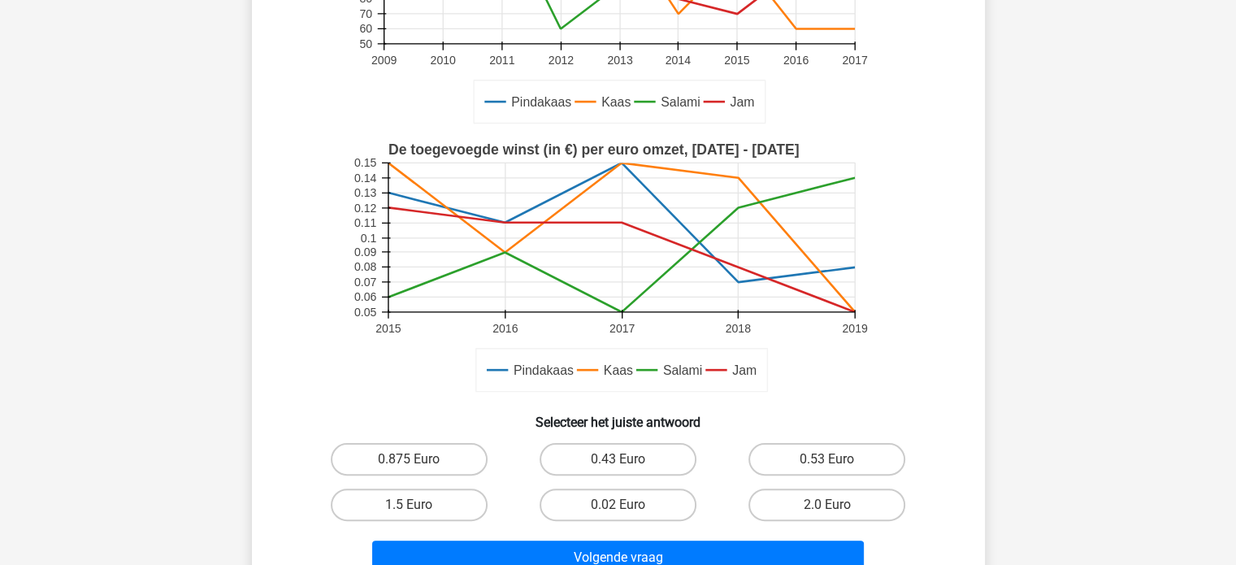
scroll to position [325, 0]
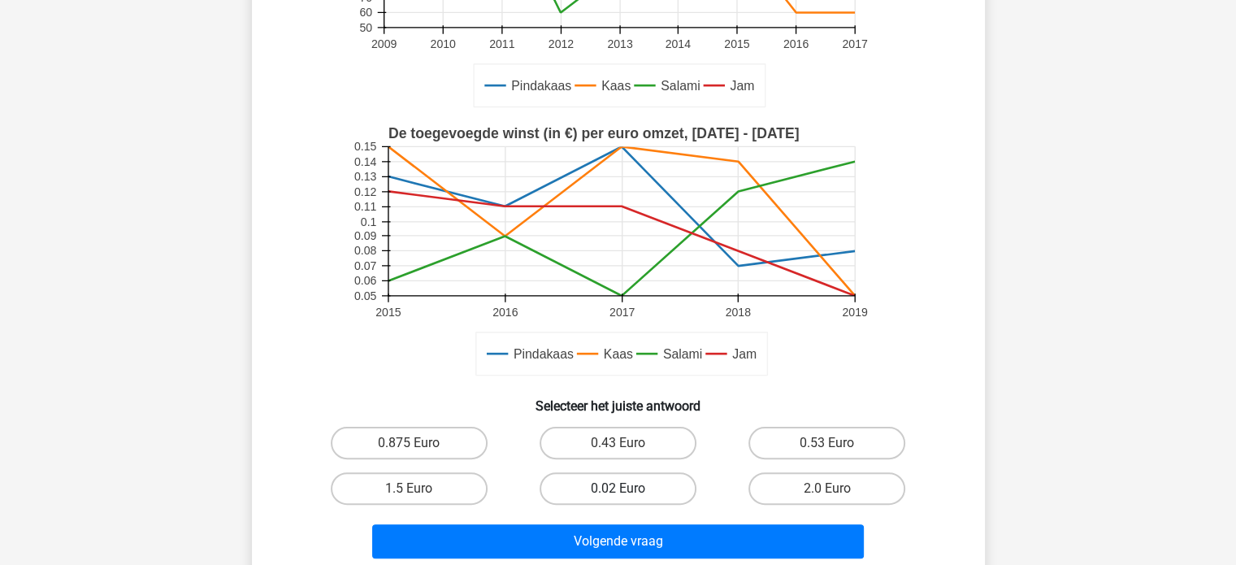
click at [622, 489] on input "0.02 Euro" at bounding box center [623, 494] width 11 height 11
radio input "true"
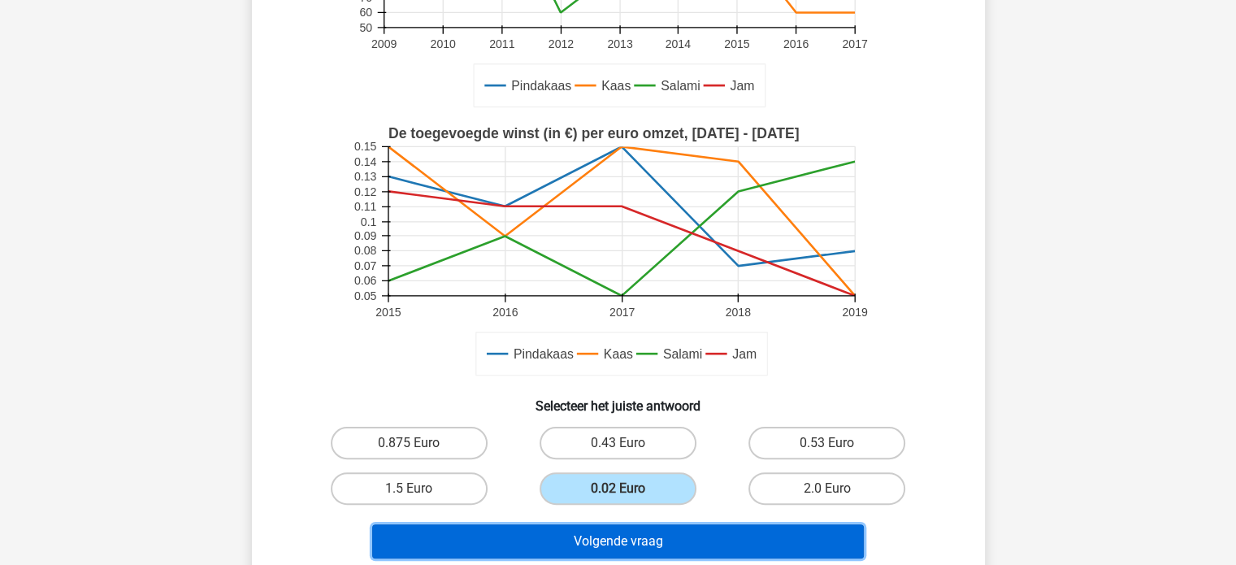
click at [650, 535] on button "Volgende vraag" at bounding box center [618, 541] width 492 height 34
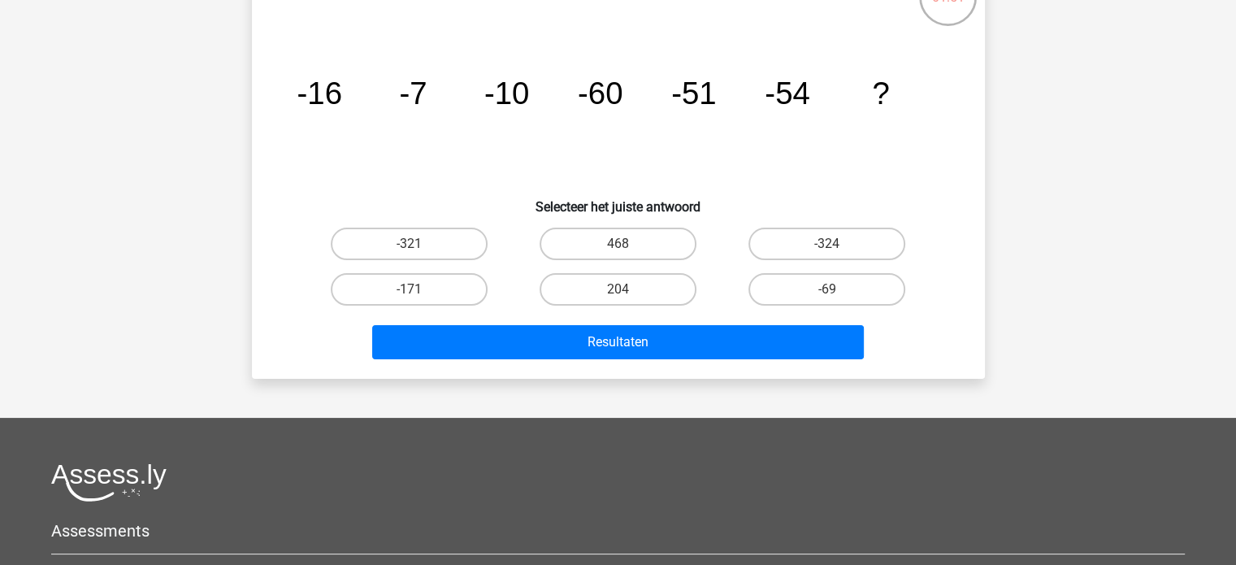
scroll to position [156, 0]
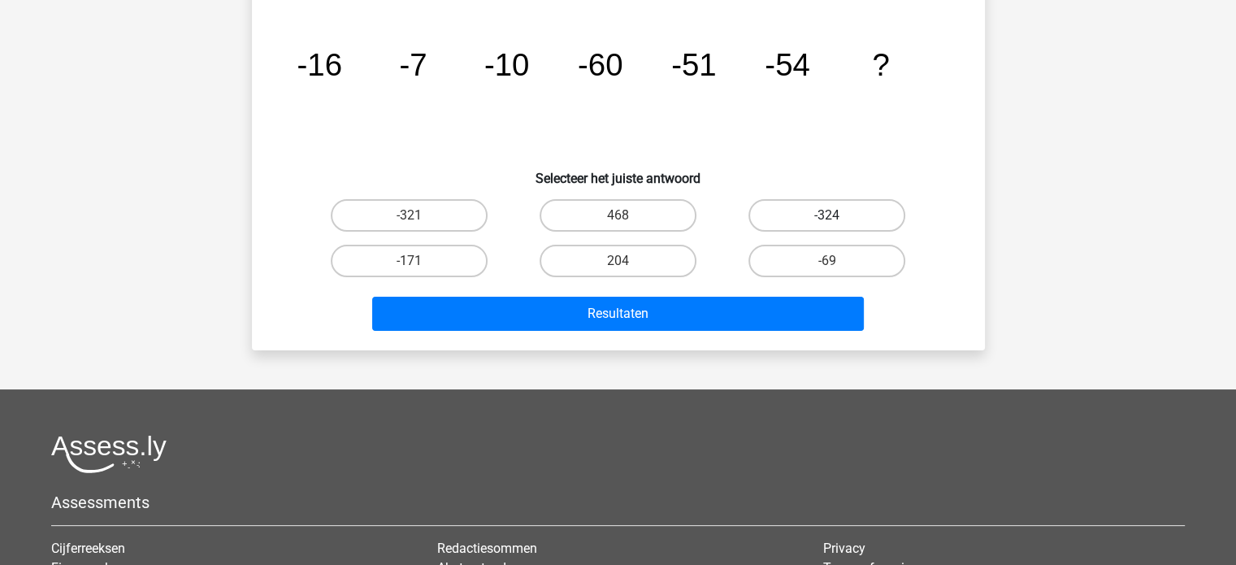
click at [815, 206] on label "-324" at bounding box center [827, 215] width 157 height 33
click at [828, 215] on input "-324" at bounding box center [833, 220] width 11 height 11
radio input "true"
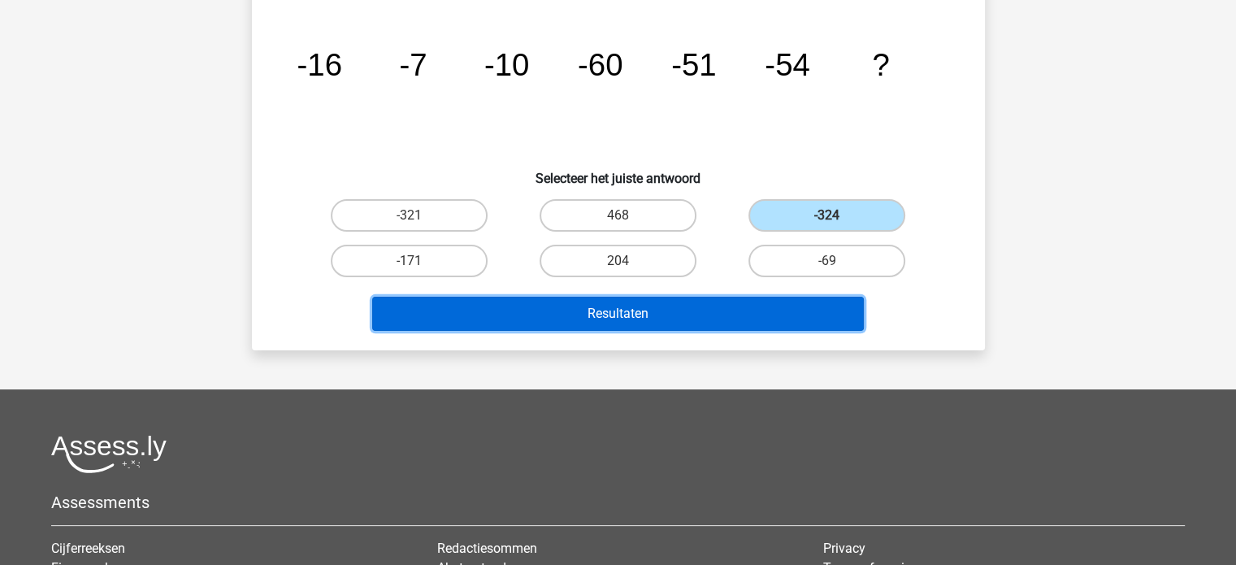
click at [712, 311] on button "Resultaten" at bounding box center [618, 314] width 492 height 34
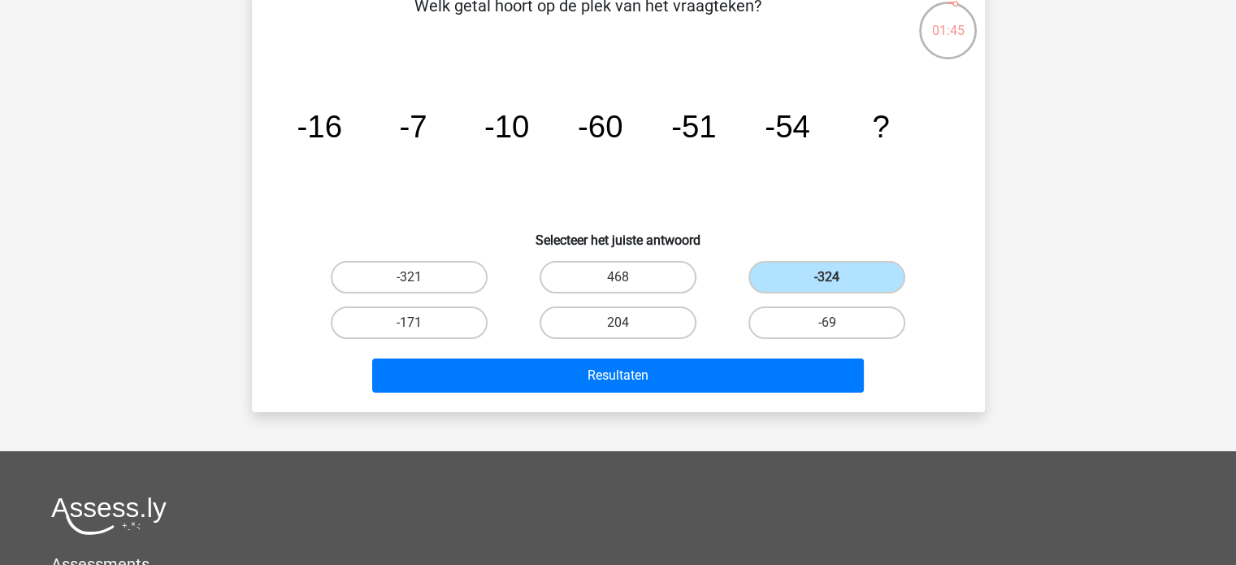
scroll to position [0, 0]
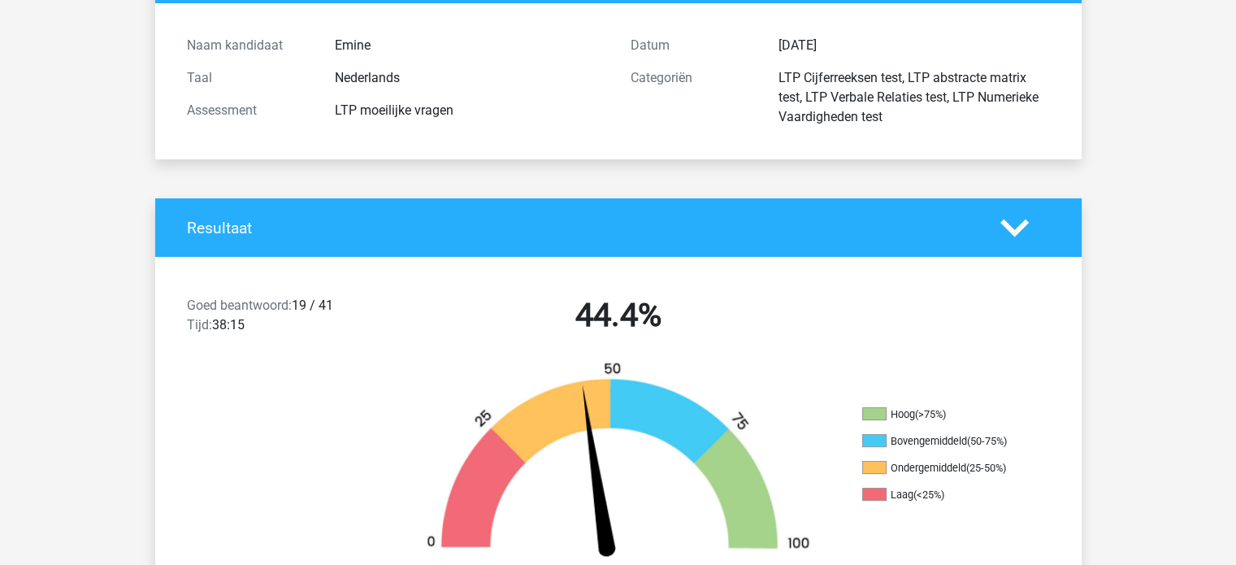
scroll to position [244, 0]
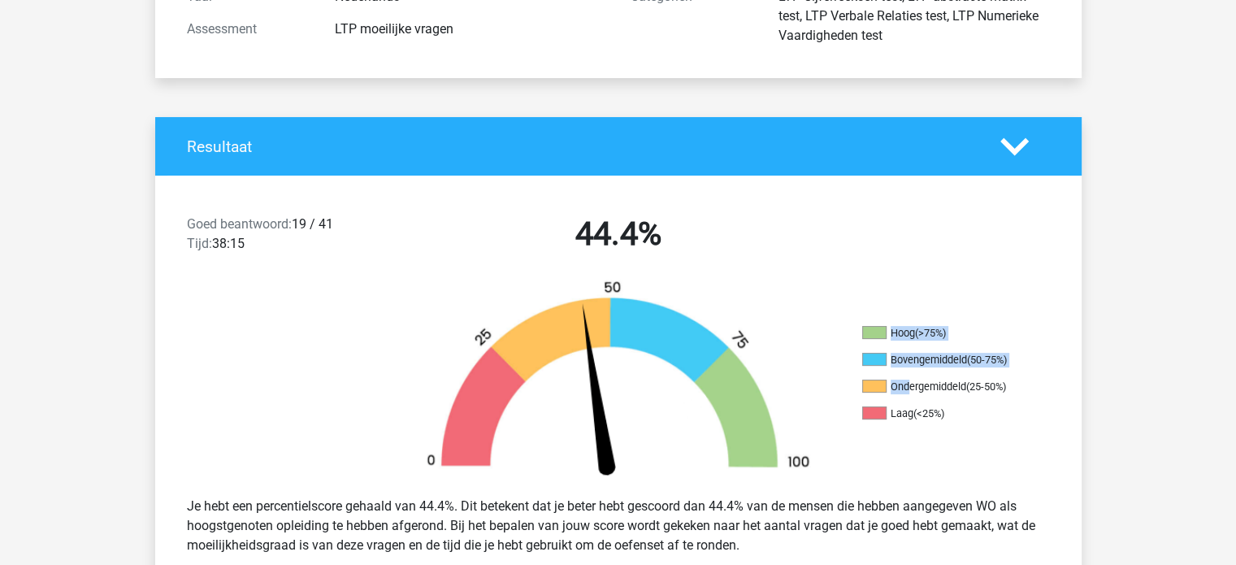
drag, startPoint x: 910, startPoint y: 380, endPoint x: 1031, endPoint y: 387, distance: 121.3
click at [1031, 387] on div "Hoog (>75%) Bovengemiddeld (50-75%) Ondergemiddeld (25-50%) Laag (<25%)" at bounding box center [966, 381] width 232 height 111
click at [540, 331] on img at bounding box center [618, 382] width 439 height 204
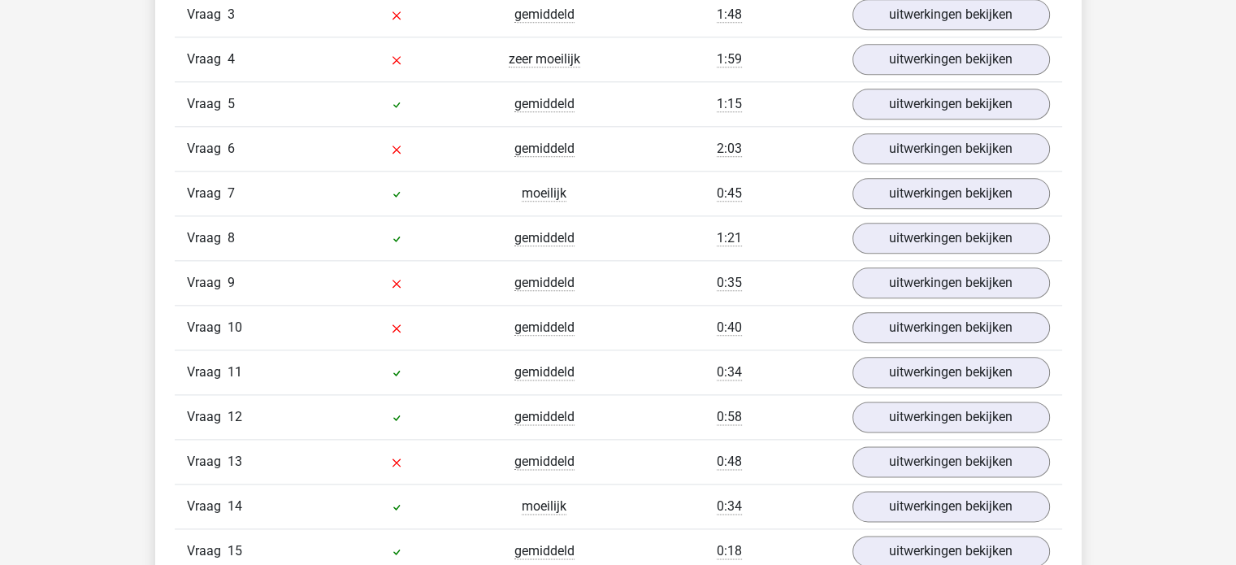
scroll to position [1768, 0]
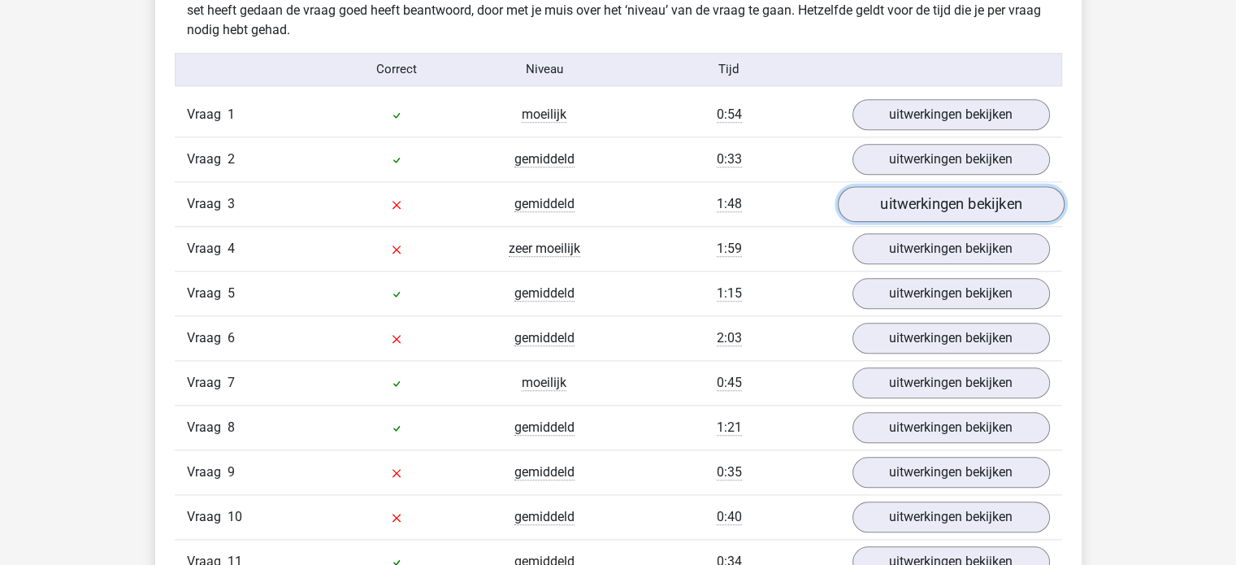
click at [899, 197] on link "uitwerkingen bekijken" at bounding box center [950, 204] width 227 height 36
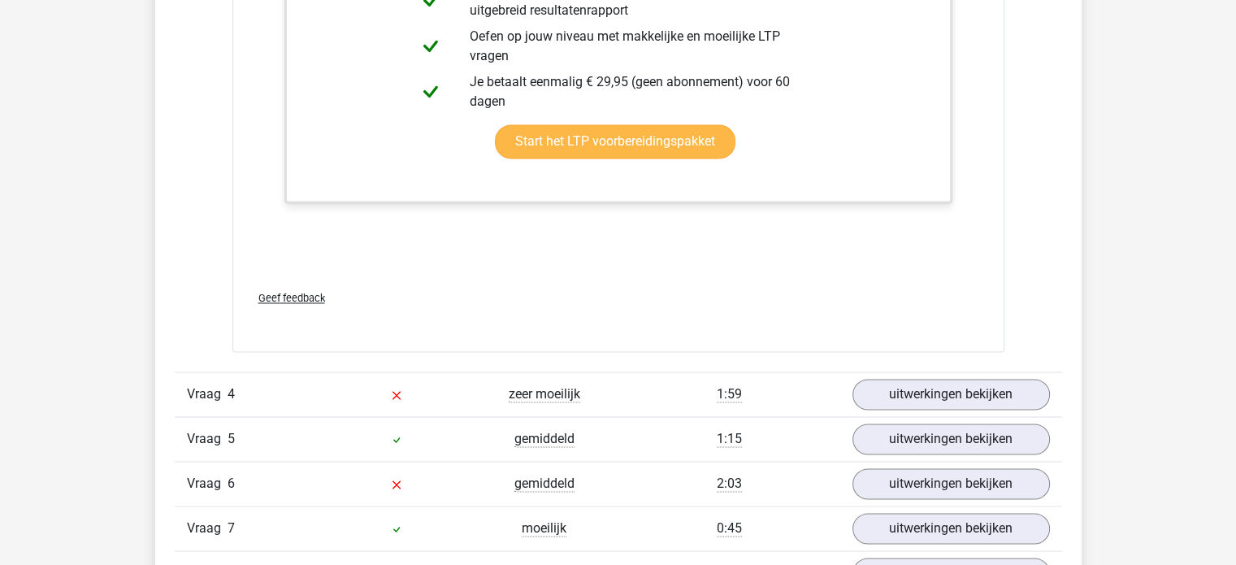
scroll to position [2500, 0]
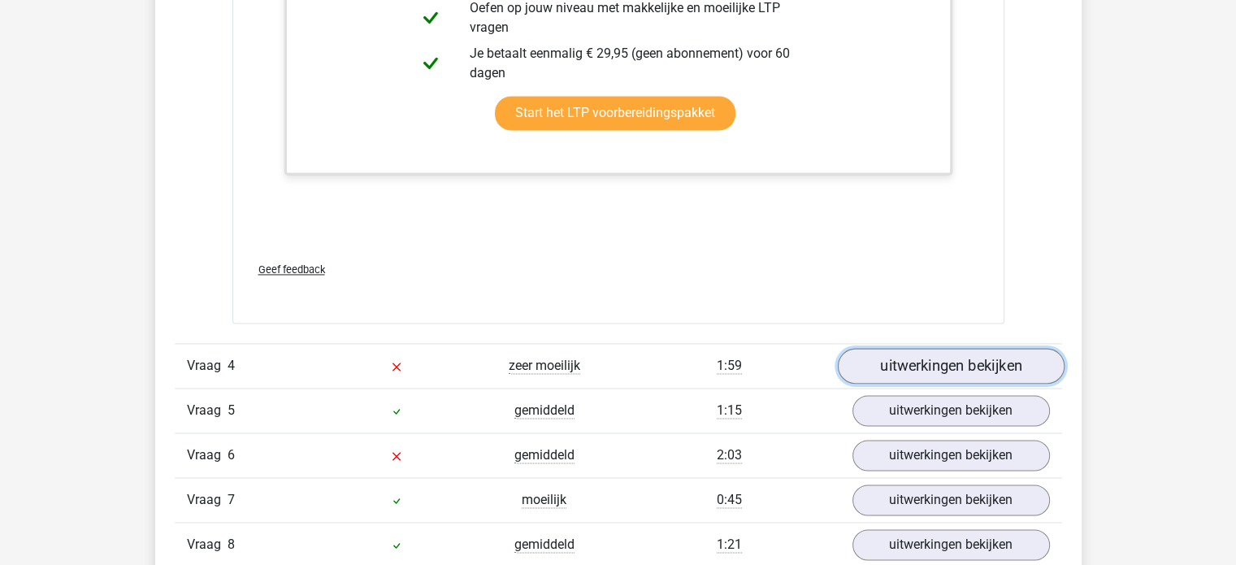
click at [890, 360] on link "uitwerkingen bekijken" at bounding box center [950, 367] width 227 height 36
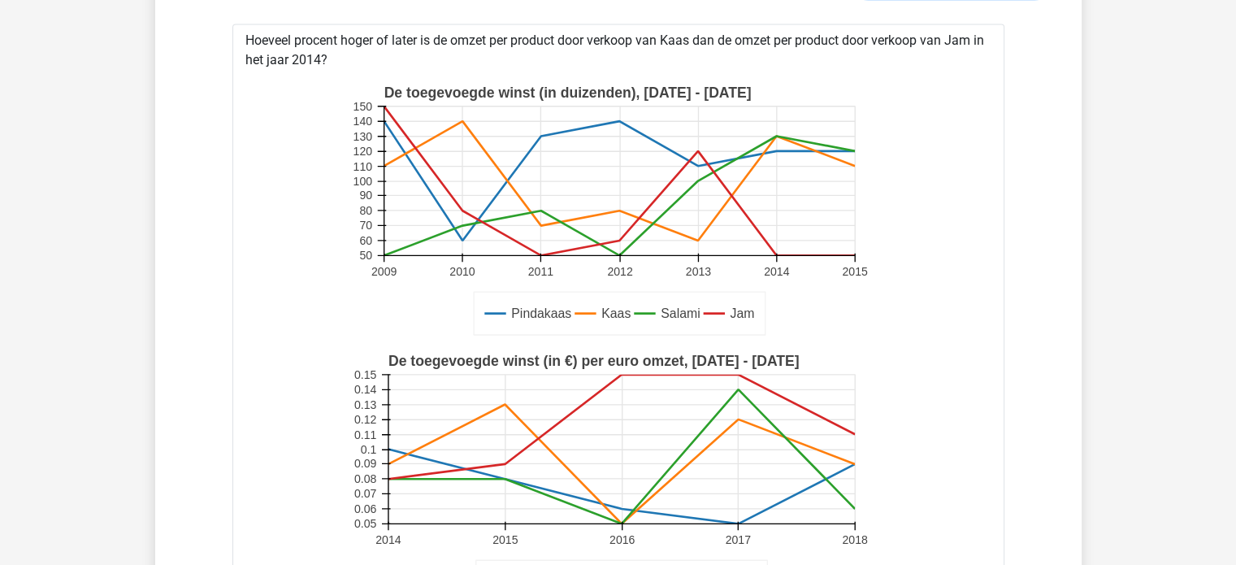
scroll to position [2825, 0]
